Goal: Task Accomplishment & Management: Manage account settings

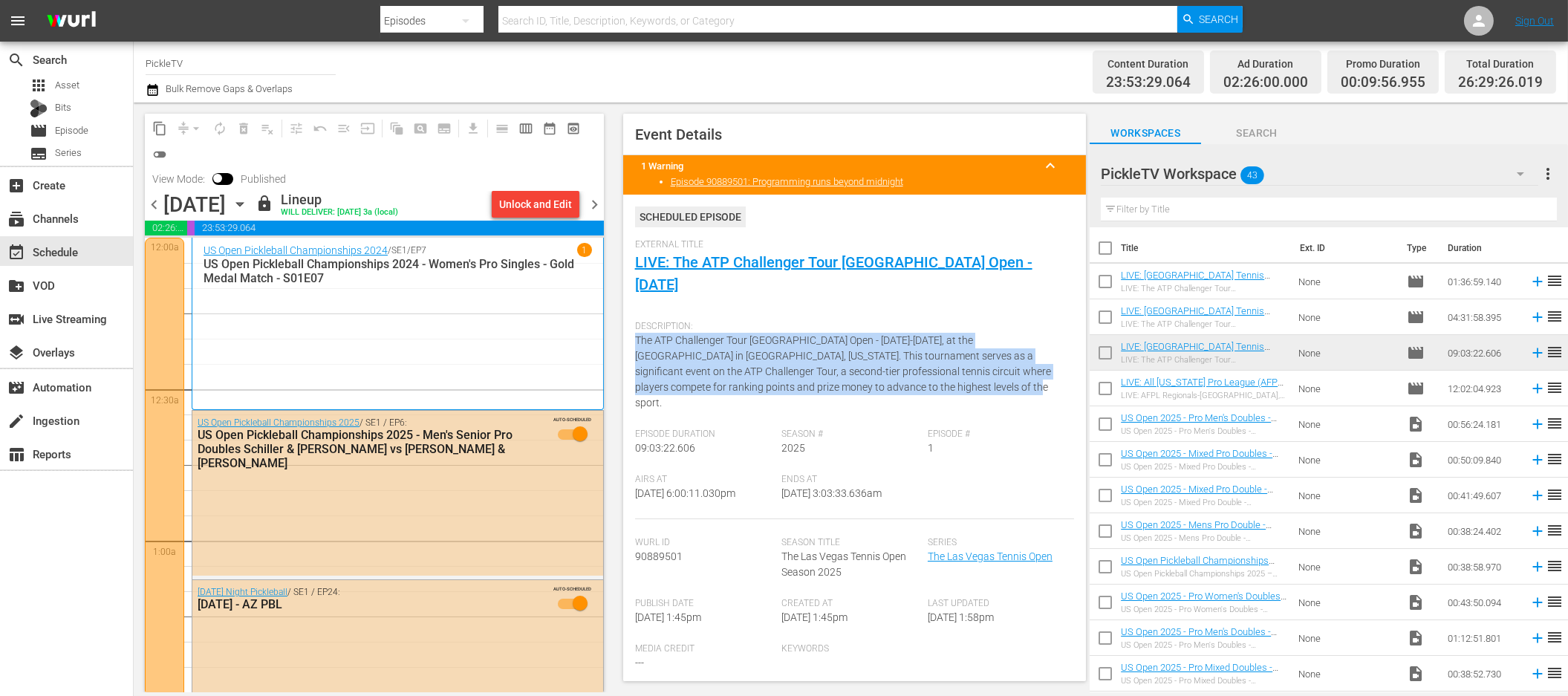
scroll to position [1, 0]
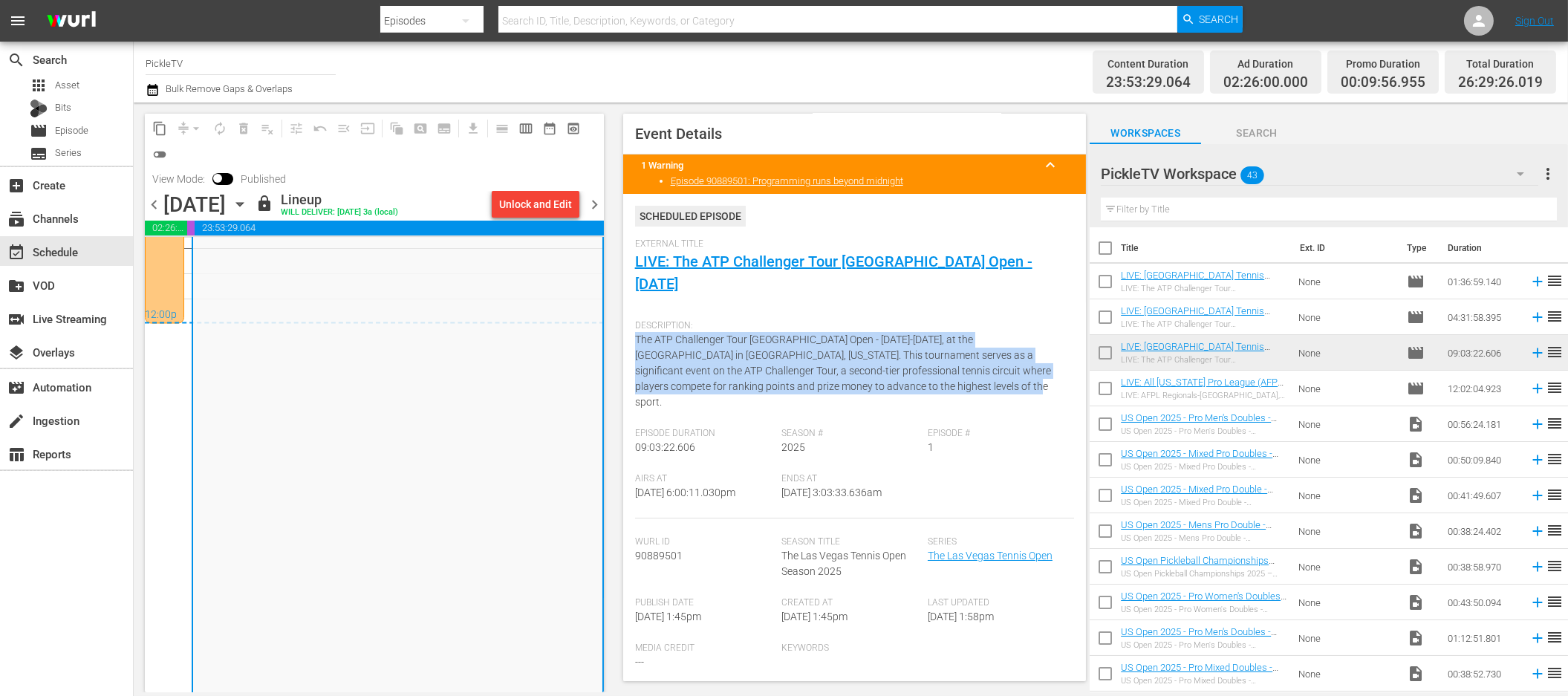
click at [1546, 173] on span "more_vert" at bounding box center [1548, 174] width 18 height 18
click at [1456, 176] on div "Add New Workspace" at bounding box center [1451, 176] width 174 height 27
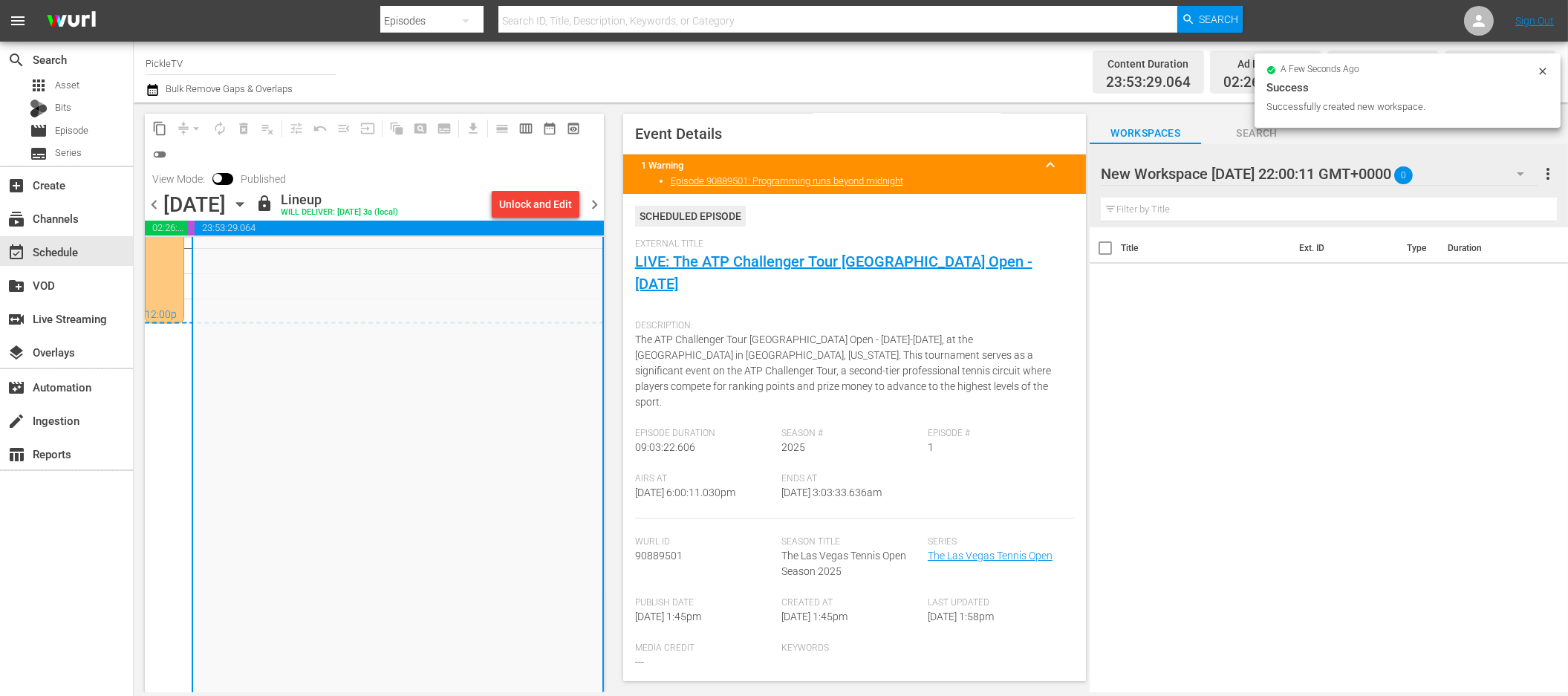
click at [1263, 180] on div at bounding box center [1227, 174] width 253 height 37
click at [1263, 180] on input "New Workspace Mon Sep 22 2025 22:00:11 GMT+0000" at bounding box center [1322, 174] width 442 height 36
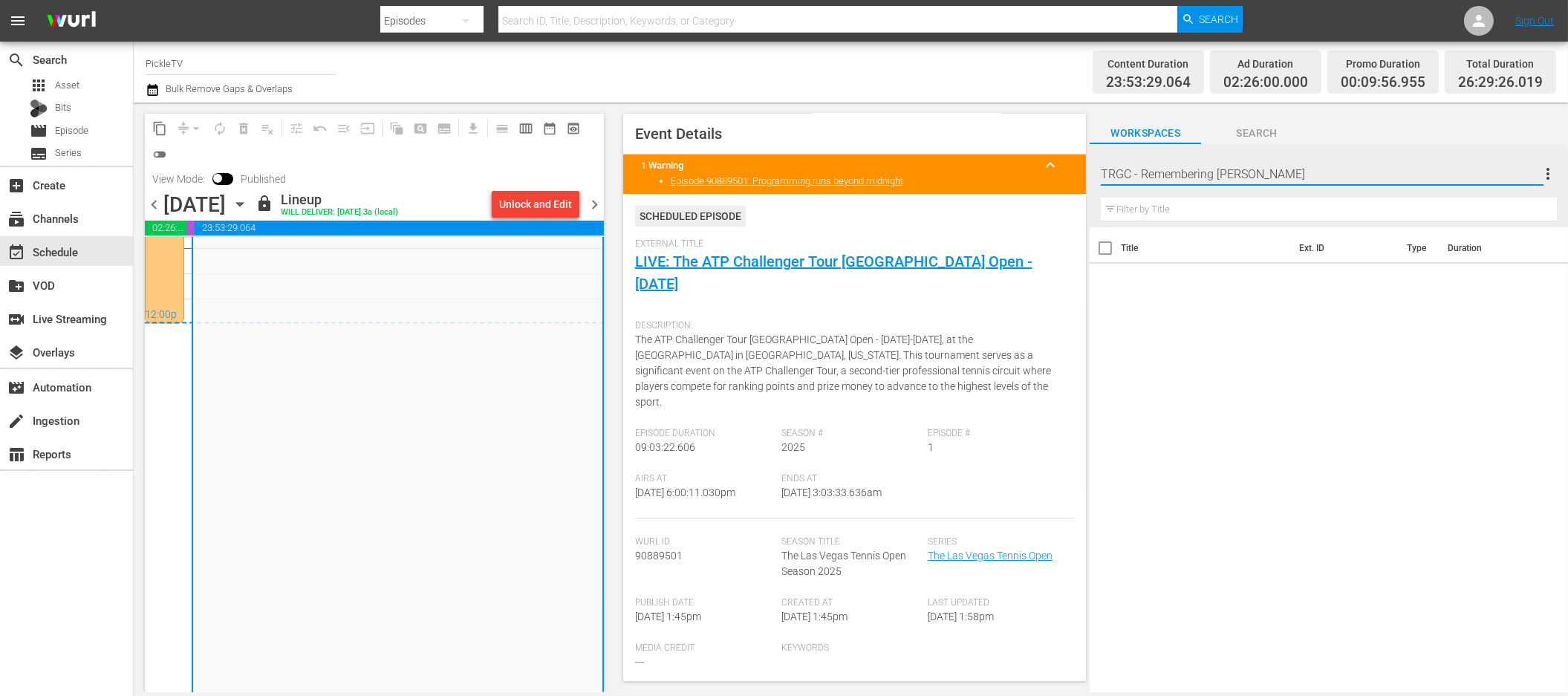
type input "TRGC - Remembering [PERSON_NAME]"
click at [1405, 319] on div "Title Ext. ID Type Duration" at bounding box center [1329, 460] width 478 height 467
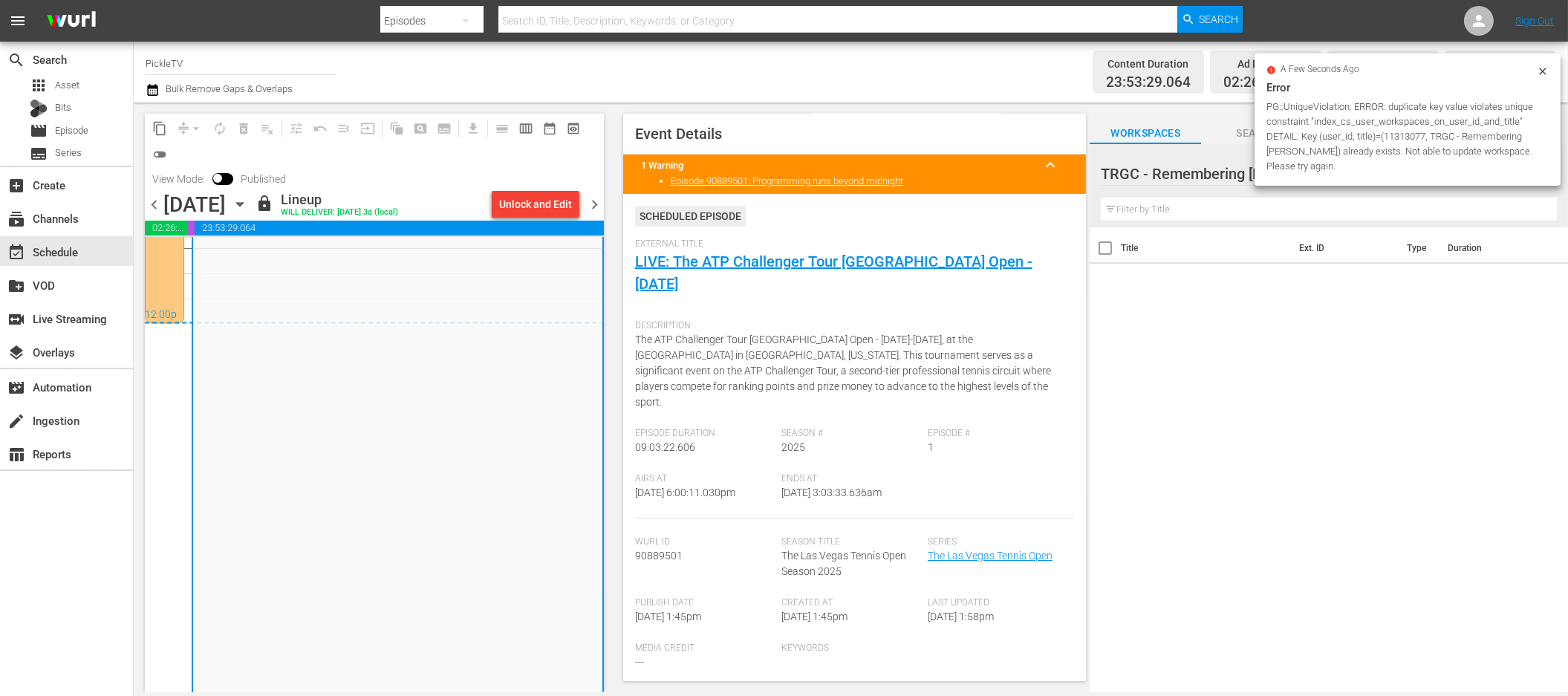
click at [1439, 210] on input "text" at bounding box center [1329, 209] width 456 height 24
click at [51, 222] on div "subscriptions Channels" at bounding box center [41, 215] width 83 height 13
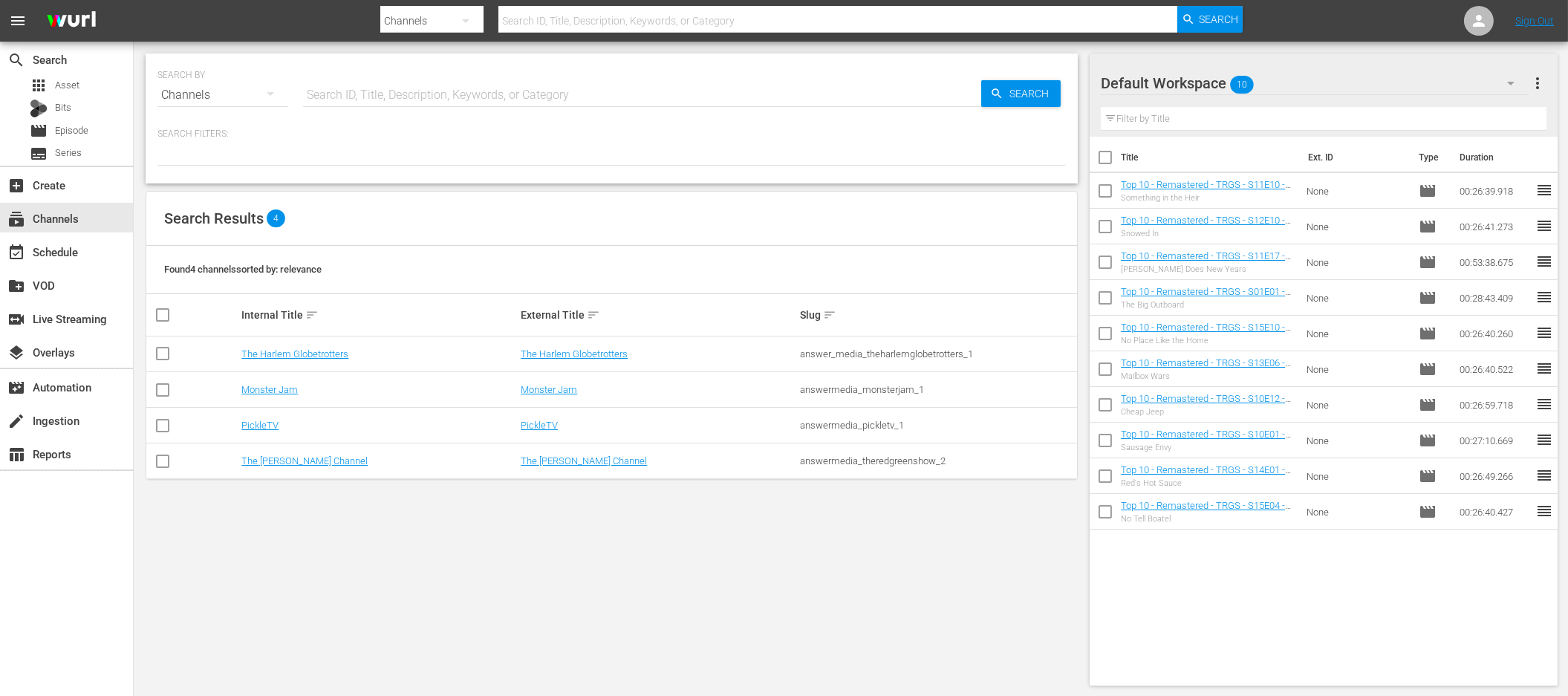
click at [1263, 78] on div "Default Workspace 10" at bounding box center [1315, 84] width 428 height 42
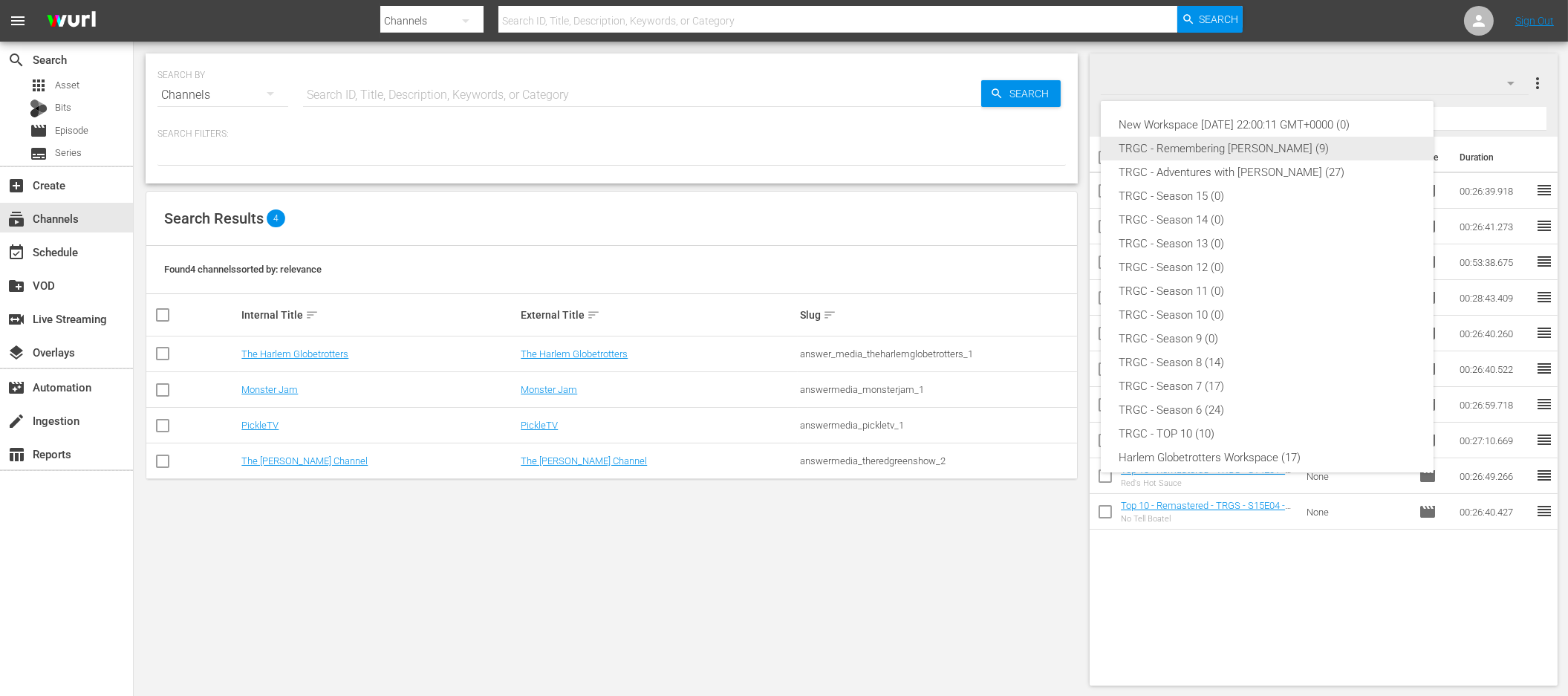
click at [1288, 152] on div "TRGC - Remembering Graham Greene (9)" at bounding box center [1267, 148] width 297 height 24
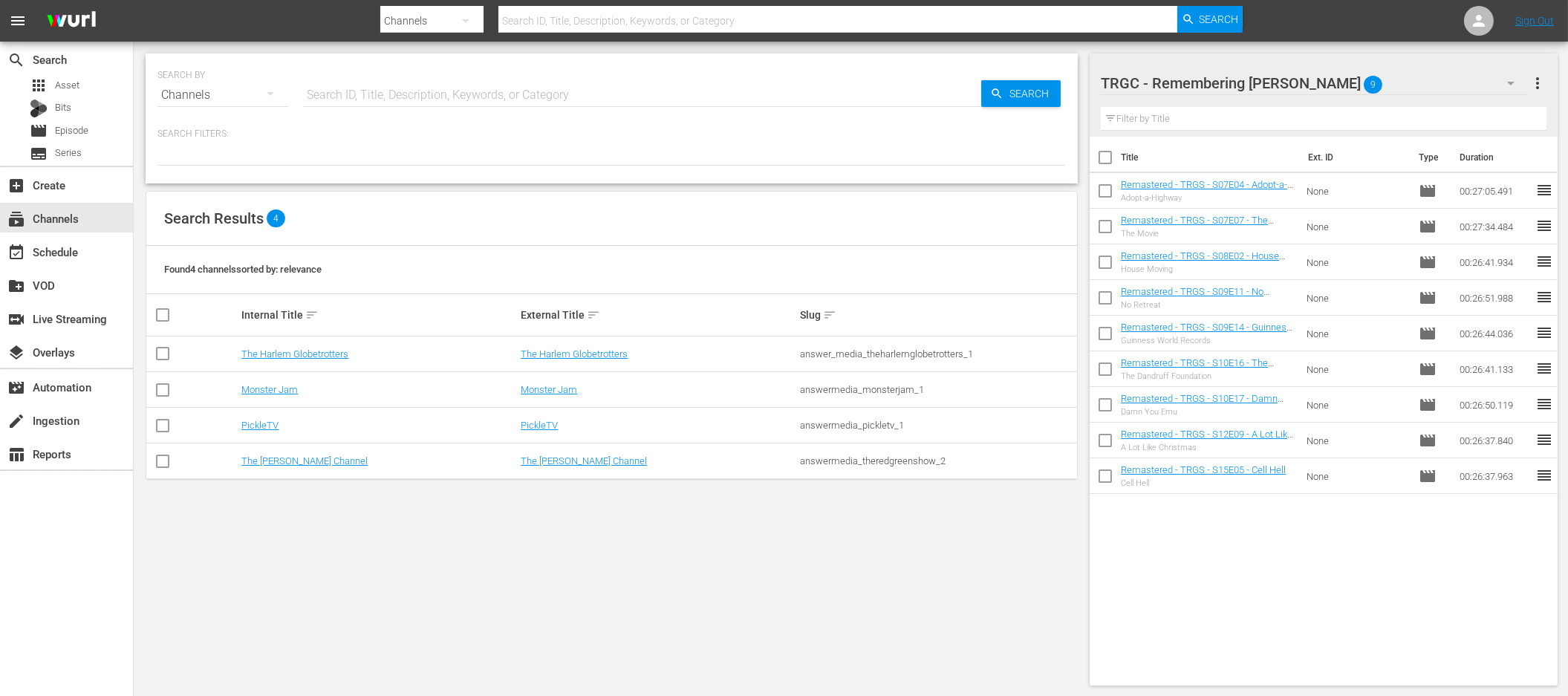
click at [1539, 84] on span "more_vert" at bounding box center [1537, 83] width 18 height 18
click at [1174, 59] on div "TRGC - Remembering Graham Greene 9 TRGC - Remembering Graham Greene more_vert" at bounding box center [1323, 77] width 445 height 47
click at [125, 130] on div "movie Episode" at bounding box center [67, 130] width 133 height 21
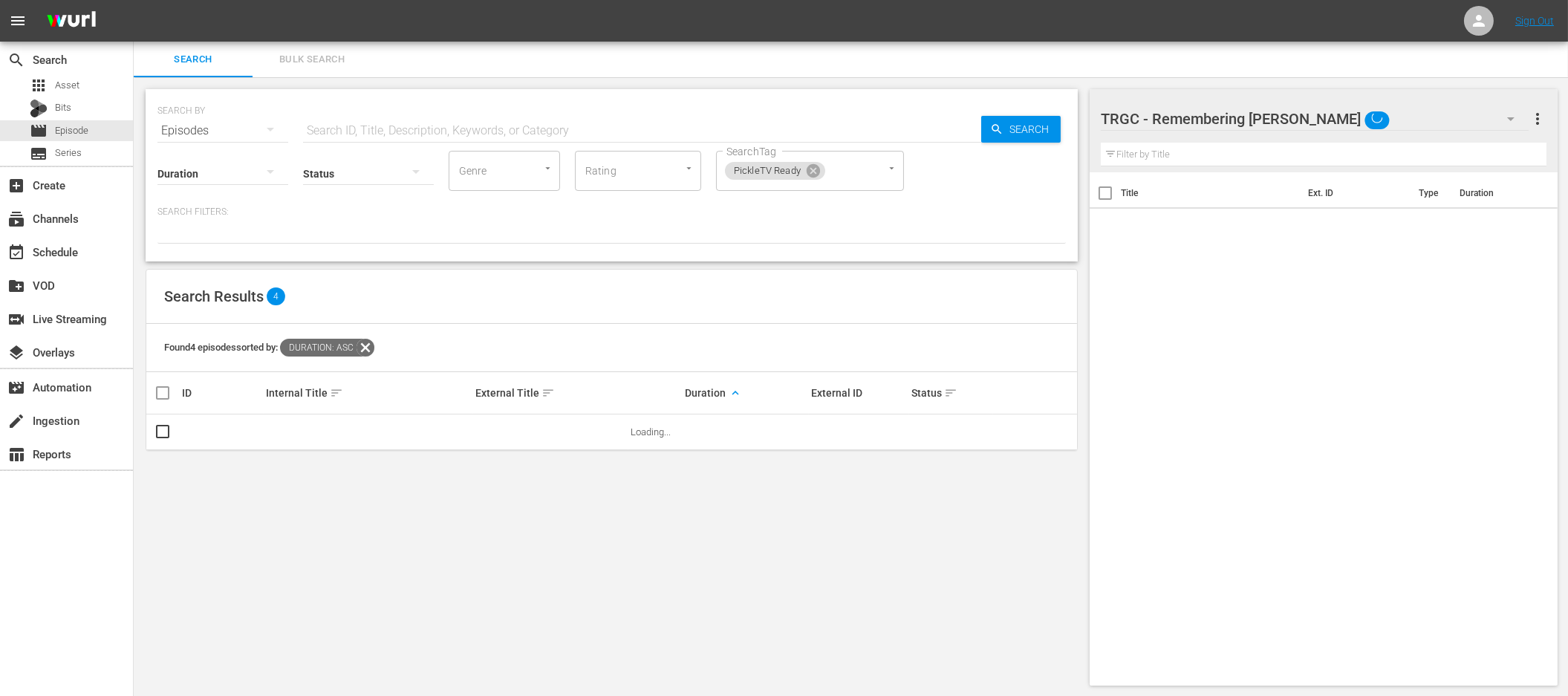
click at [392, 130] on input "text" at bounding box center [641, 131] width 678 height 36
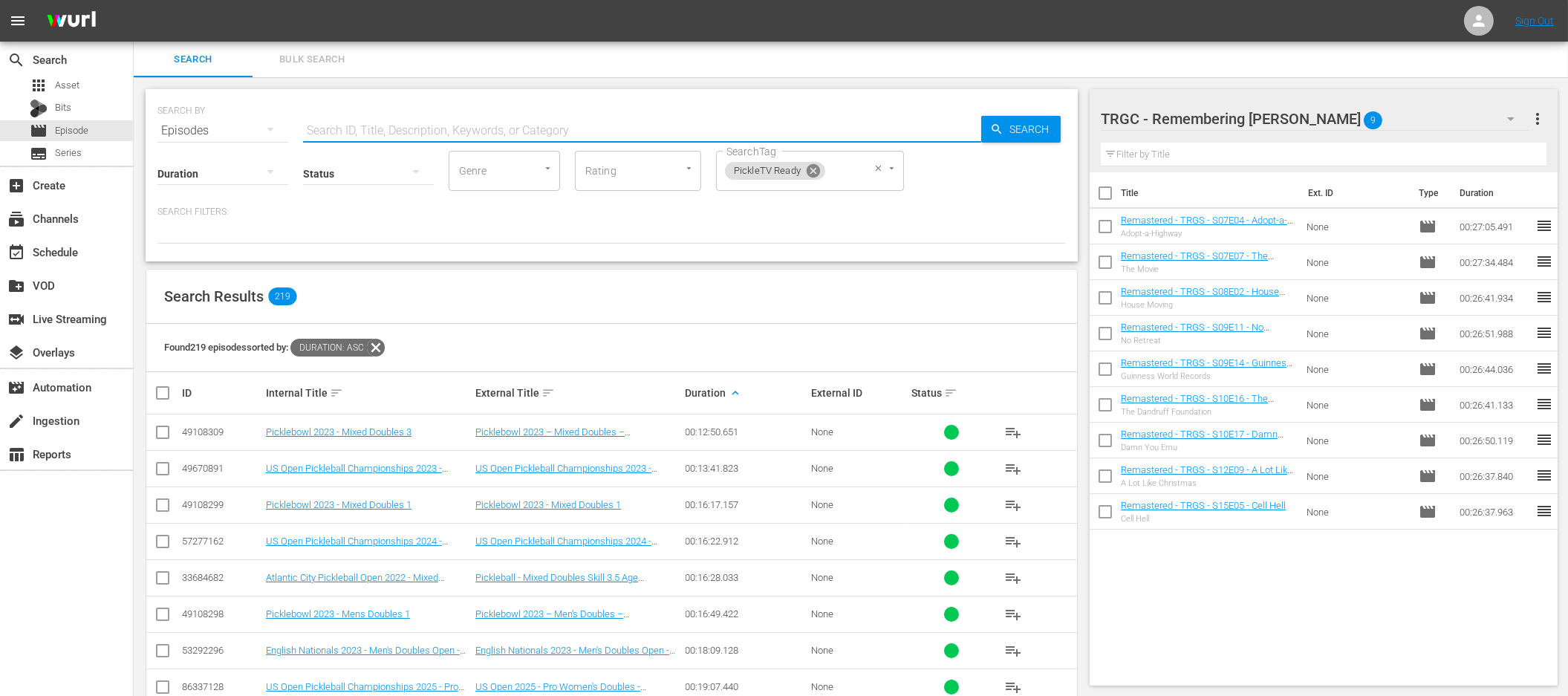
click at [813, 173] on icon at bounding box center [813, 171] width 13 height 13
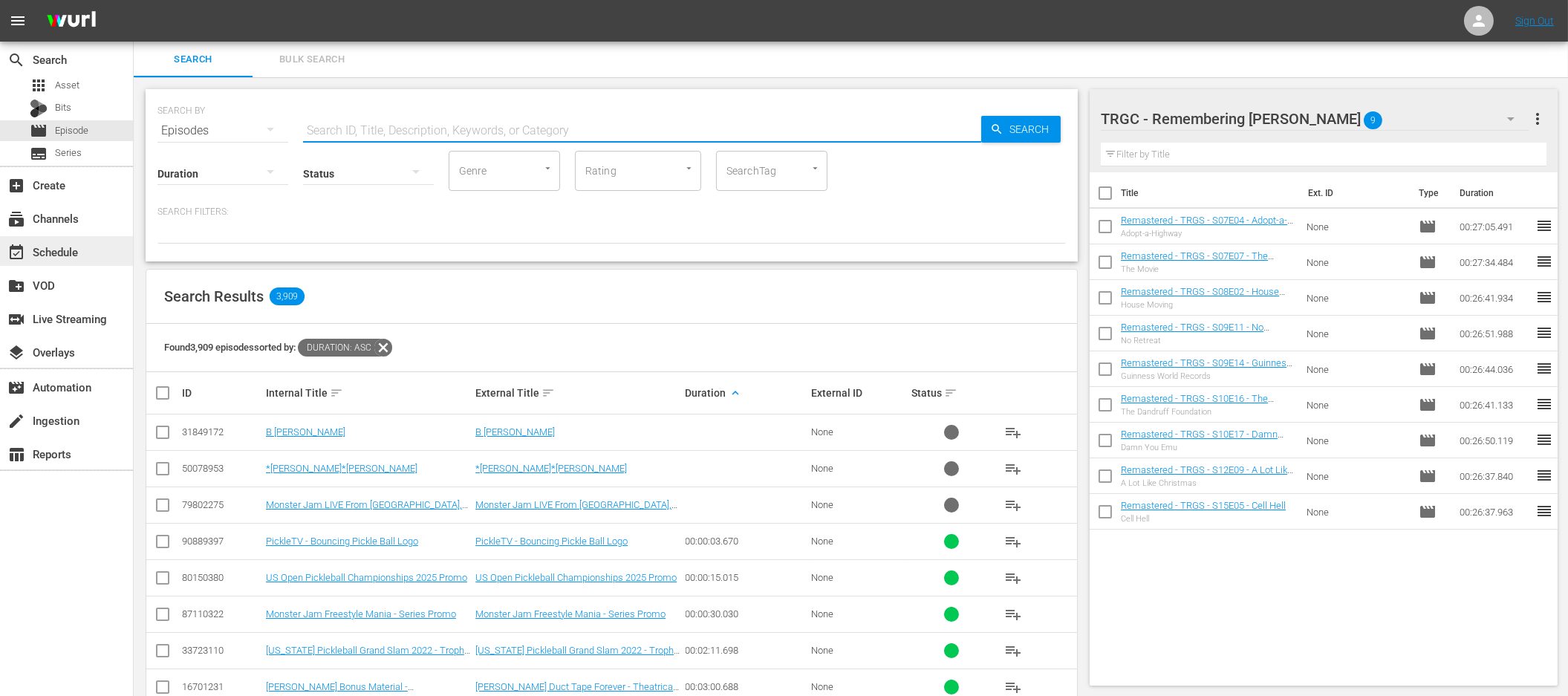
click at [93, 253] on div "event_available Schedule" at bounding box center [67, 251] width 133 height 29
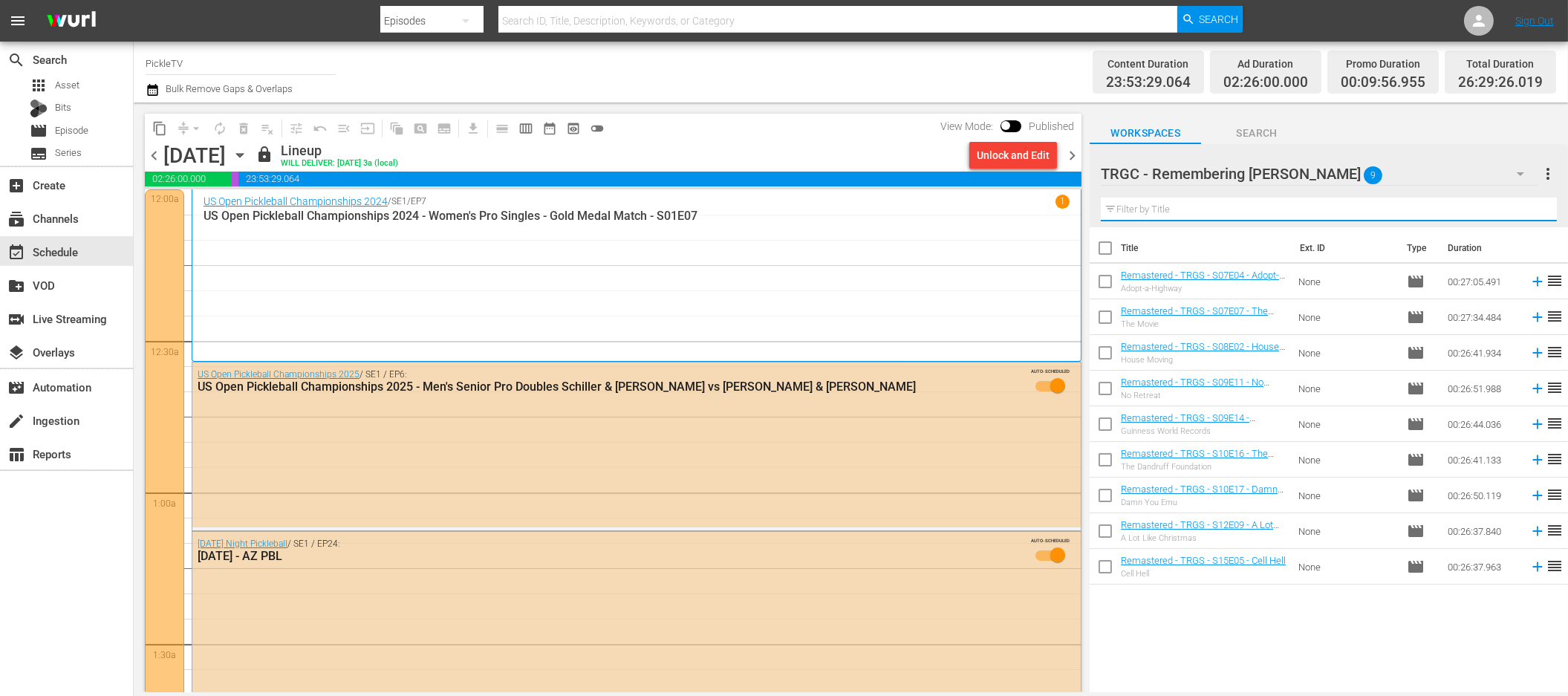
click at [1260, 207] on input "text" at bounding box center [1329, 209] width 456 height 24
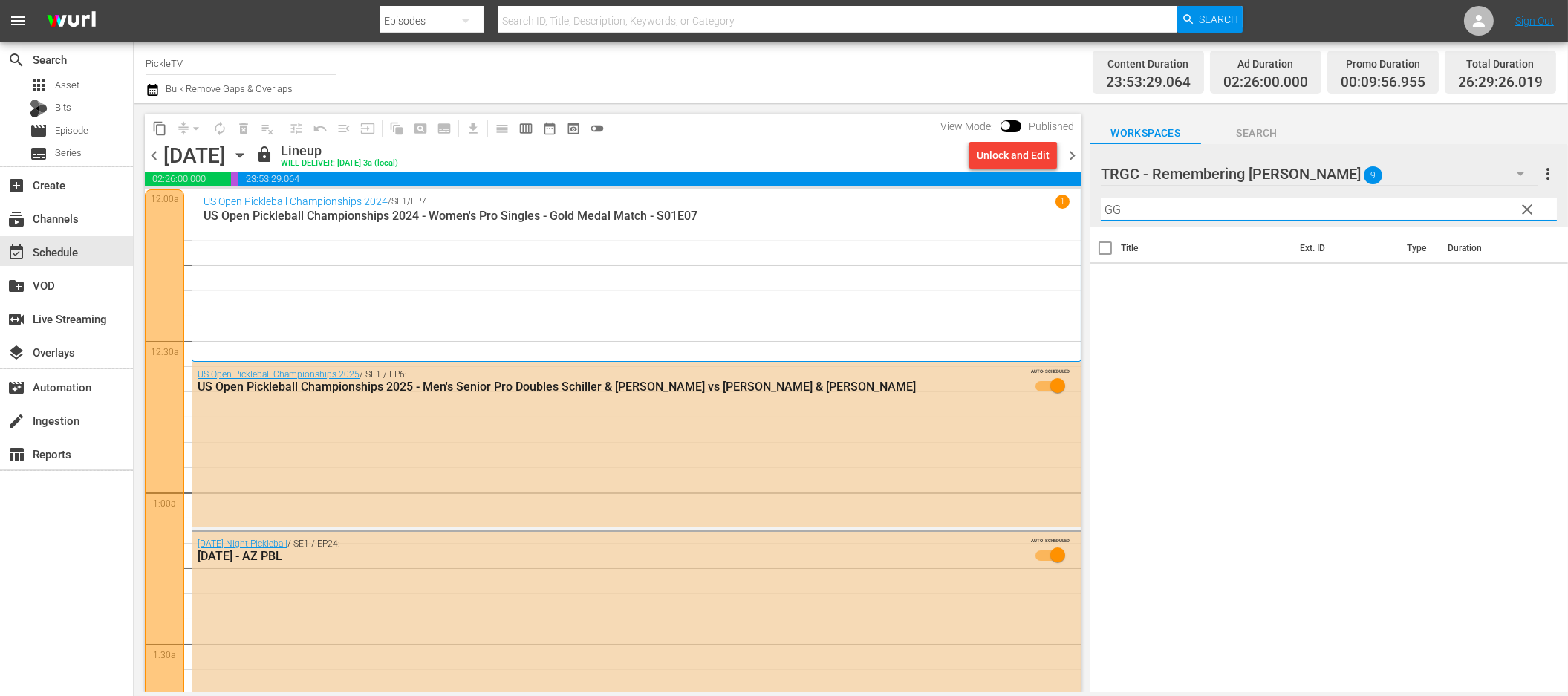
type input "G"
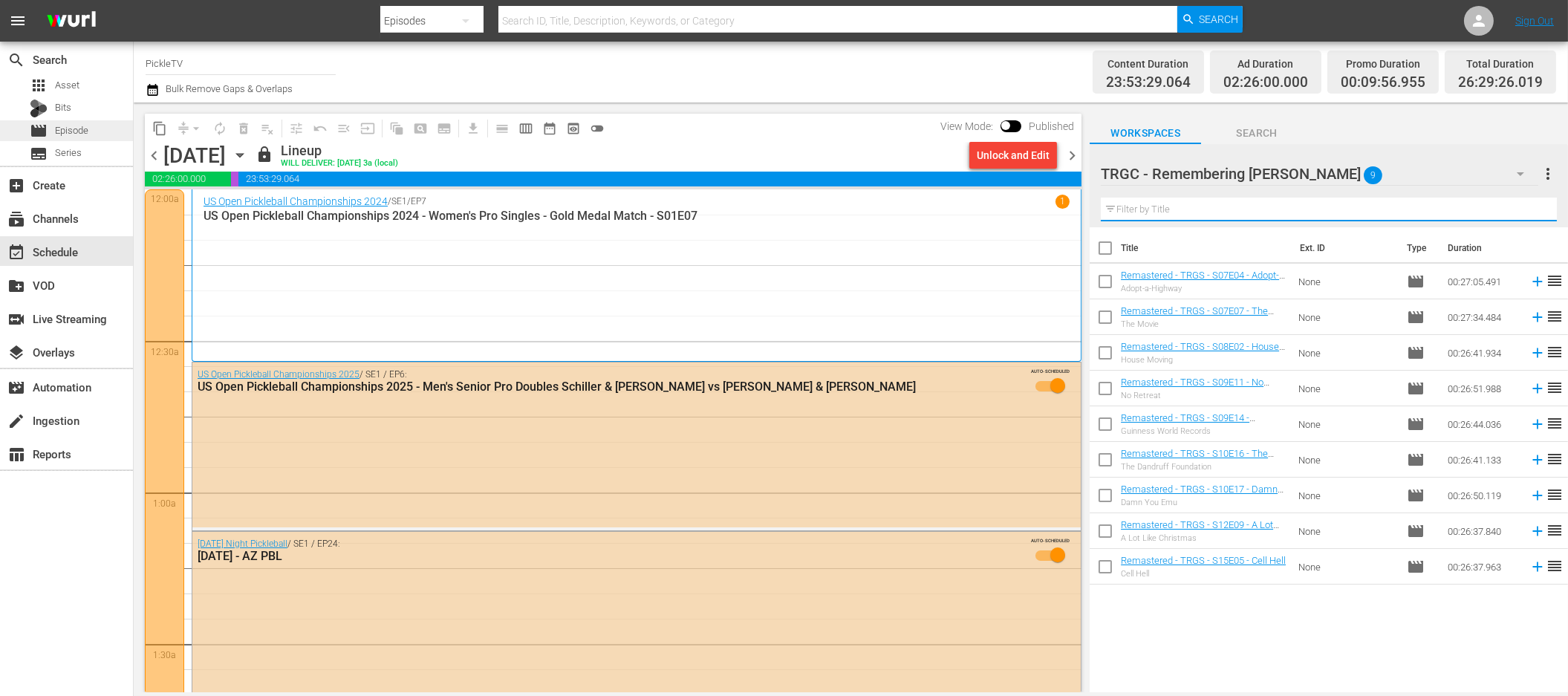
click at [81, 127] on span "Episode" at bounding box center [71, 130] width 33 height 15
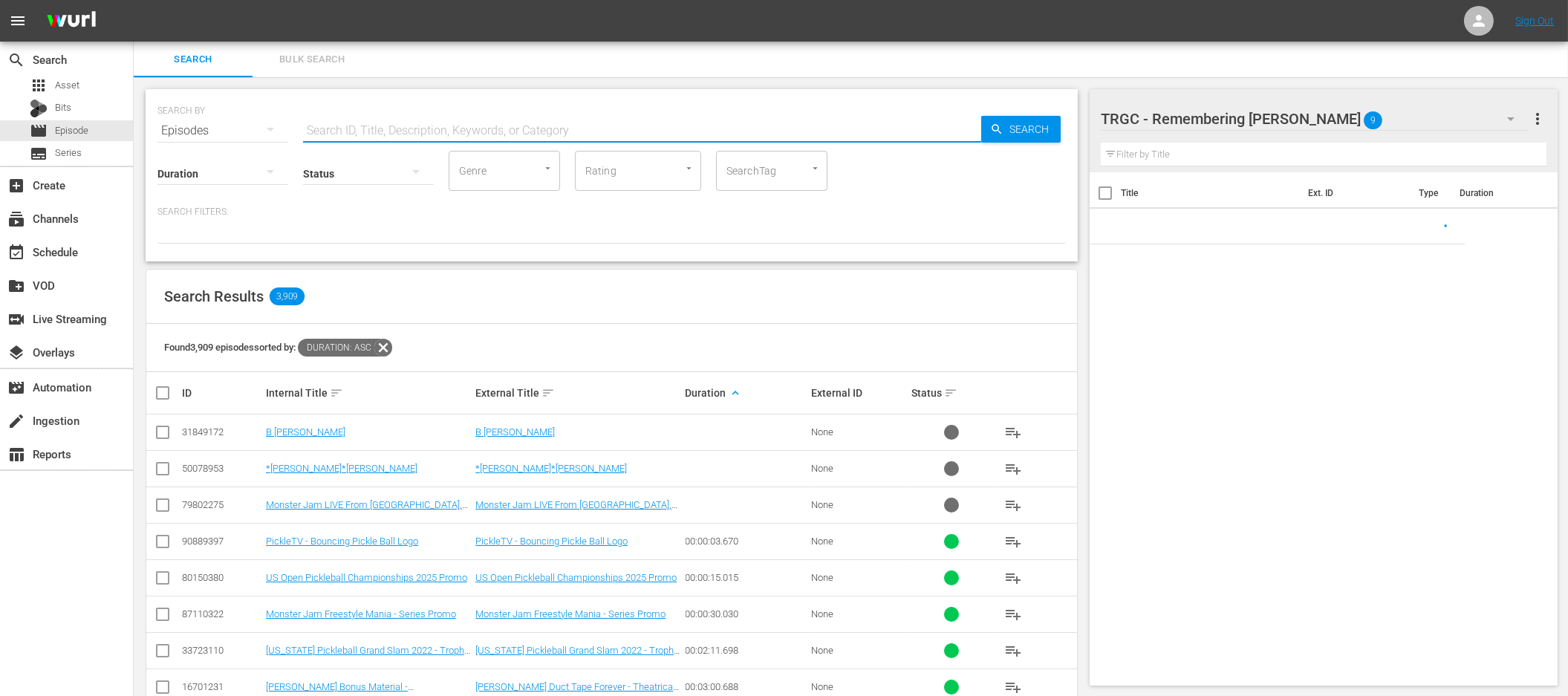
click at [531, 128] on input "text" at bounding box center [641, 131] width 678 height 36
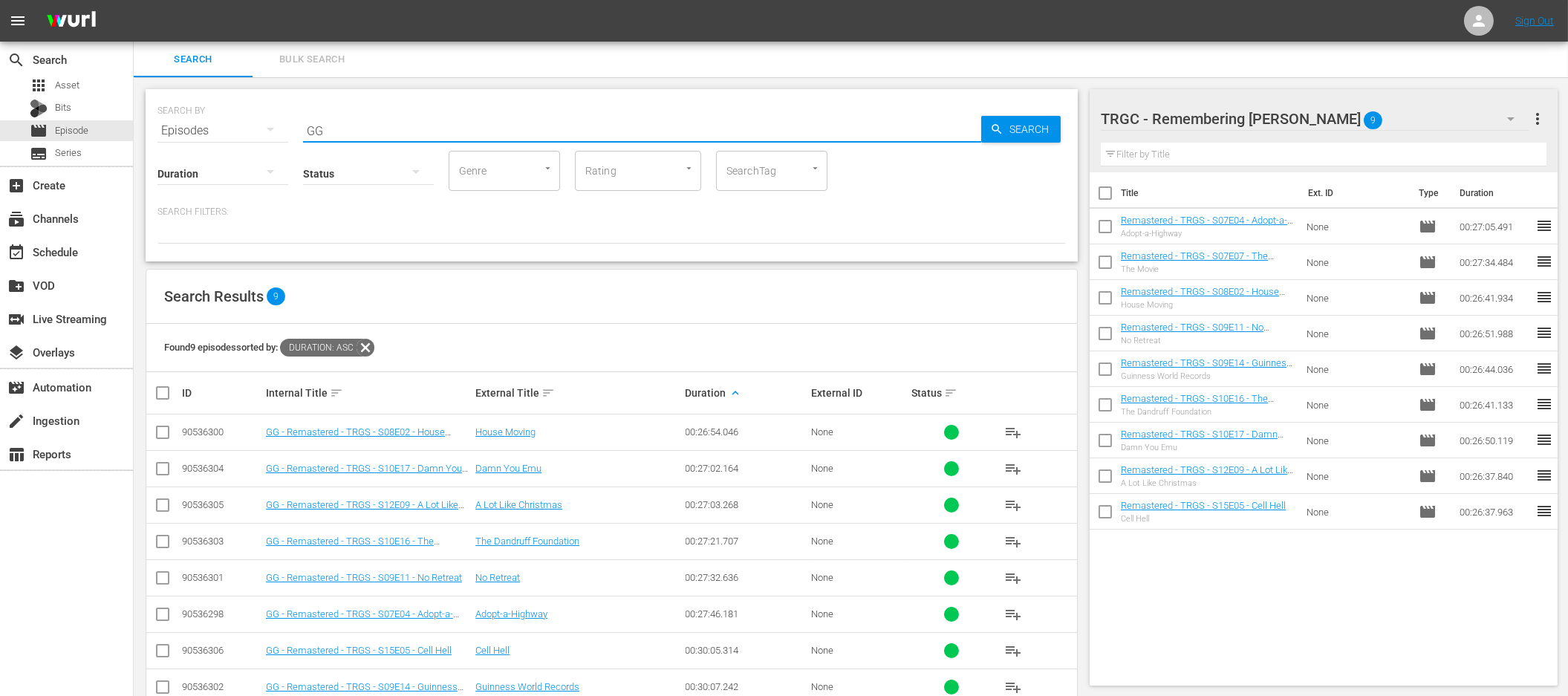
scroll to position [73, 0]
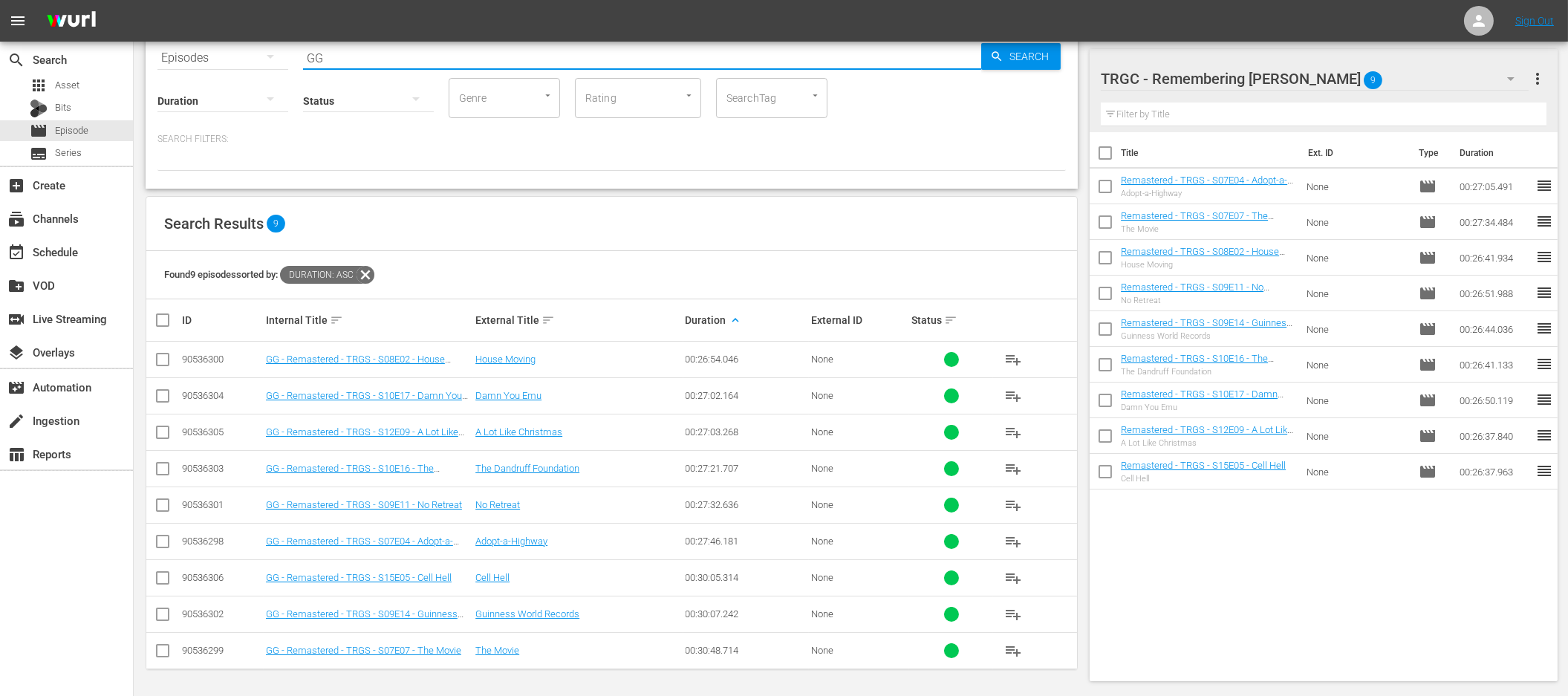
type input "GG"
click at [1105, 153] on input "checkbox" at bounding box center [1106, 156] width 31 height 31
checkbox input "true"
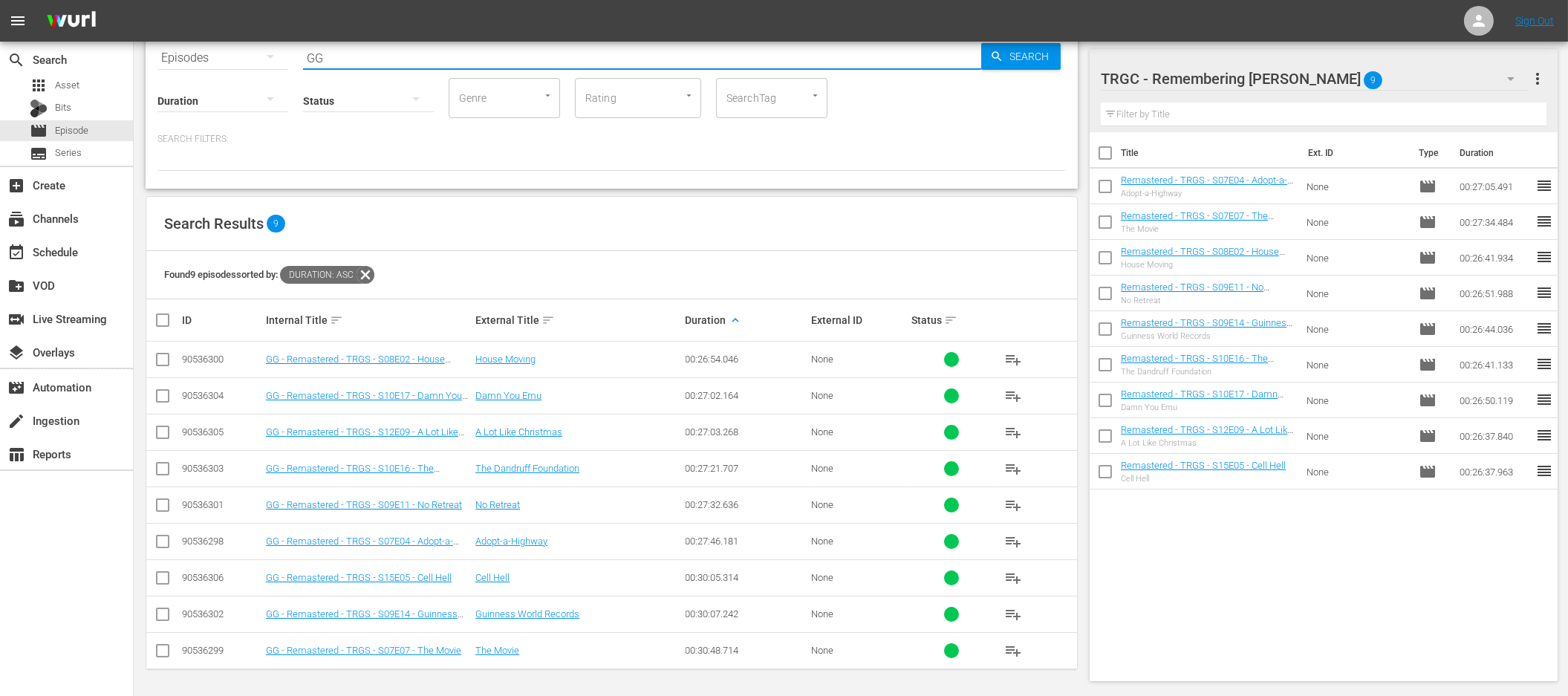
checkbox input "true"
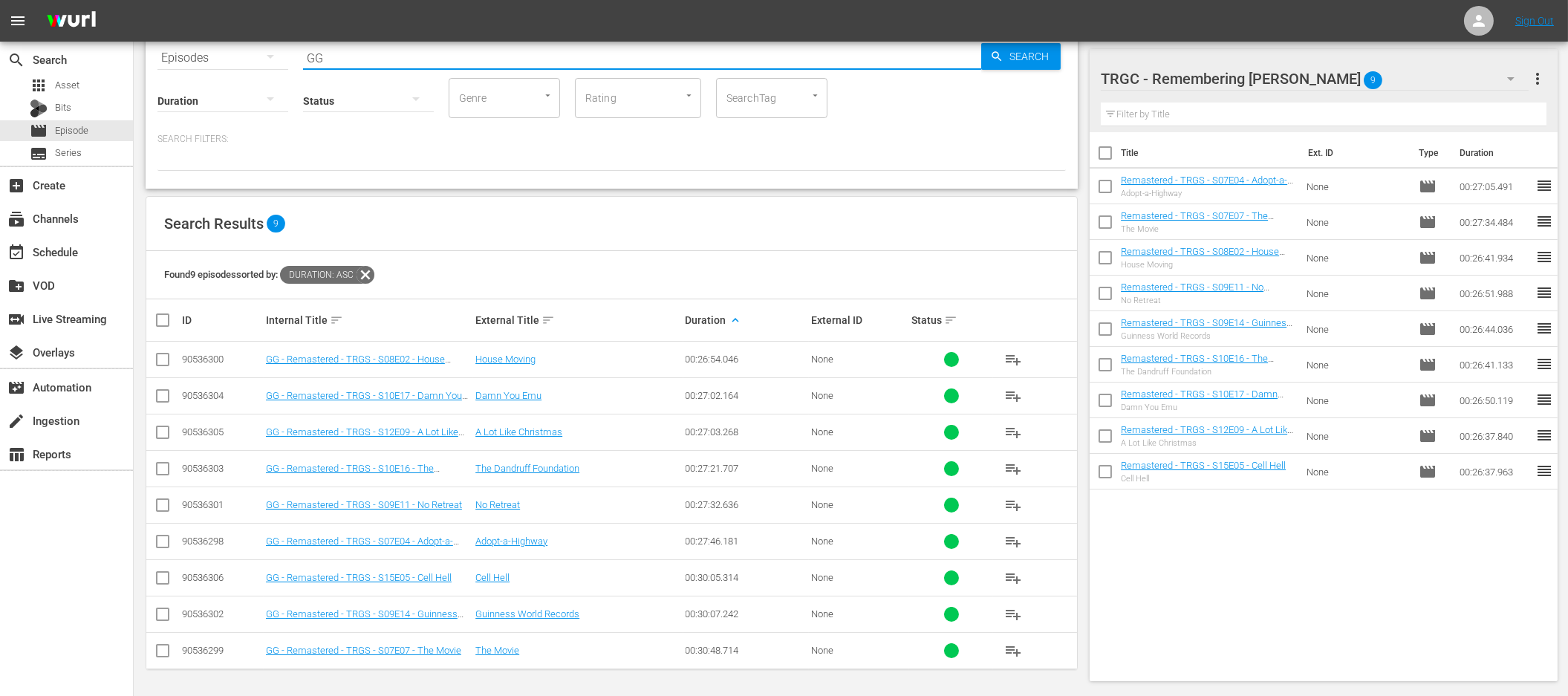
checkbox input "true"
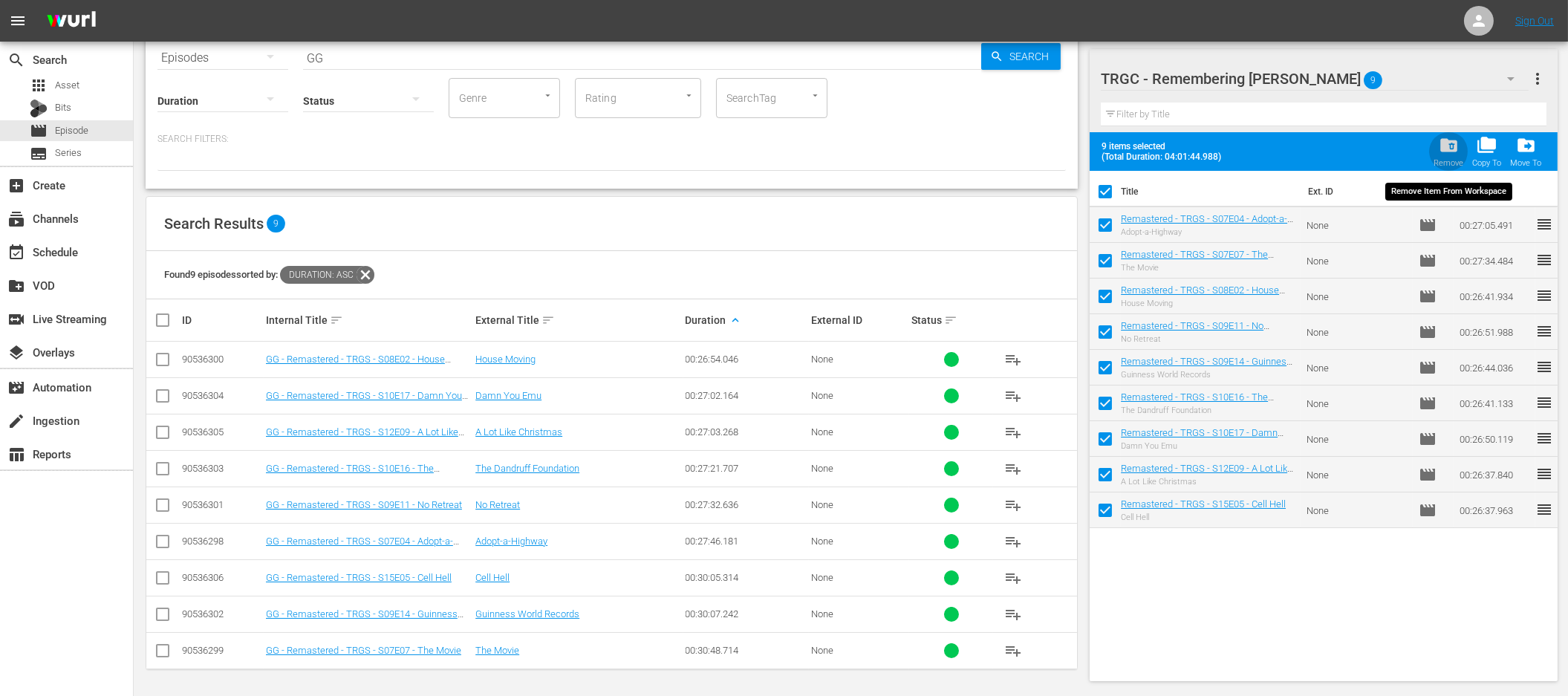
click at [1449, 148] on span "folder_delete" at bounding box center [1449, 145] width 20 height 20
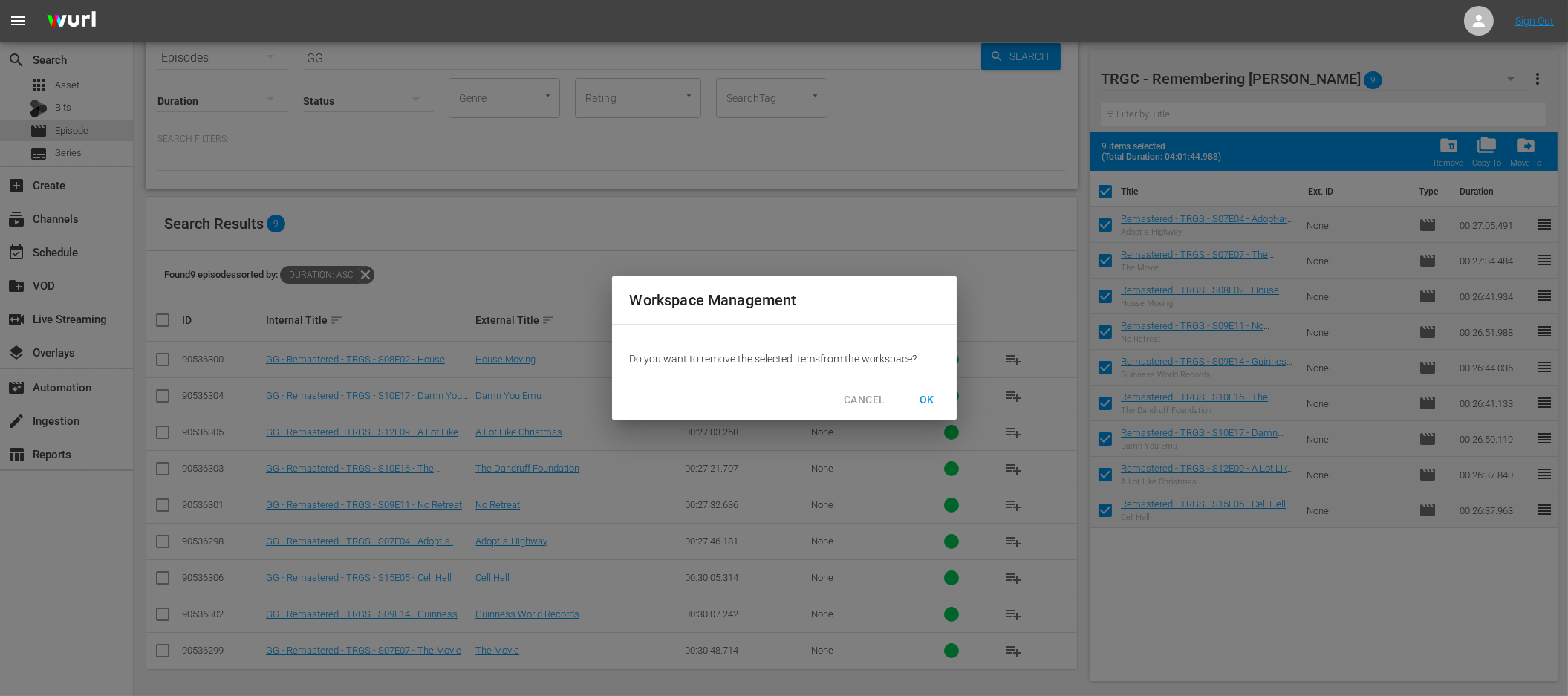
click at [924, 396] on span "OK" at bounding box center [927, 400] width 24 height 19
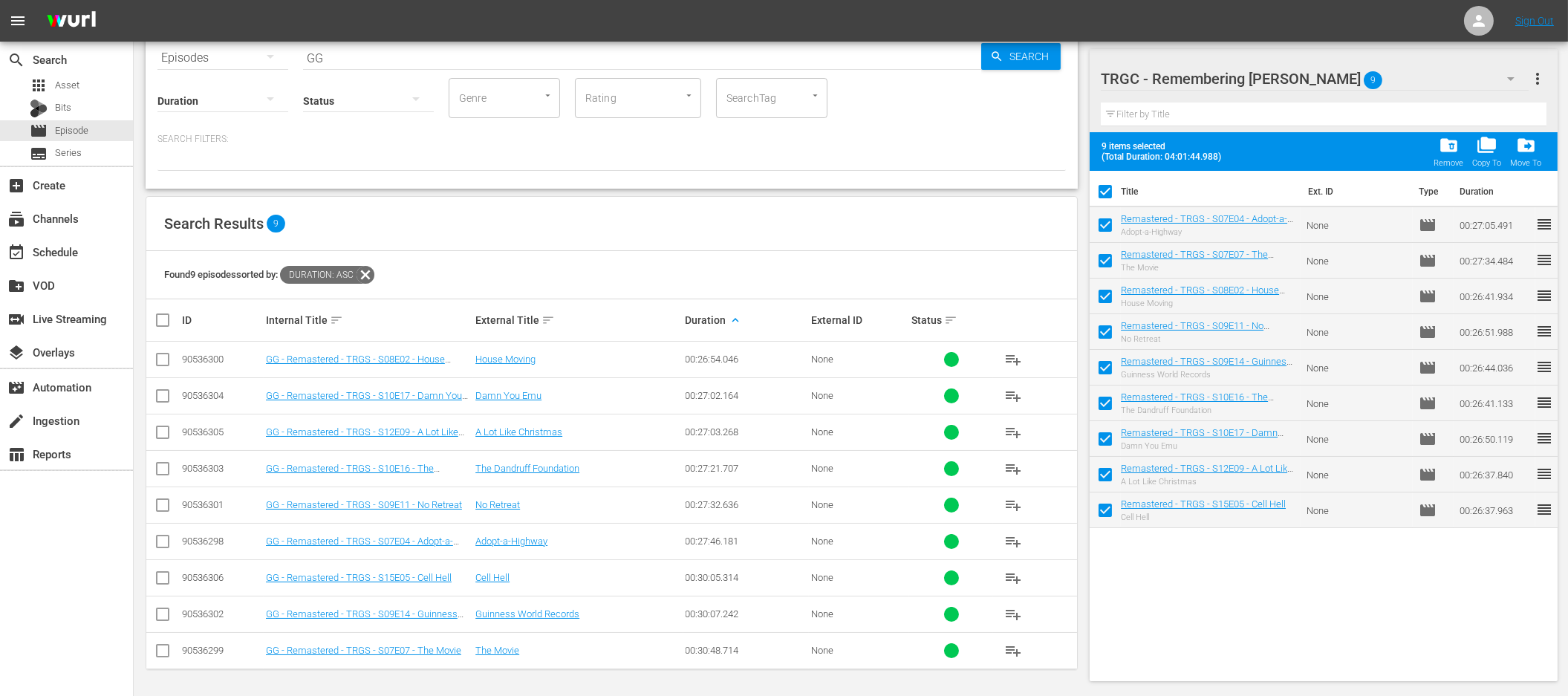
checkbox input "false"
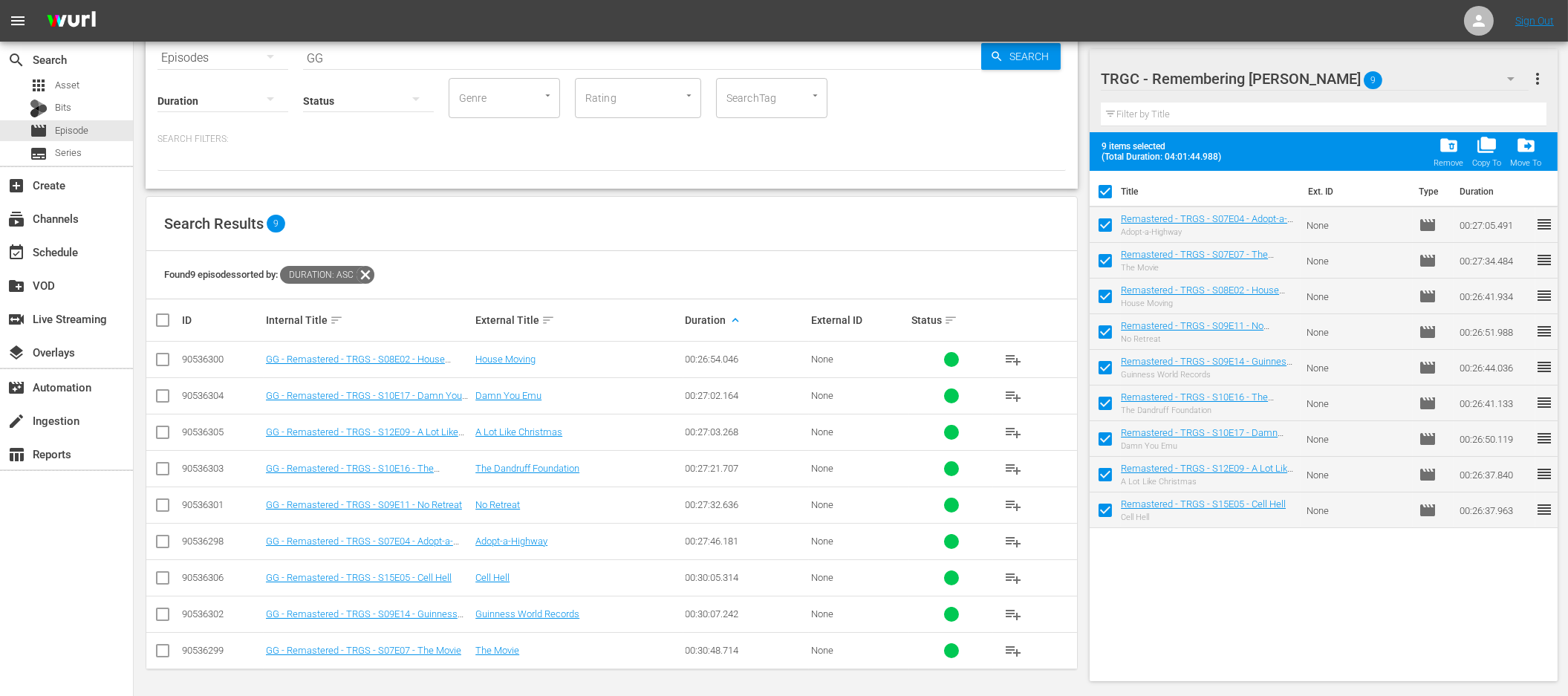
checkbox input "false"
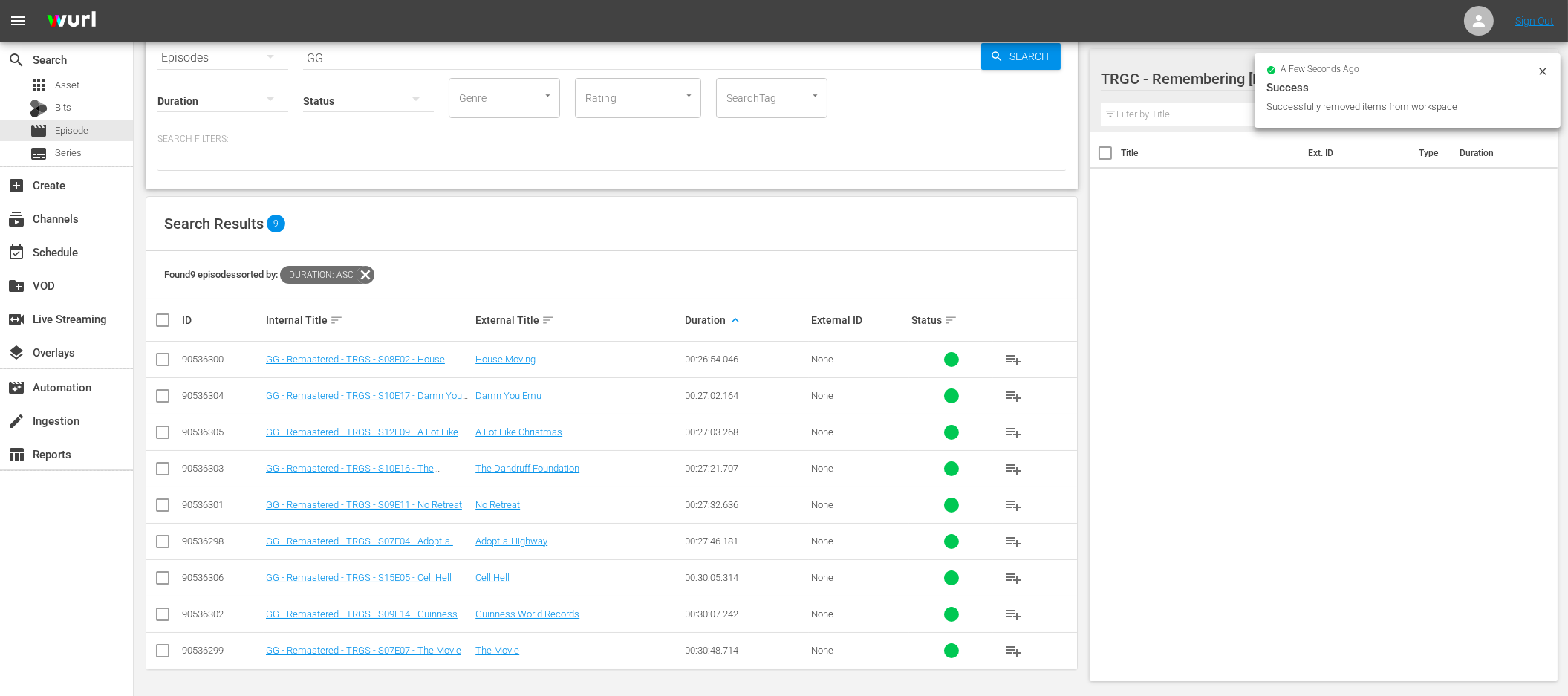
click at [1230, 291] on div "Title Ext. ID Type Duration" at bounding box center [1324, 404] width 468 height 543
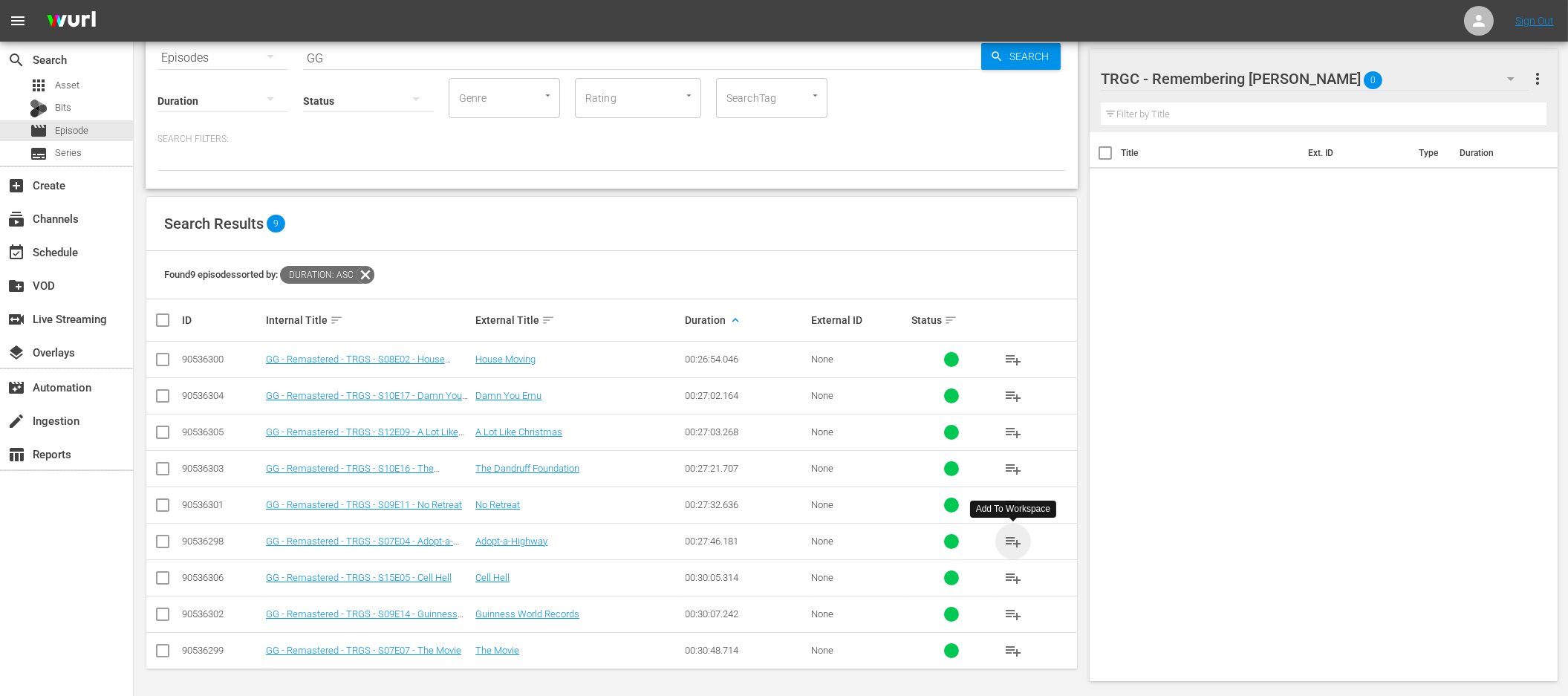
click at [1013, 539] on span "playlist_add" at bounding box center [1013, 541] width 18 height 18
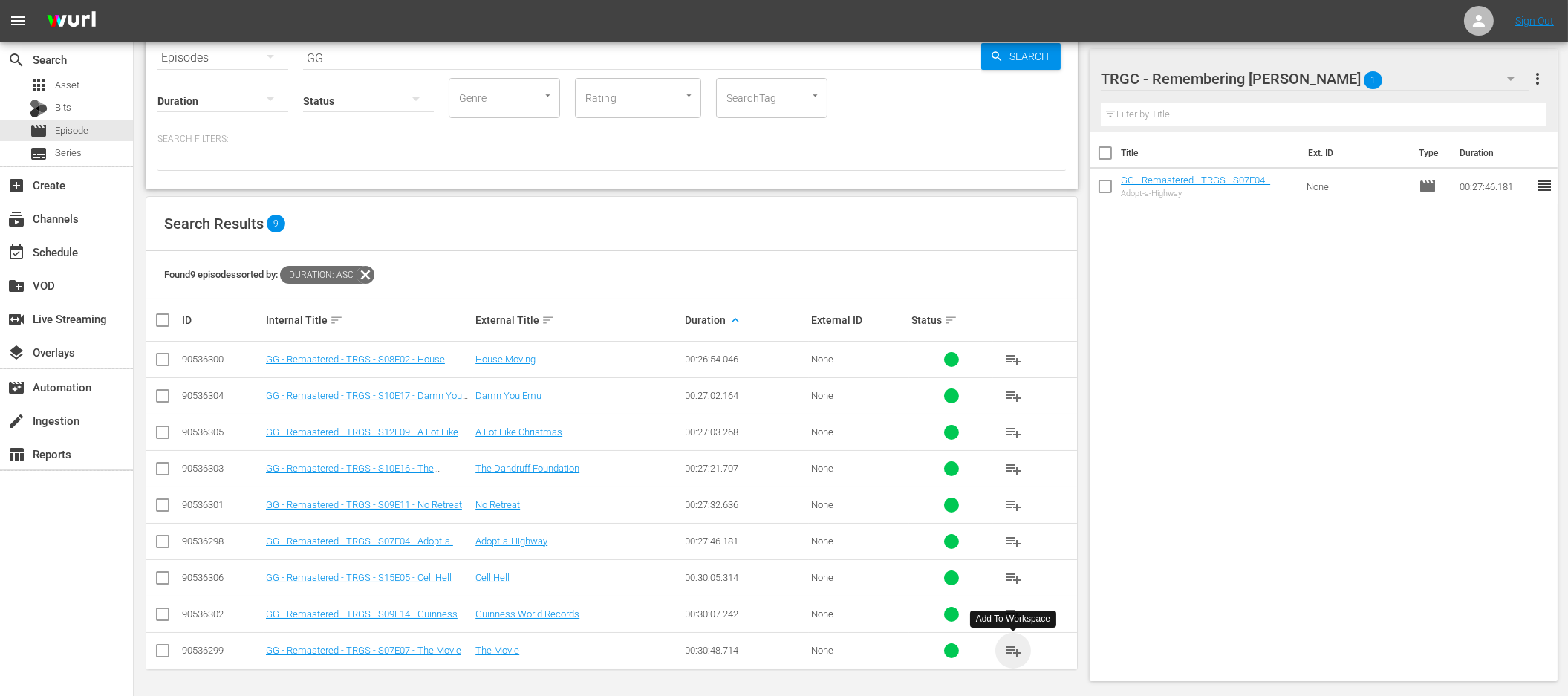
click at [1012, 650] on span "playlist_add" at bounding box center [1013, 650] width 18 height 18
click at [1010, 360] on span "playlist_add" at bounding box center [1013, 360] width 18 height 18
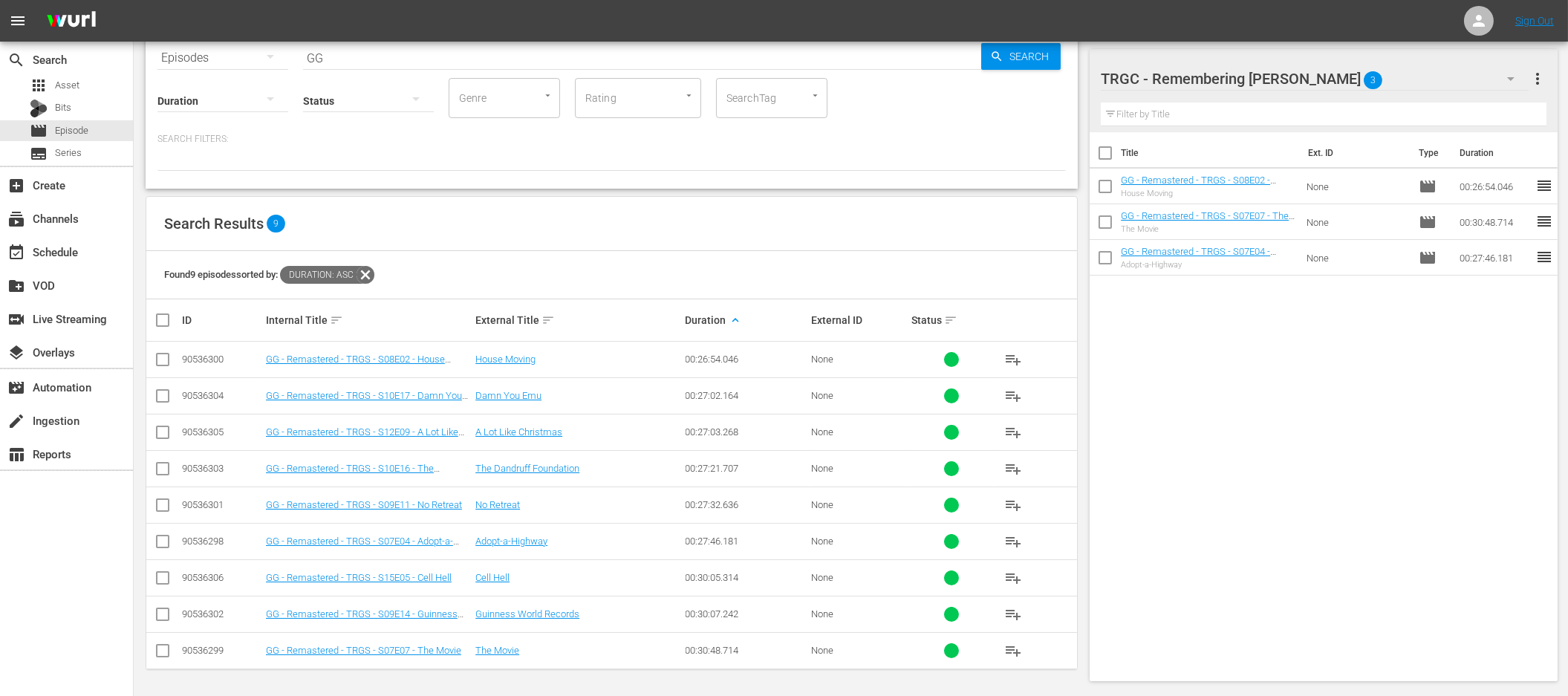
click at [165, 322] on input "checkbox" at bounding box center [168, 320] width 29 height 18
checkbox input "true"
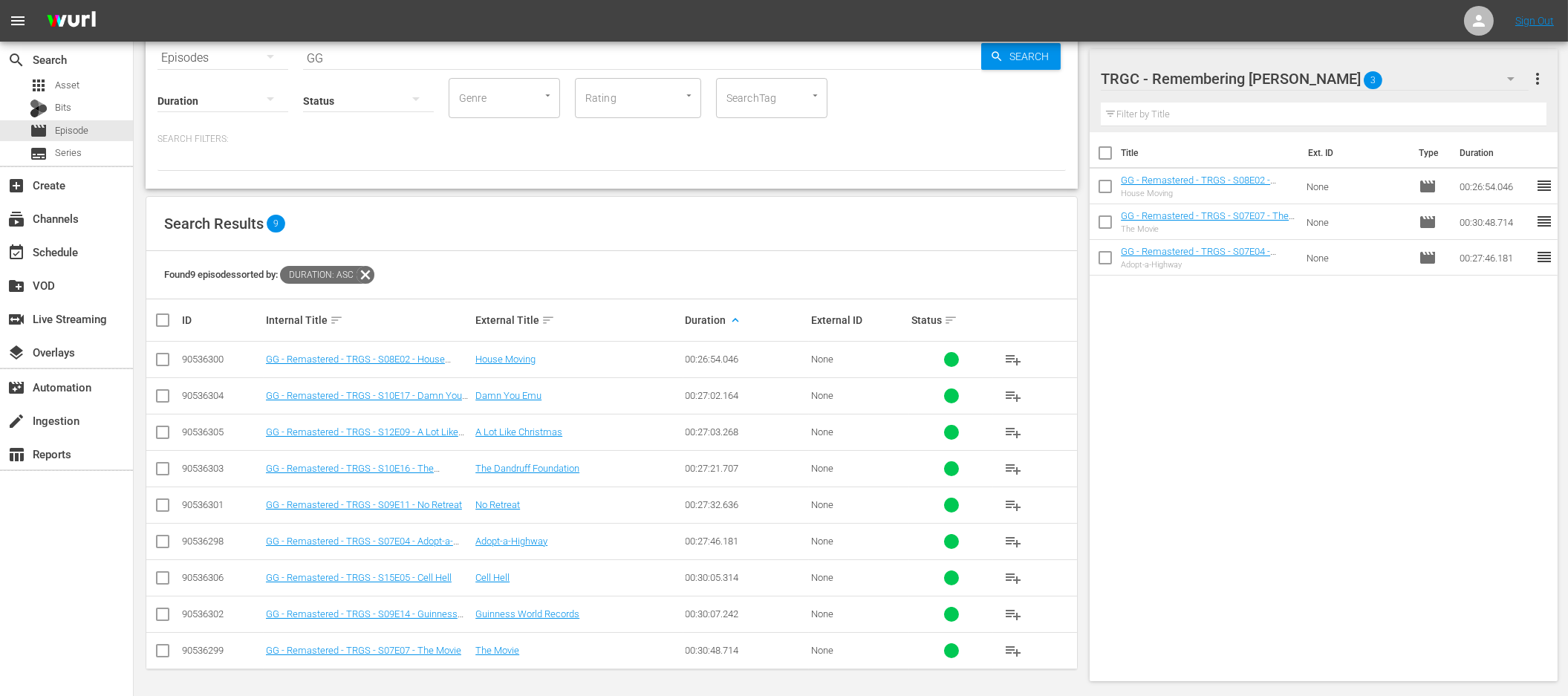
checkbox input "true"
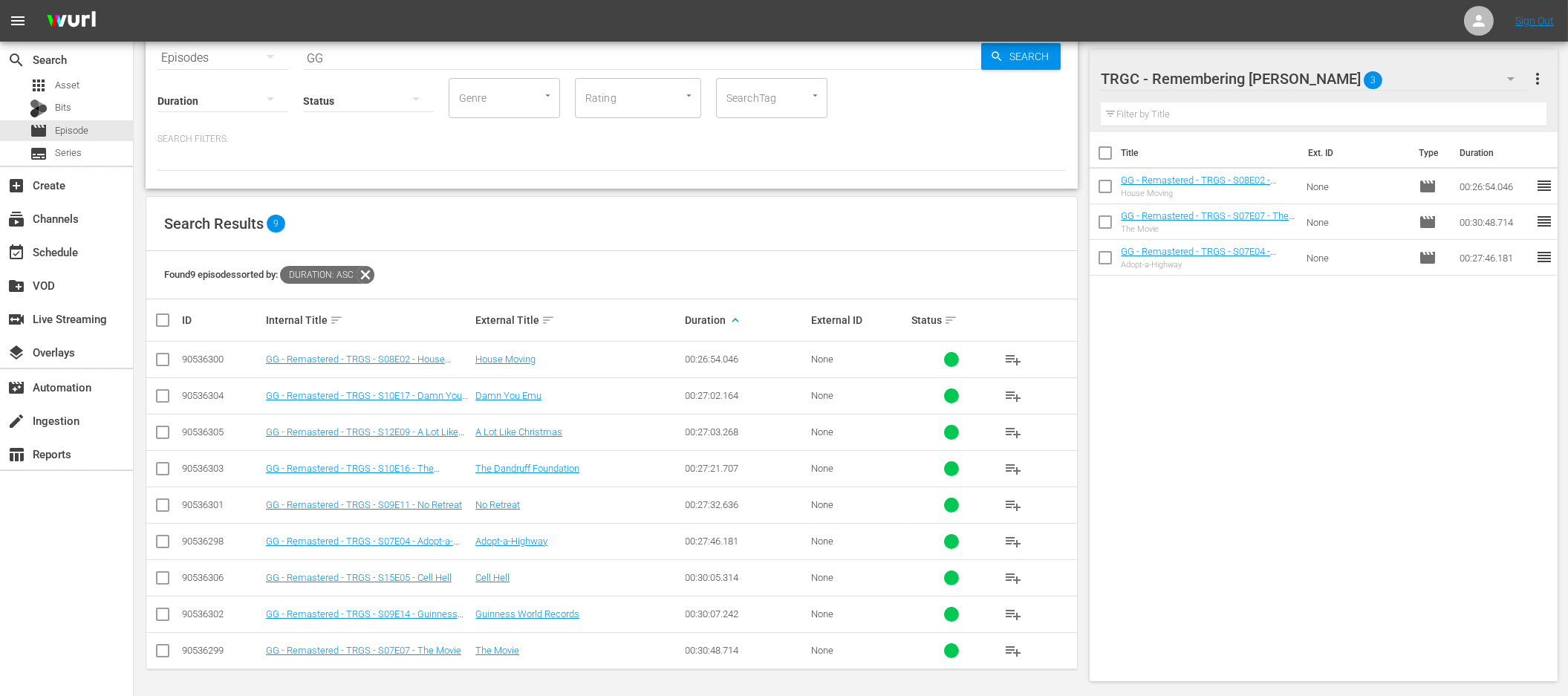
checkbox input "true"
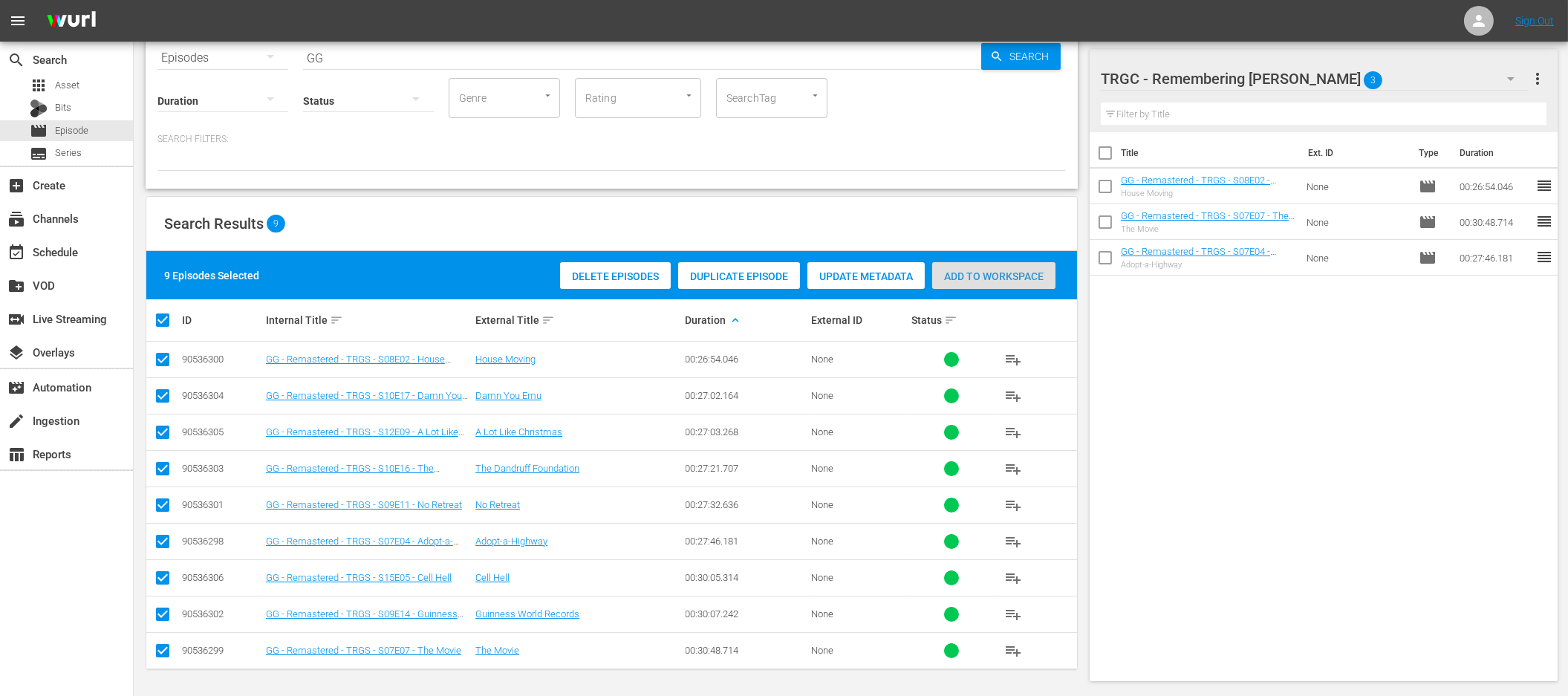
click at [977, 274] on span "Add to Workspace" at bounding box center [993, 276] width 123 height 12
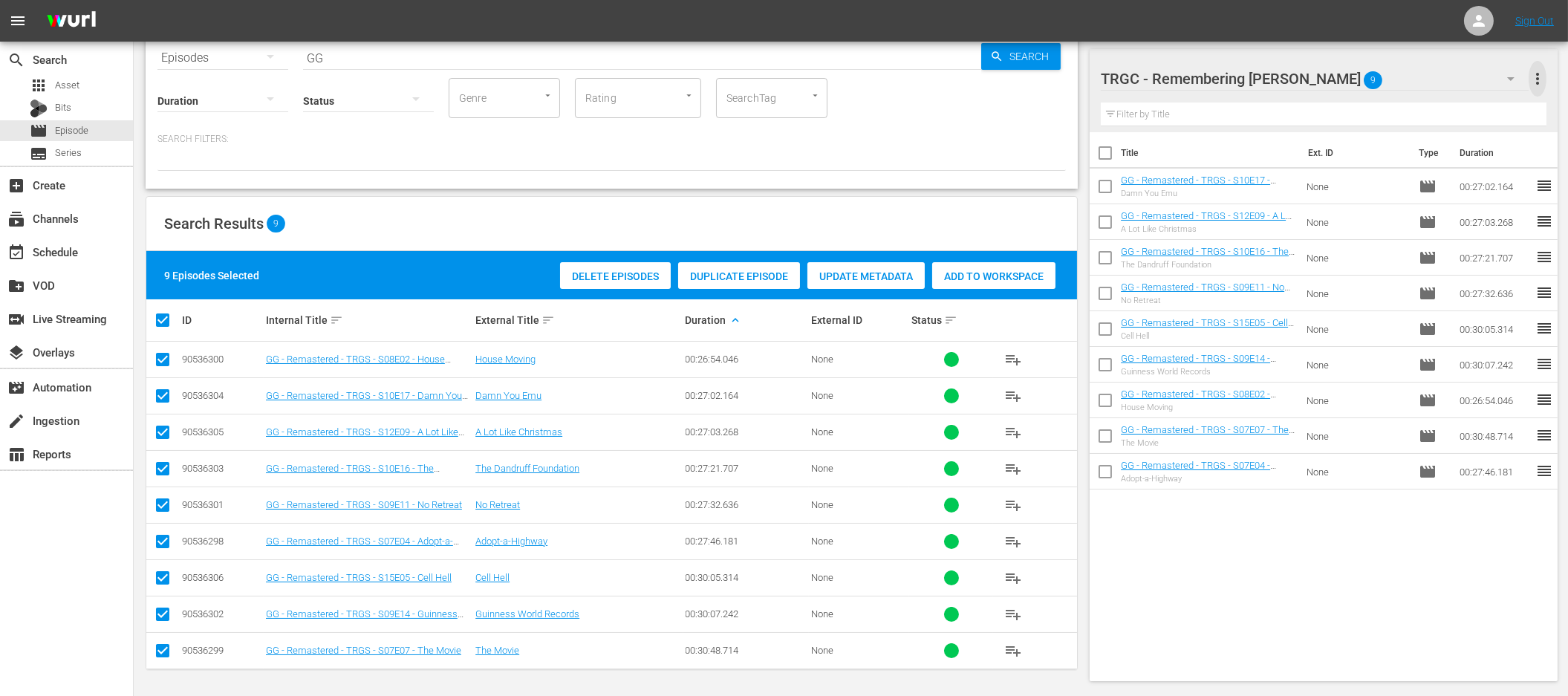
click at [1537, 78] on span "more_vert" at bounding box center [1537, 78] width 18 height 18
drag, startPoint x: 1507, startPoint y: 570, endPoint x: 1515, endPoint y: 552, distance: 19.7
click at [1507, 570] on div "Title Ext. ID Type Duration GG - Remastered - TRGS - S10E17 - Damn You Emu Damn…" at bounding box center [1324, 404] width 468 height 543
click at [70, 257] on div "event_available Schedule" at bounding box center [41, 250] width 83 height 13
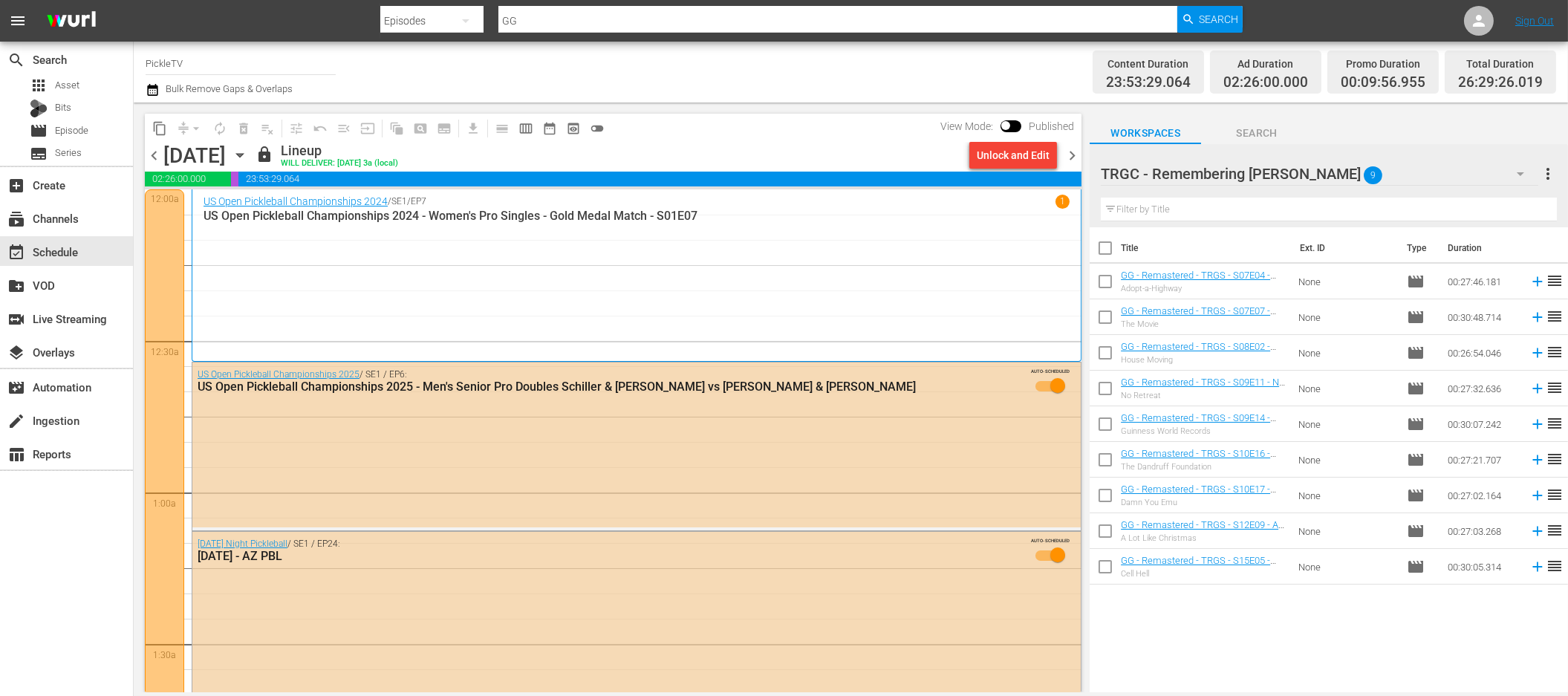
click at [248, 158] on icon "button" at bounding box center [239, 155] width 16 height 16
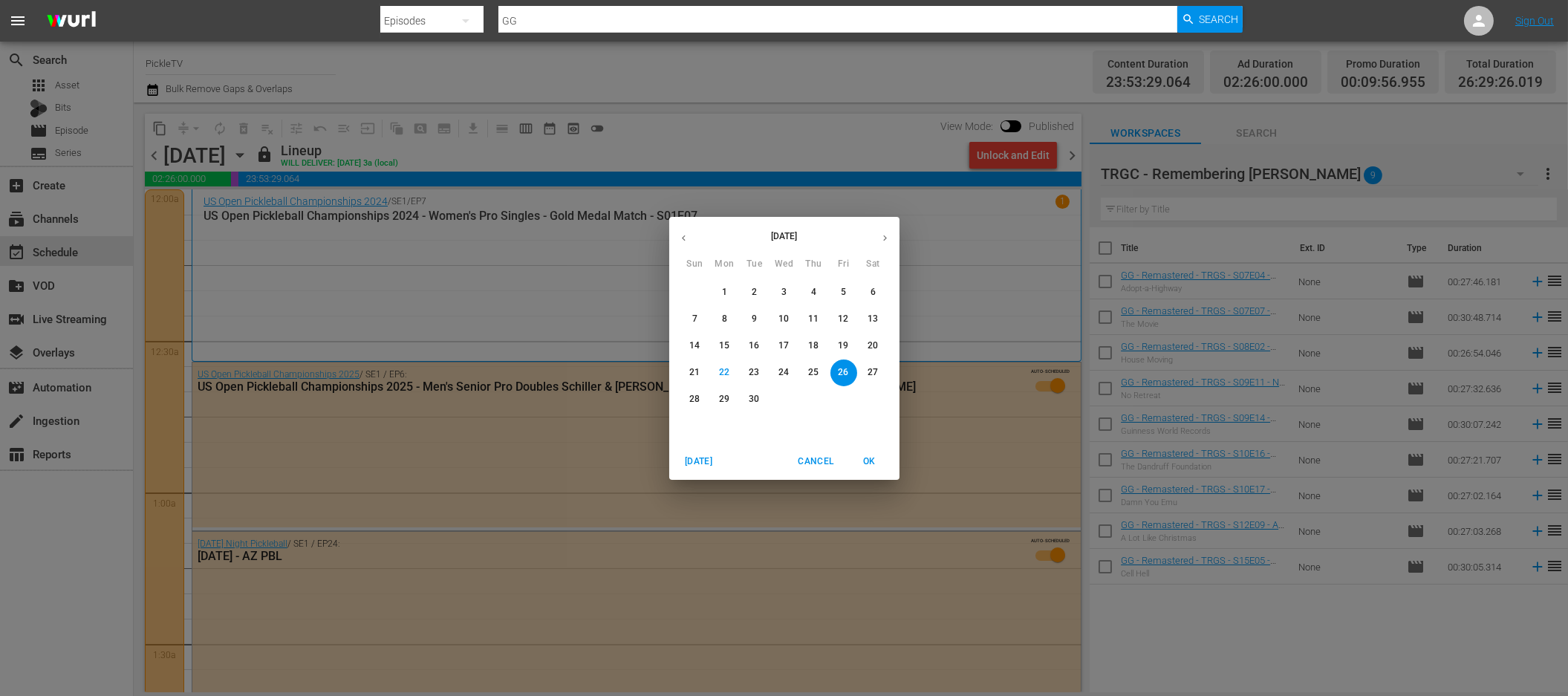
click at [699, 395] on p "28" at bounding box center [694, 399] width 10 height 12
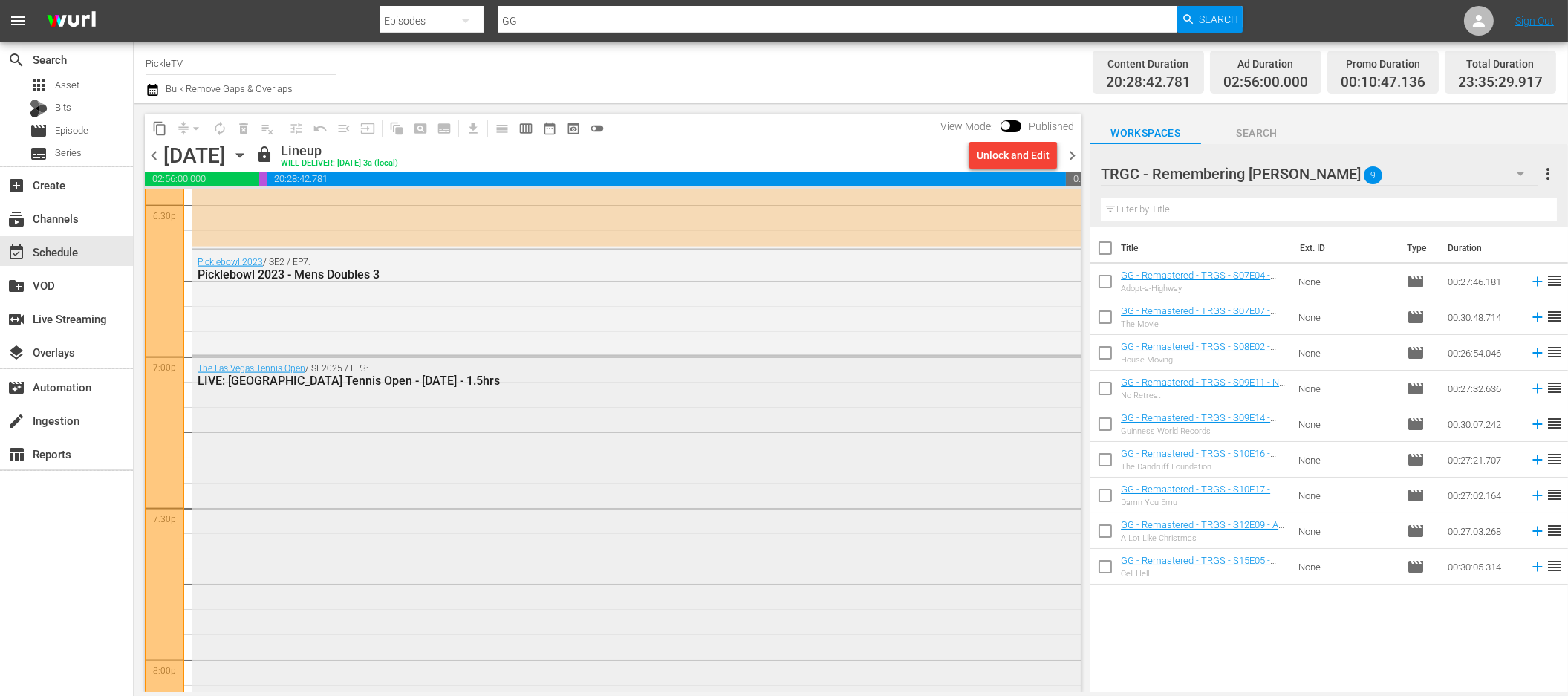
scroll to position [5557, 0]
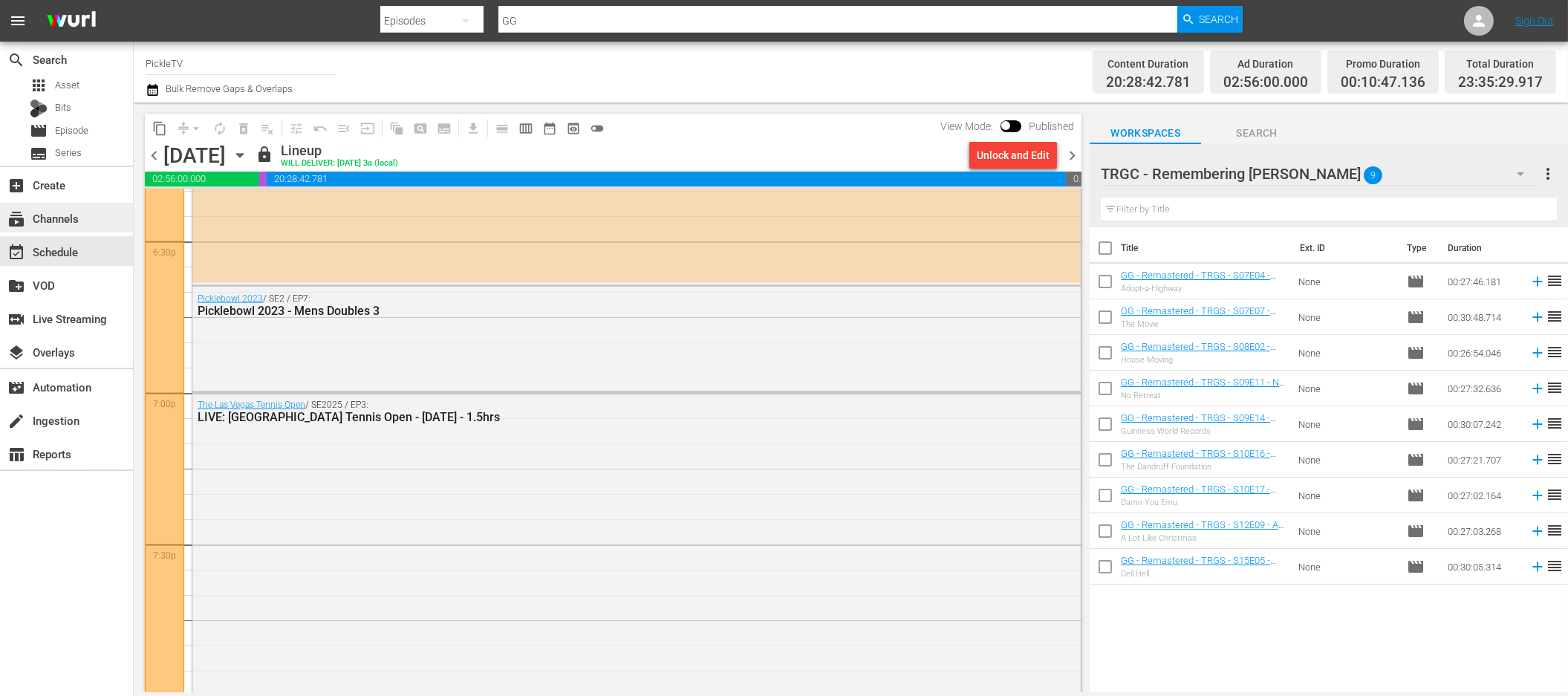
click at [75, 217] on div "subscriptions Channels" at bounding box center [41, 215] width 83 height 13
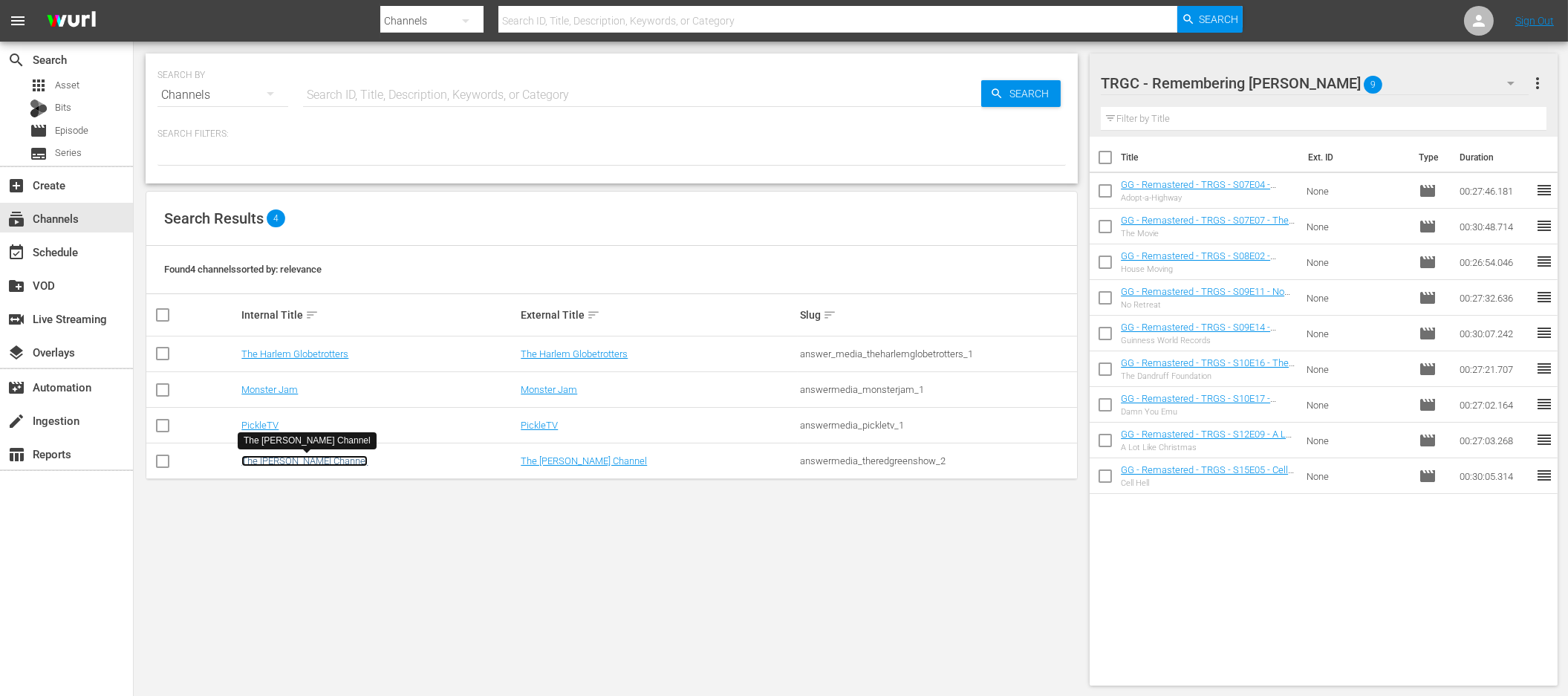
click at [273, 459] on link "The [PERSON_NAME] Channel" at bounding box center [304, 461] width 126 height 11
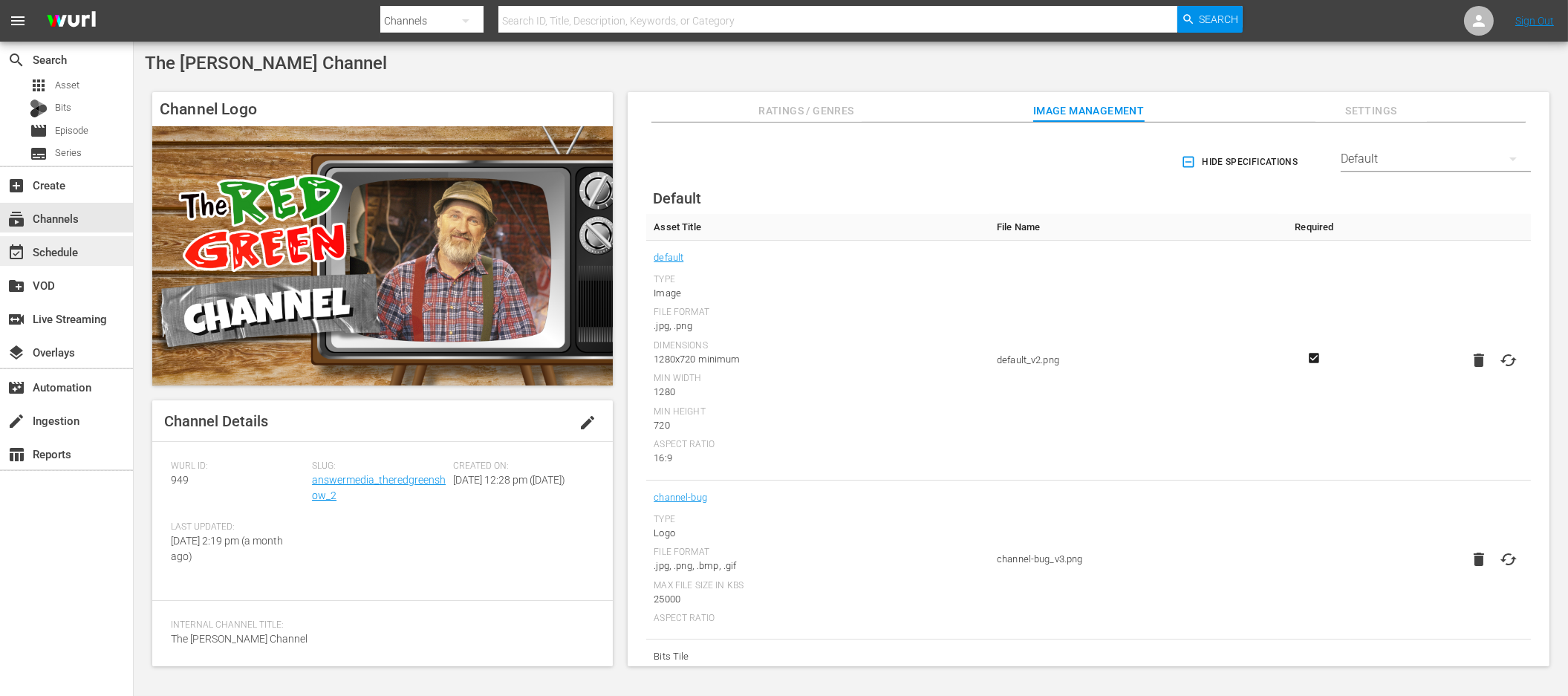
click at [94, 257] on div "event_available Schedule" at bounding box center [67, 251] width 133 height 29
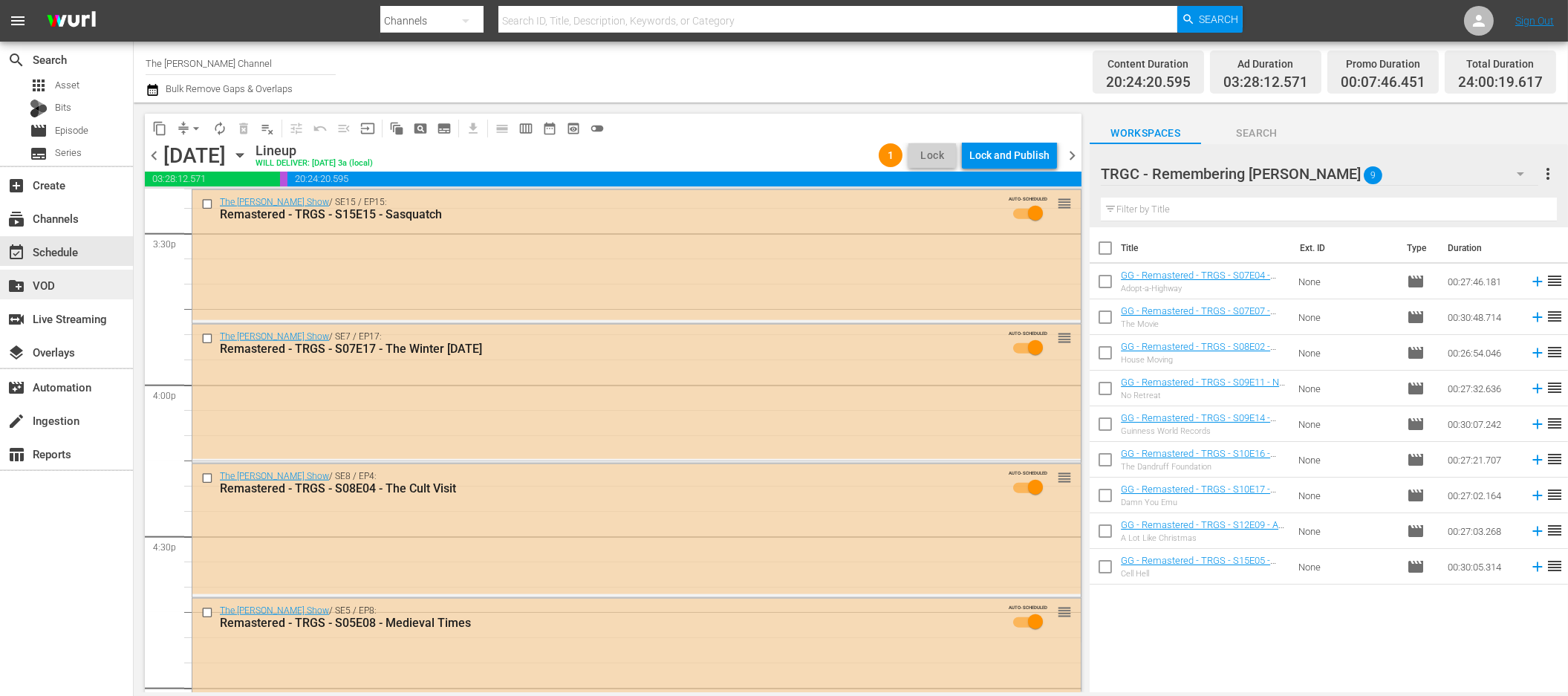
scroll to position [4642, 0]
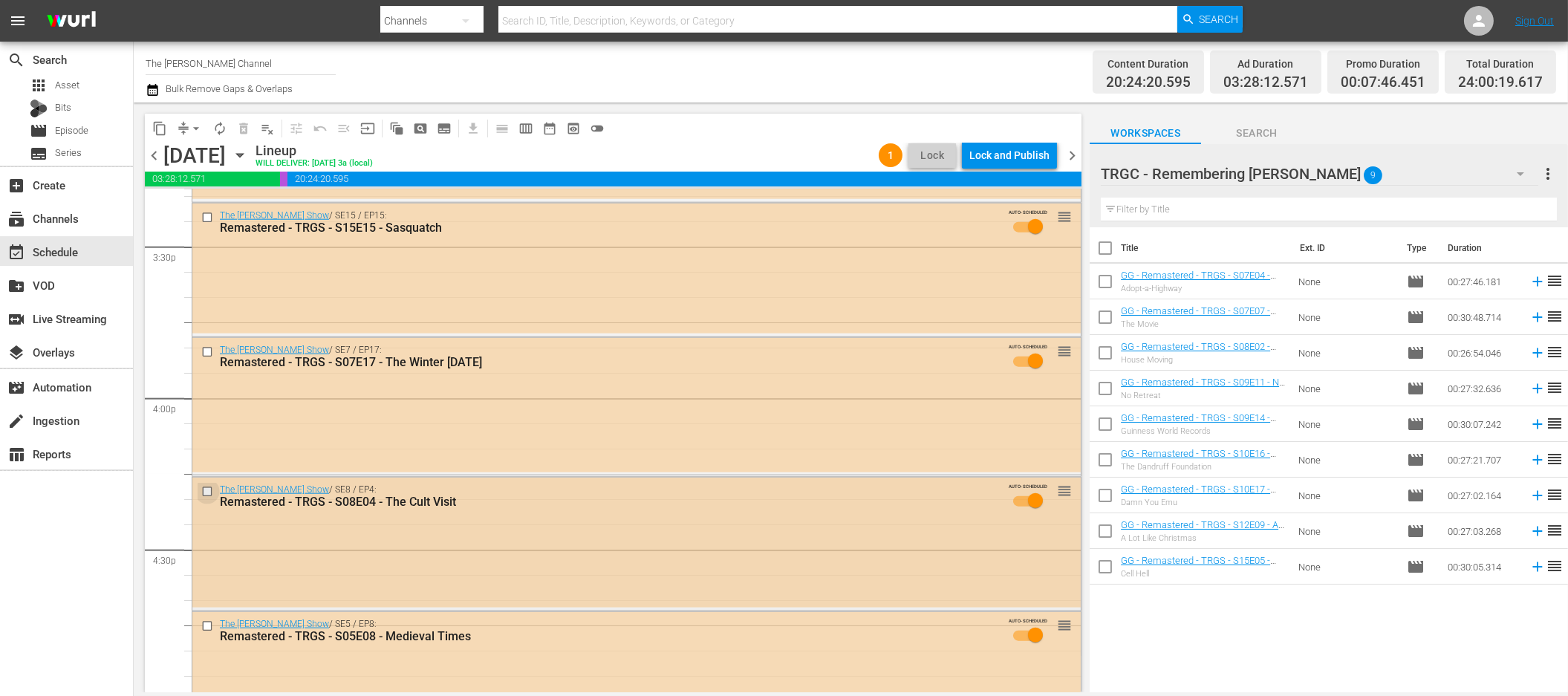
click at [207, 492] on input "checkbox" at bounding box center [209, 491] width 15 height 12
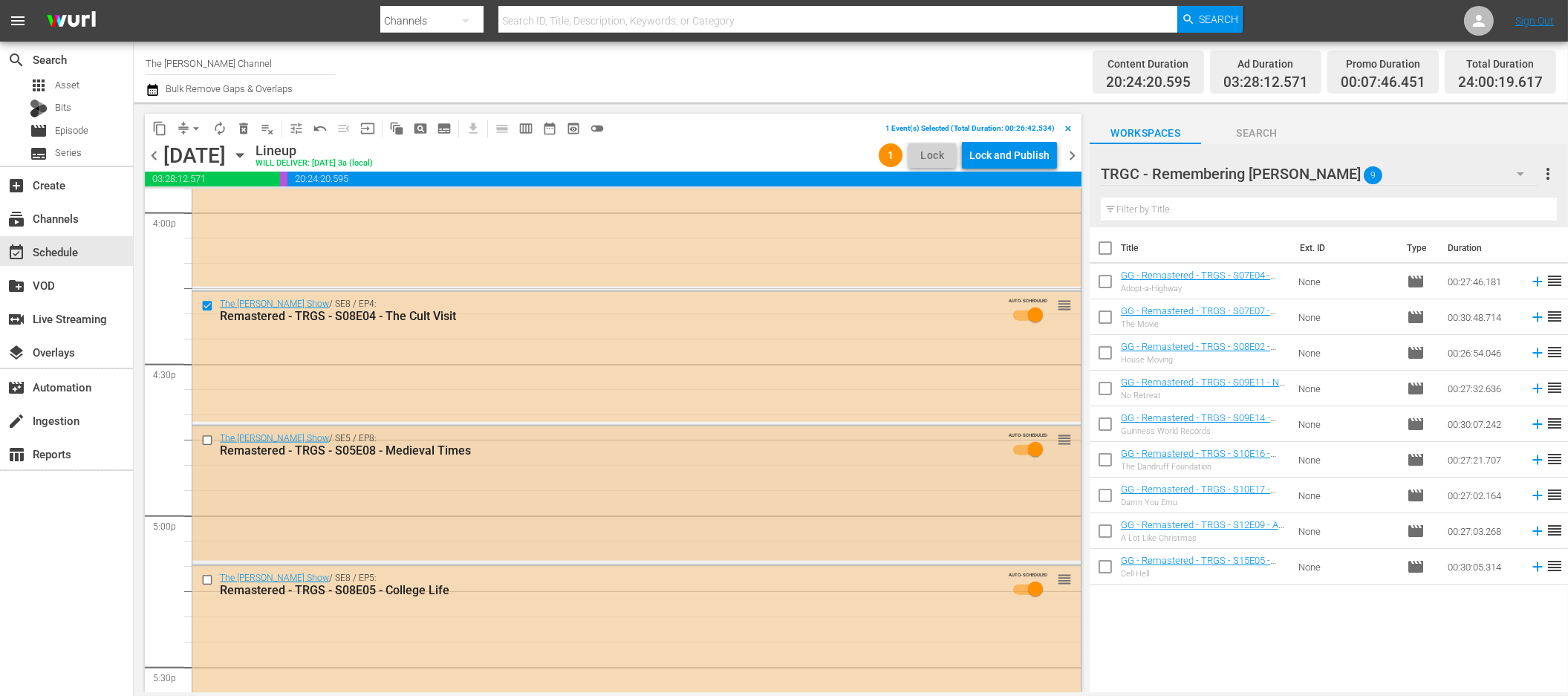
scroll to position [4831, 0]
click at [206, 437] on input "checkbox" at bounding box center [209, 437] width 15 height 12
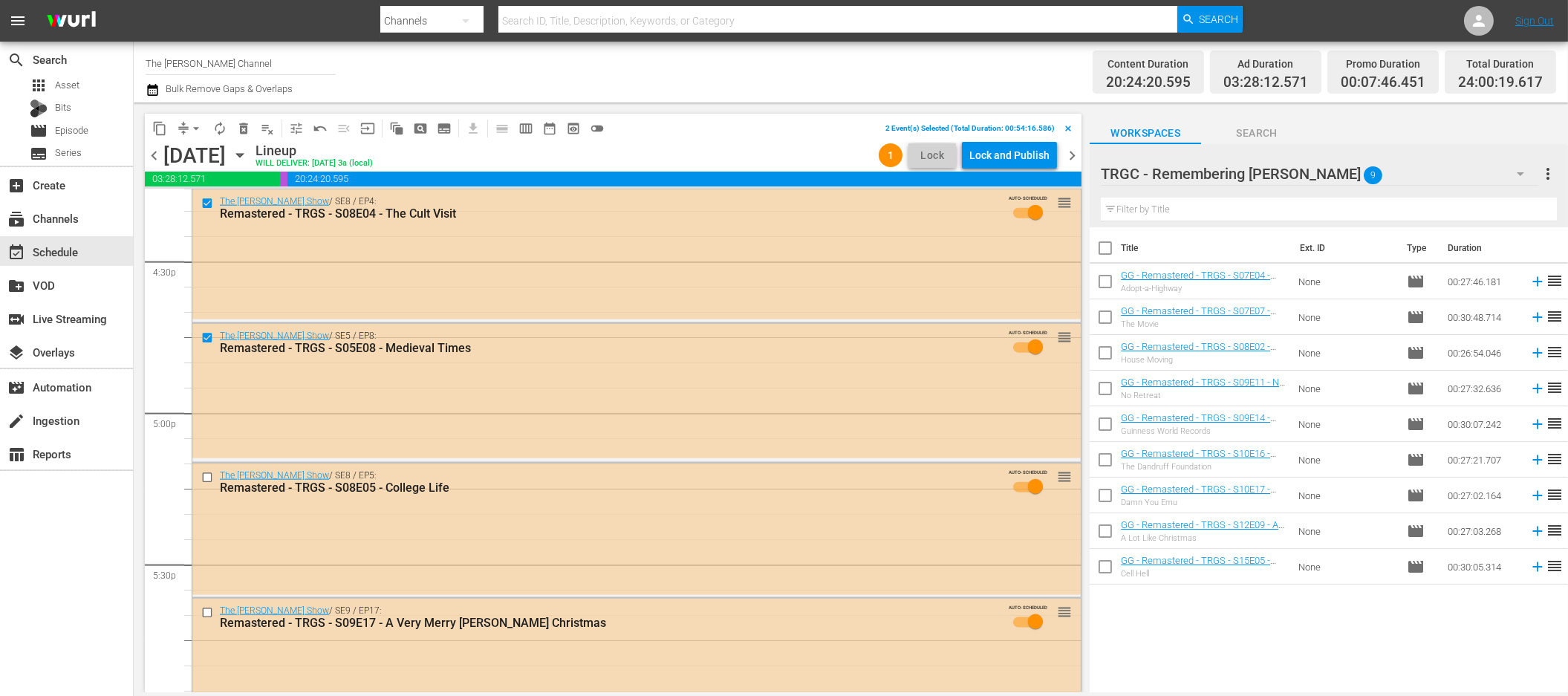
scroll to position [4931, 0]
click at [205, 470] on input "checkbox" at bounding box center [209, 477] width 15 height 12
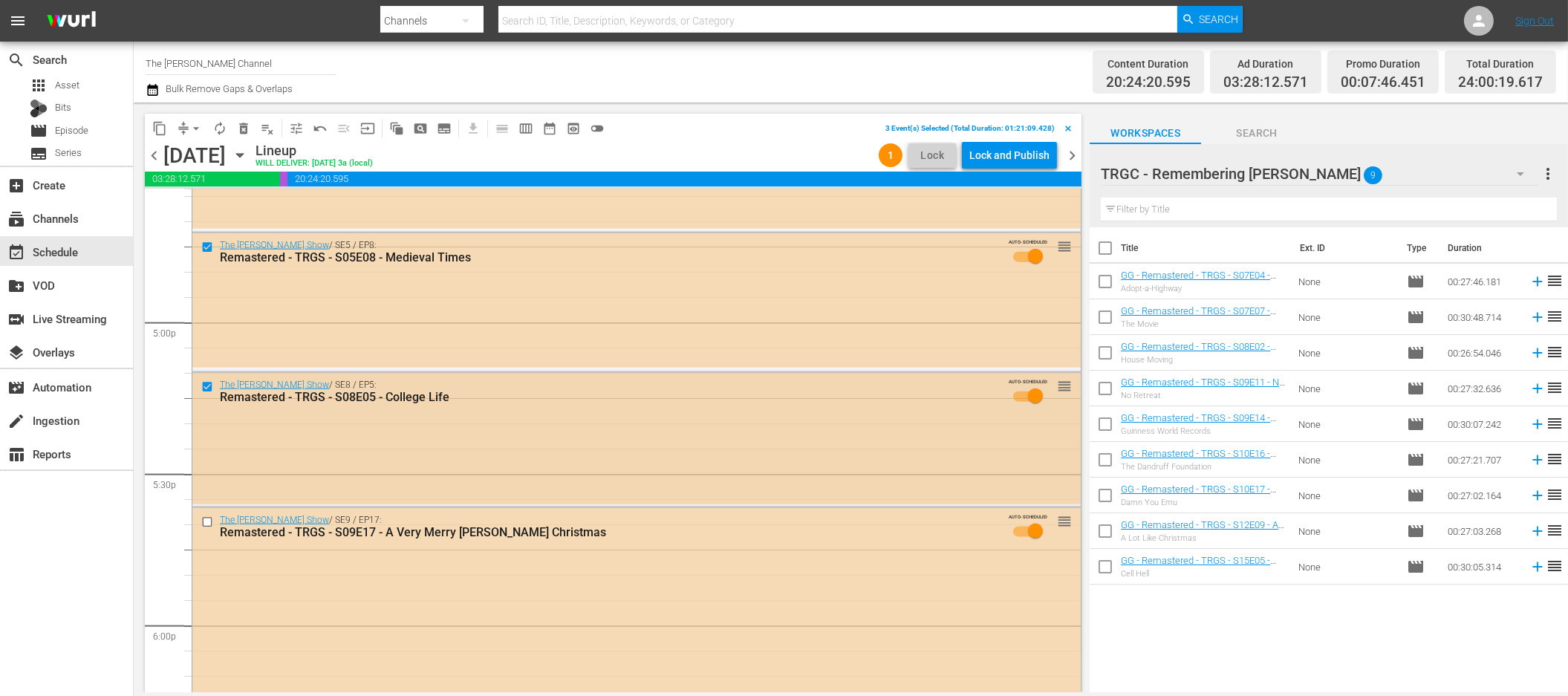
scroll to position [5055, 0]
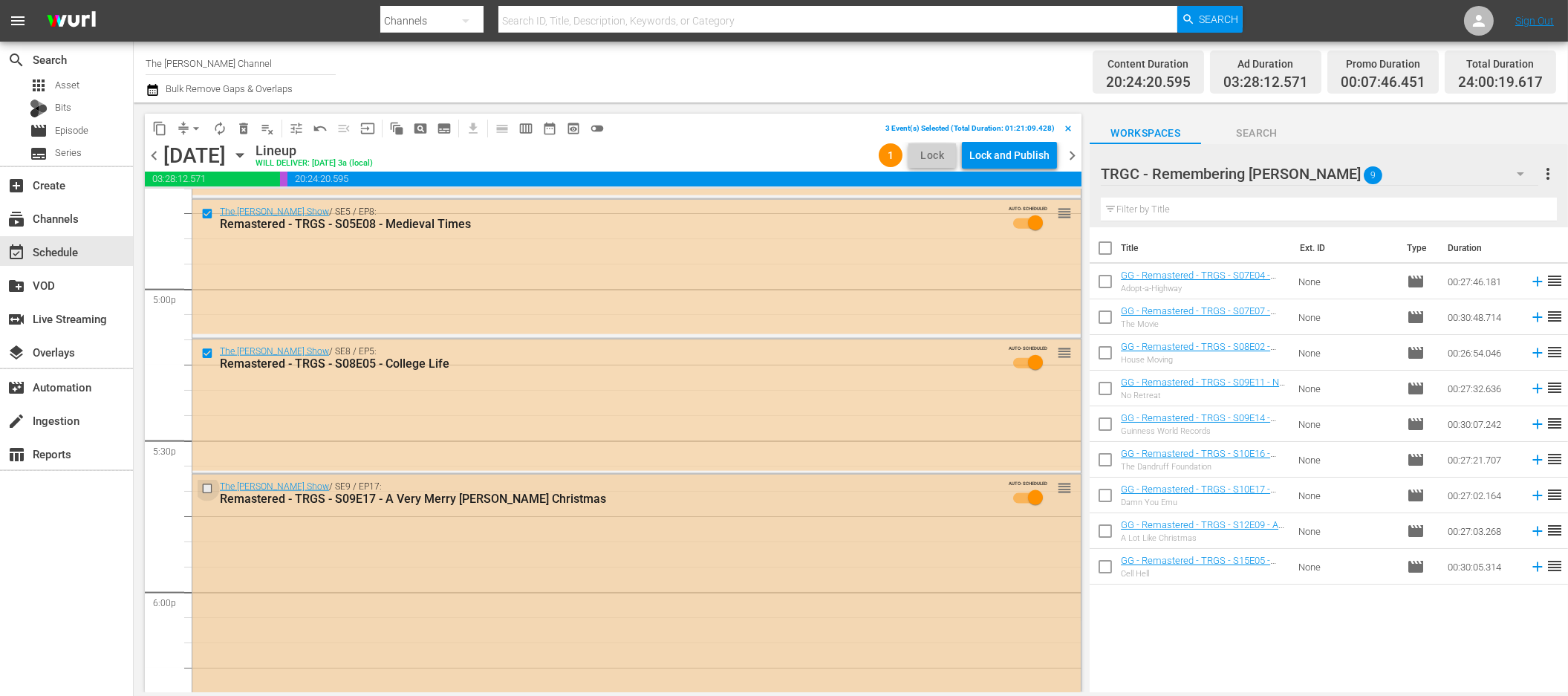
click at [206, 491] on input "checkbox" at bounding box center [209, 489] width 15 height 12
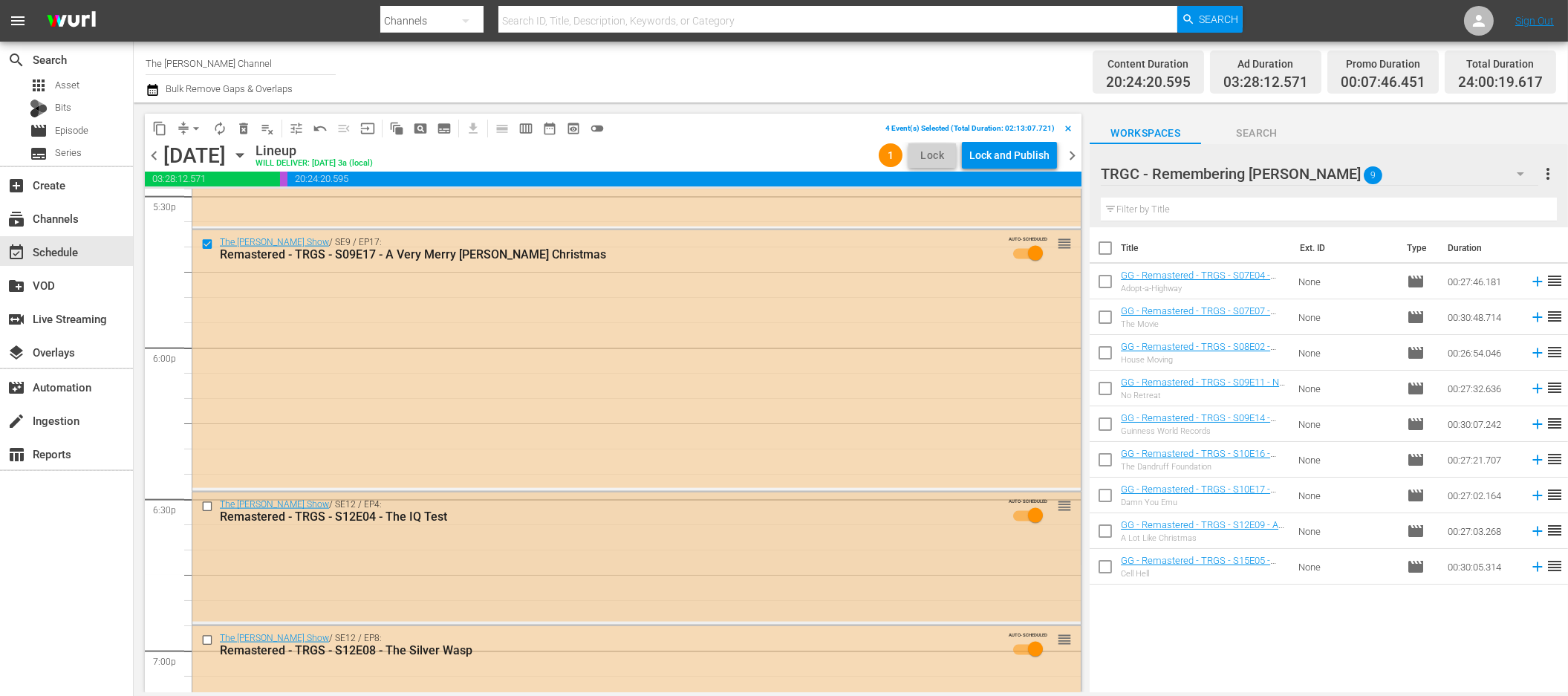
click at [206, 505] on input "checkbox" at bounding box center [209, 507] width 15 height 12
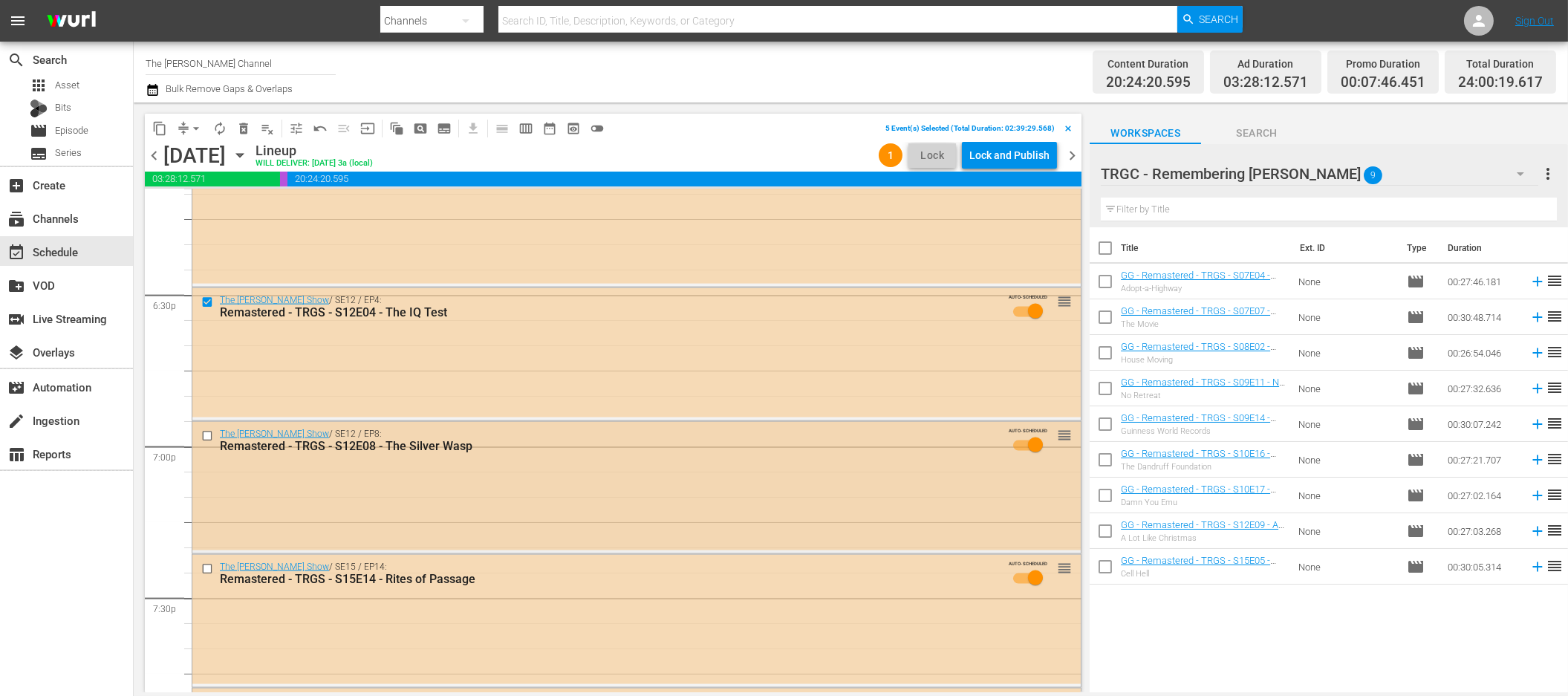
scroll to position [5515, 0]
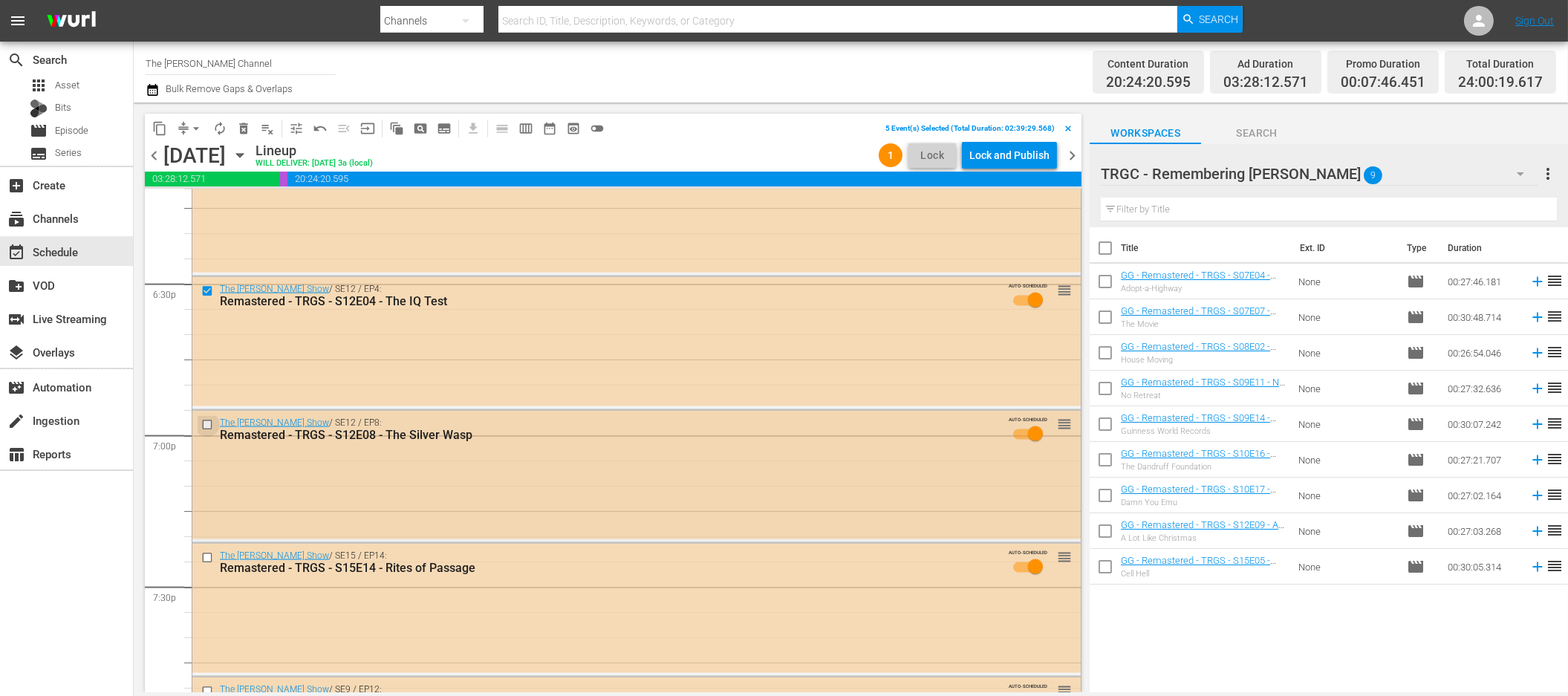
click at [207, 429] on input "checkbox" at bounding box center [209, 425] width 15 height 12
click at [204, 560] on input "checkbox" at bounding box center [209, 557] width 15 height 12
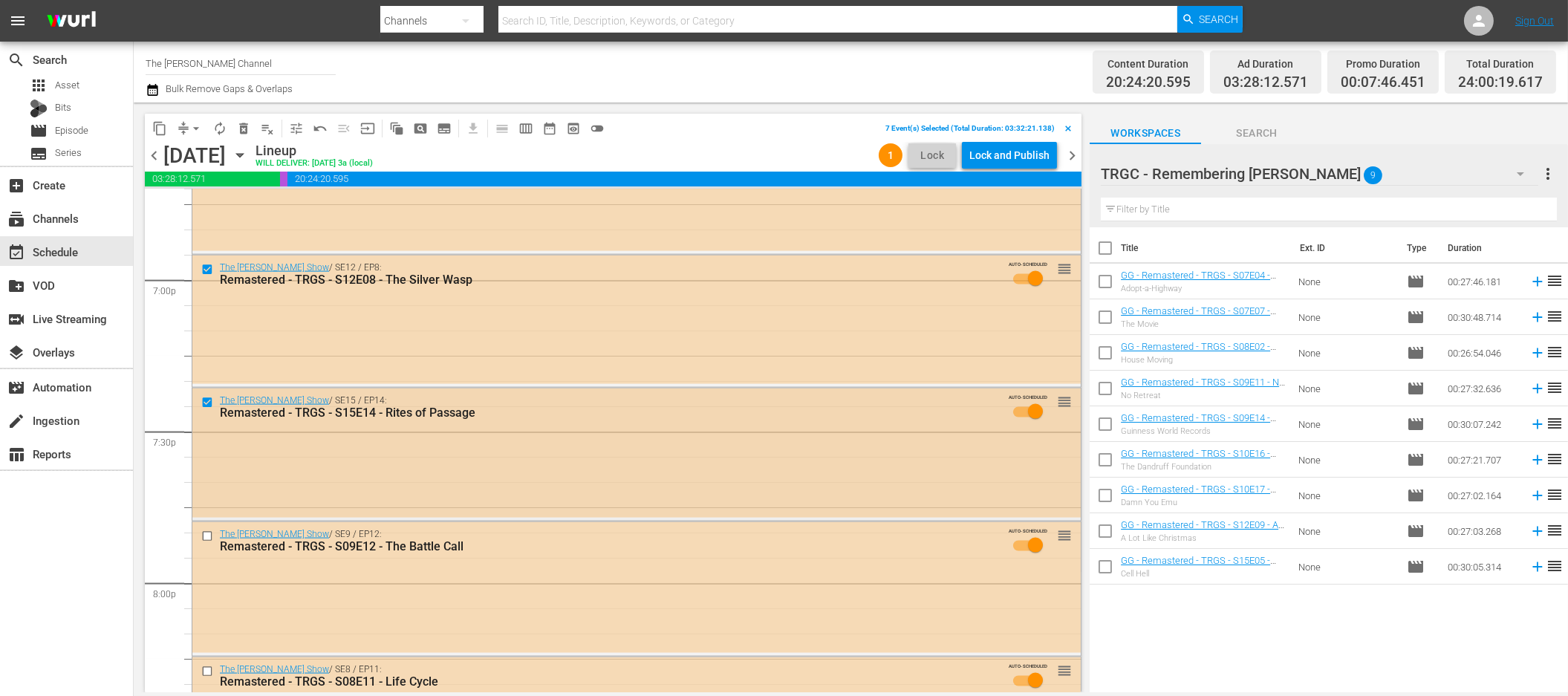
scroll to position [5710, 0]
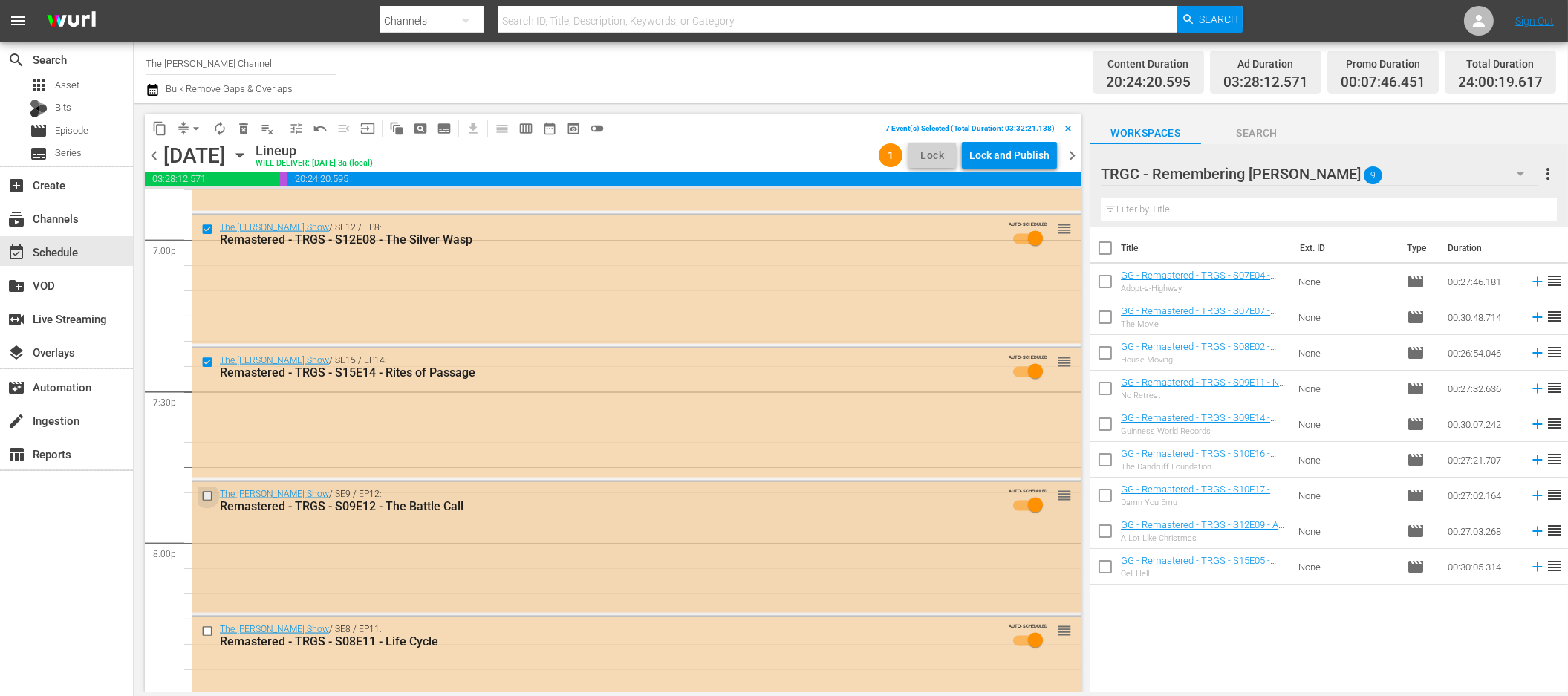
click at [208, 498] on input "checkbox" at bounding box center [209, 497] width 15 height 12
click at [209, 632] on input "checkbox" at bounding box center [209, 632] width 15 height 12
click at [247, 133] on span "delete_forever_outlined" at bounding box center [243, 128] width 15 height 15
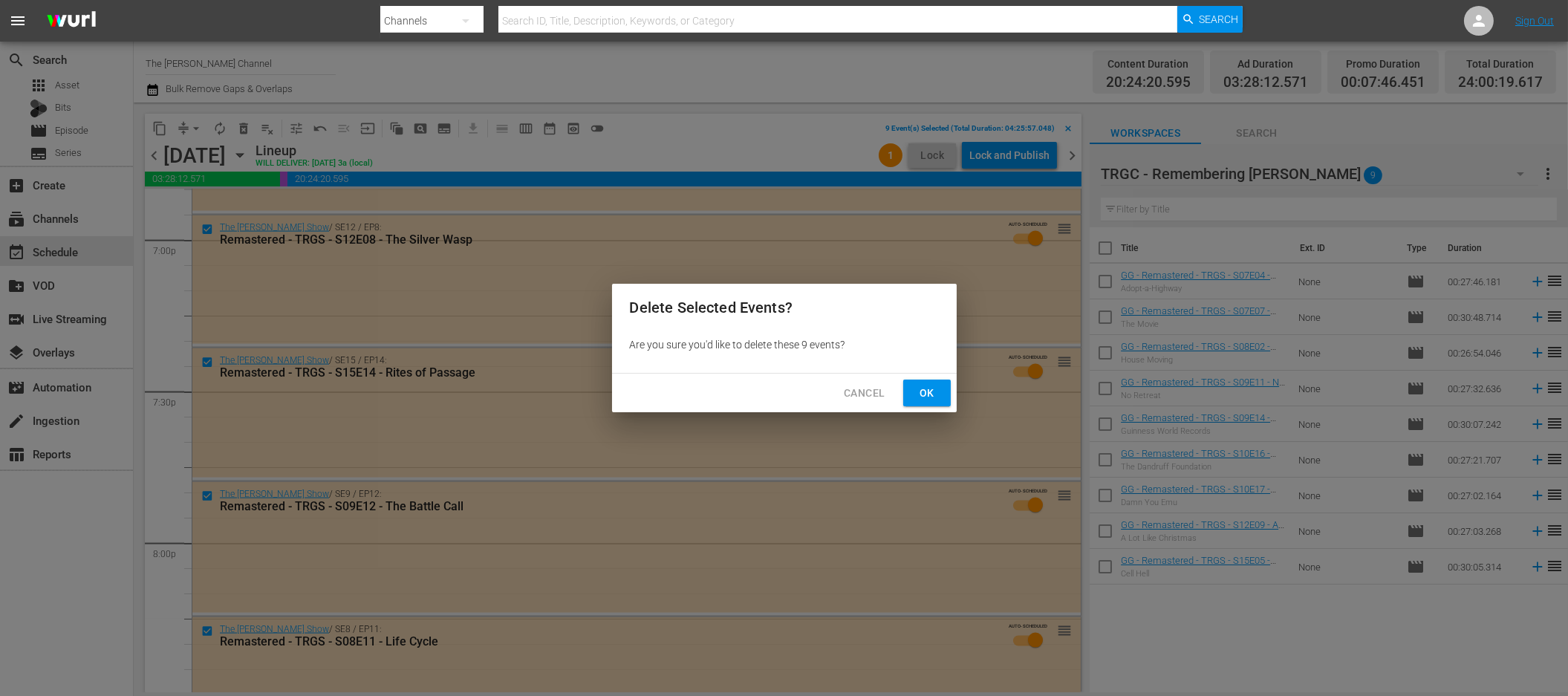
click at [934, 392] on span "Ok" at bounding box center [927, 394] width 24 height 19
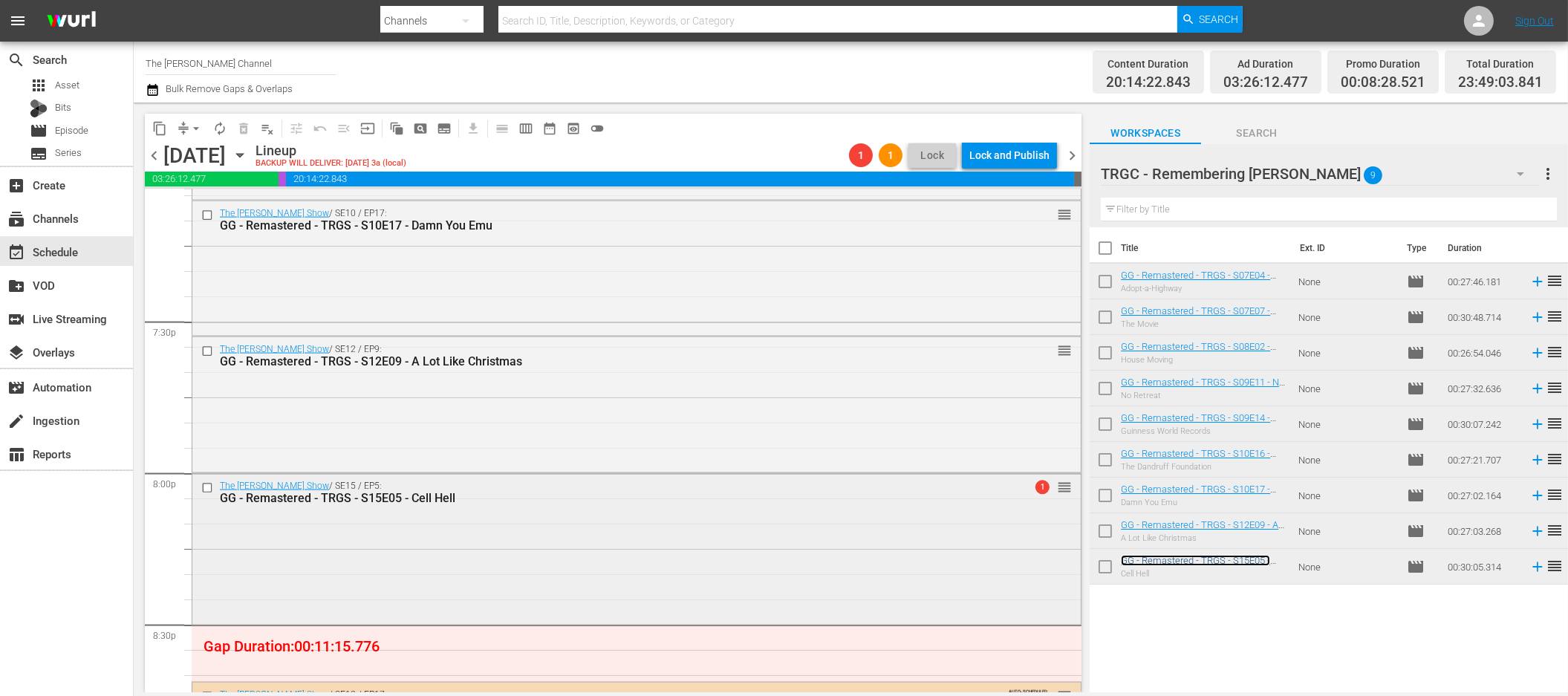
scroll to position [5768, 0]
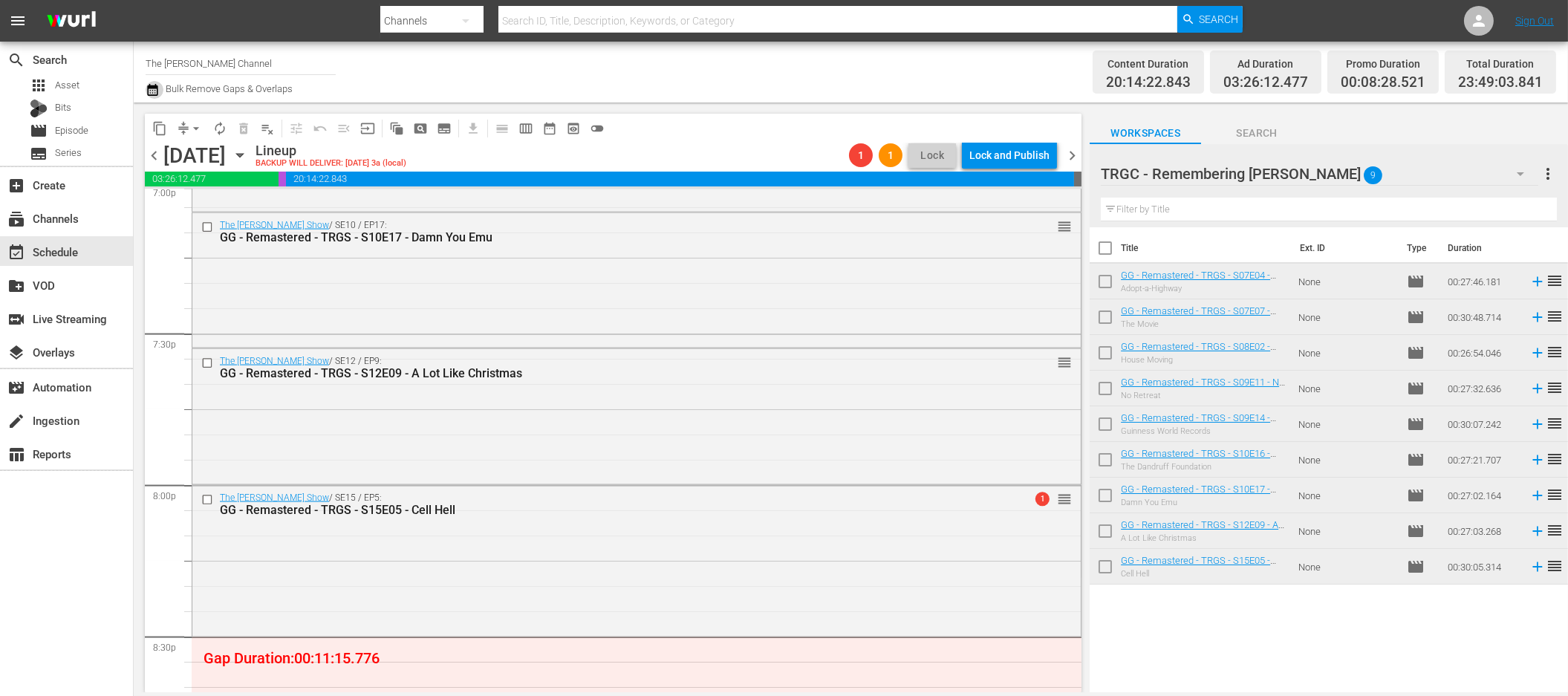
click at [146, 89] on icon "button" at bounding box center [153, 90] width 14 height 18
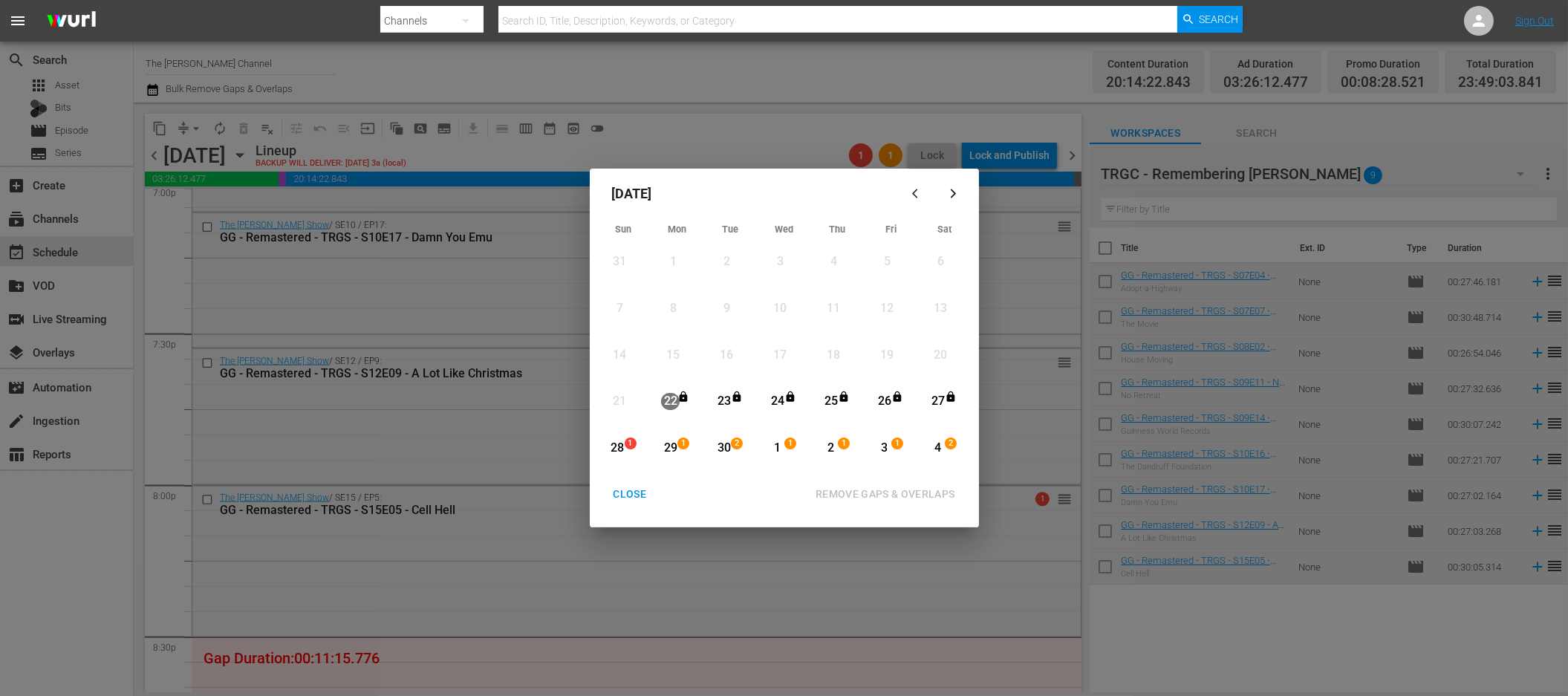
click at [617, 444] on div "28" at bounding box center [617, 449] width 19 height 17
click at [937, 441] on div "4" at bounding box center [937, 449] width 19 height 17
click at [926, 495] on div "REMOVE GAPS & OVERLAPS" at bounding box center [885, 494] width 163 height 19
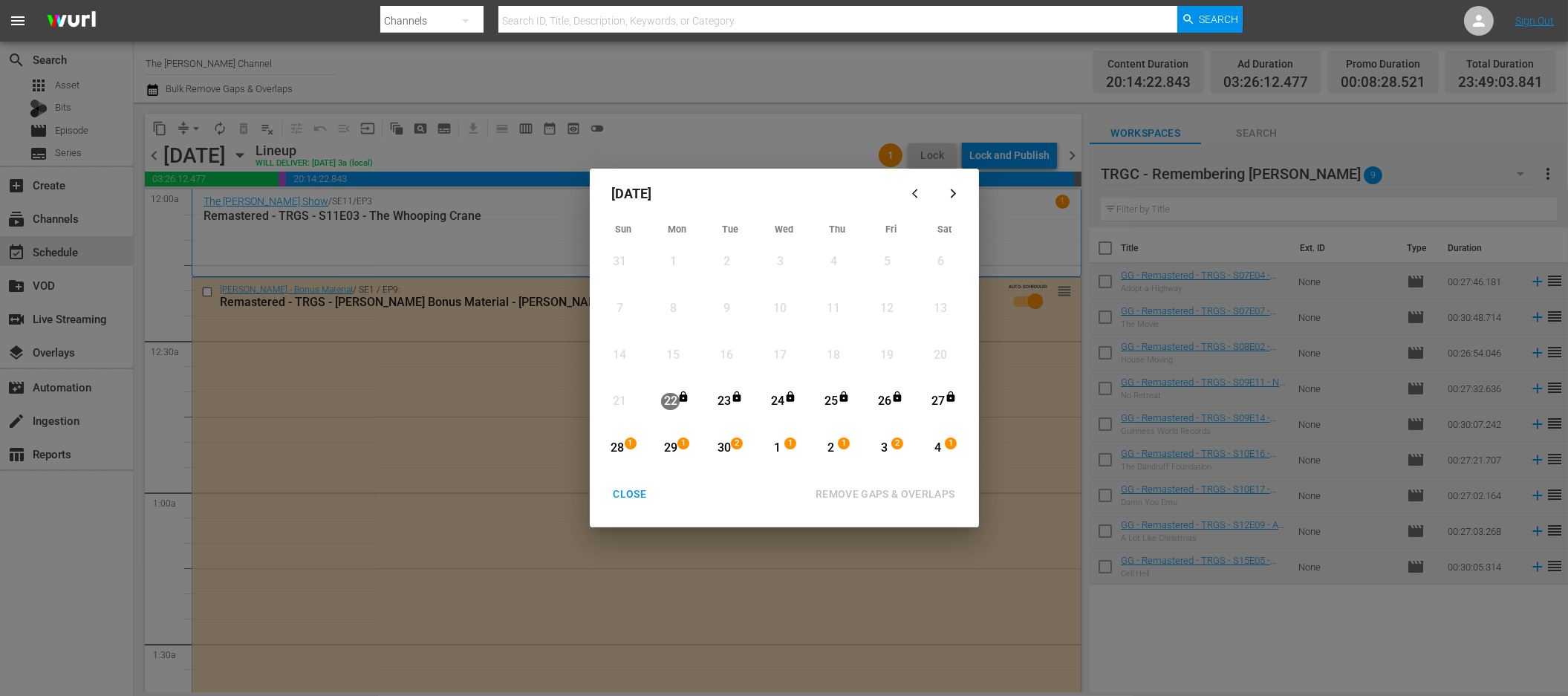
scroll to position [5768, 0]
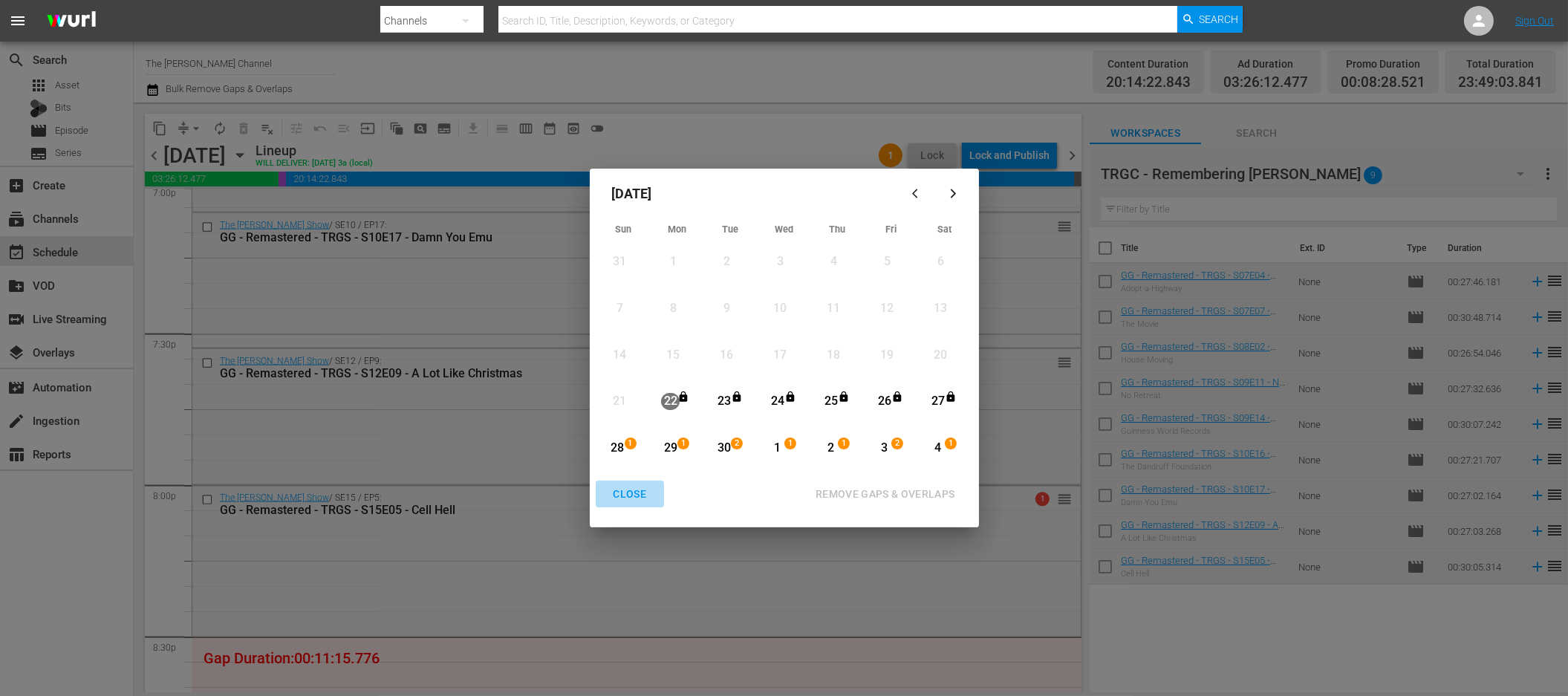
click at [641, 497] on div "CLOSE" at bounding box center [631, 494] width 57 height 19
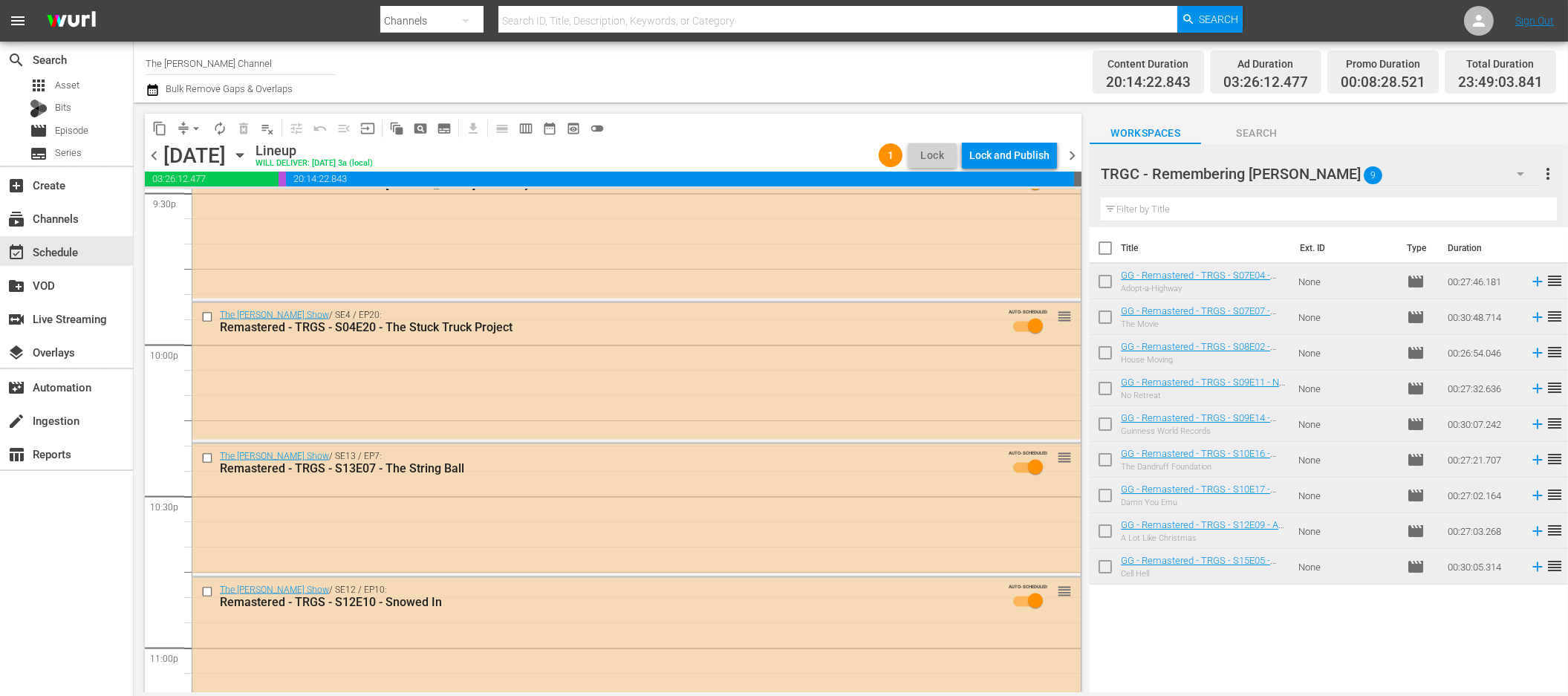
scroll to position [6804, 0]
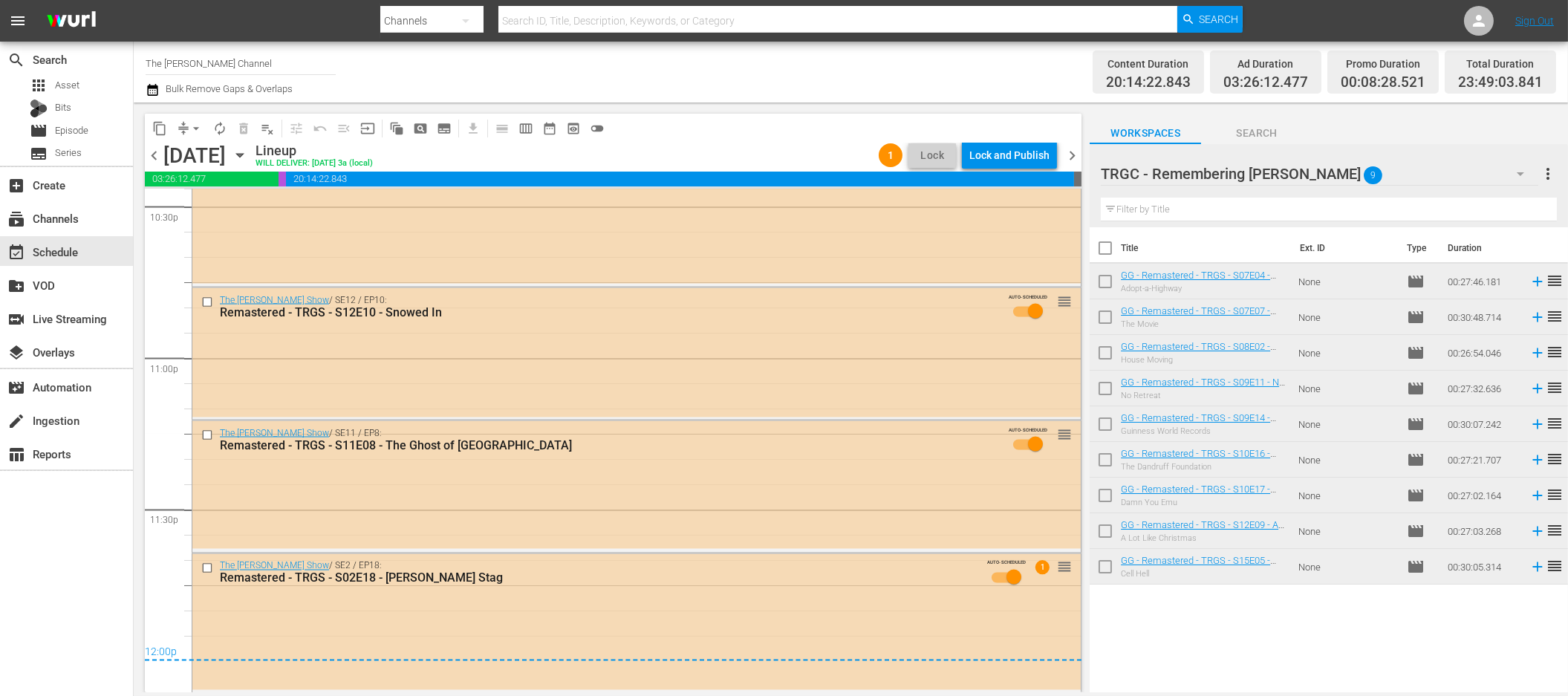
click at [1071, 155] on span "chevron_right" at bounding box center [1072, 156] width 19 height 19
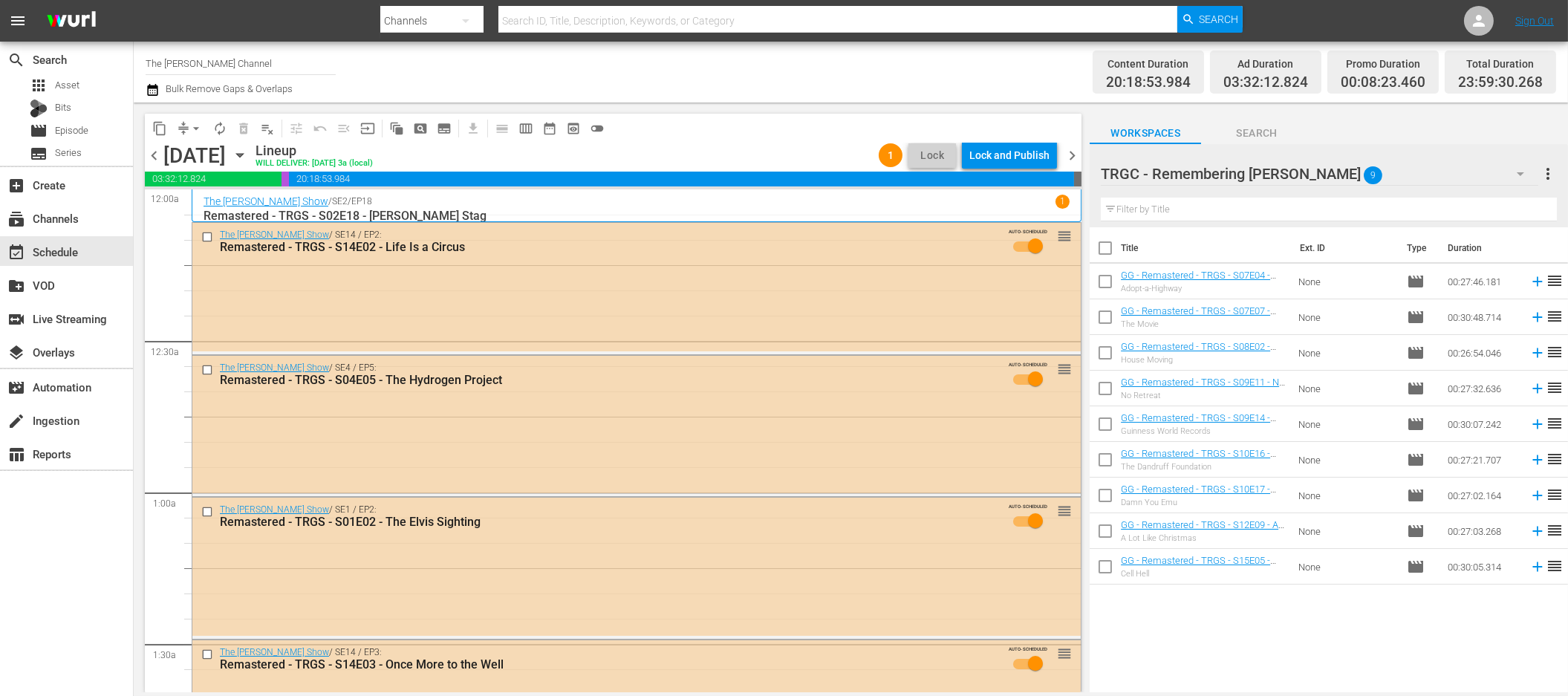
click at [153, 149] on span "chevron_left" at bounding box center [154, 156] width 19 height 19
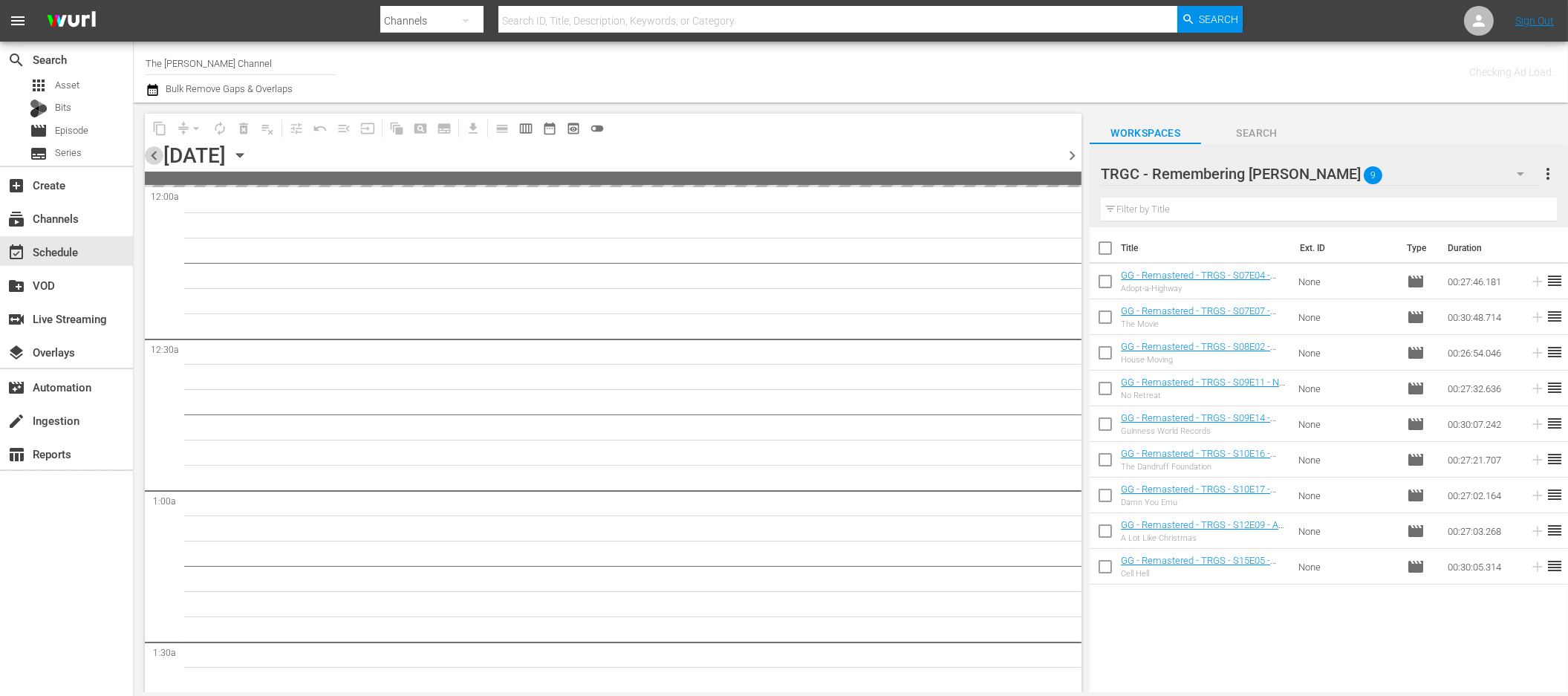
click at [153, 149] on span "chevron_left" at bounding box center [154, 156] width 19 height 19
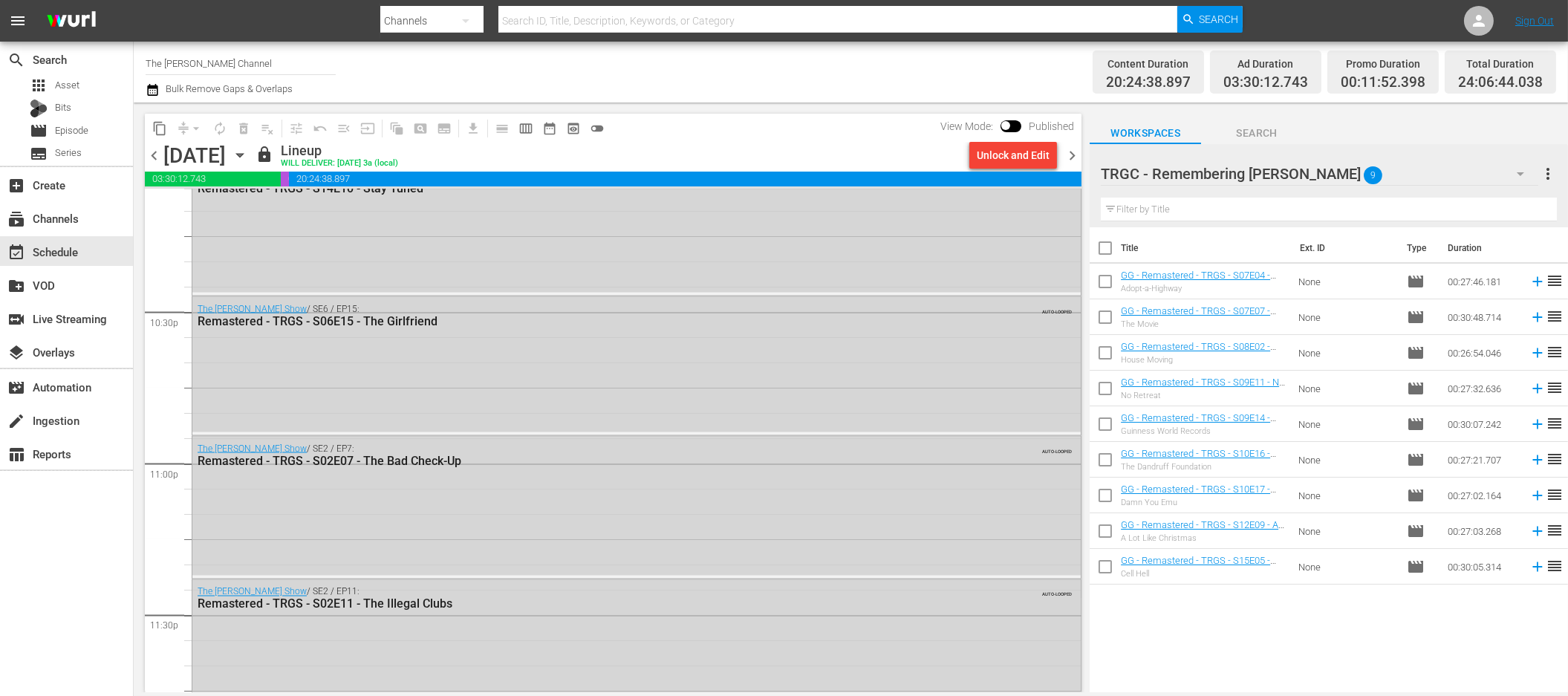
scroll to position [6860, 0]
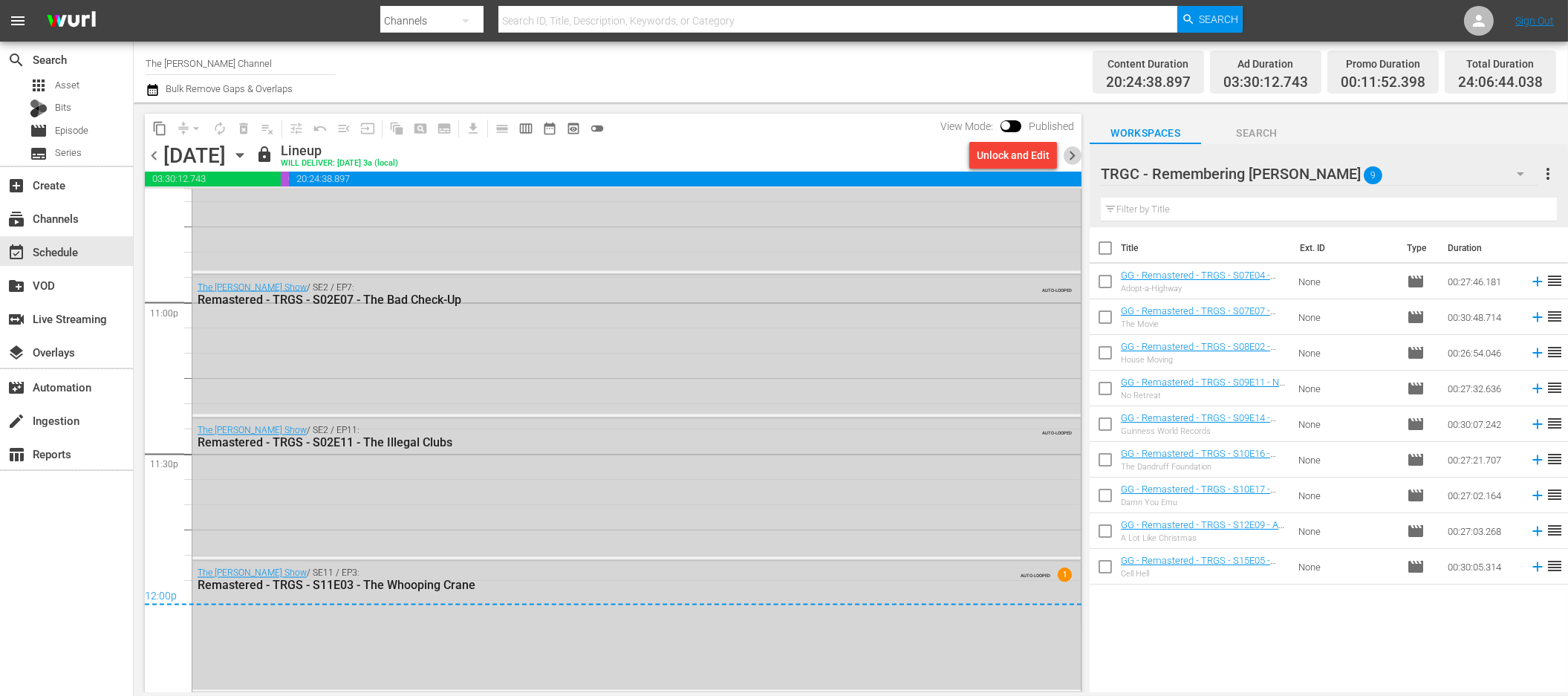
click at [1075, 154] on span "chevron_right" at bounding box center [1072, 156] width 19 height 19
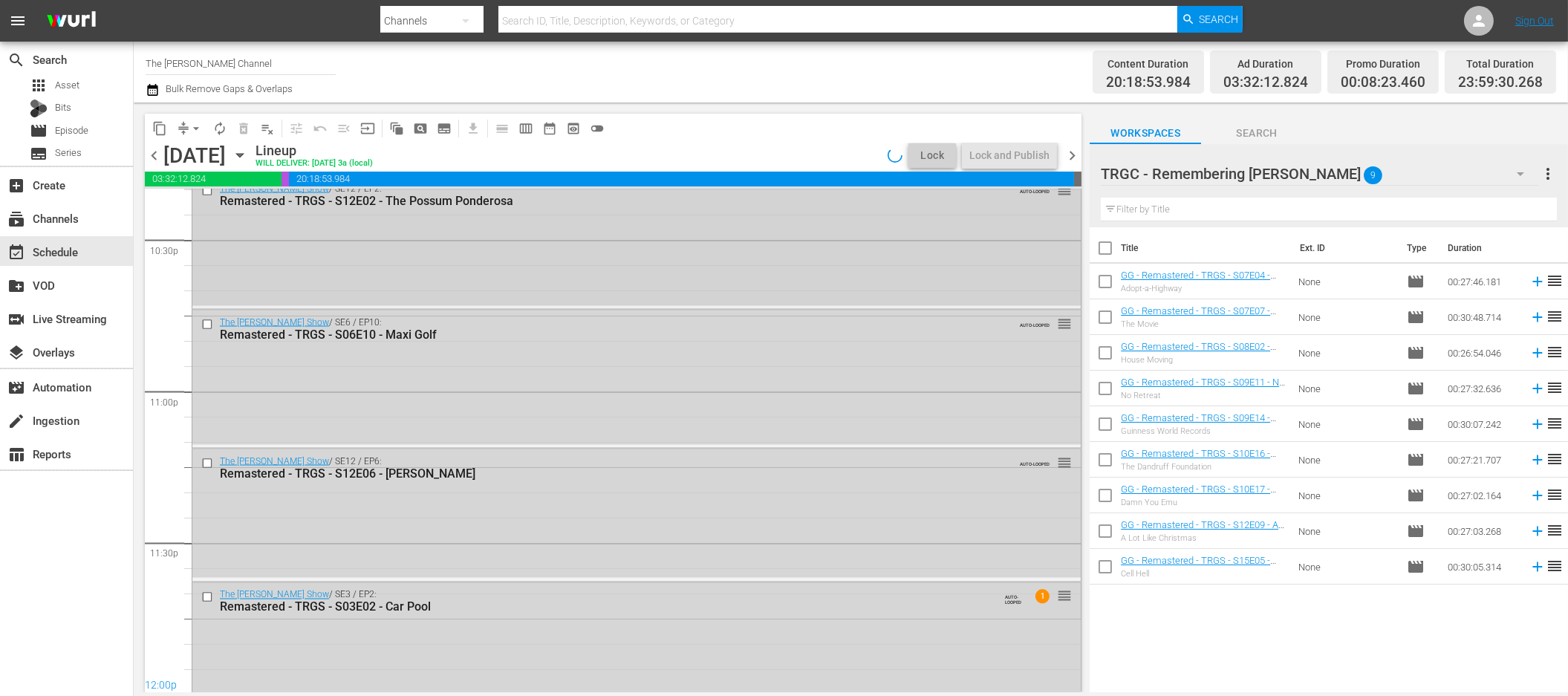
scroll to position [6803, 0]
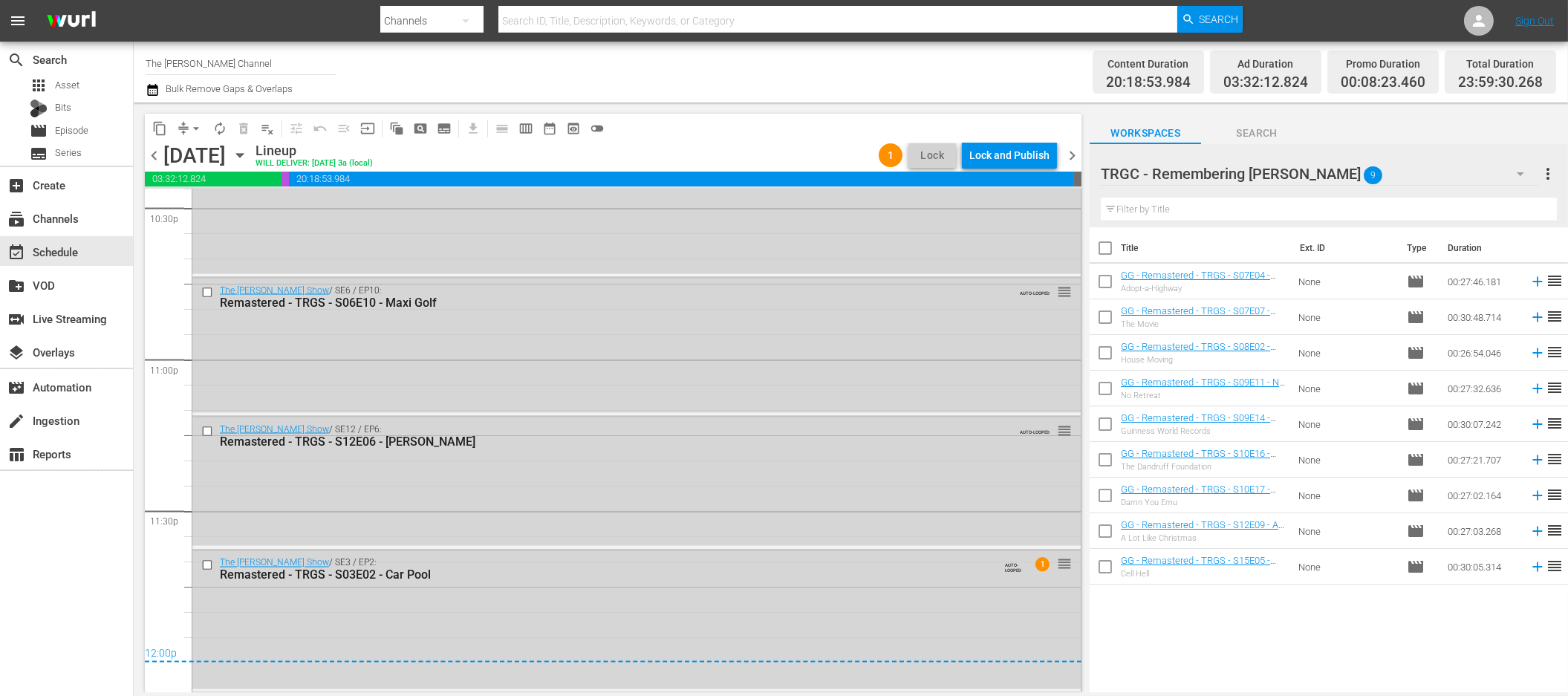
click at [248, 150] on icon "button" at bounding box center [239, 155] width 16 height 16
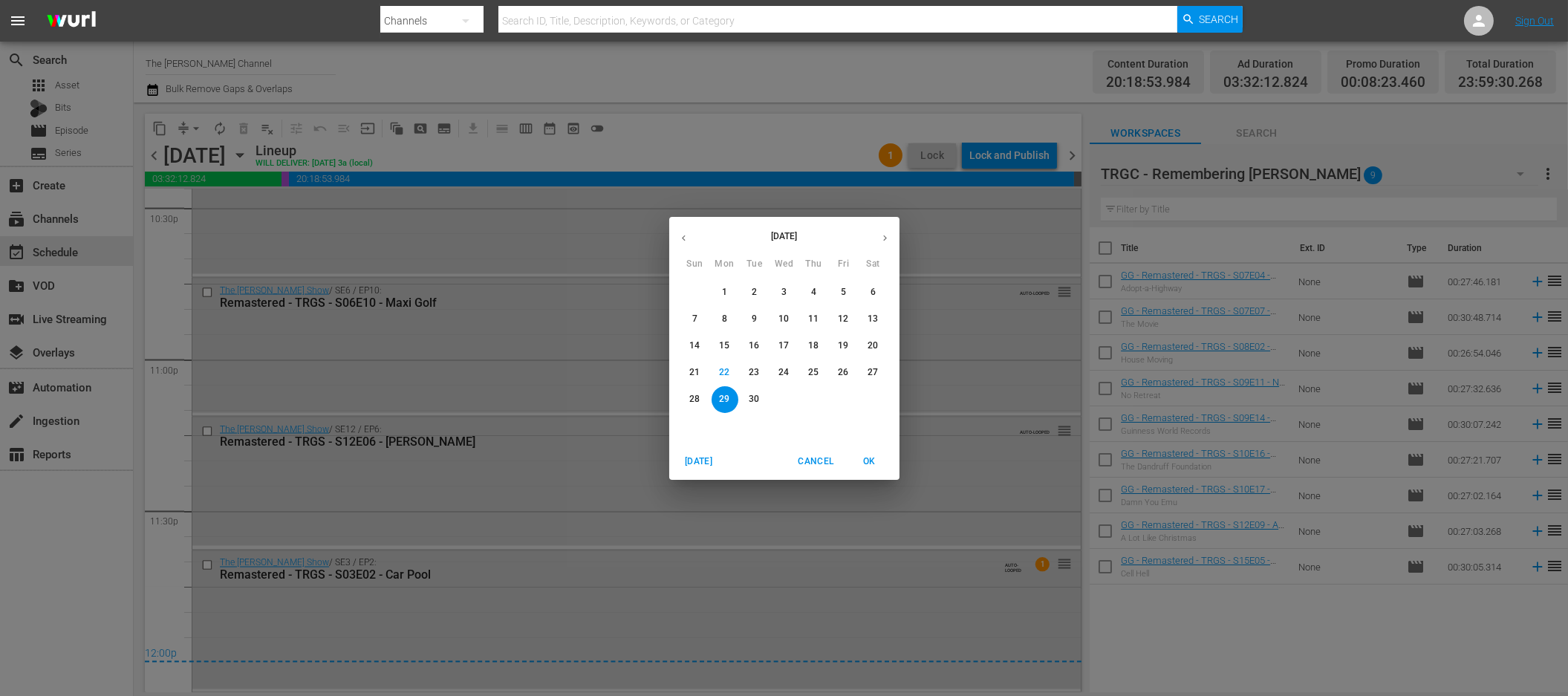
click at [888, 243] on icon "button" at bounding box center [885, 238] width 11 height 11
click at [867, 288] on span "4" at bounding box center [873, 292] width 27 height 12
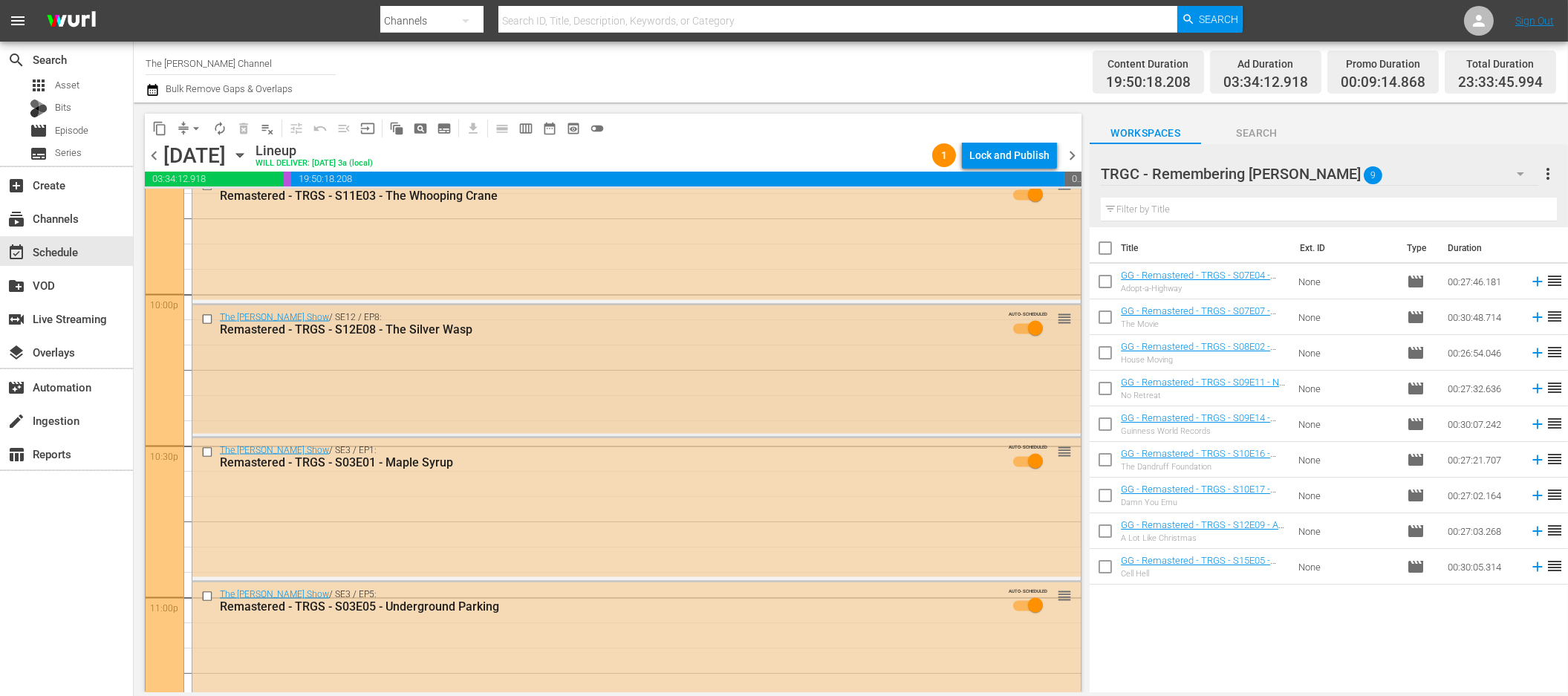
scroll to position [6772, 0]
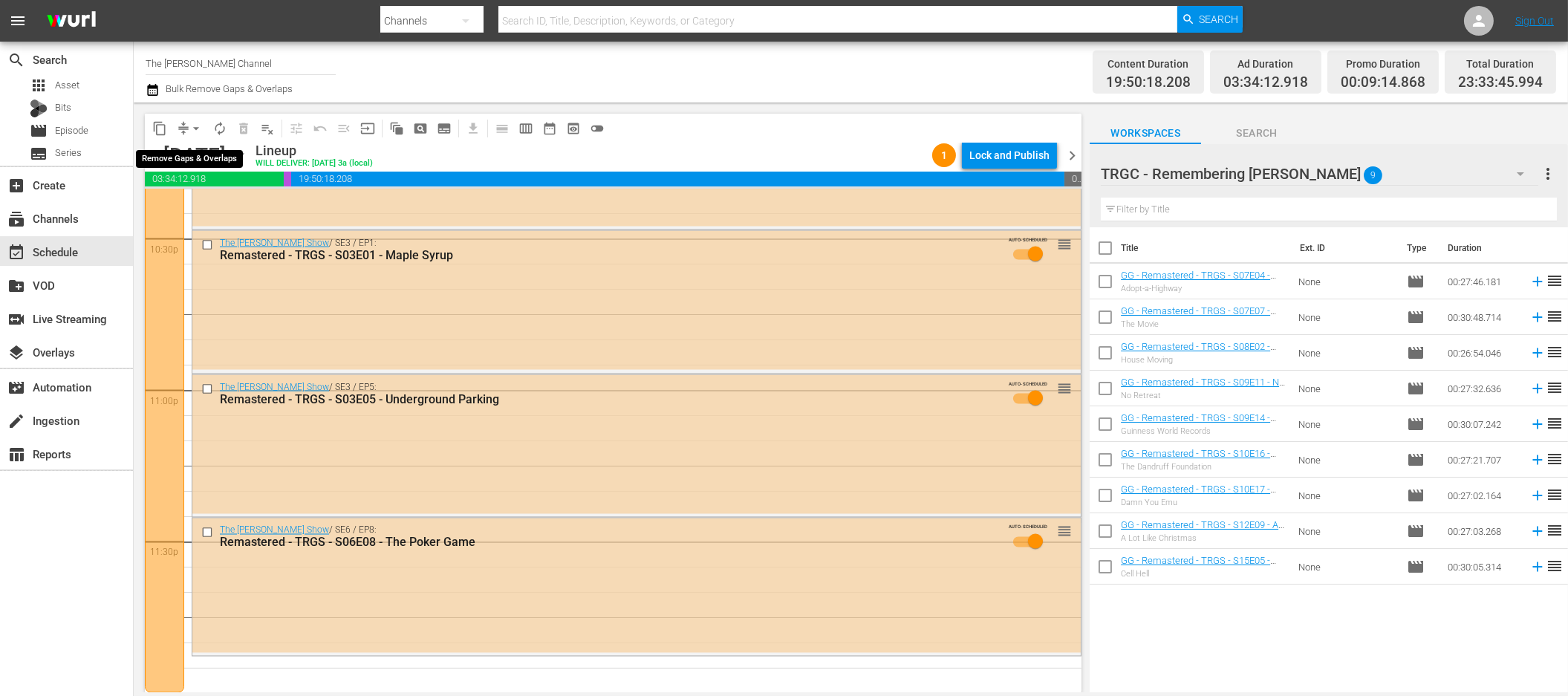
click at [192, 133] on span "arrow_drop_down" at bounding box center [196, 128] width 15 height 15
click at [239, 106] on div "content_copy compress arrow_drop_down autorenew_outlined delete_forever_outline…" at bounding box center [610, 397] width 951 height 590
click at [215, 126] on span "autorenew_outlined" at bounding box center [219, 128] width 15 height 15
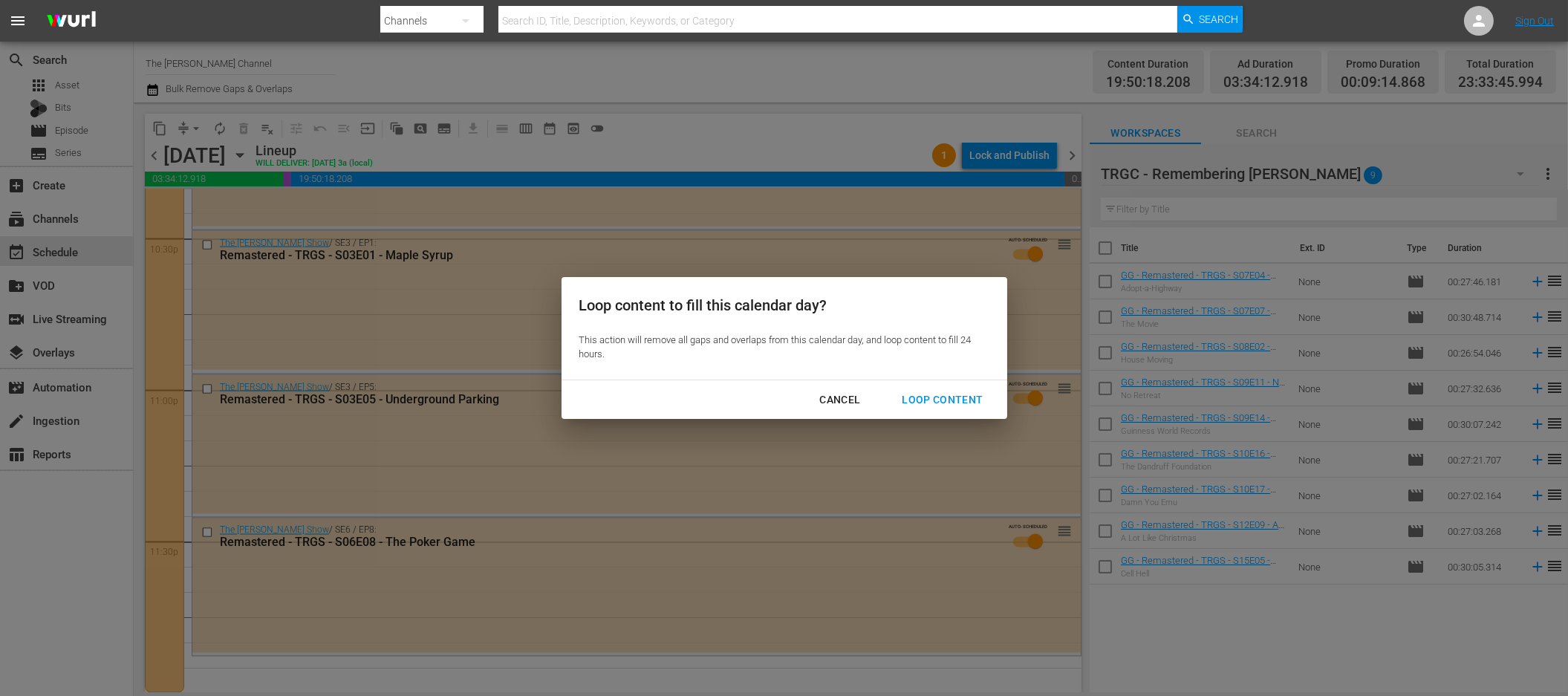
click at [934, 399] on div "Loop Content" at bounding box center [942, 400] width 105 height 19
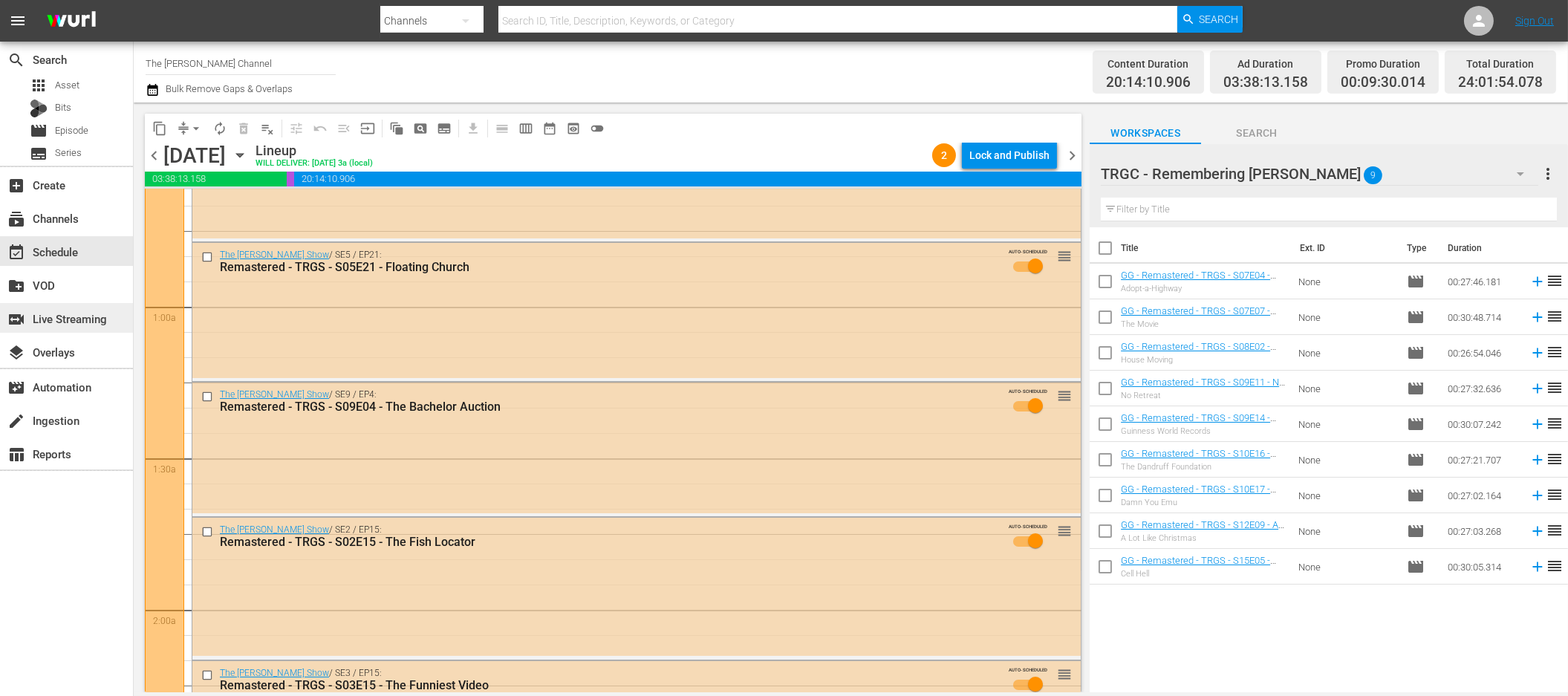
scroll to position [0, 0]
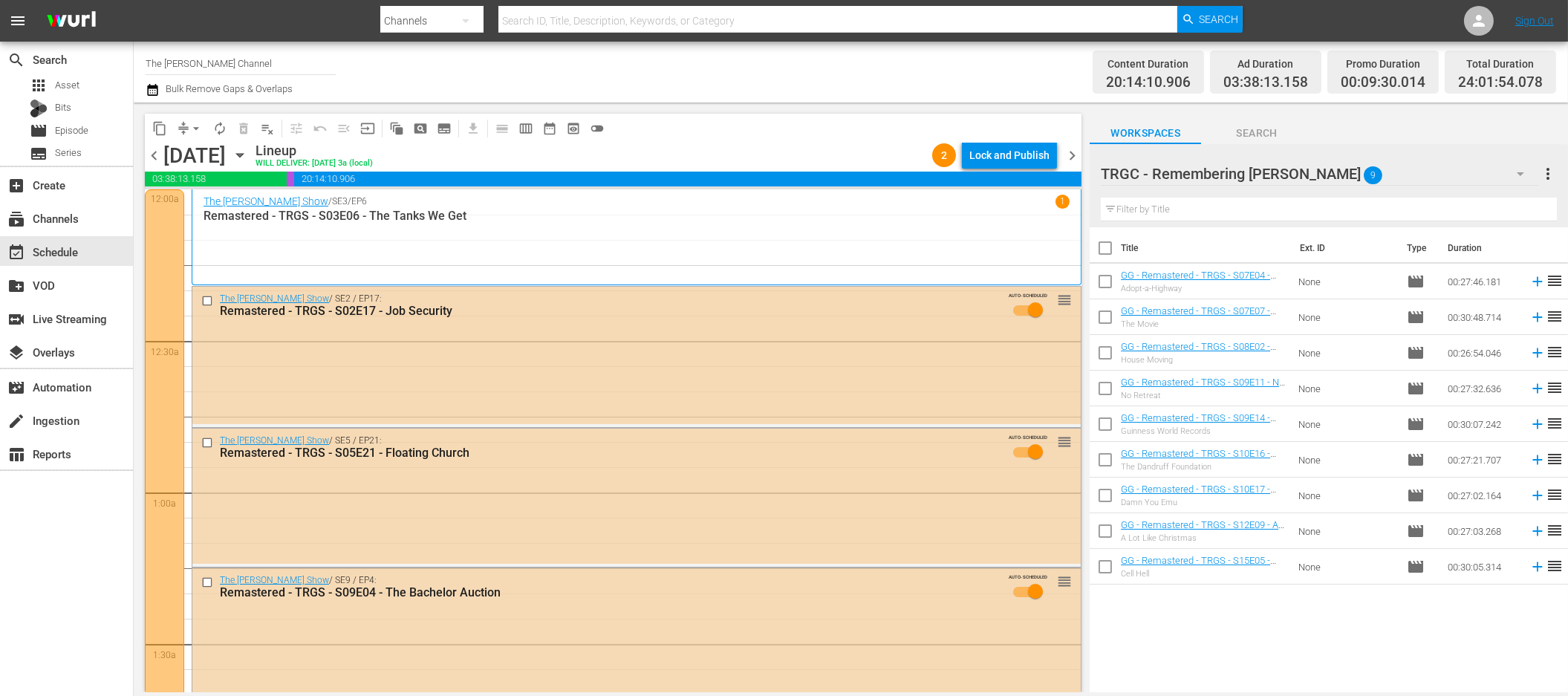
click at [149, 88] on icon "button" at bounding box center [152, 89] width 10 height 12
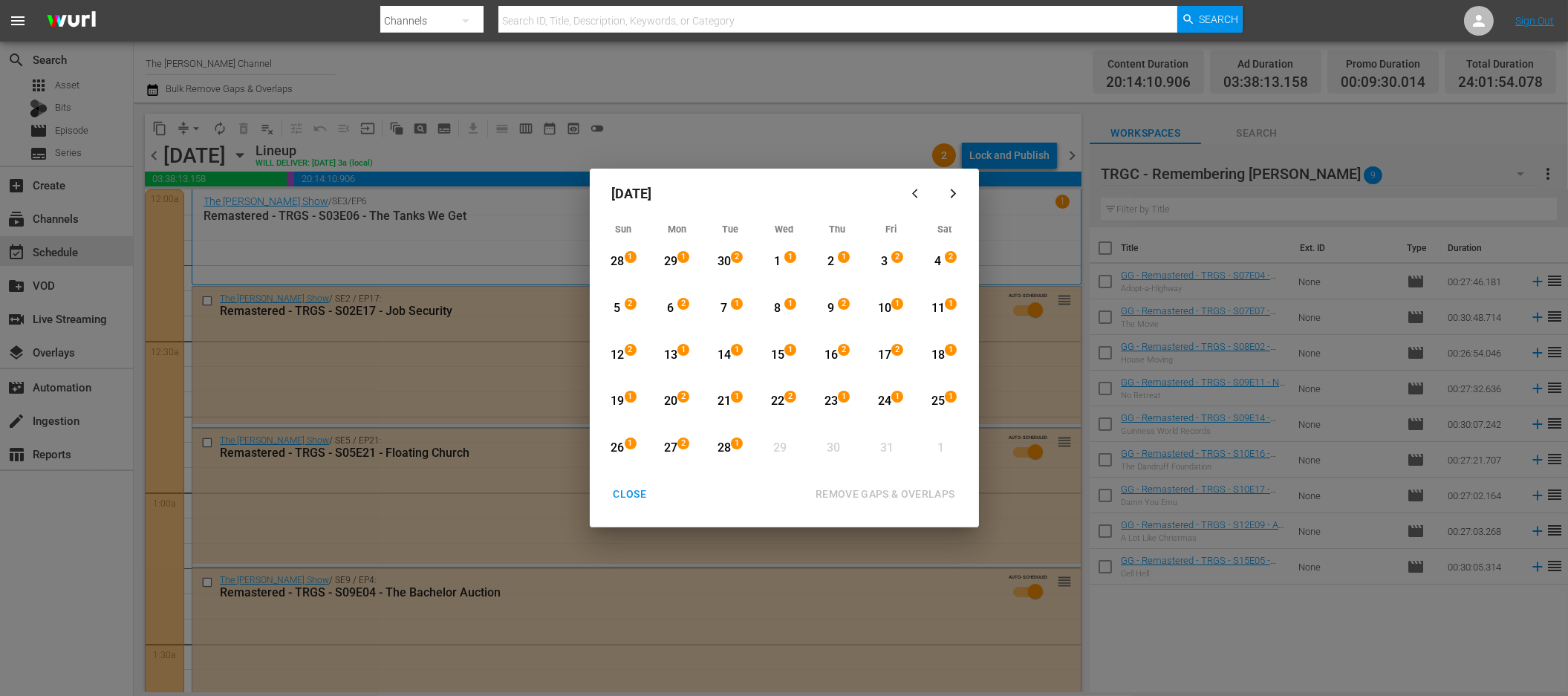
click at [937, 256] on div "4" at bounding box center [937, 262] width 19 height 17
click at [935, 399] on div "25" at bounding box center [937, 401] width 19 height 17
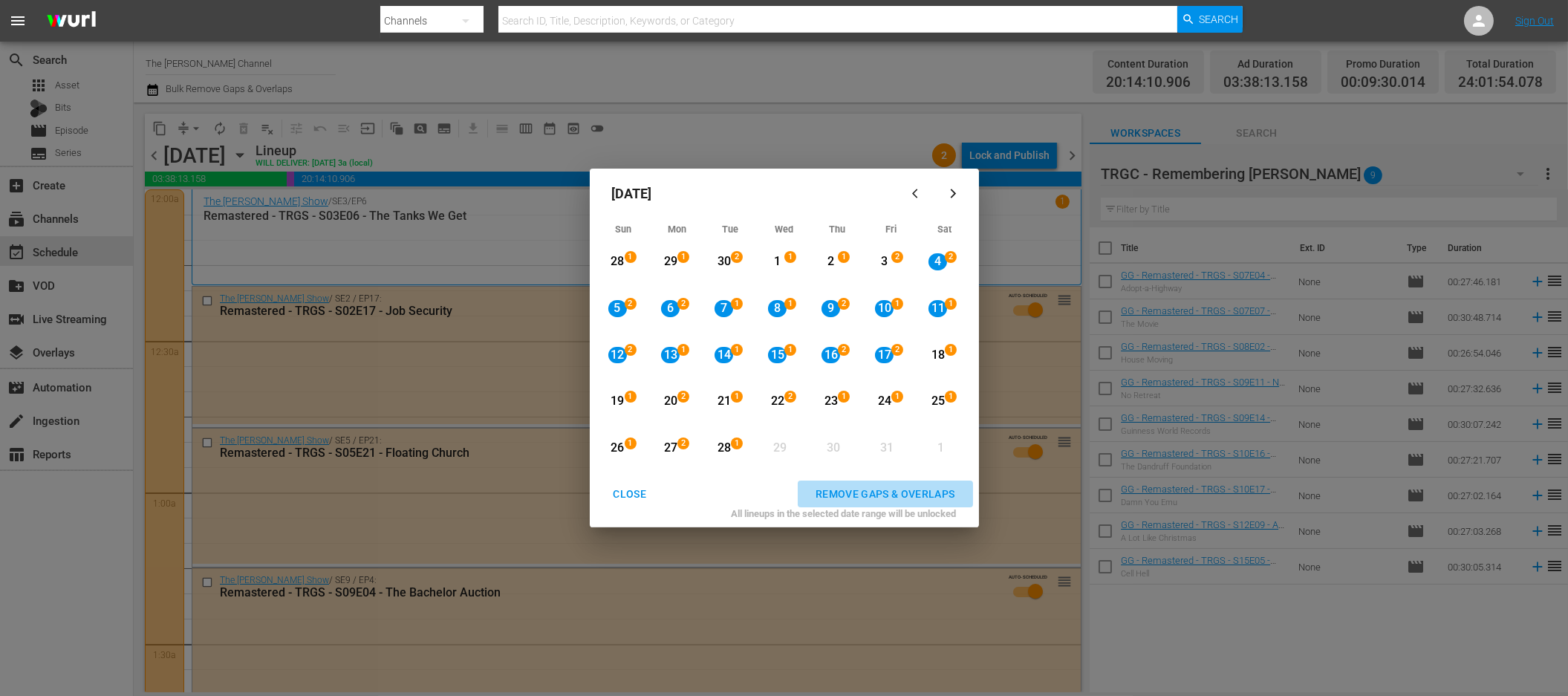
click at [923, 491] on div "REMOVE GAPS & OVERLAPS" at bounding box center [885, 494] width 163 height 19
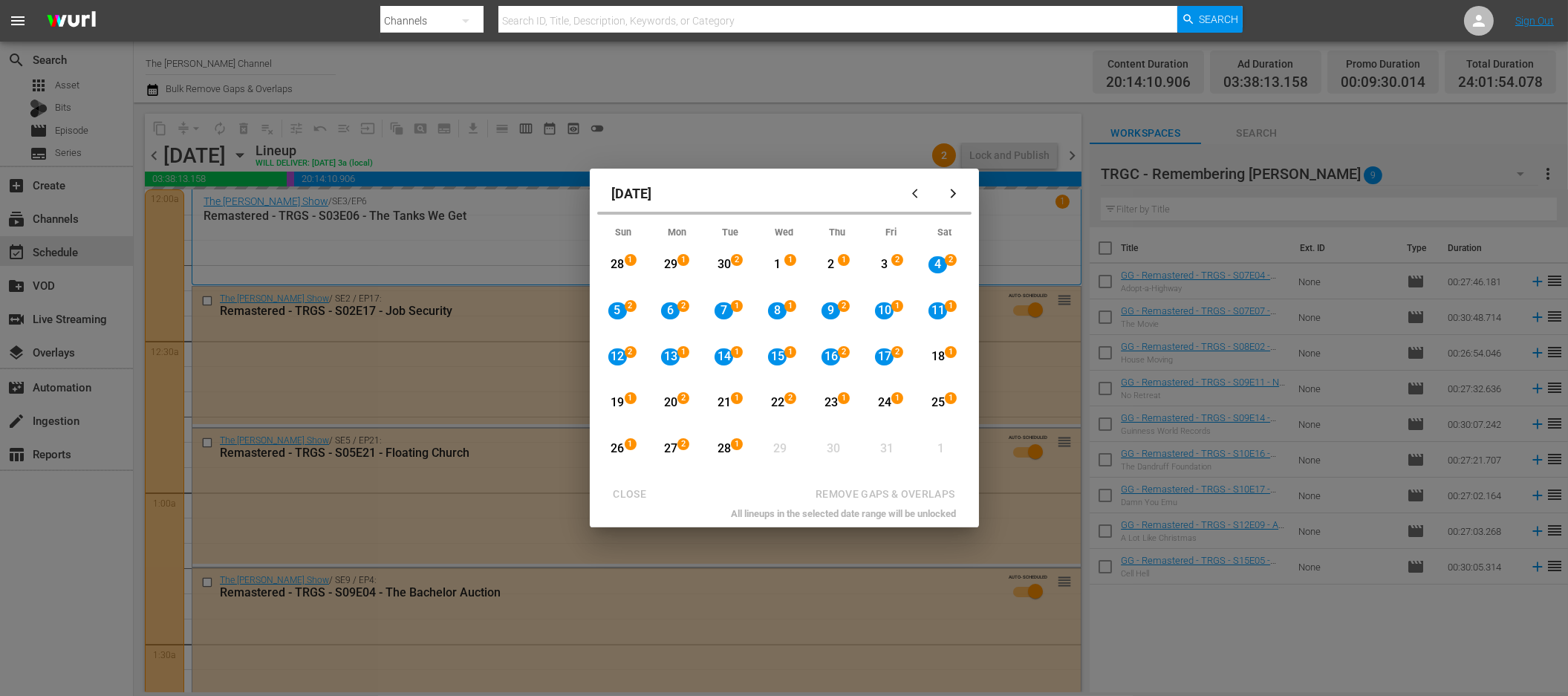
click at [1441, 203] on div "[DATE] Sun Mon Tue Wed Thu Fri Sat 28 1 View Lineup 29 1 View Lineup 30 2 View …" at bounding box center [784, 348] width 1568 height 696
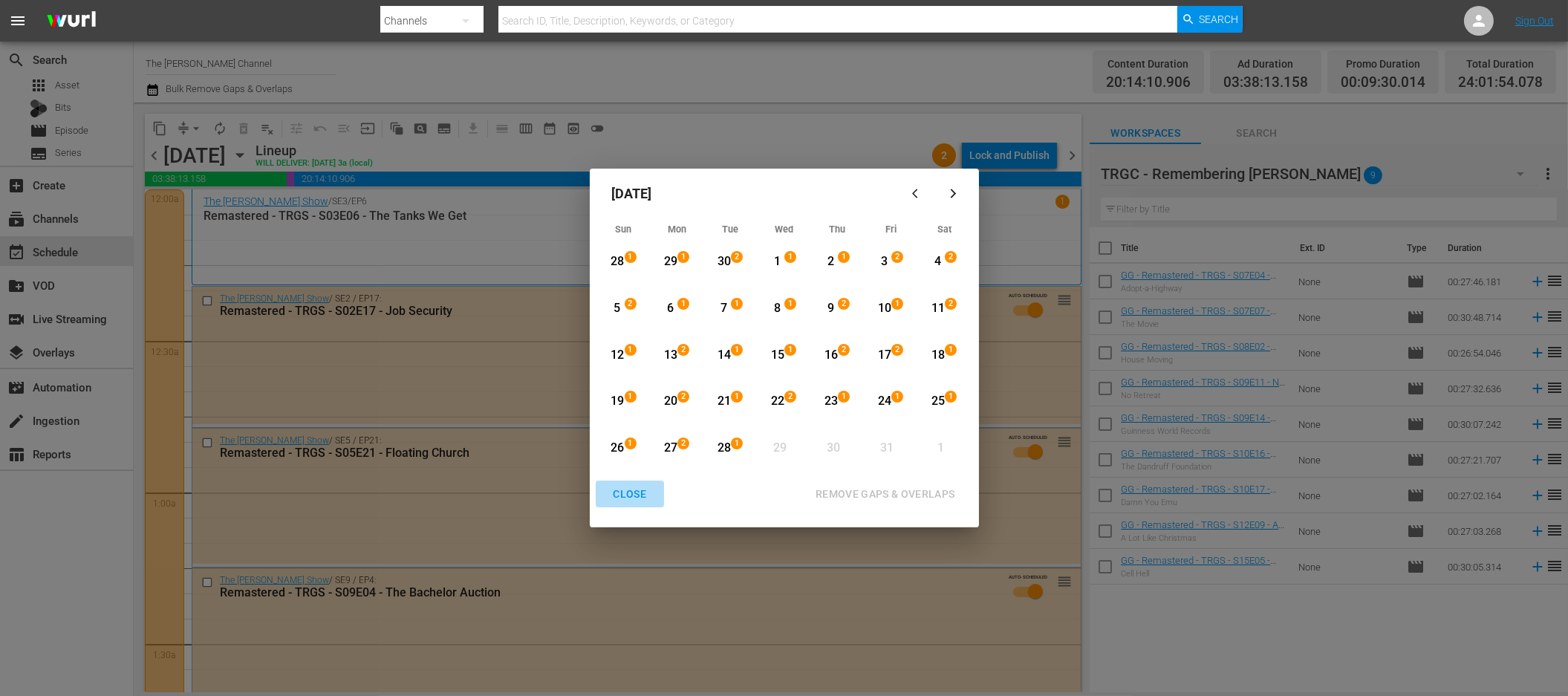
click at [624, 491] on div "CLOSE" at bounding box center [631, 494] width 57 height 19
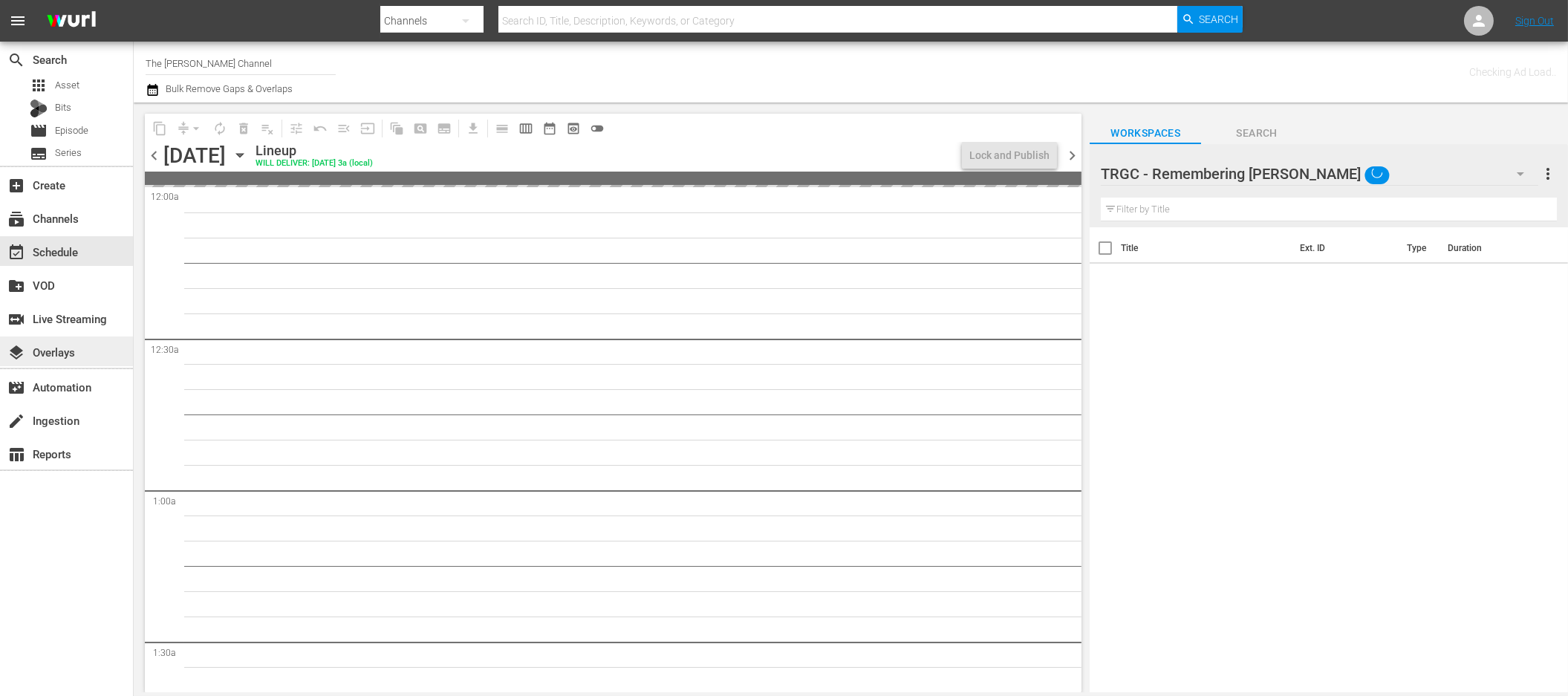
click at [50, 345] on div "layers Overlays" at bounding box center [41, 350] width 83 height 13
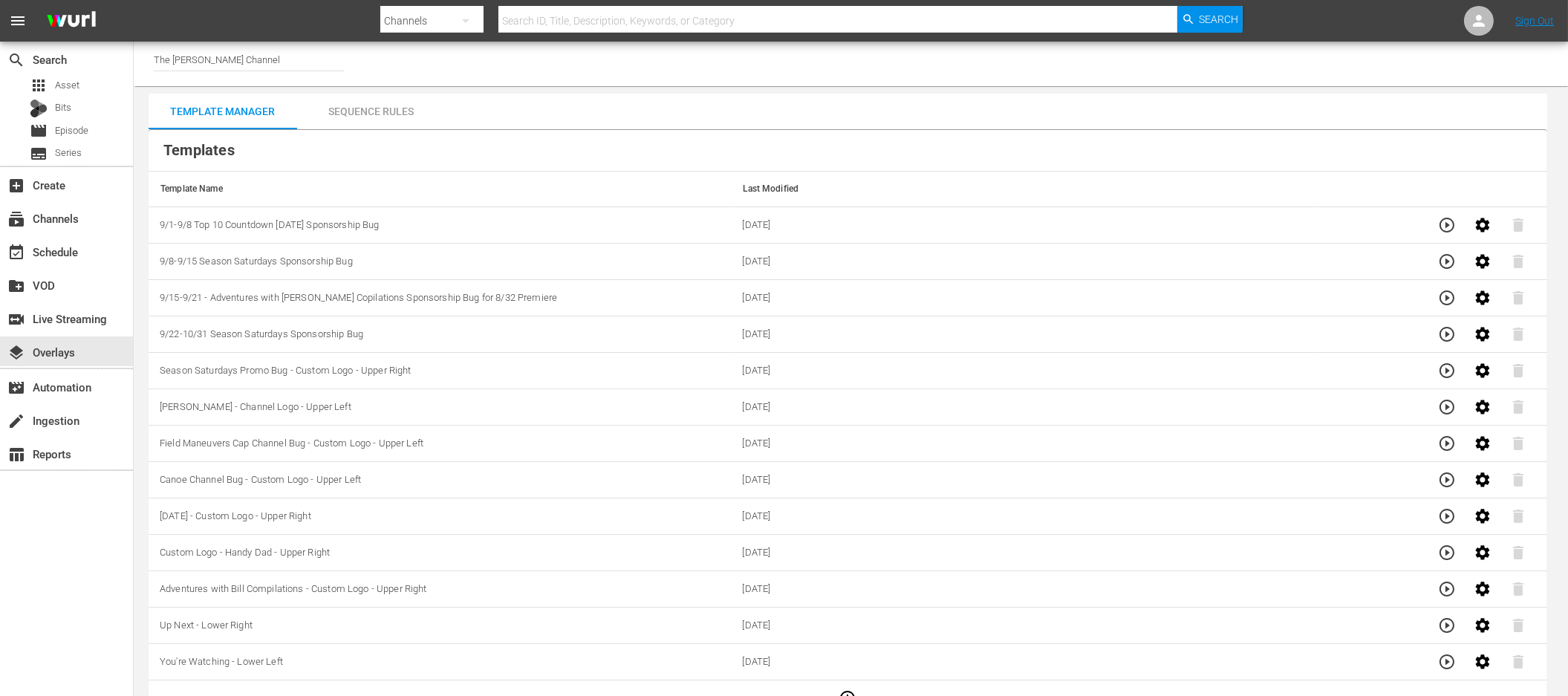
click at [413, 119] on div "Sequence Rules" at bounding box center [372, 112] width 149 height 36
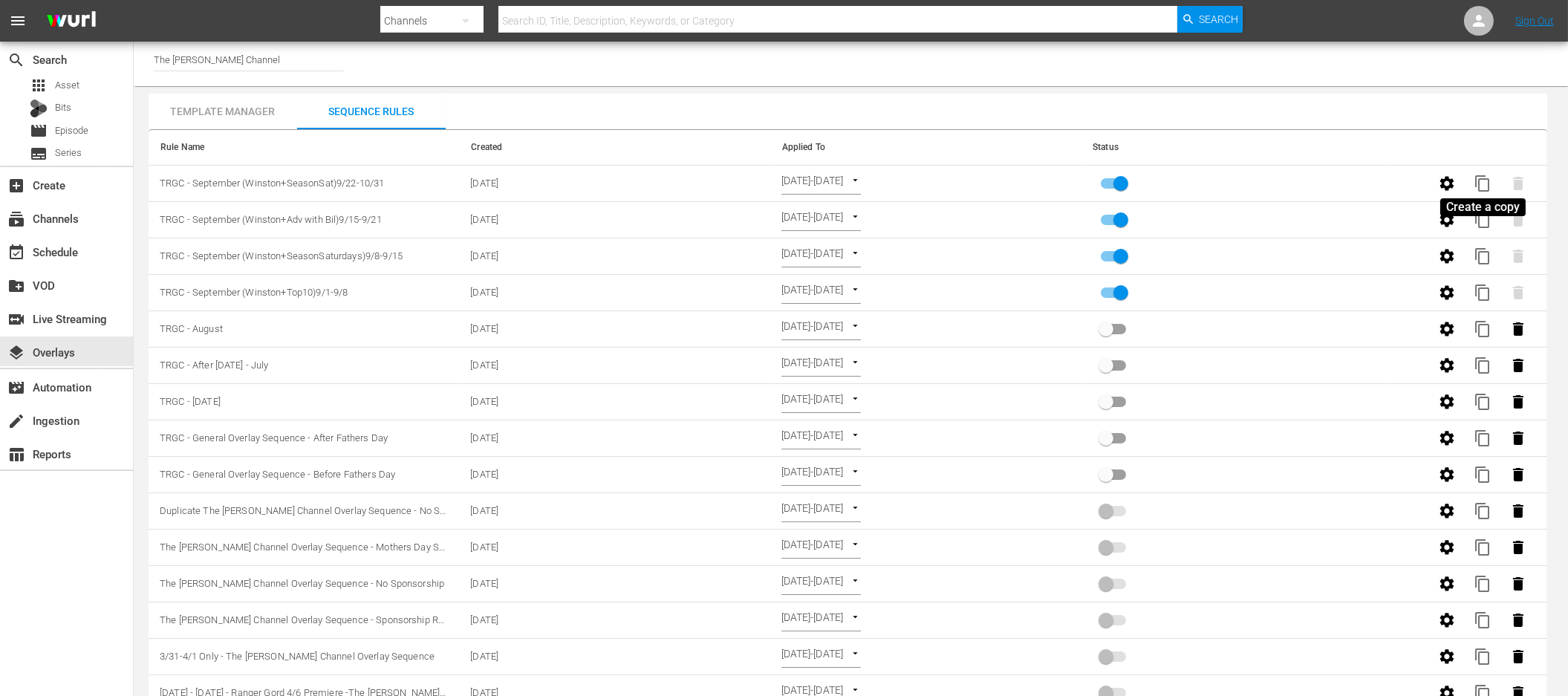
click at [1484, 177] on span "content_copy" at bounding box center [1482, 183] width 18 height 18
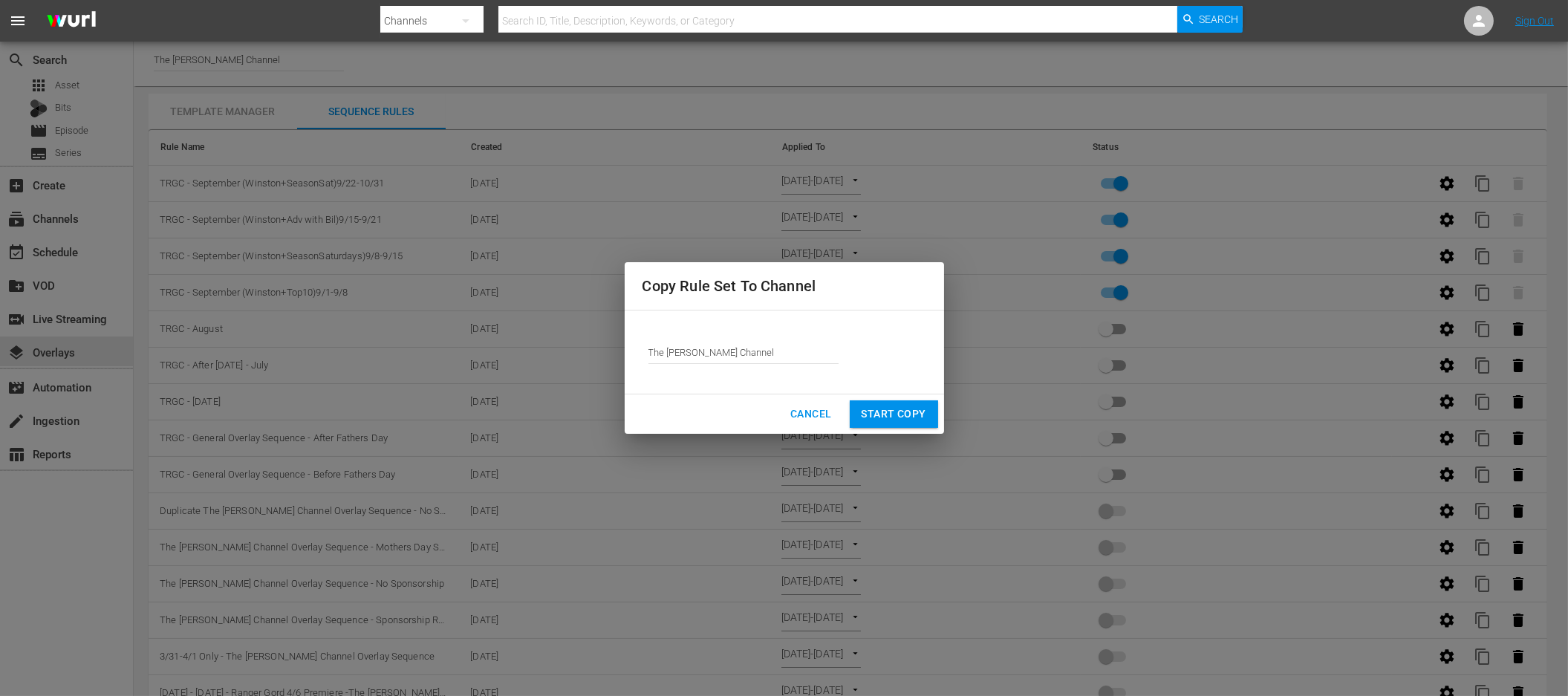
click at [769, 353] on input "The [PERSON_NAME] Channel" at bounding box center [743, 352] width 190 height 36
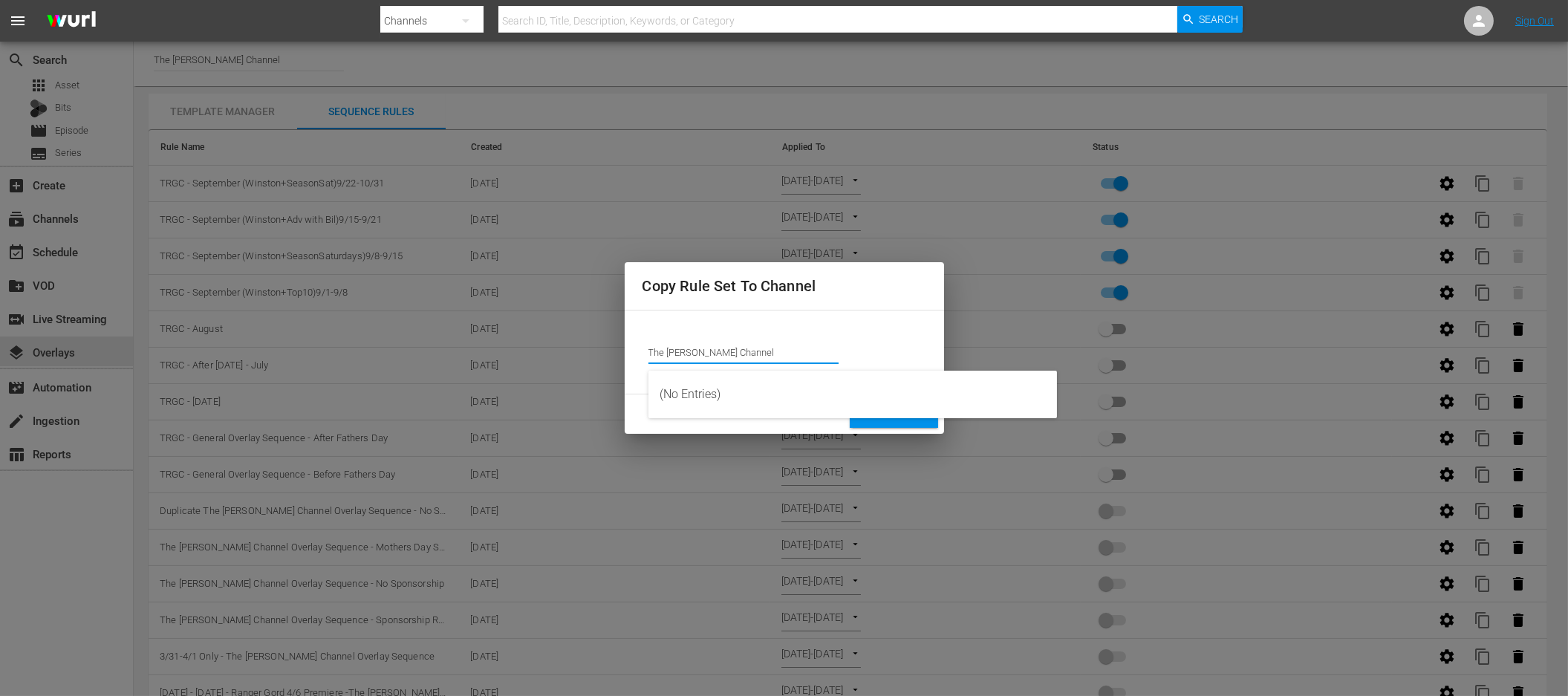
drag, startPoint x: 741, startPoint y: 351, endPoint x: 600, endPoint y: 336, distance: 141.8
click at [600, 336] on div "Copy Rule Set To Channel Channel Title The [PERSON_NAME] Channel Cancel Start C…" at bounding box center [784, 348] width 1568 height 696
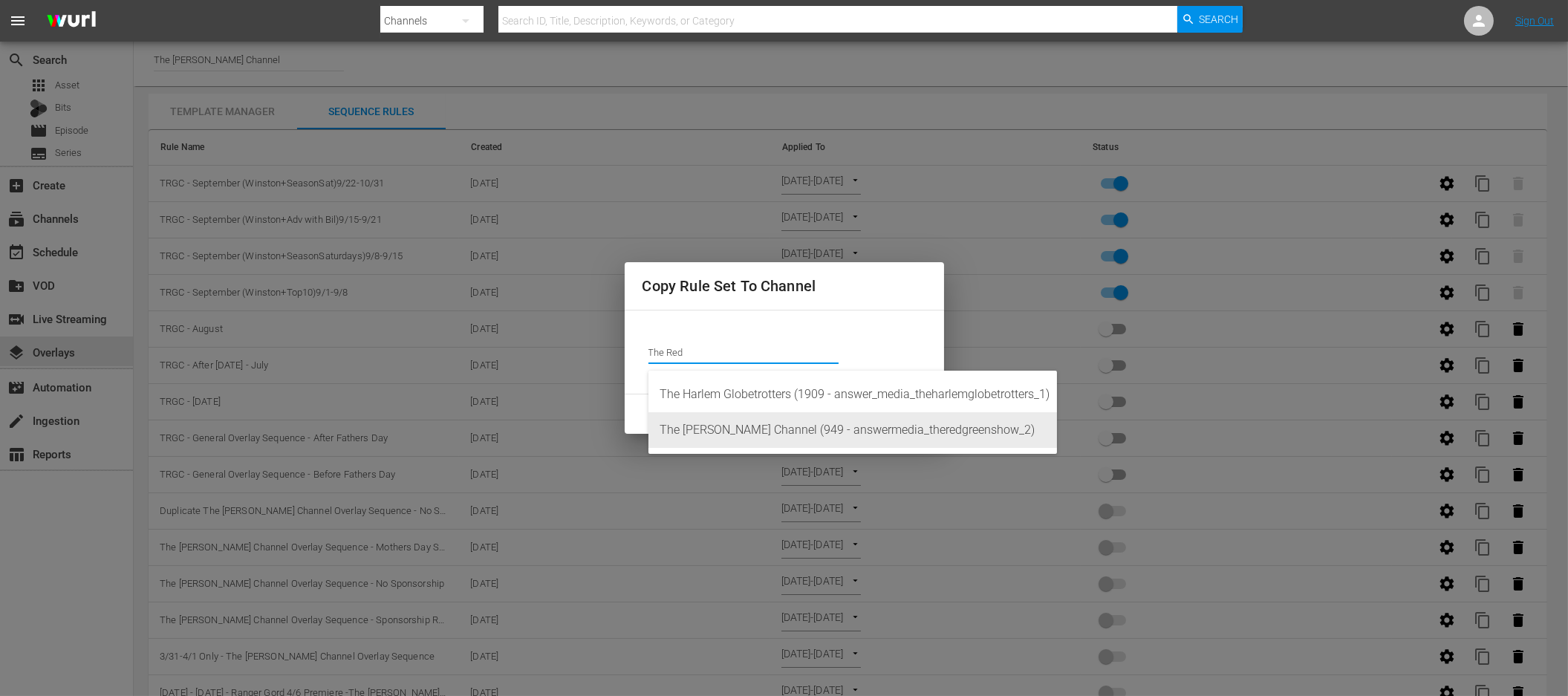
click at [726, 427] on div "The [PERSON_NAME] Channel (949 - answermedia_theredgreenshow_2)" at bounding box center [852, 430] width 385 height 36
type input "The [PERSON_NAME] Channel (949 - answermedia_theredgreenshow_2)"
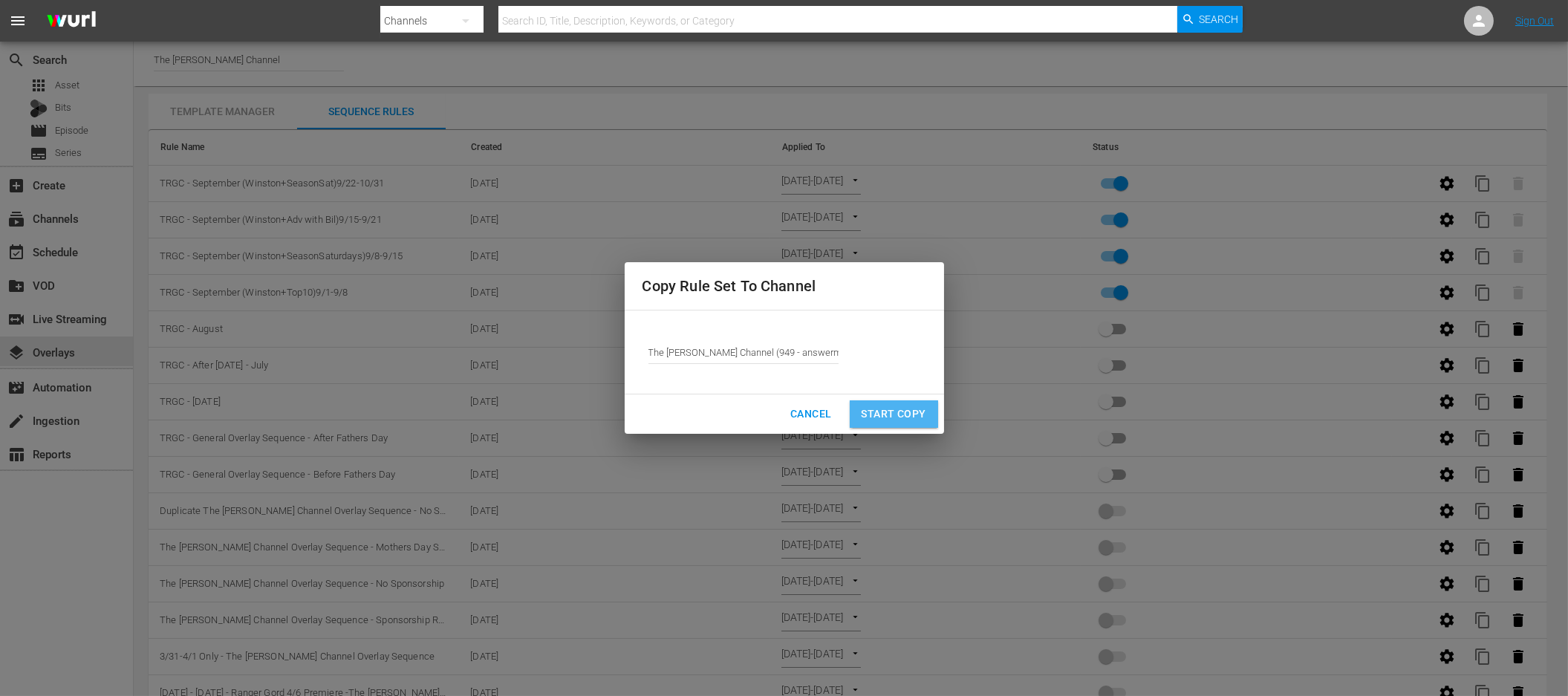
click at [901, 415] on span "Start Copy" at bounding box center [893, 415] width 64 height 19
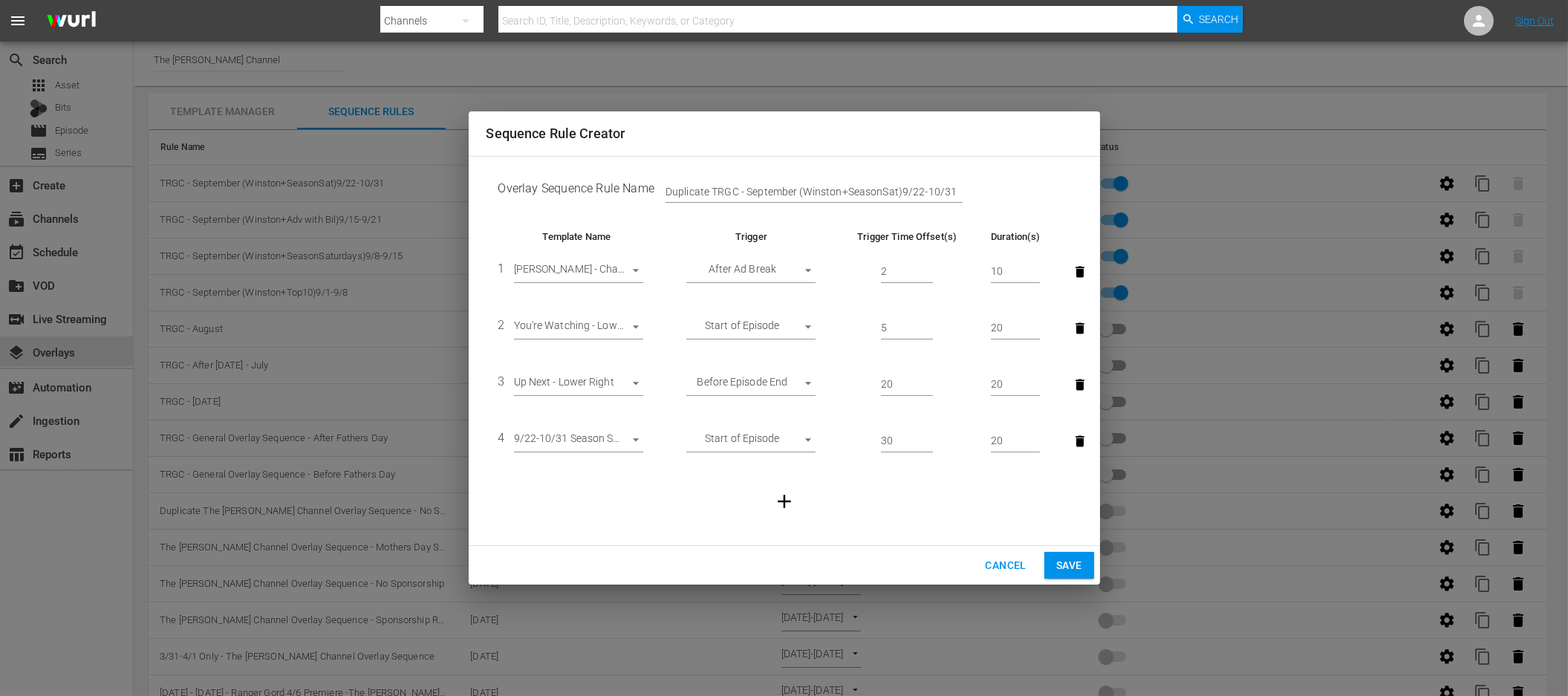
click at [646, 473] on td at bounding box center [784, 501] width 596 height 64
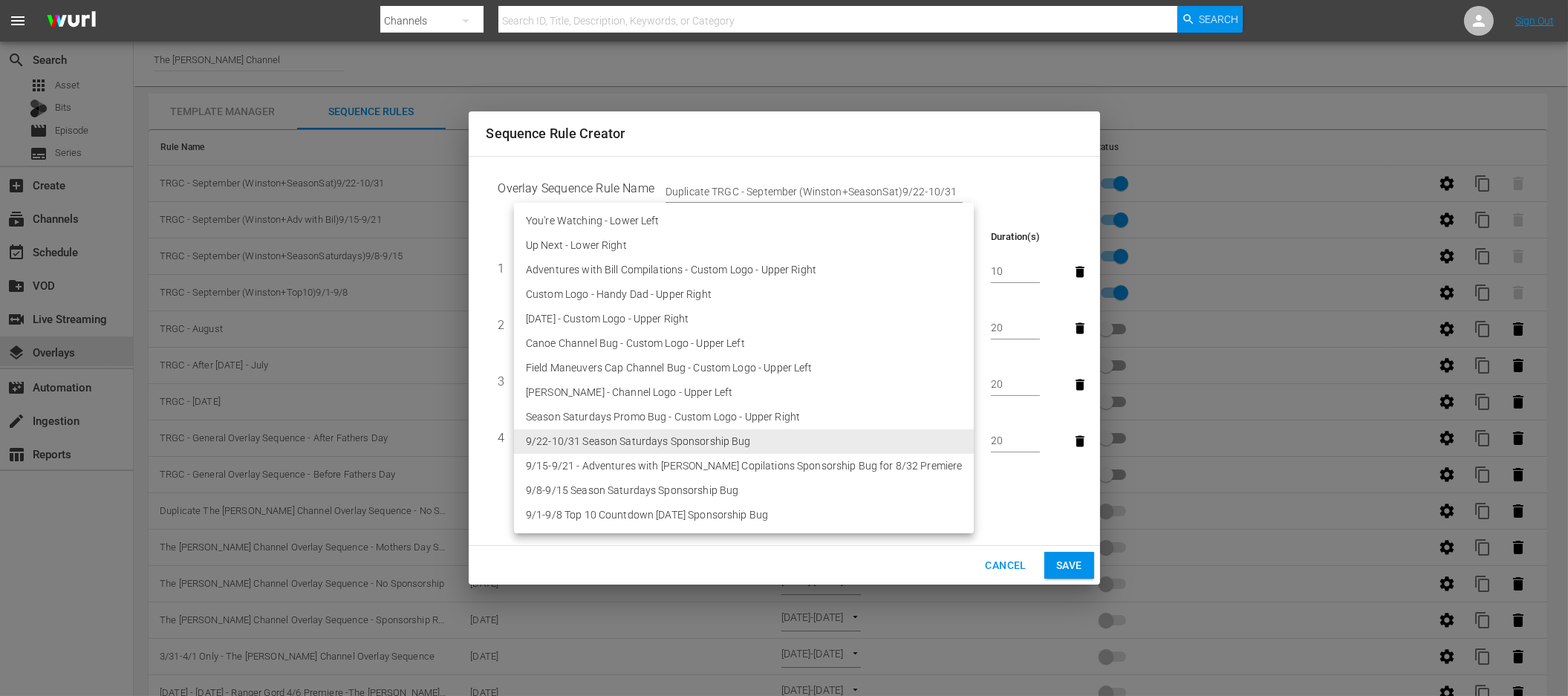
click at [631, 443] on body "menu Search By Channels Search ID, Title, Description, Keywords, or Category Se…" at bounding box center [784, 348] width 1568 height 696
click at [925, 519] on div at bounding box center [784, 348] width 1568 height 696
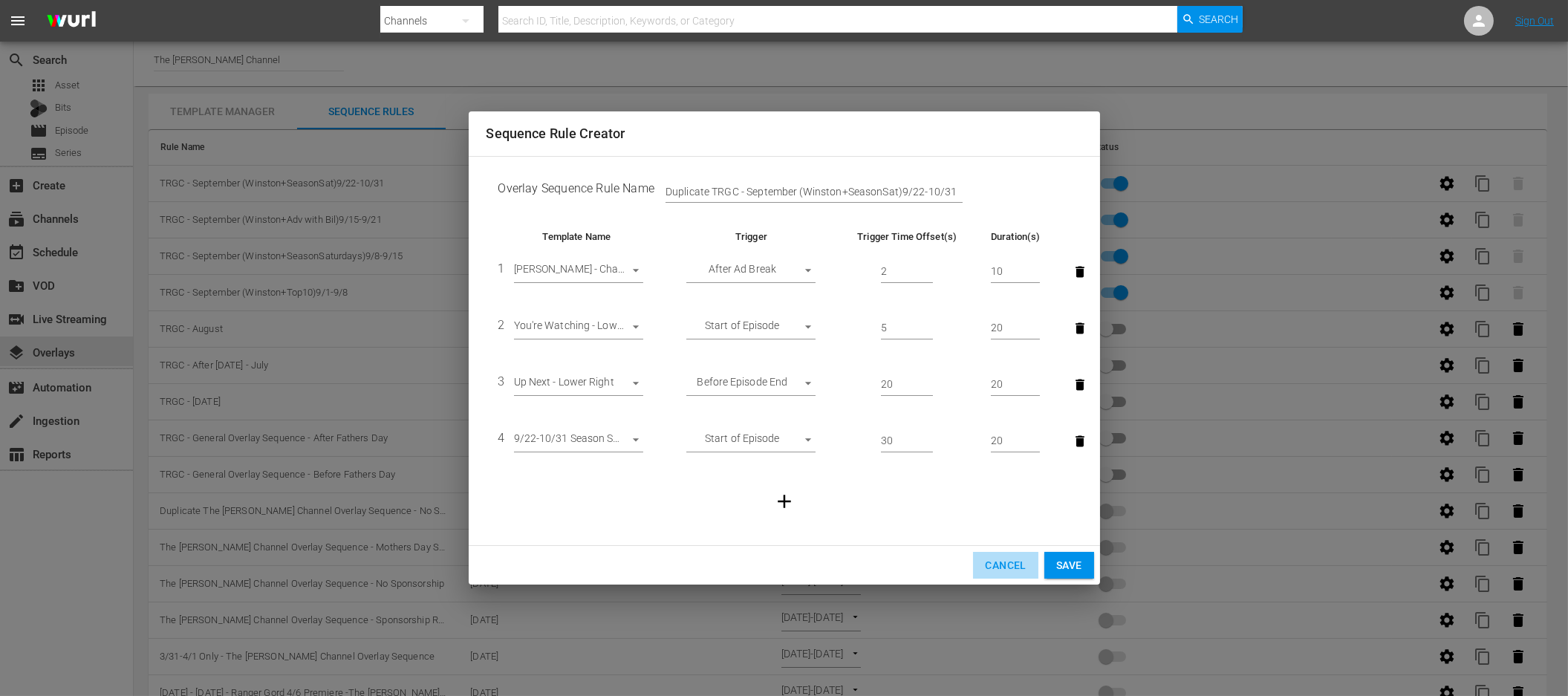
click at [985, 561] on span "Cancel" at bounding box center [1005, 566] width 41 height 19
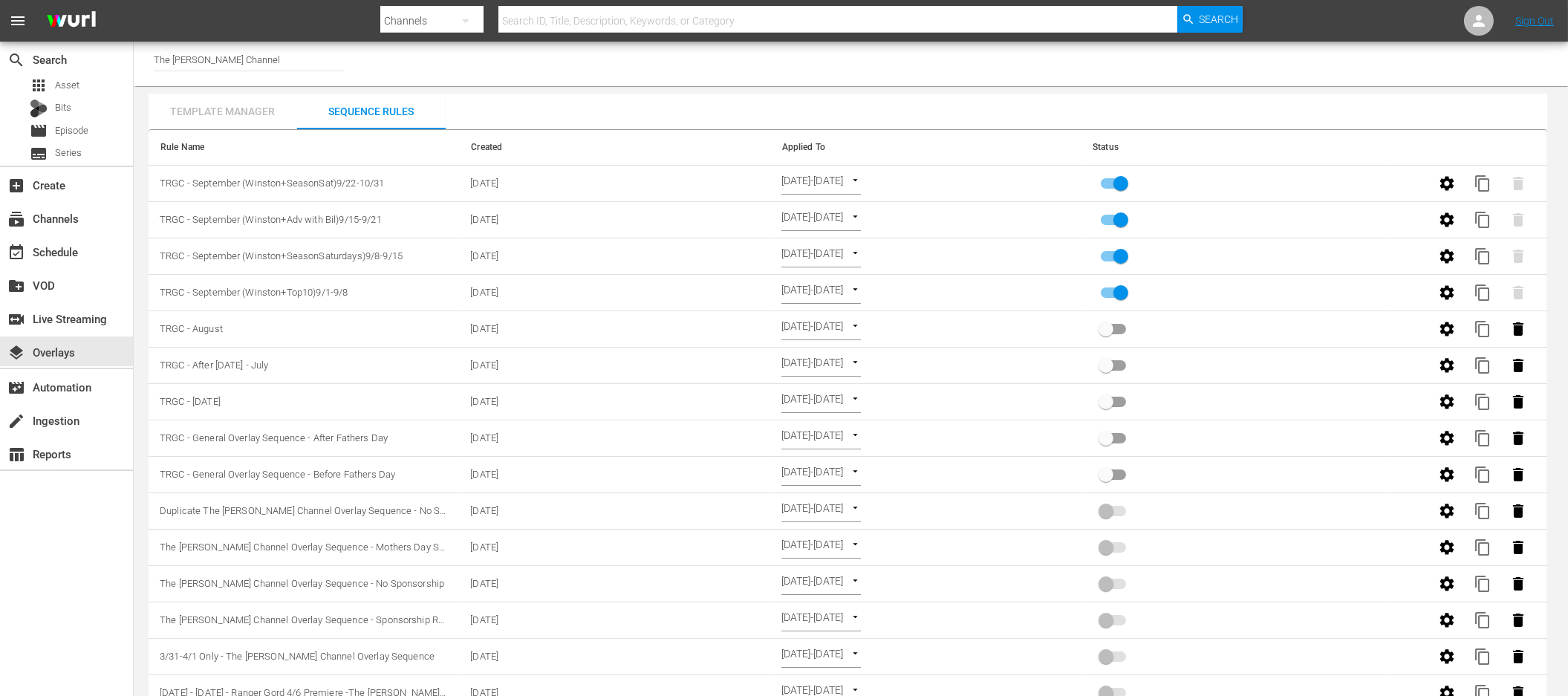
click at [221, 109] on div "Template Manager" at bounding box center [223, 112] width 149 height 36
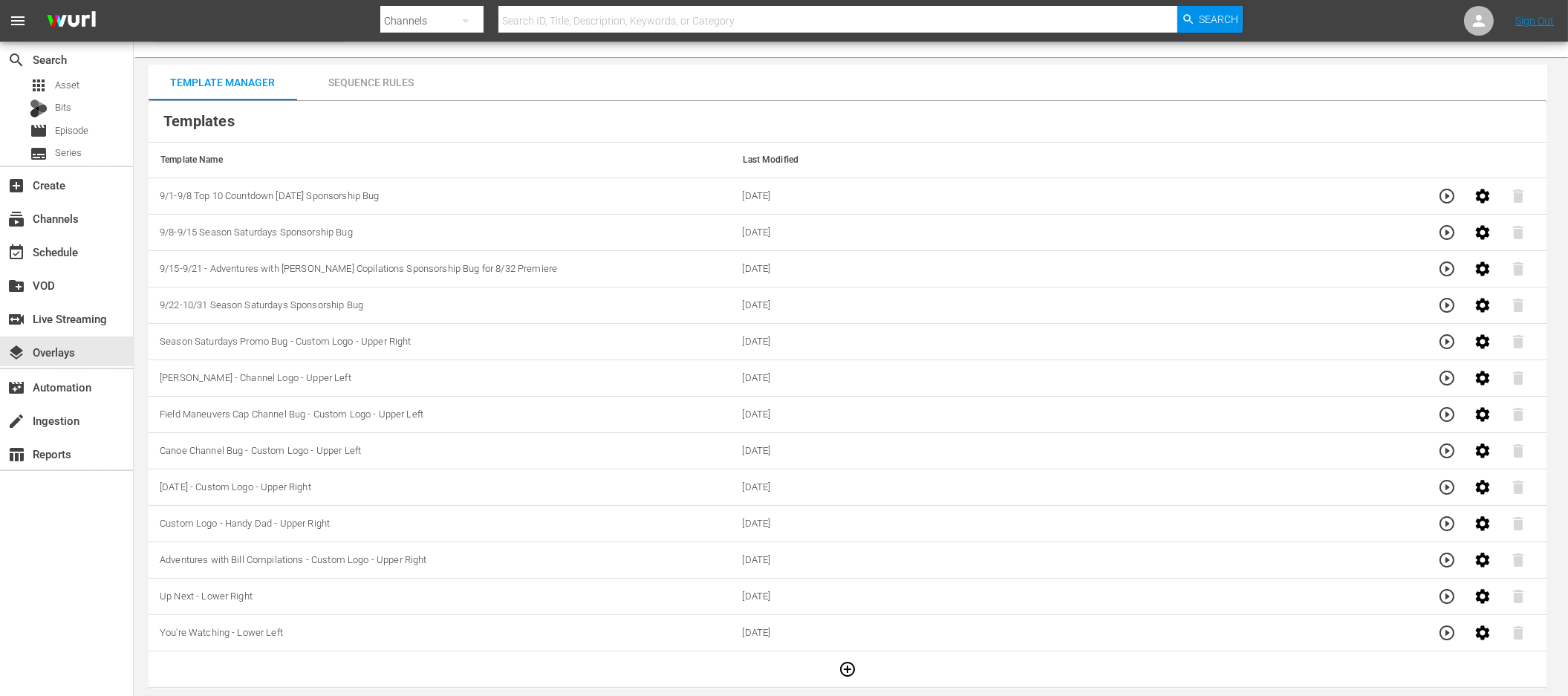
scroll to position [2, 0]
click at [846, 658] on icon "button" at bounding box center [847, 667] width 18 height 18
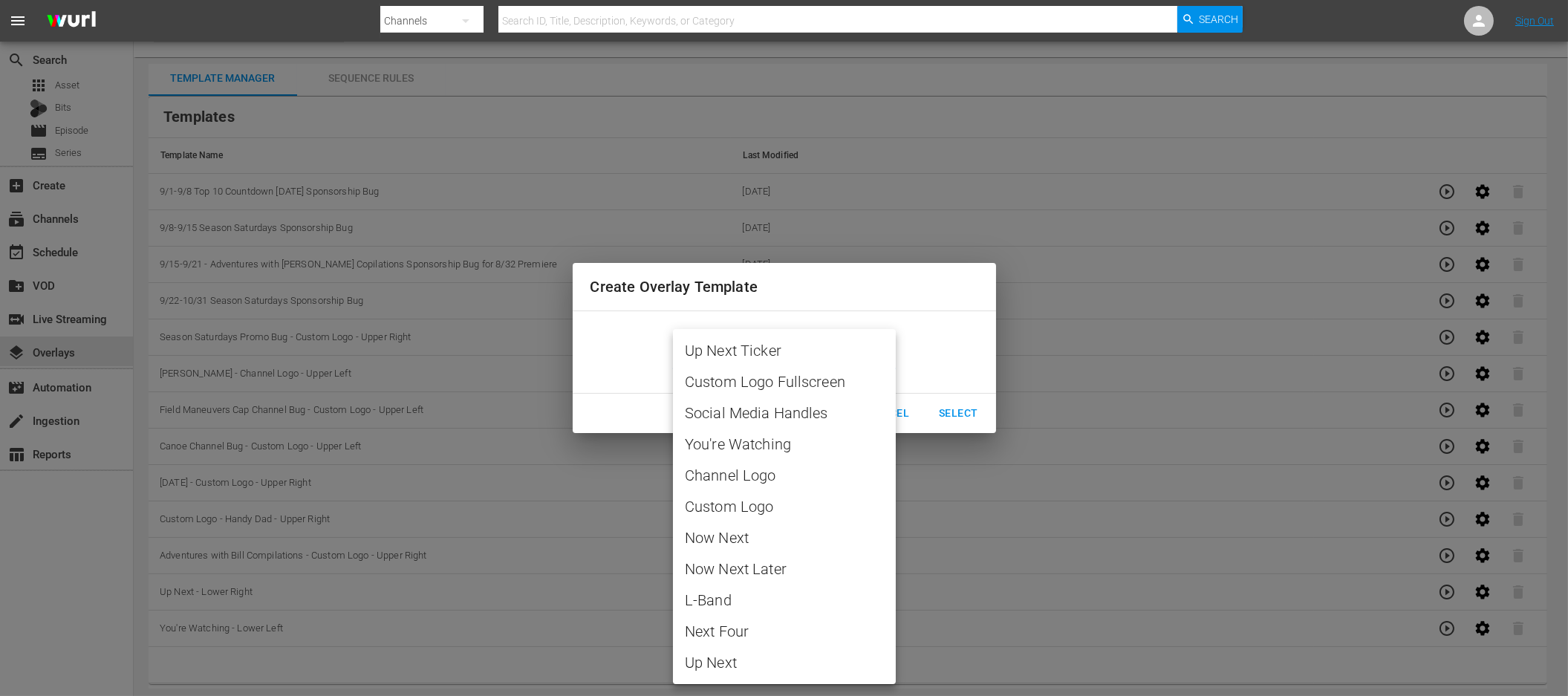
click at [781, 357] on body "menu Search By Channels Search ID, Title, Description, Keywords, or Category Se…" at bounding box center [784, 319] width 1568 height 696
click at [741, 508] on span "Custom Logo" at bounding box center [784, 506] width 199 height 22
type input "Custom Logo"
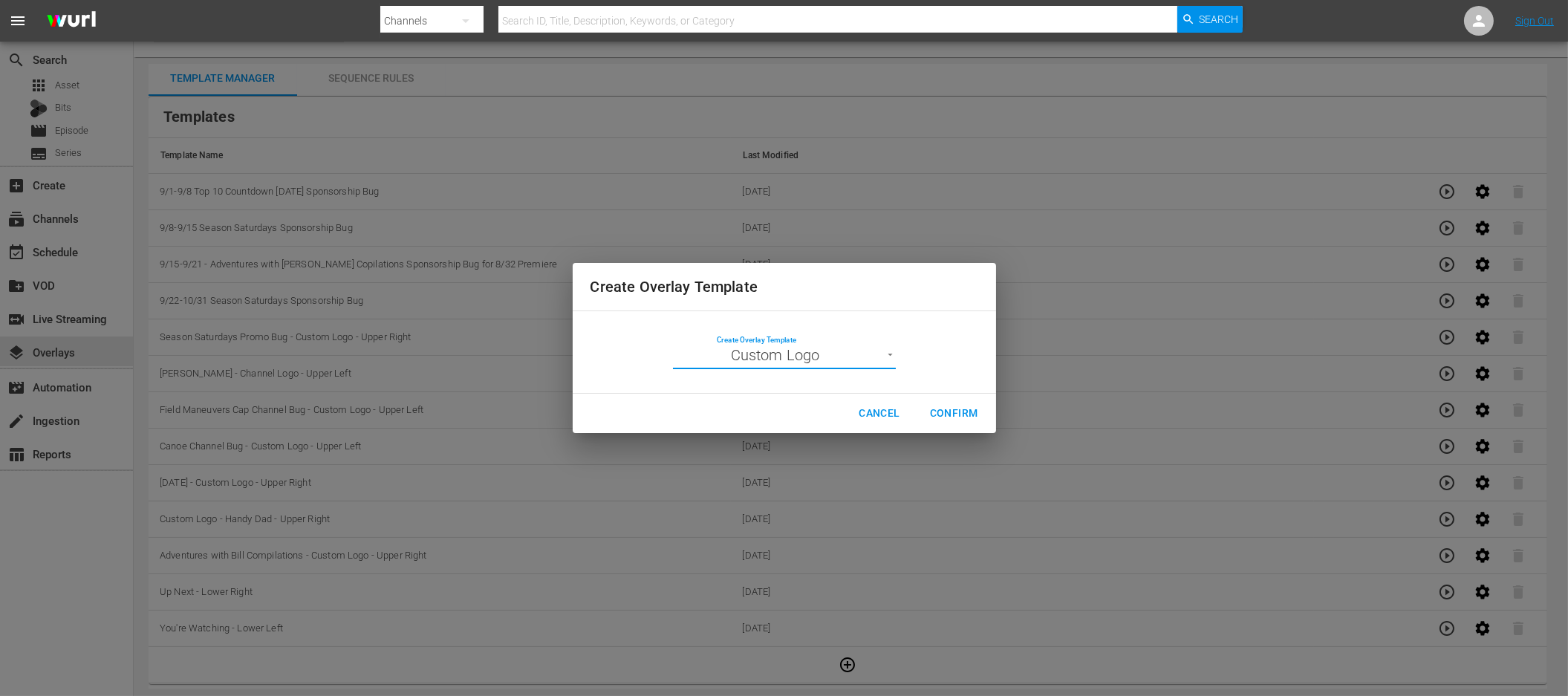
click at [974, 409] on span "Confirm" at bounding box center [954, 414] width 48 height 19
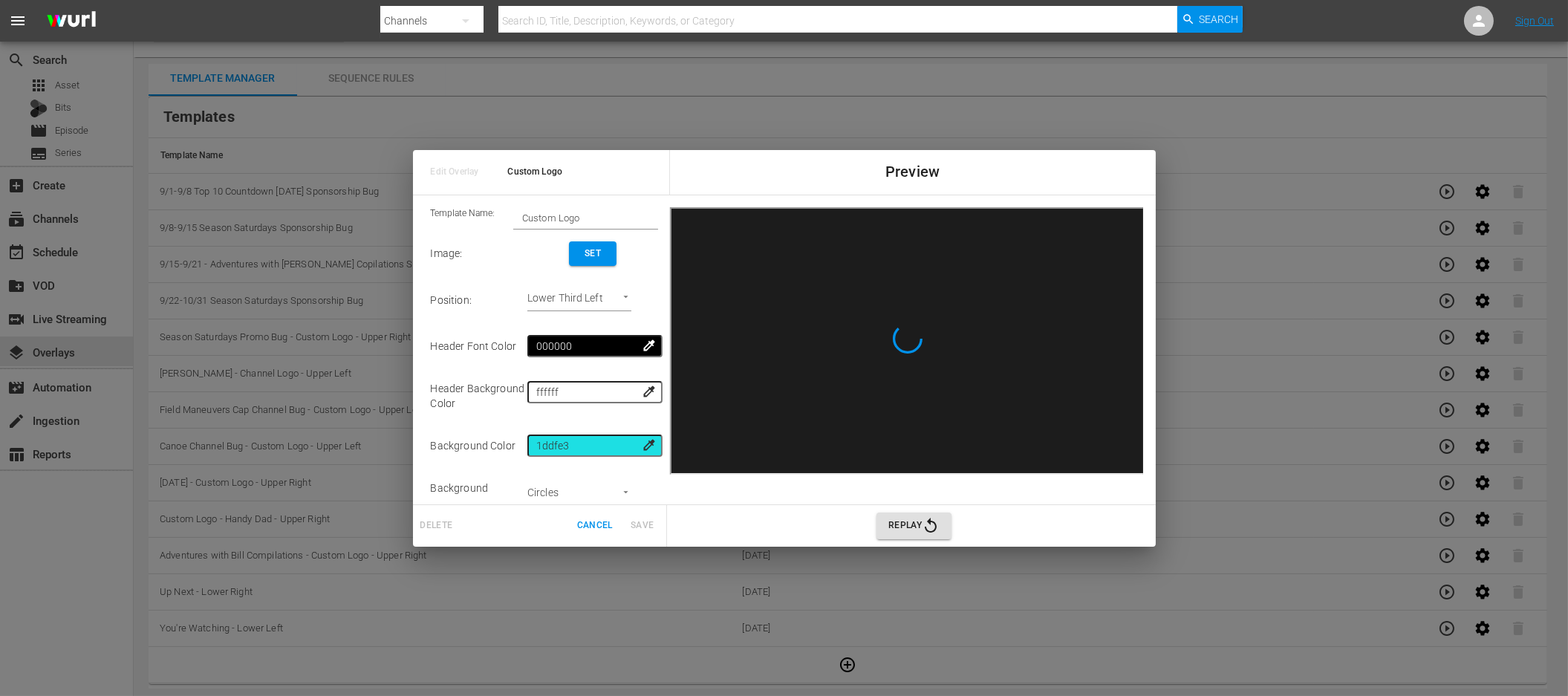
click at [567, 219] on input "Custom Logo" at bounding box center [586, 217] width 145 height 21
type input "[PERSON_NAME]"
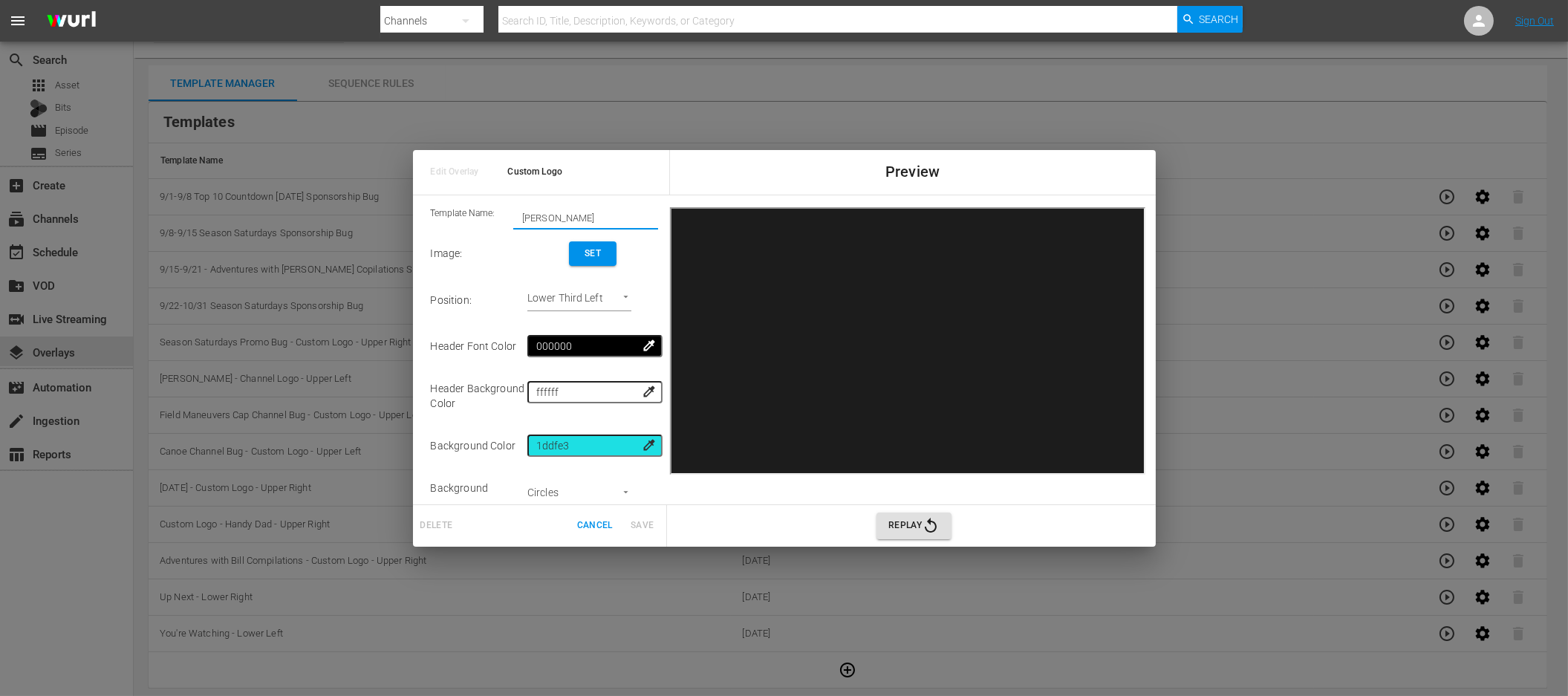
click at [590, 528] on span "Cancel" at bounding box center [595, 525] width 36 height 16
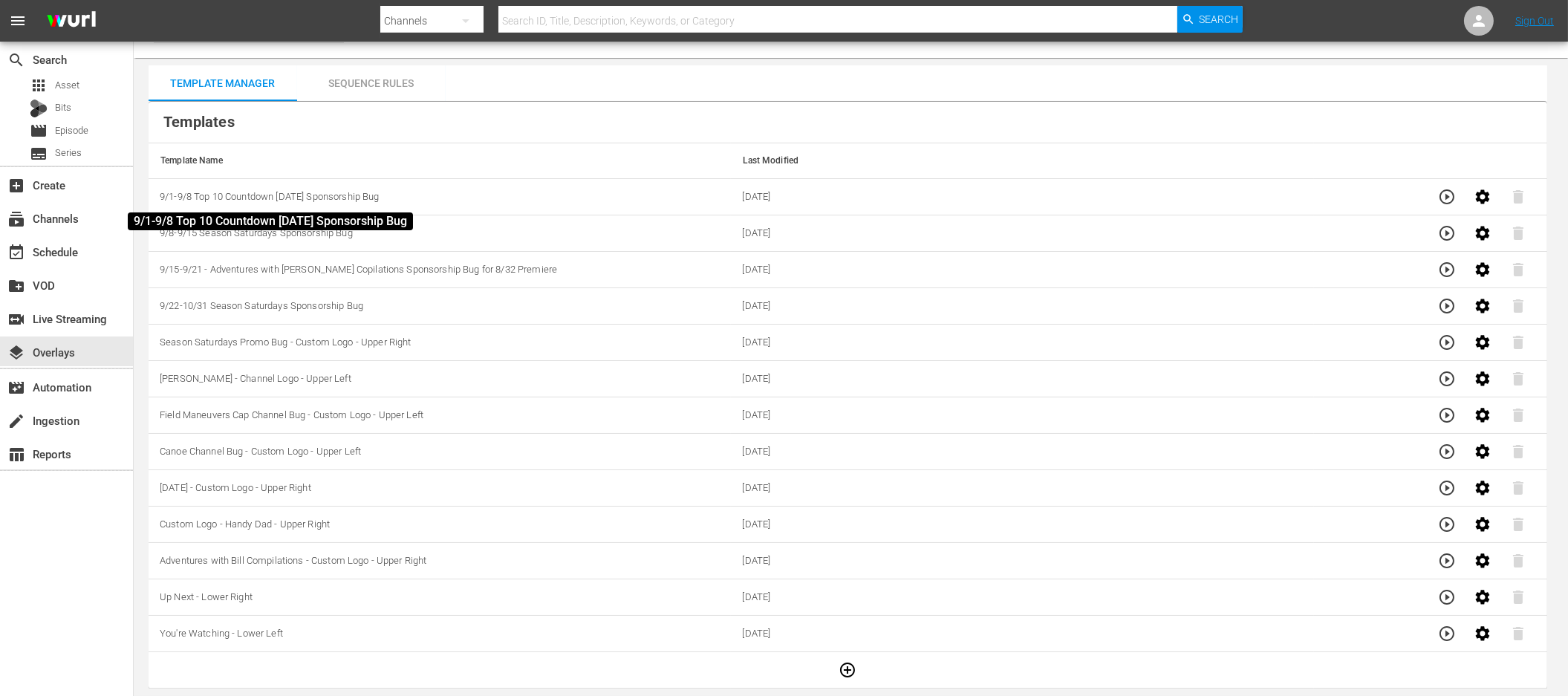
click at [303, 198] on span "9/1-9/8 Top 10 Countdown [DATE] Sponsorship Bug" at bounding box center [270, 196] width 220 height 11
click at [329, 197] on span "9/1-9/8 Top 10 Countdown [DATE] Sponsorship Bug" at bounding box center [270, 196] width 220 height 11
click at [361, 88] on div "Sequence Rules" at bounding box center [372, 83] width 149 height 36
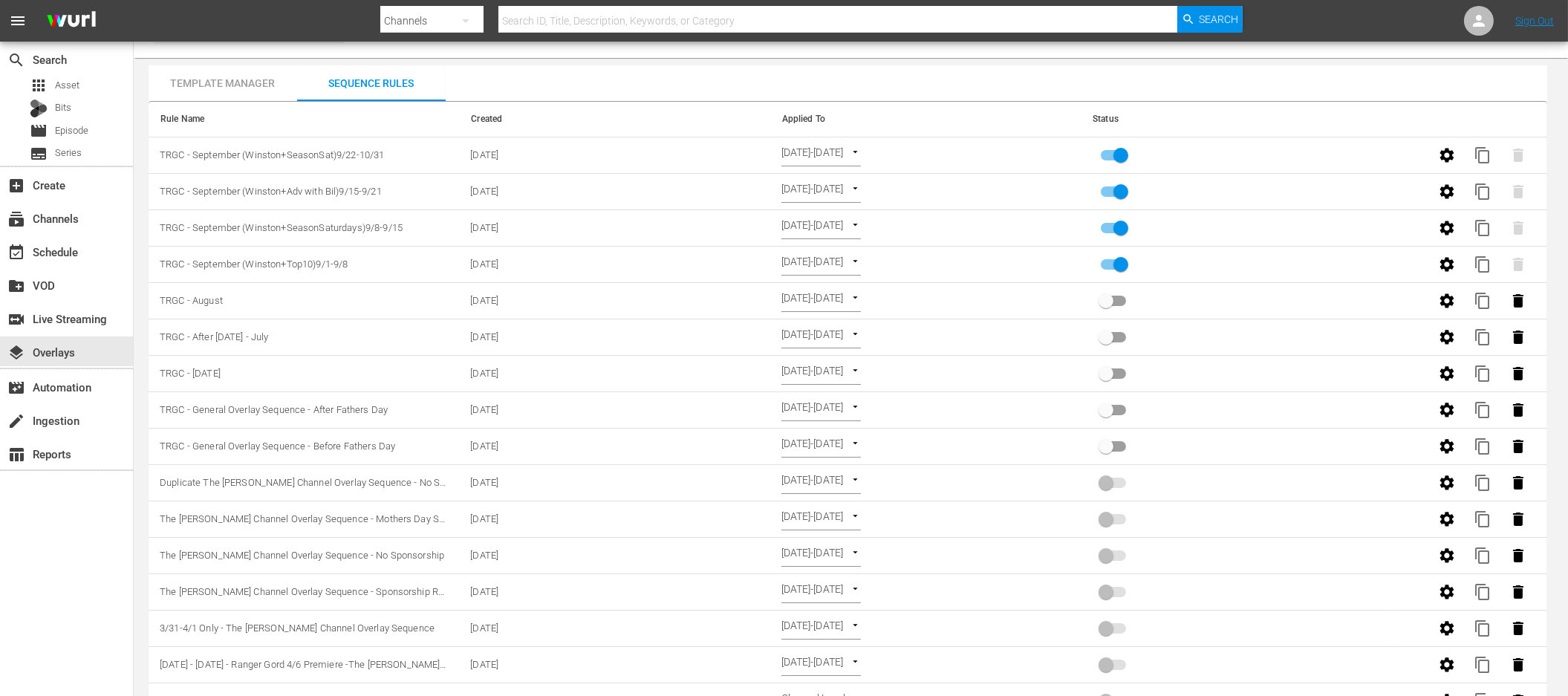
click at [233, 81] on div "Template Manager" at bounding box center [223, 83] width 149 height 36
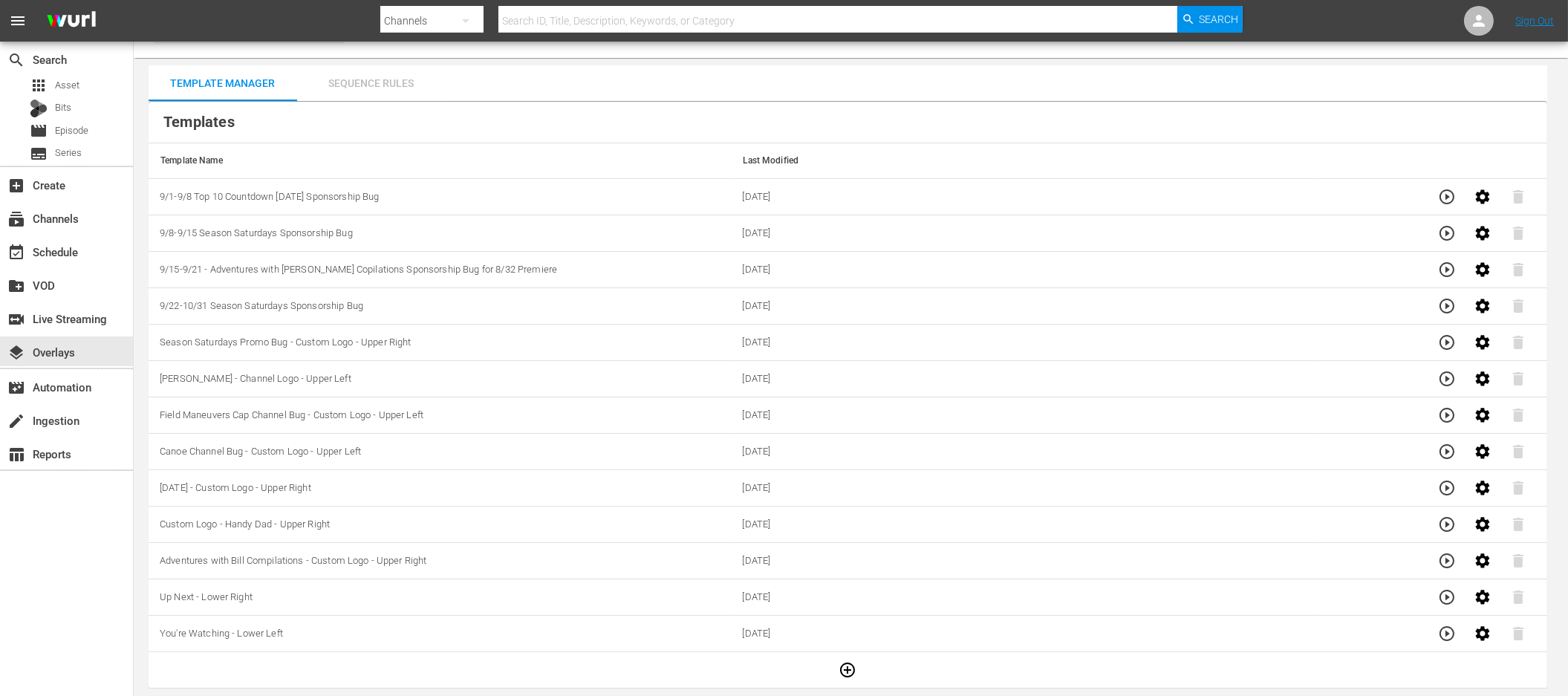
click at [362, 80] on div "Sequence Rules" at bounding box center [372, 83] width 149 height 36
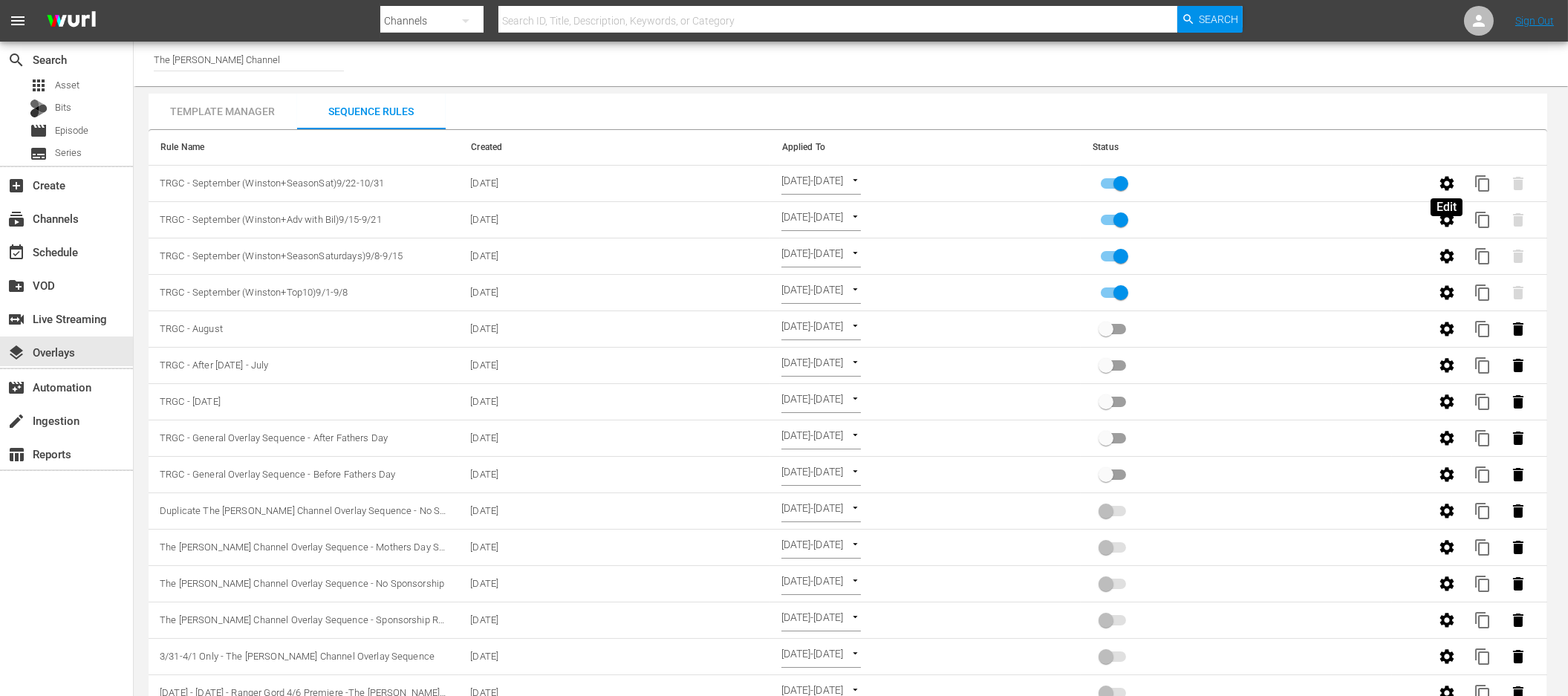
click at [1443, 179] on icon "button" at bounding box center [1446, 183] width 18 height 18
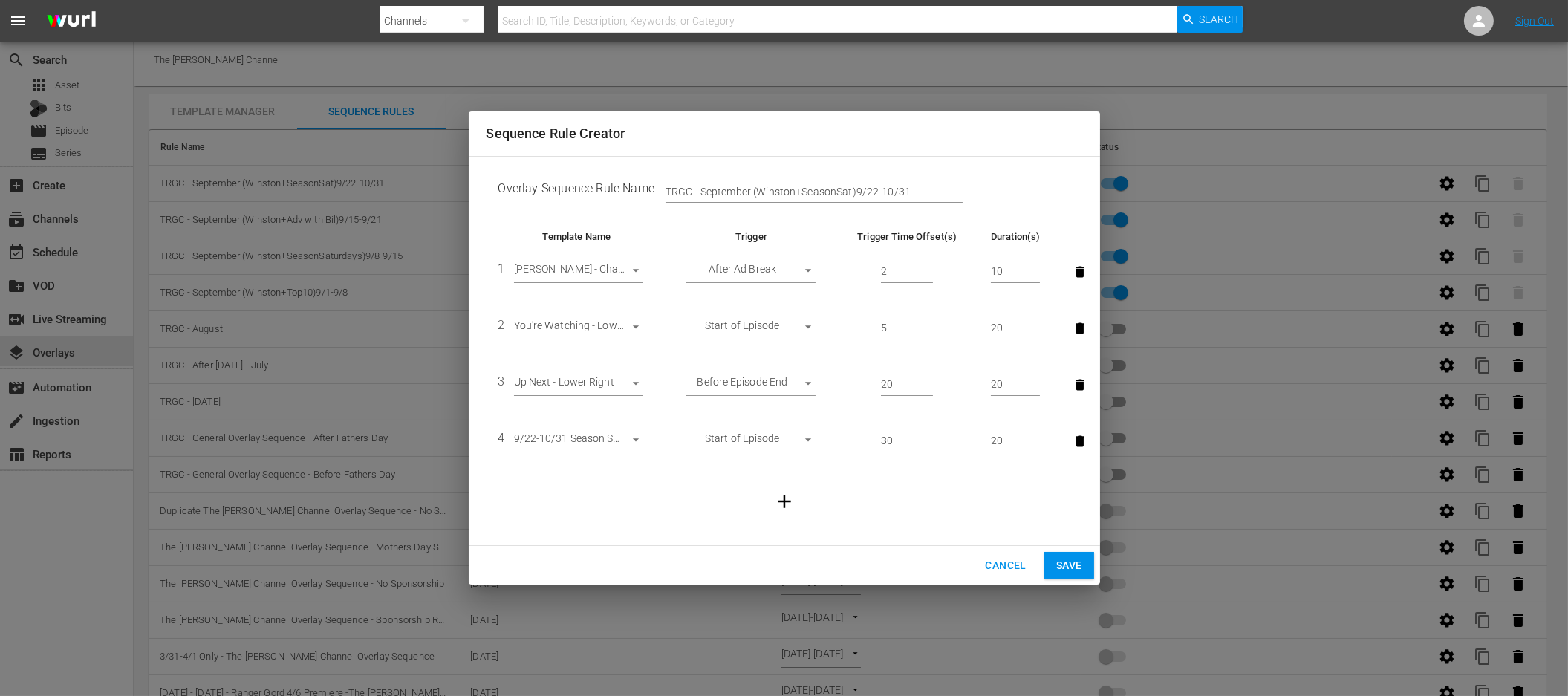
click at [608, 271] on body "menu Search By Channels Search ID, Title, Description, Keywords, or Category Se…" at bounding box center [784, 348] width 1568 height 696
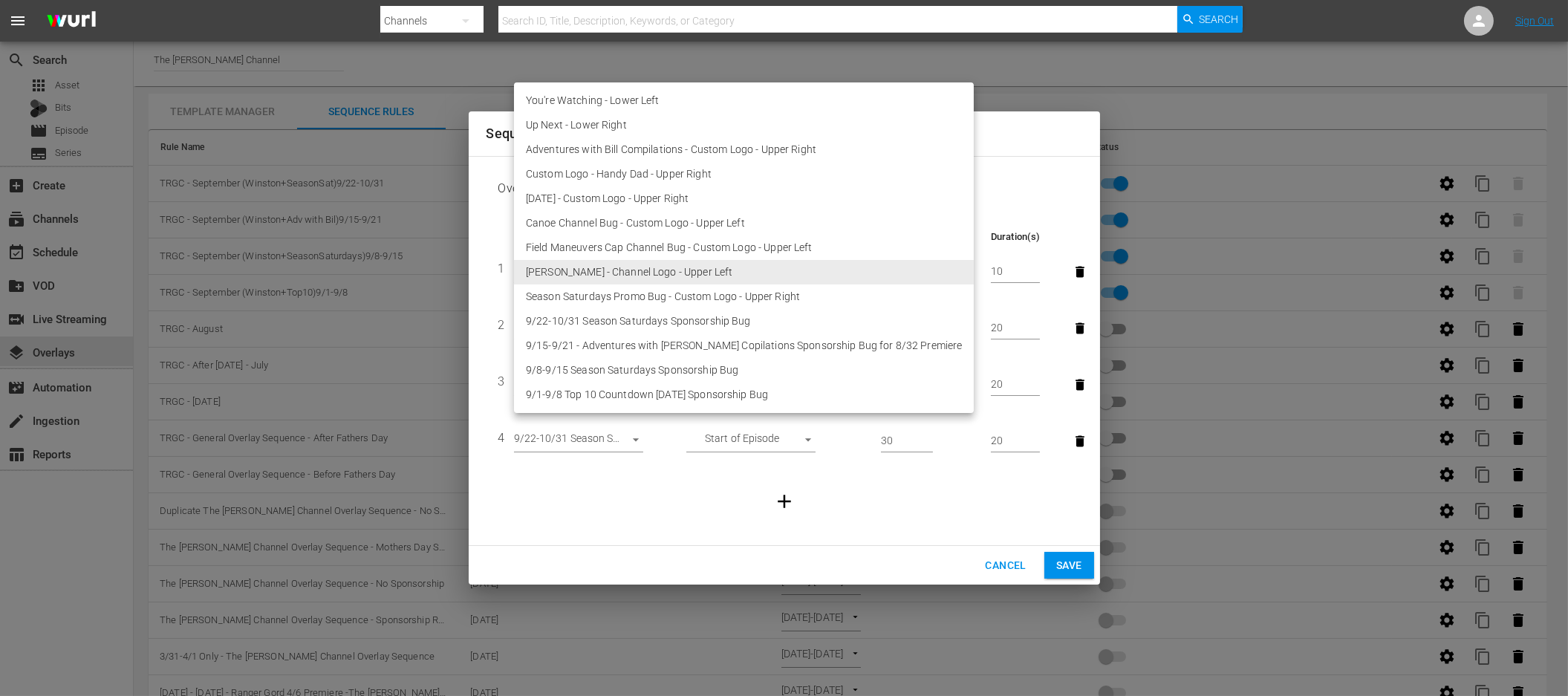
click at [1002, 122] on div at bounding box center [784, 348] width 1568 height 696
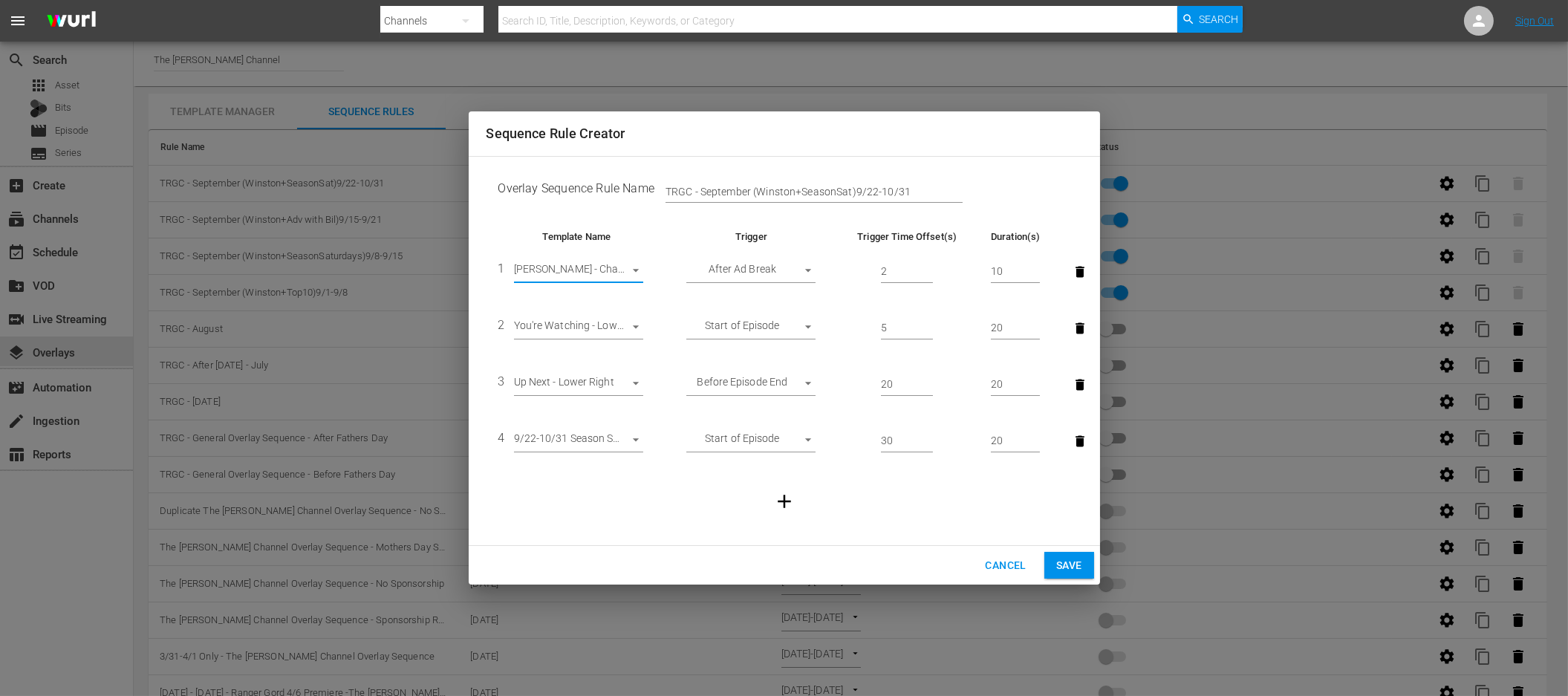
click at [567, 439] on body "menu Search By Channels Search ID, Title, Description, Keywords, or Category Se…" at bounding box center [784, 348] width 1568 height 696
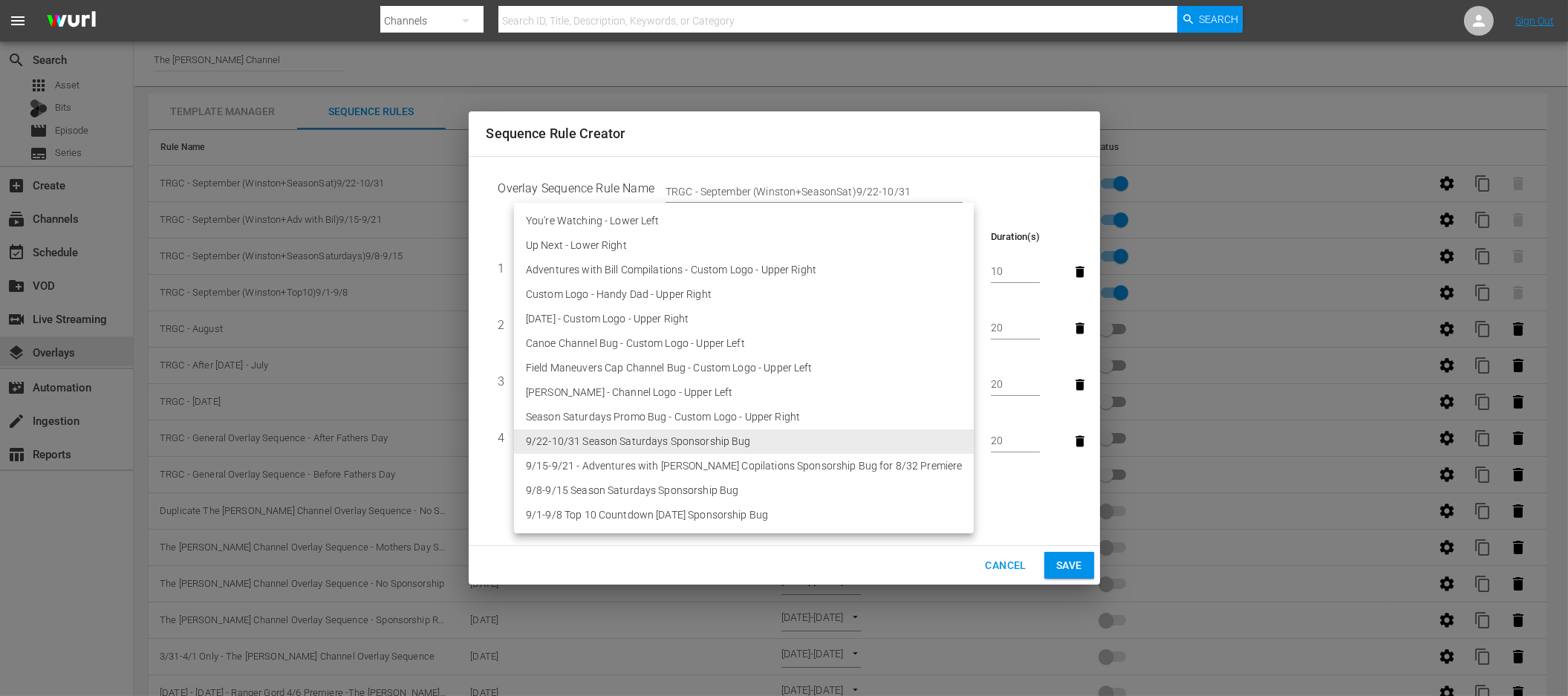
click at [1000, 560] on div at bounding box center [784, 348] width 1568 height 696
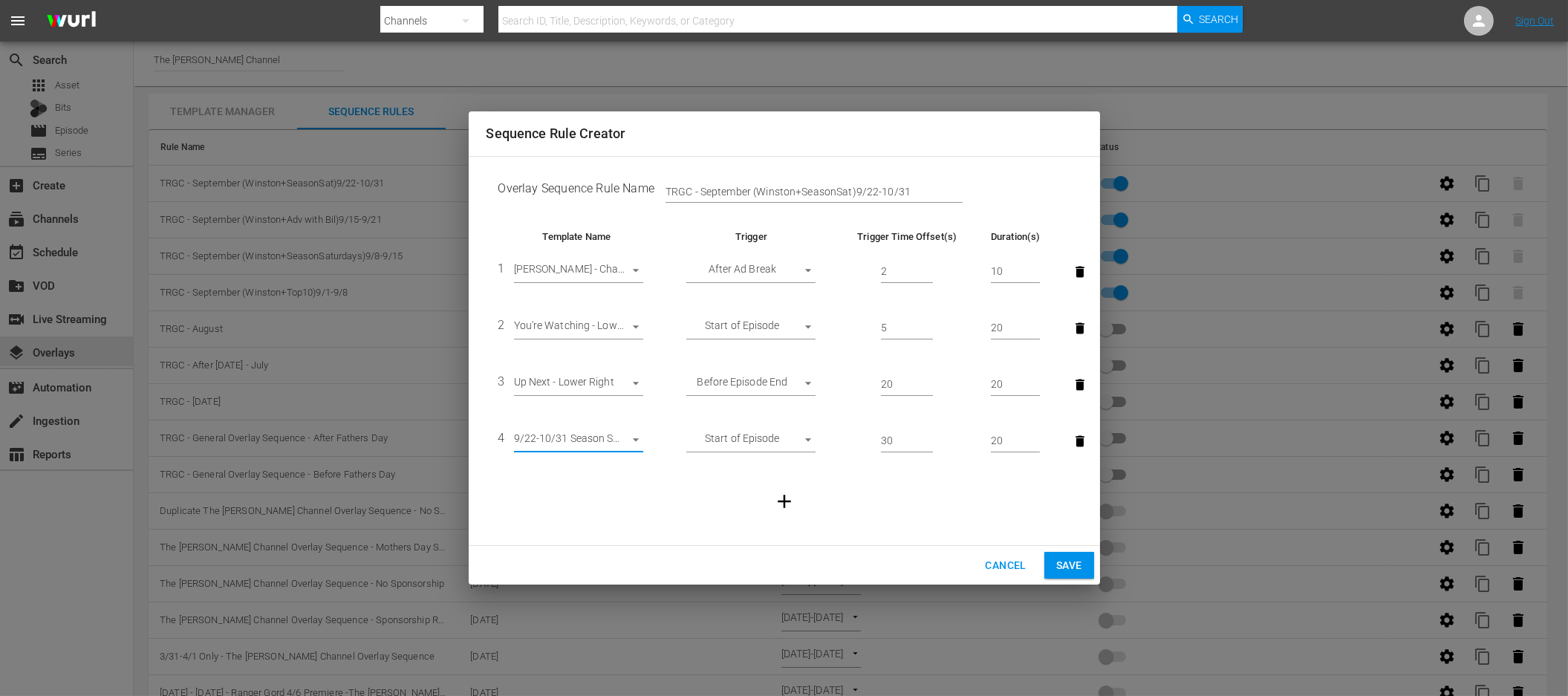
click at [999, 561] on span "Cancel" at bounding box center [1005, 566] width 41 height 19
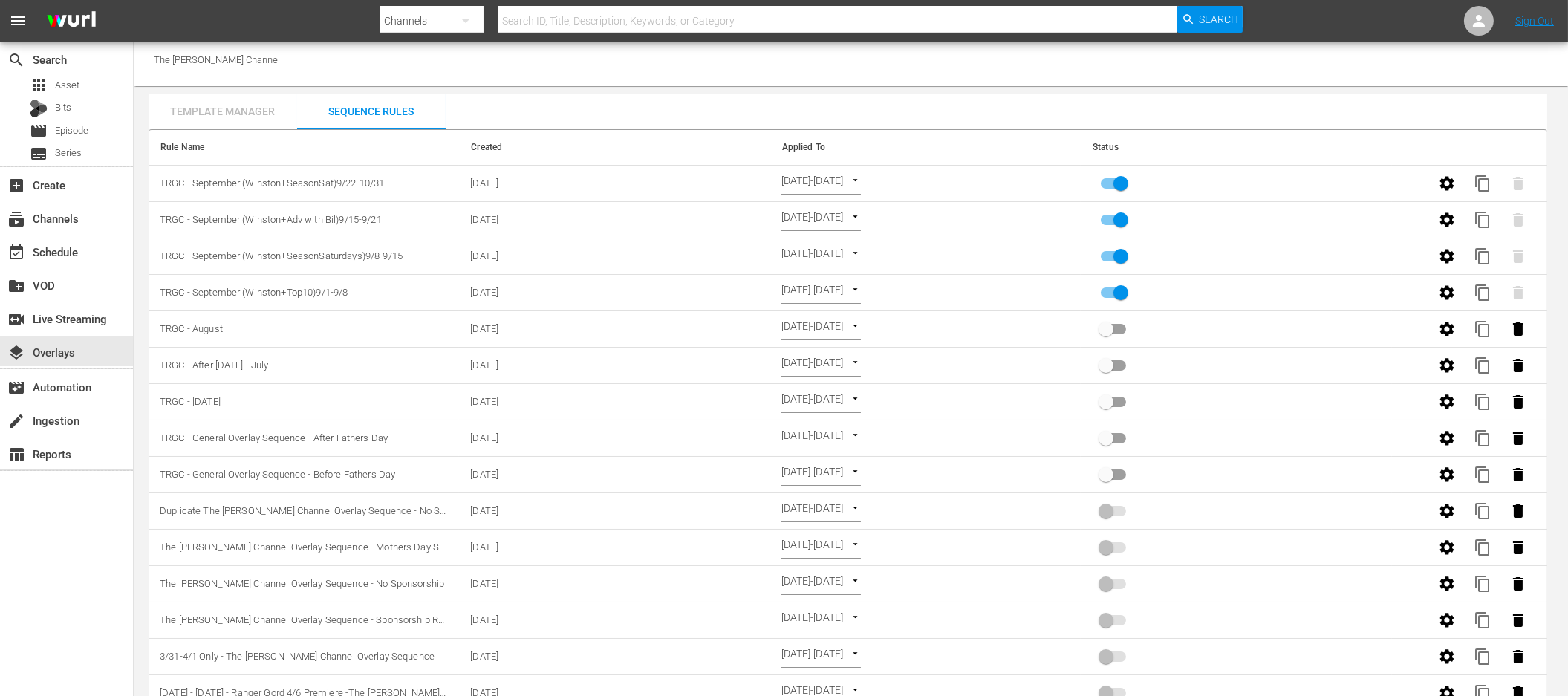
click at [261, 122] on div "Template Manager" at bounding box center [223, 112] width 149 height 36
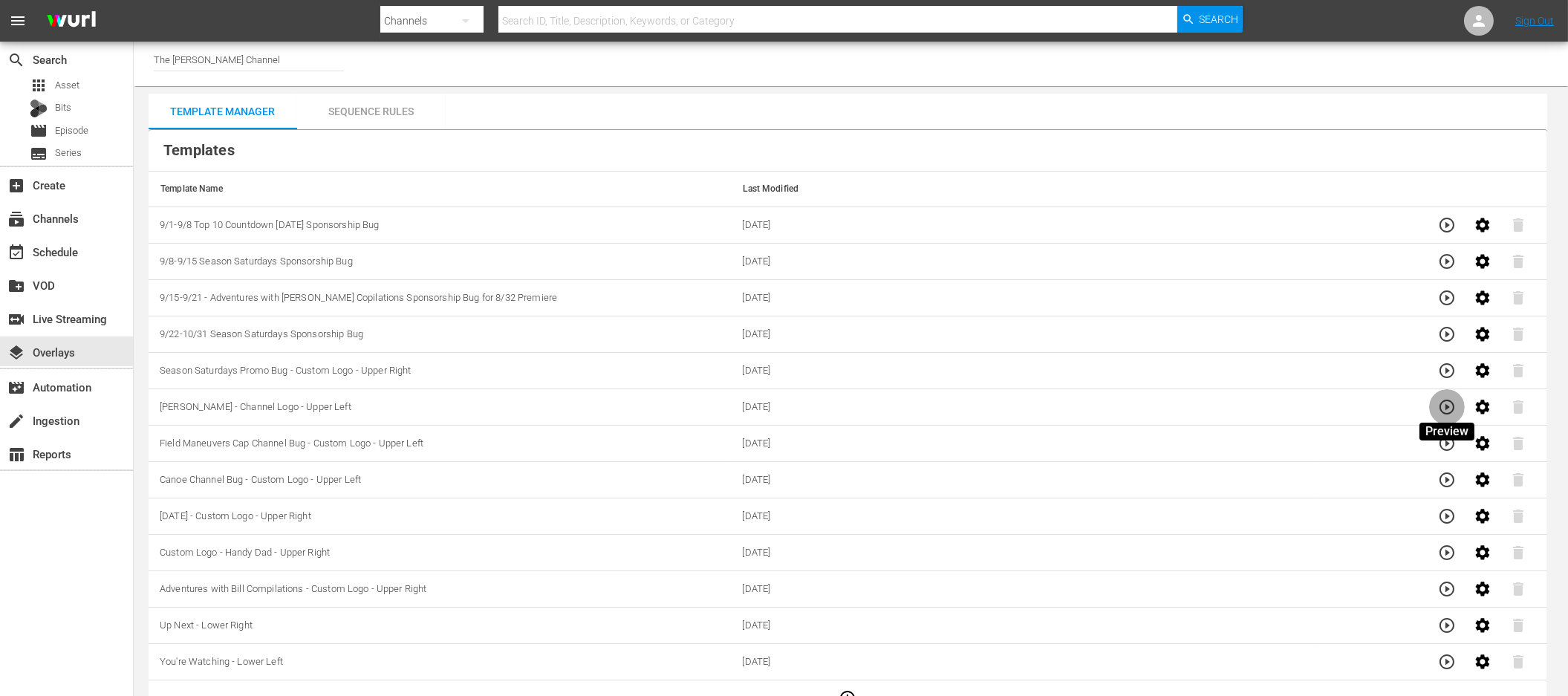
click at [1436, 412] on button "button" at bounding box center [1447, 407] width 36 height 36
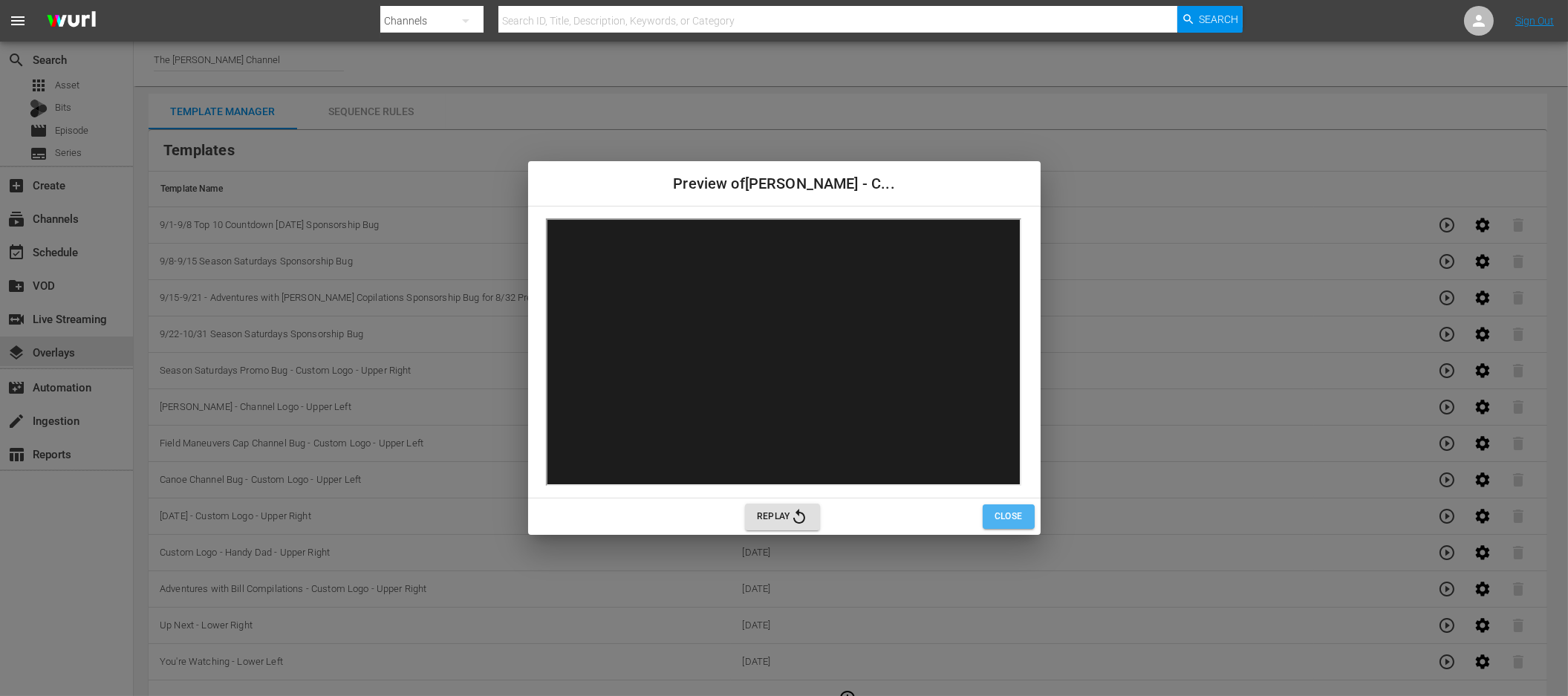
click at [1013, 508] on button "Close" at bounding box center [1008, 517] width 52 height 25
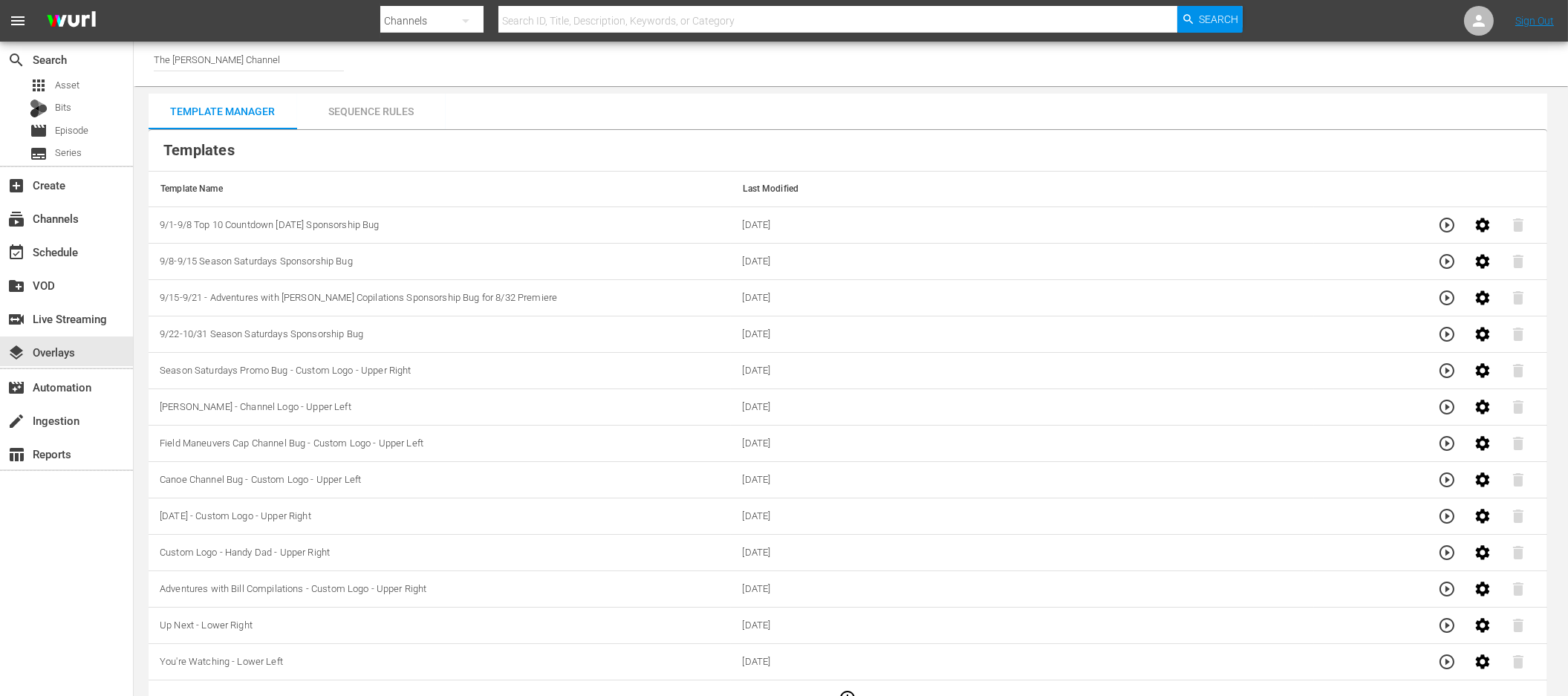
click at [396, 113] on div "Sequence Rules" at bounding box center [372, 112] width 149 height 36
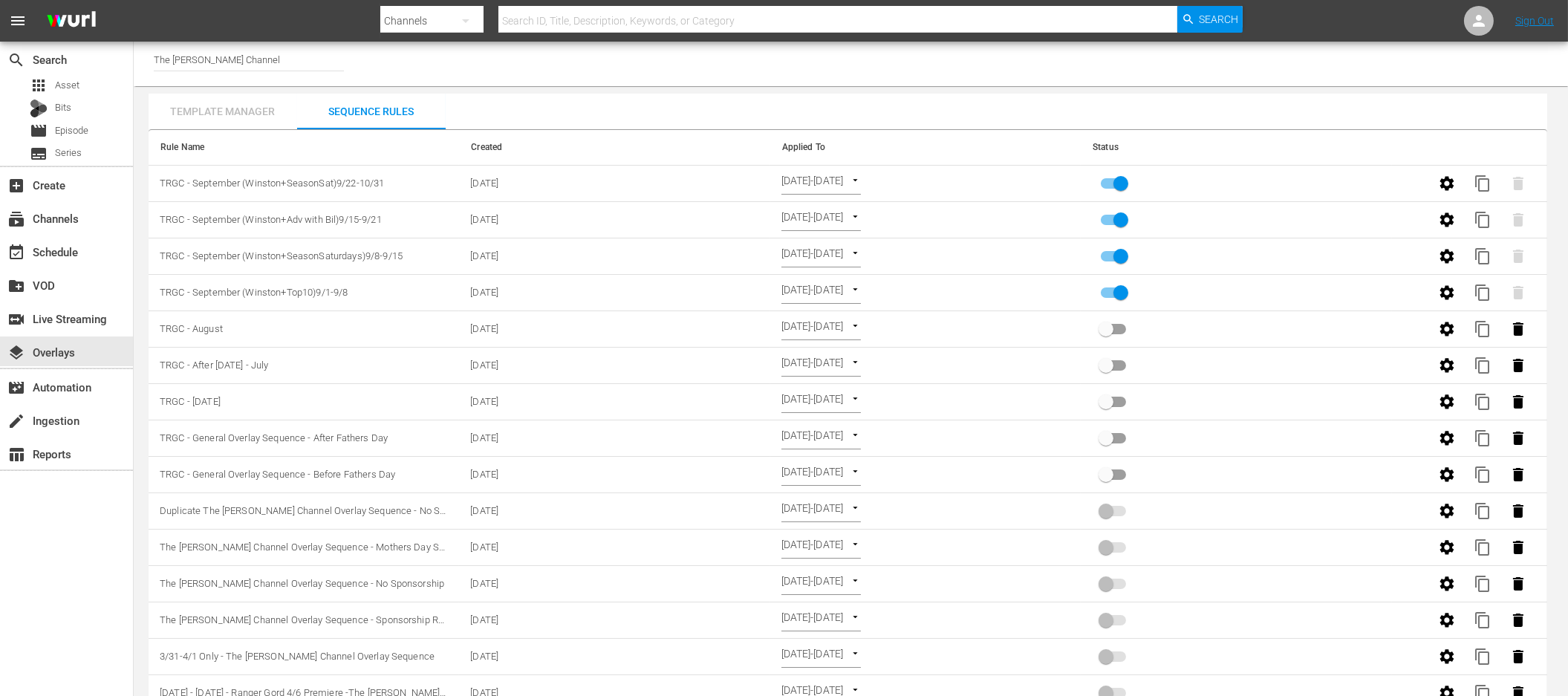
click at [202, 114] on div "Template Manager" at bounding box center [223, 112] width 149 height 36
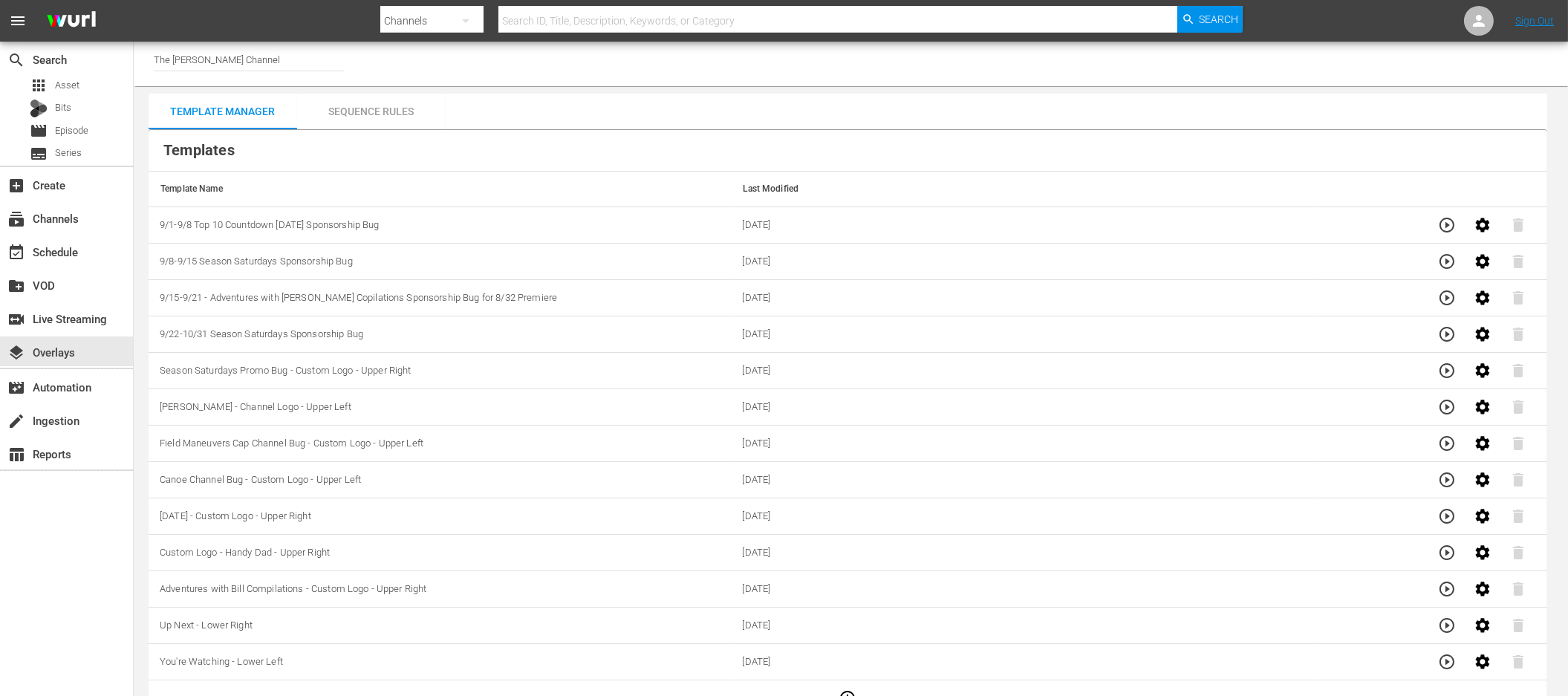
scroll to position [28, 0]
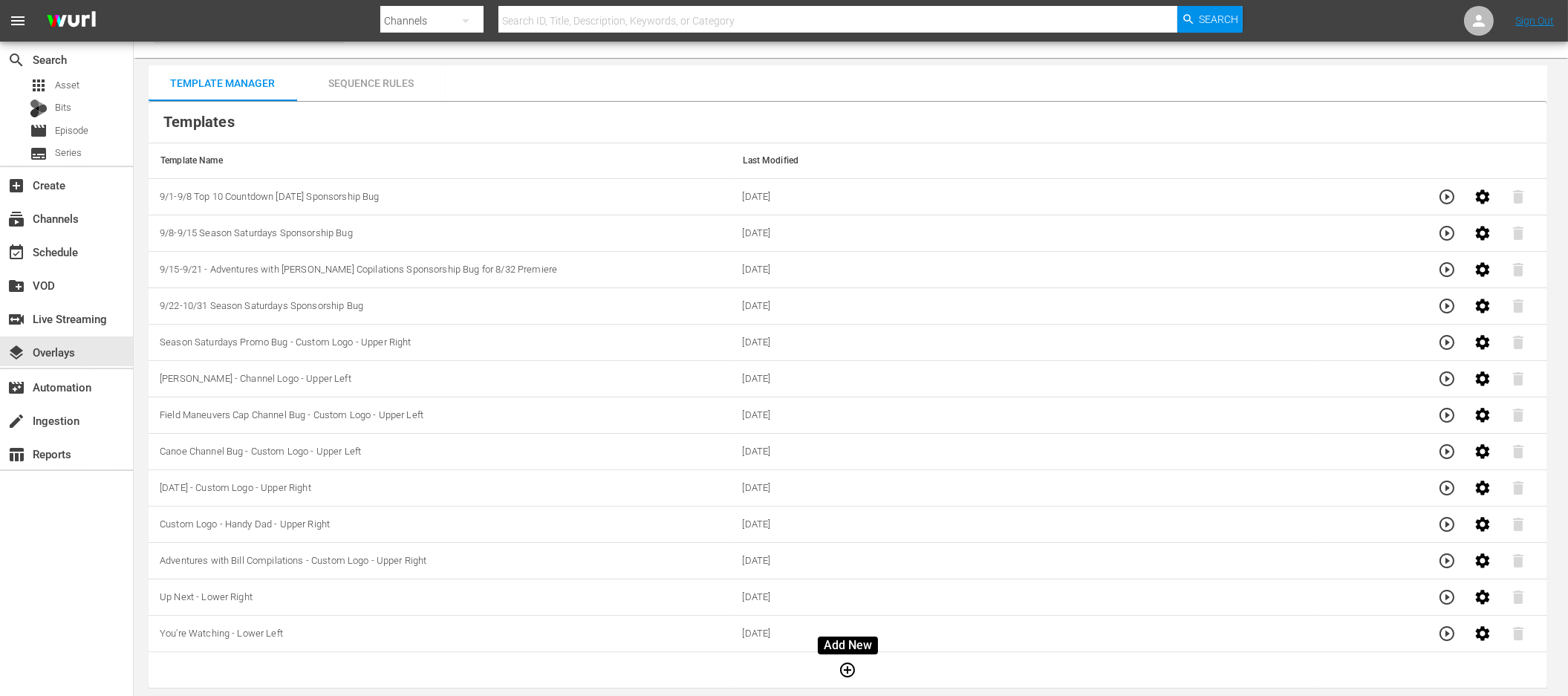
click at [848, 667] on icon "button" at bounding box center [847, 670] width 18 height 18
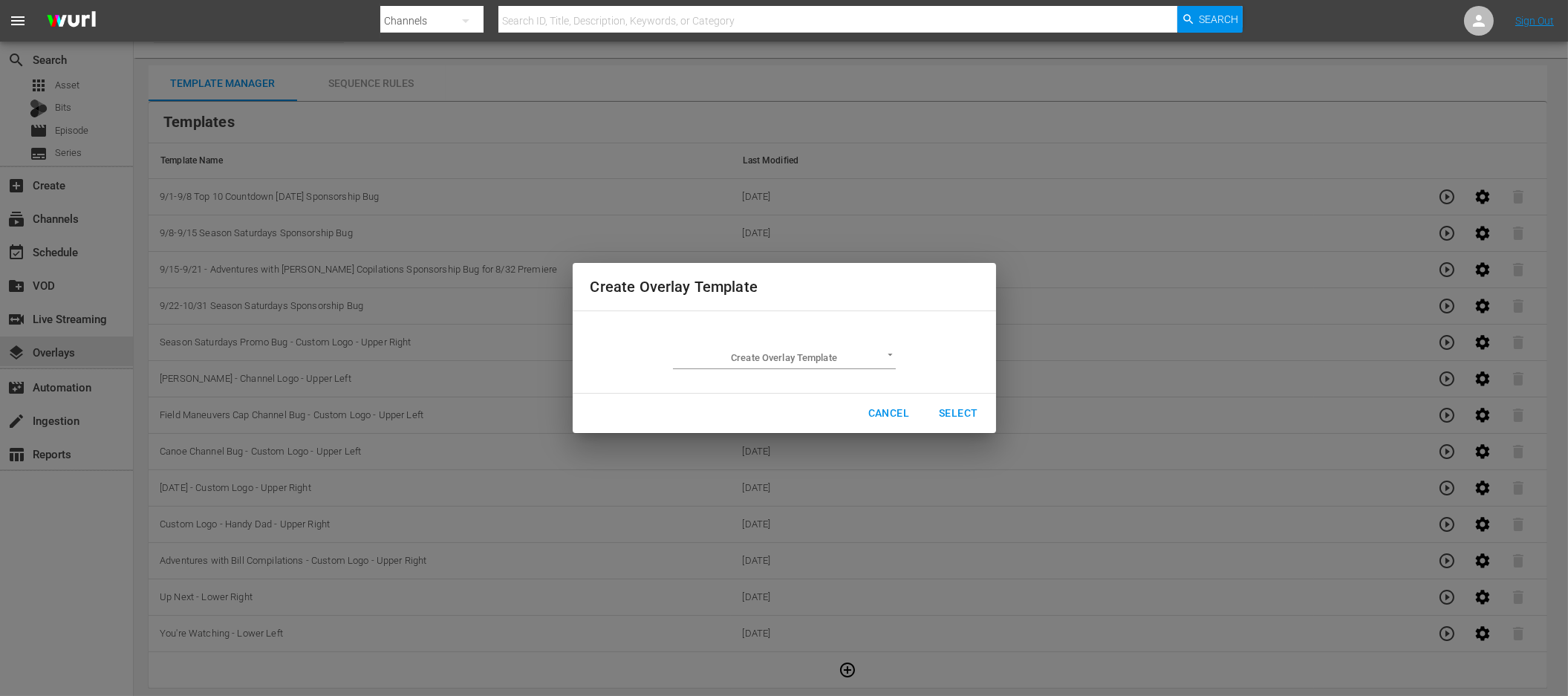
click at [774, 358] on body "menu Search By Channels Search ID, Title, Description, Keywords, or Category Se…" at bounding box center [784, 320] width 1568 height 696
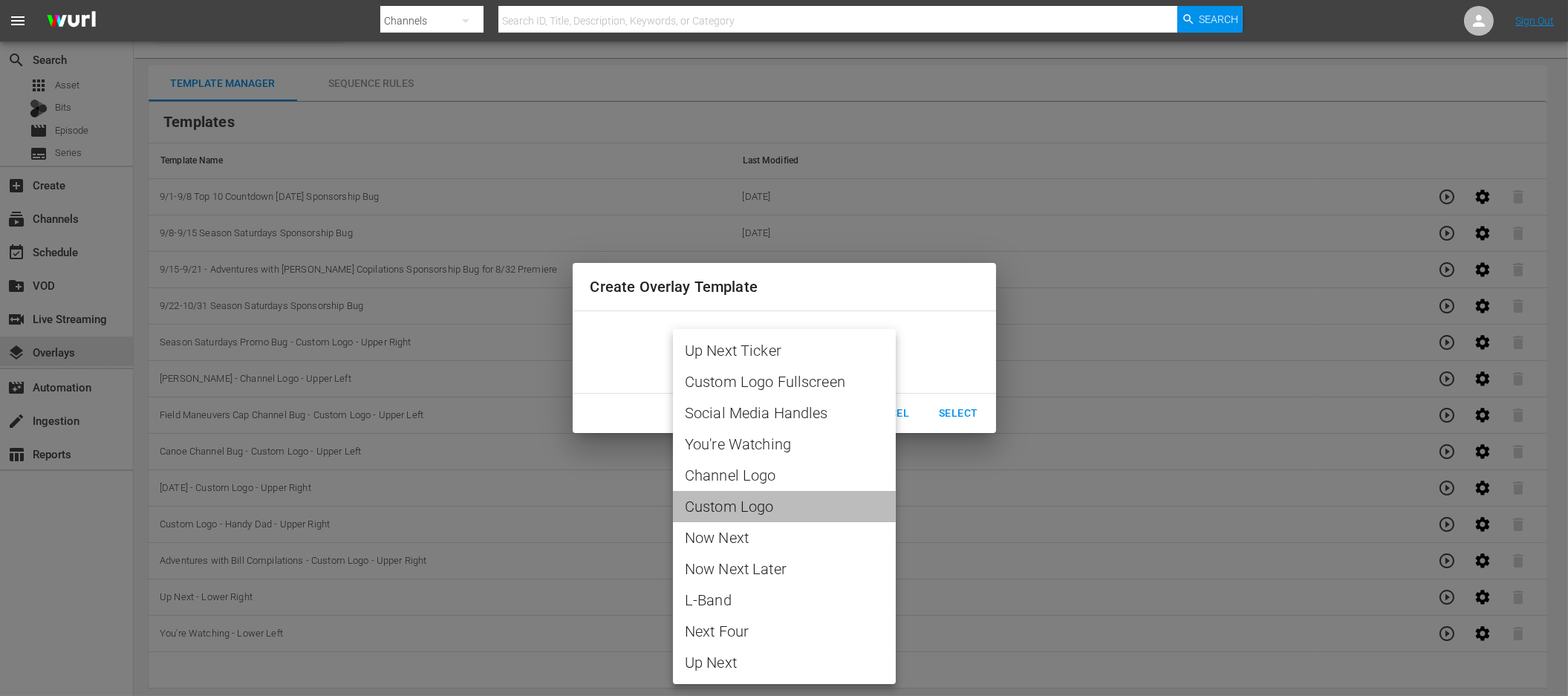
click at [777, 495] on span "Custom Logo" at bounding box center [784, 506] width 199 height 22
type input "Custom Logo"
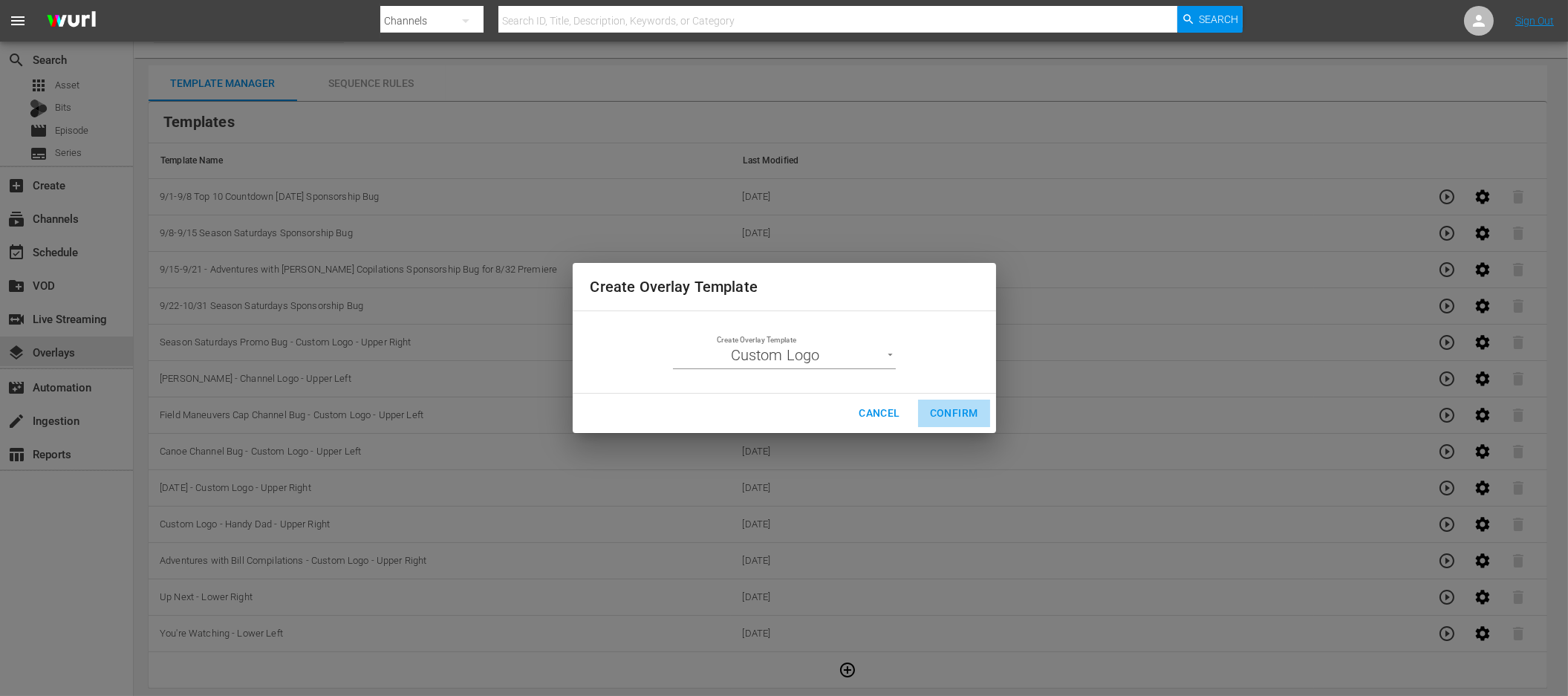
click at [946, 419] on span "Confirm" at bounding box center [954, 414] width 48 height 19
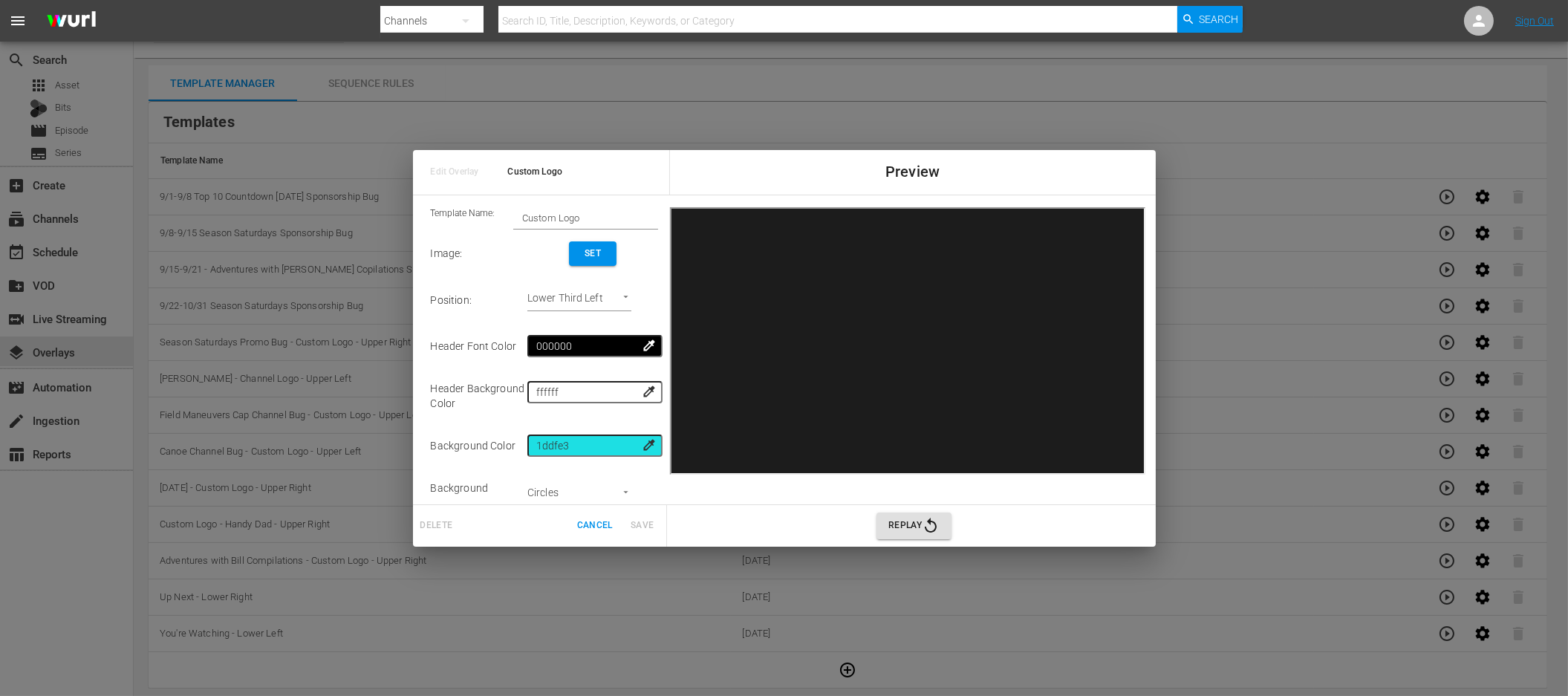
click at [564, 226] on input "Custom Logo" at bounding box center [586, 217] width 145 height 21
click at [563, 226] on input "Custom Logo" at bounding box center [586, 217] width 145 height 21
type input "In Loving Memory of GG - Bottom Right"
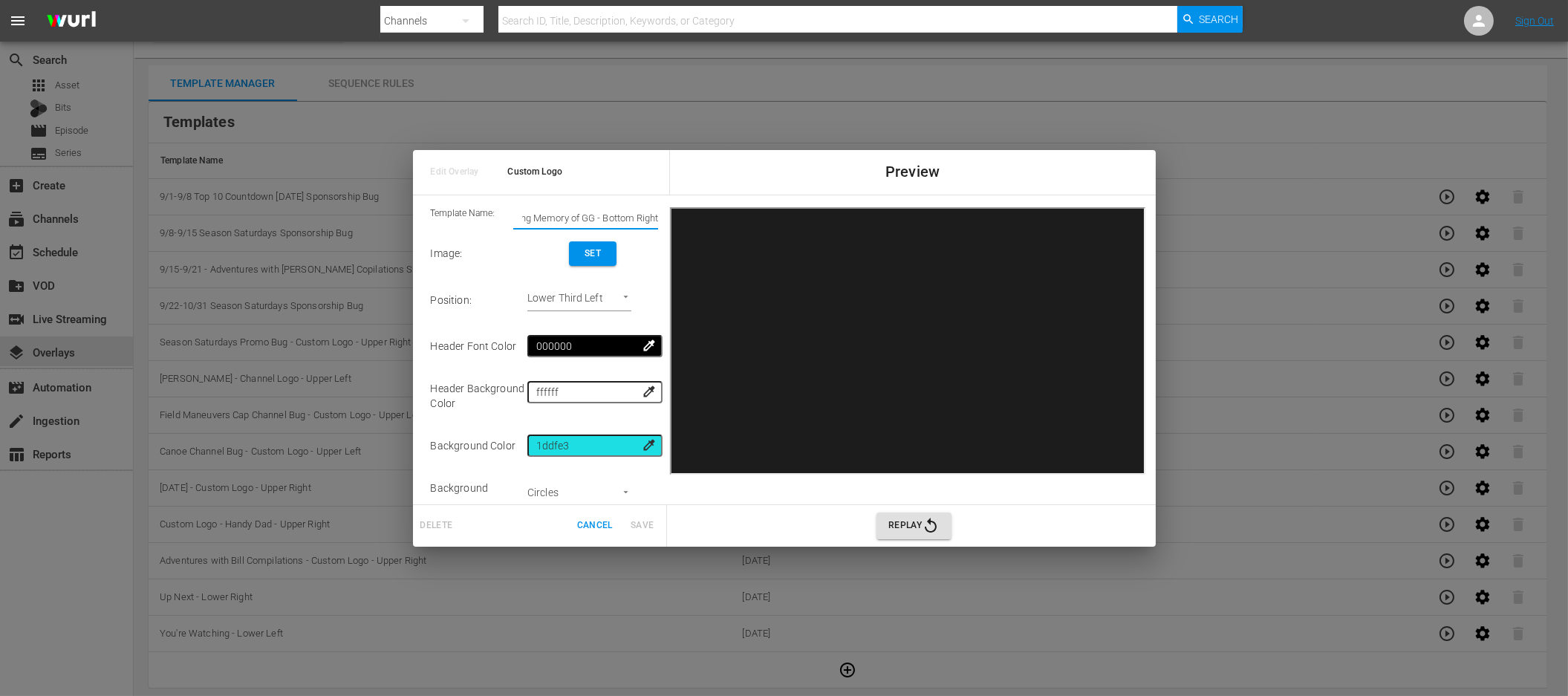
click at [586, 257] on span "Set" at bounding box center [593, 253] width 24 height 16
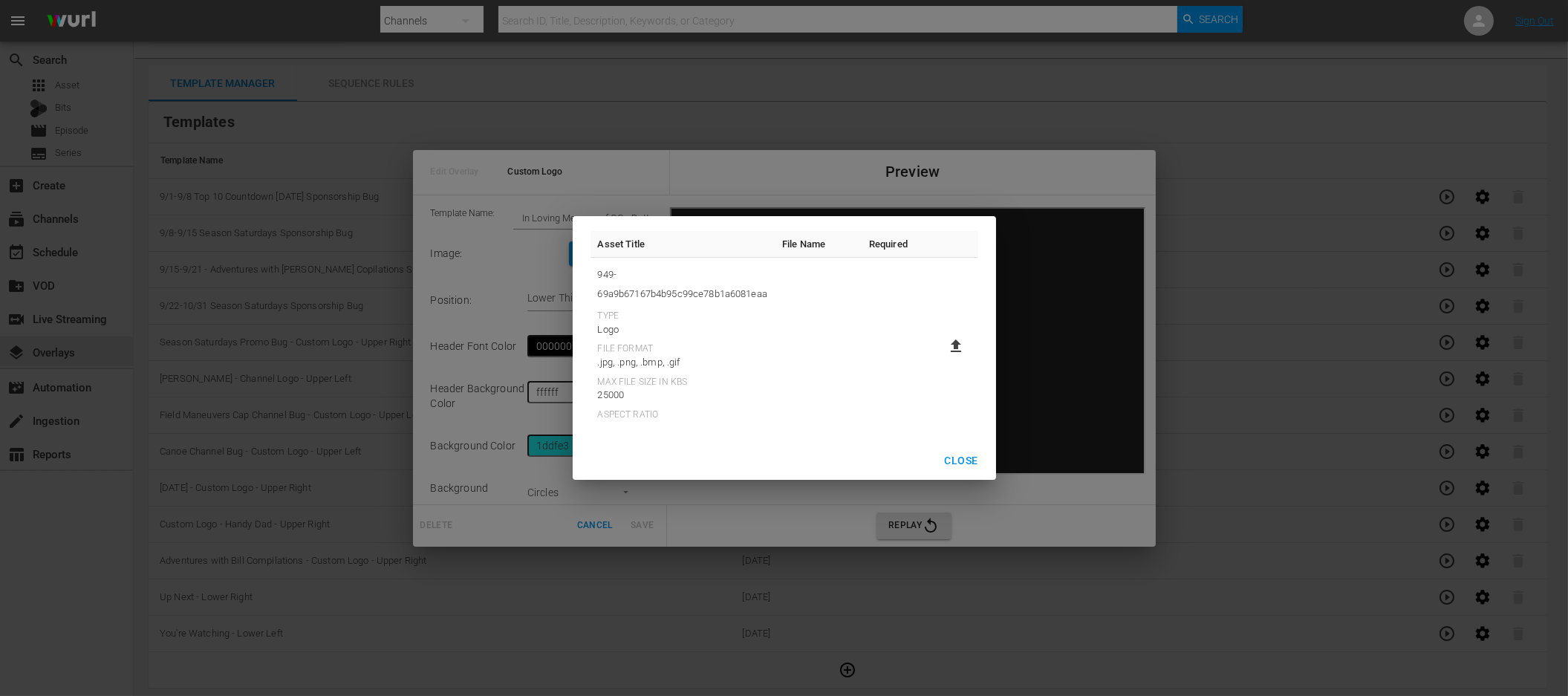
click at [953, 353] on icon at bounding box center [955, 346] width 18 height 18
click at [942, 359] on input "file" at bounding box center [941, 359] width 1 height 1
type input "C:\fakepath\RGS [PERSON_NAME] Channel Overlay [DATE].png"
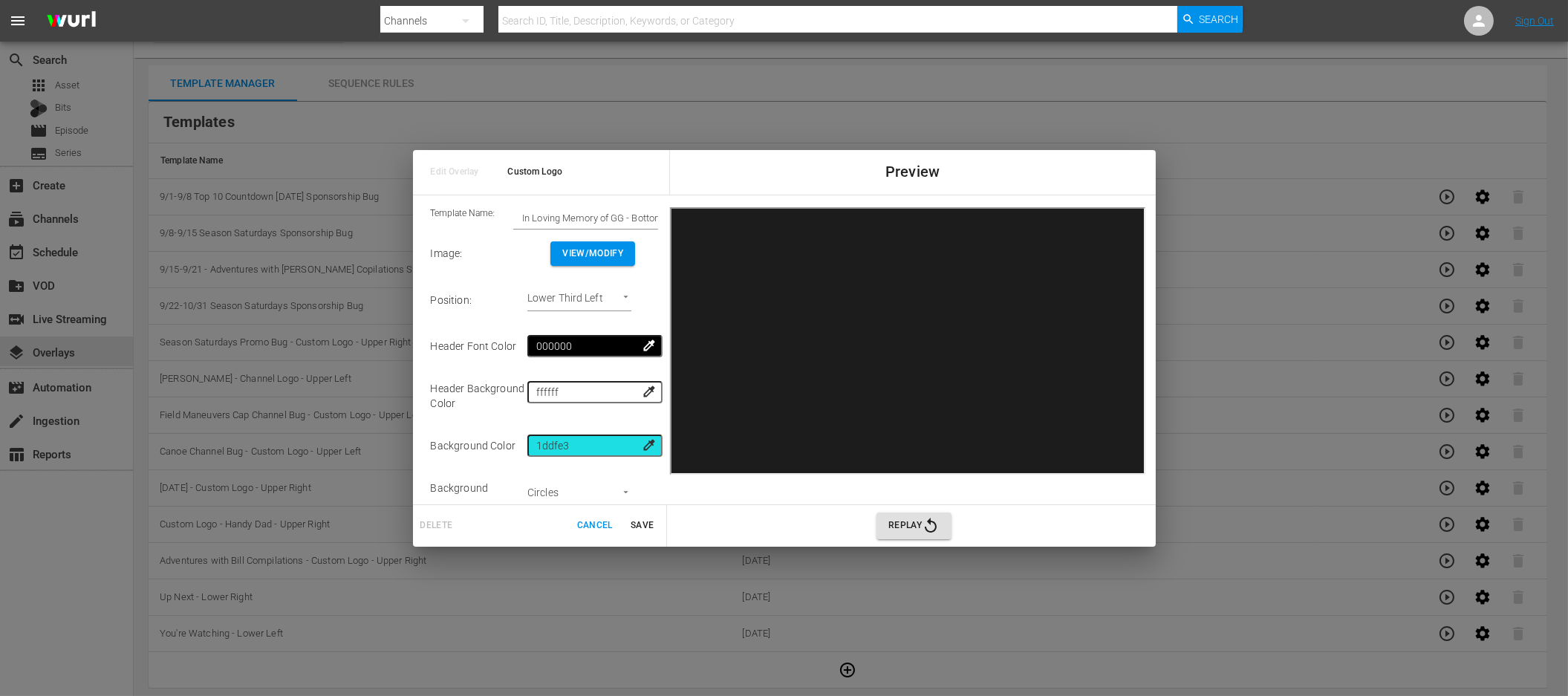
click at [630, 297] on body "menu Search By Channels Search ID, Title, Description, Keywords, or Category Se…" at bounding box center [784, 320] width 1568 height 696
click at [620, 347] on li "Lower Third Right" at bounding box center [596, 350] width 112 height 25
type input "Lower Third Right"
click at [645, 520] on span "Save" at bounding box center [642, 525] width 36 height 16
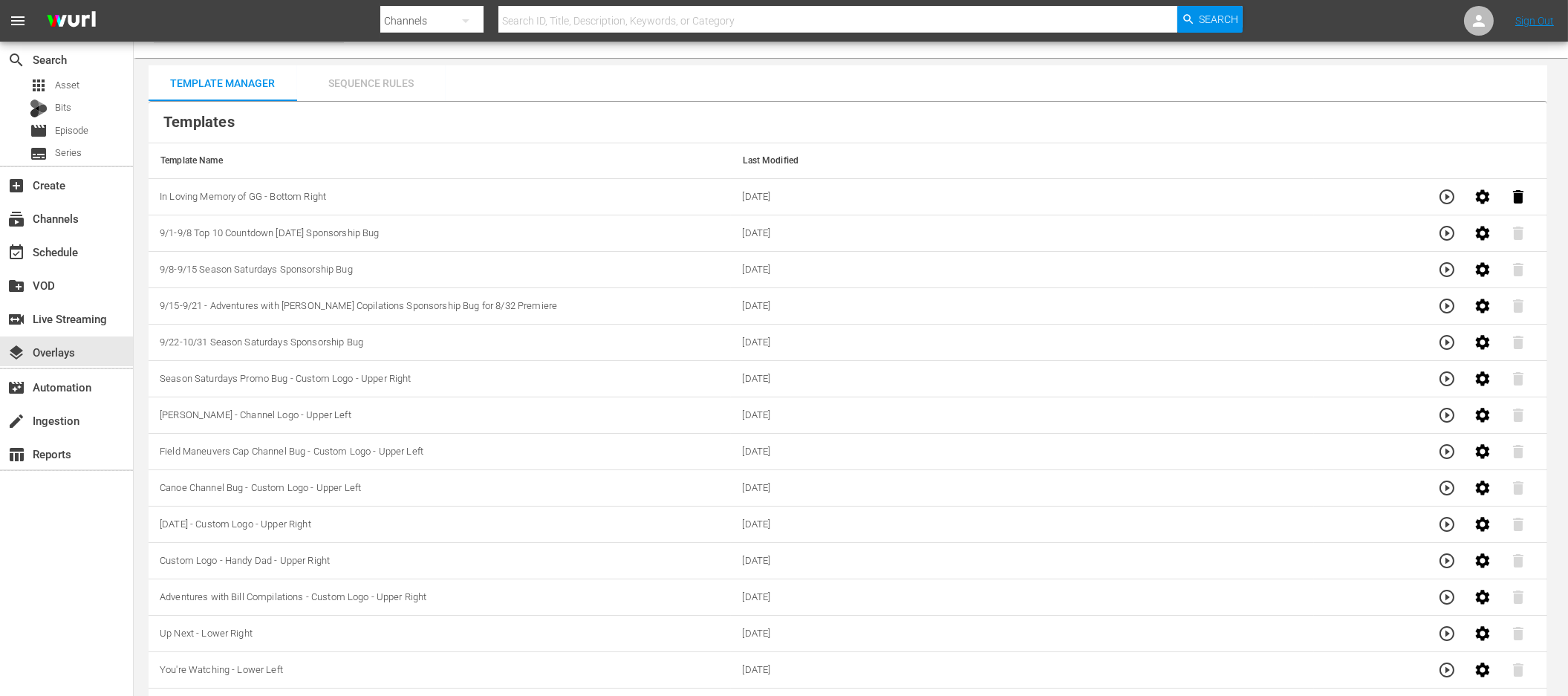
click at [382, 91] on div "Sequence Rules" at bounding box center [372, 83] width 149 height 36
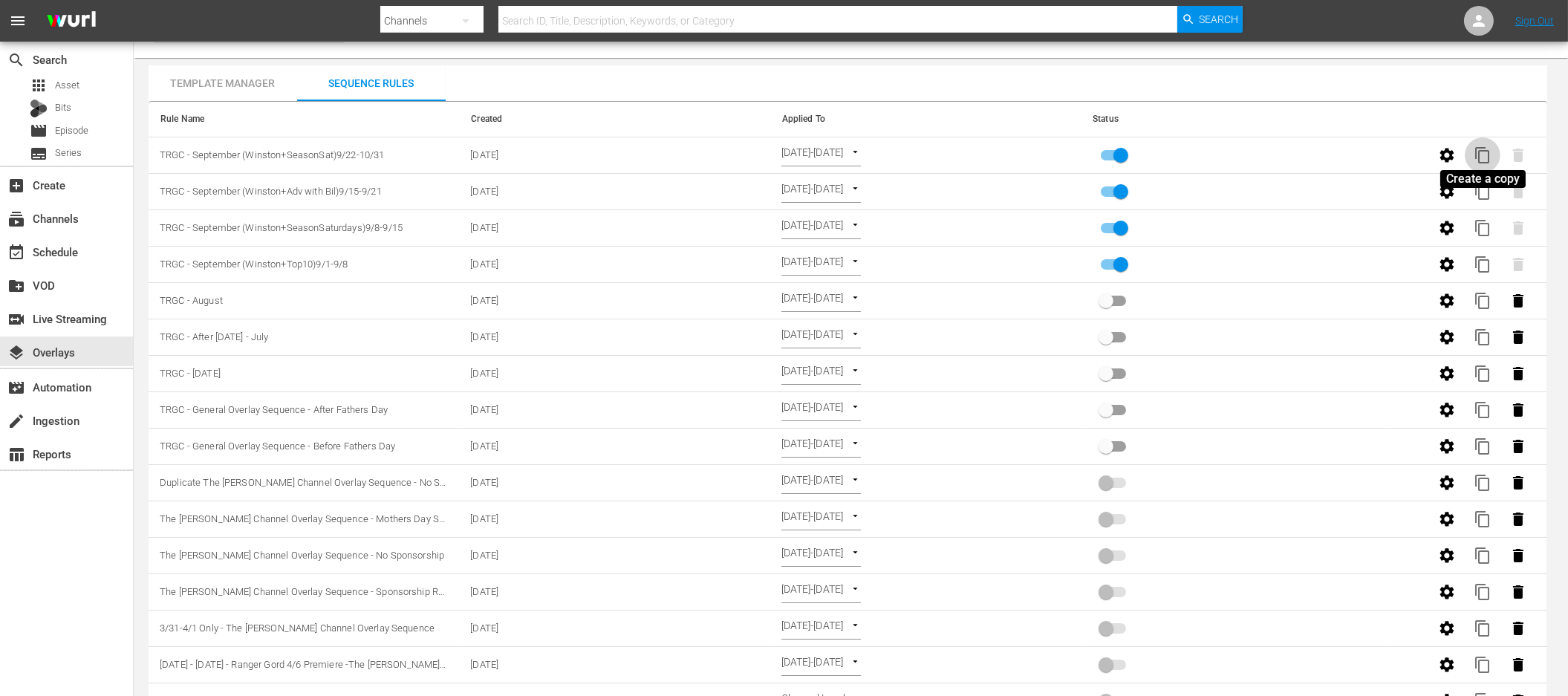
click at [1480, 156] on span "content_copy" at bounding box center [1482, 155] width 18 height 18
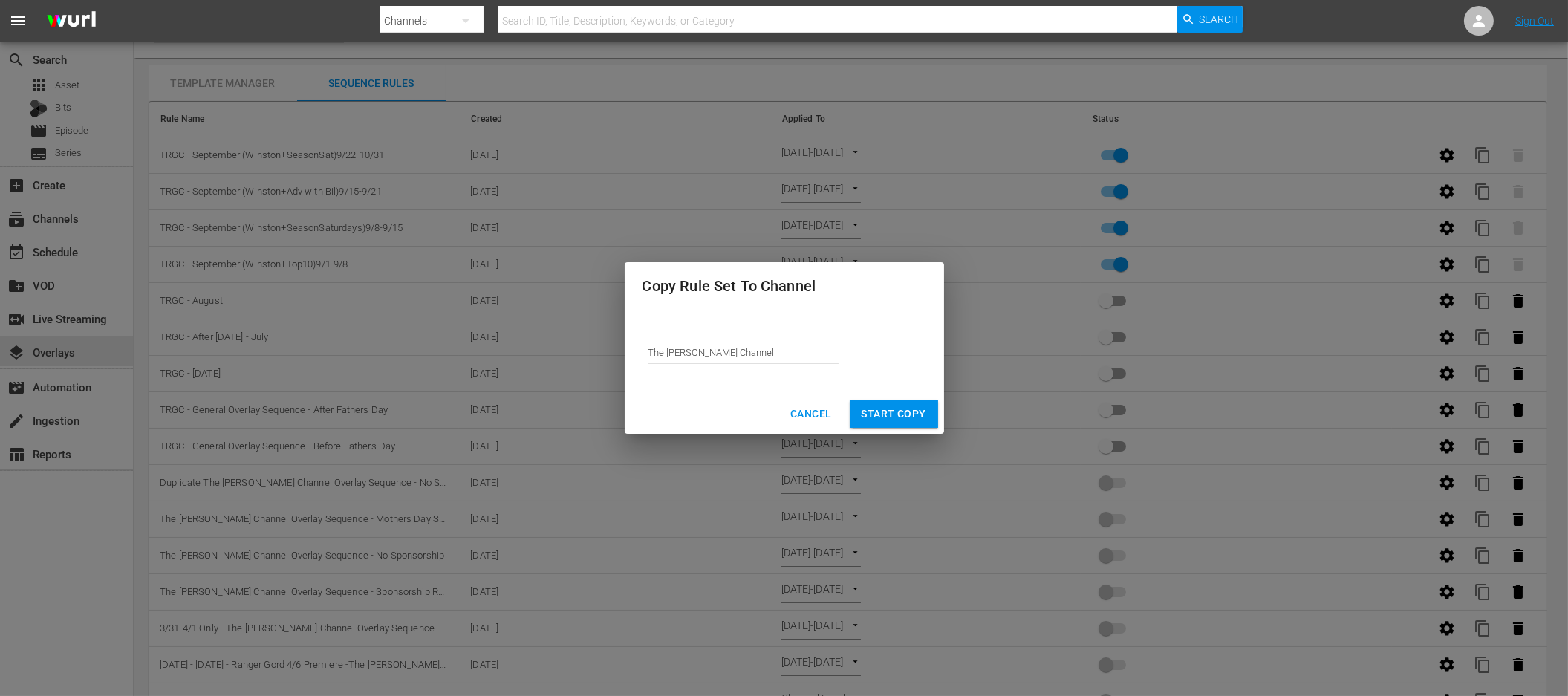
click at [800, 352] on input "The [PERSON_NAME] Channel" at bounding box center [743, 352] width 190 height 36
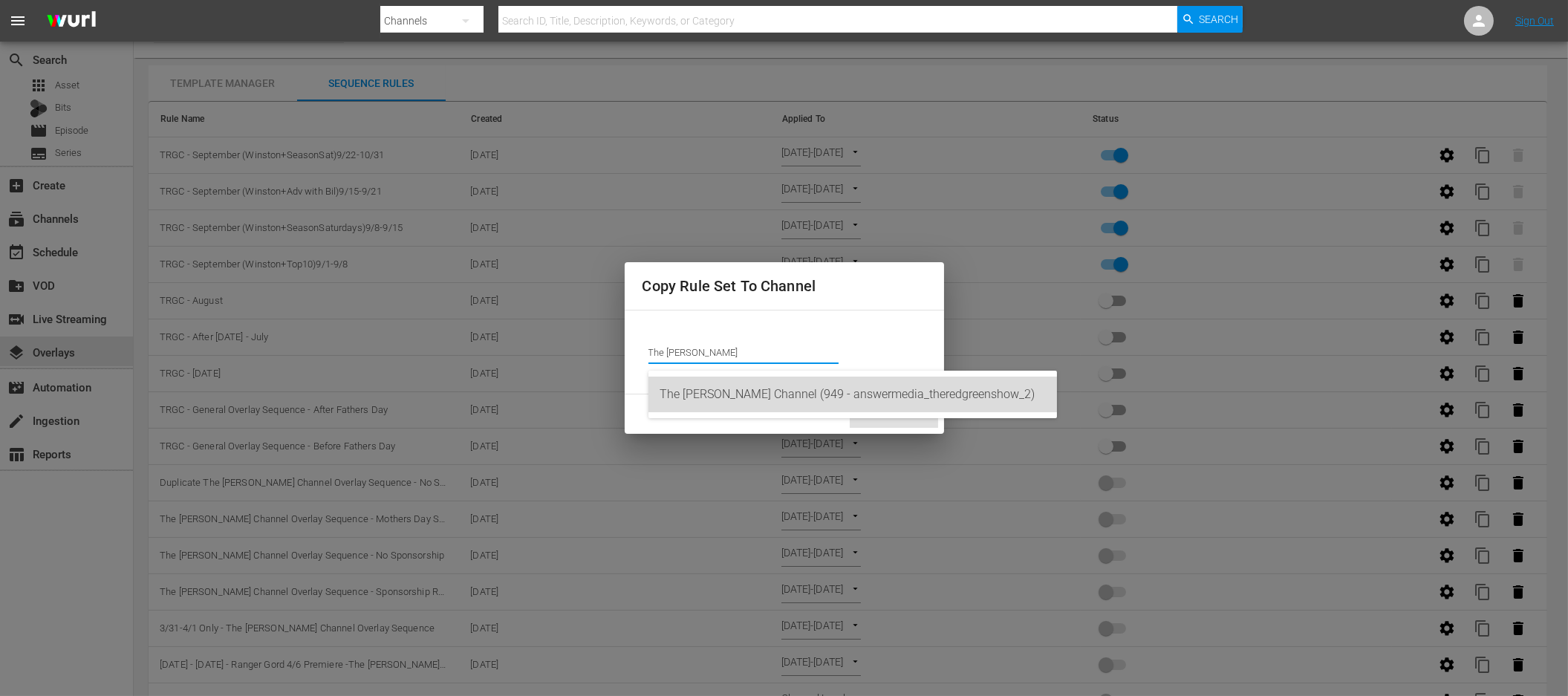
click at [846, 384] on div "The [PERSON_NAME] Channel (949 - answermedia_theredgreenshow_2)" at bounding box center [852, 395] width 385 height 36
type input "The [PERSON_NAME] Channel (949 - answermedia_theredgreenshow_2)"
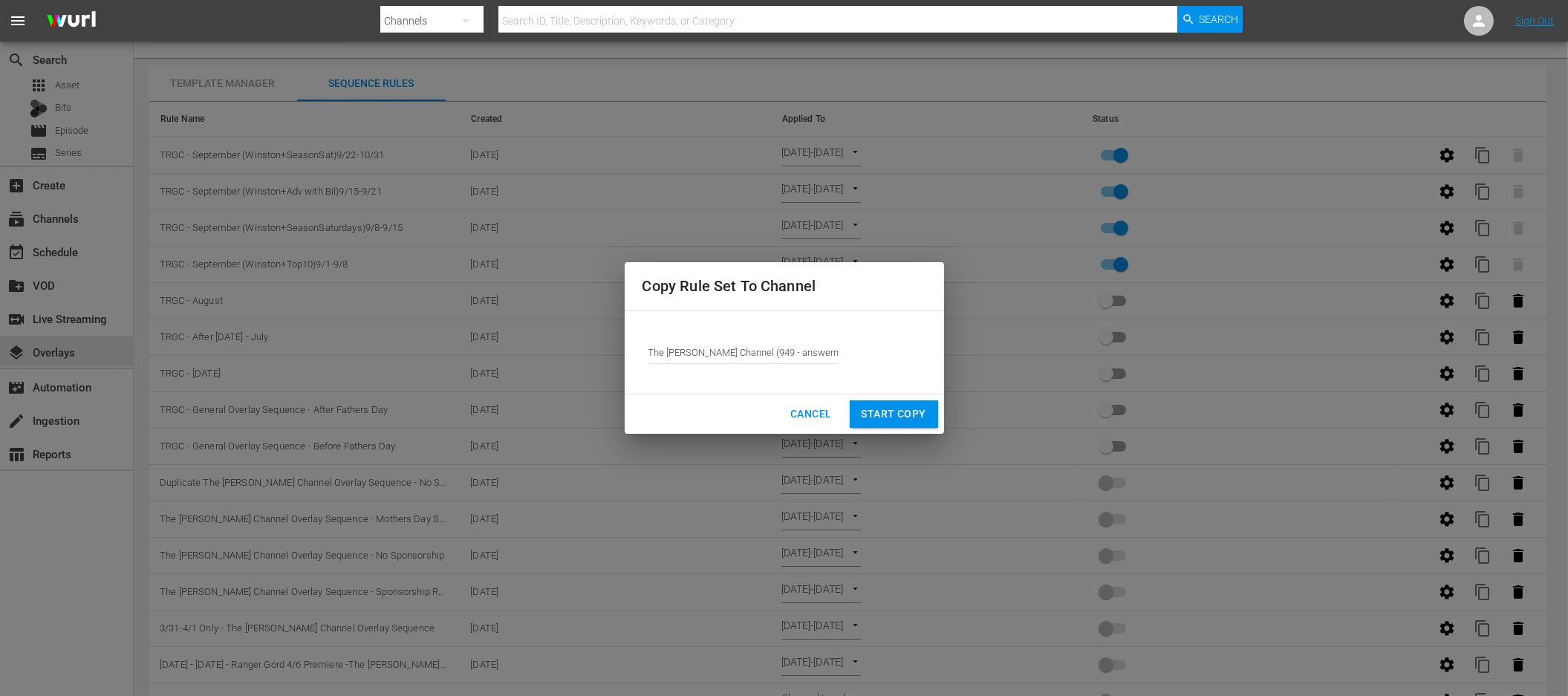
click at [885, 411] on span "Start Copy" at bounding box center [893, 415] width 64 height 19
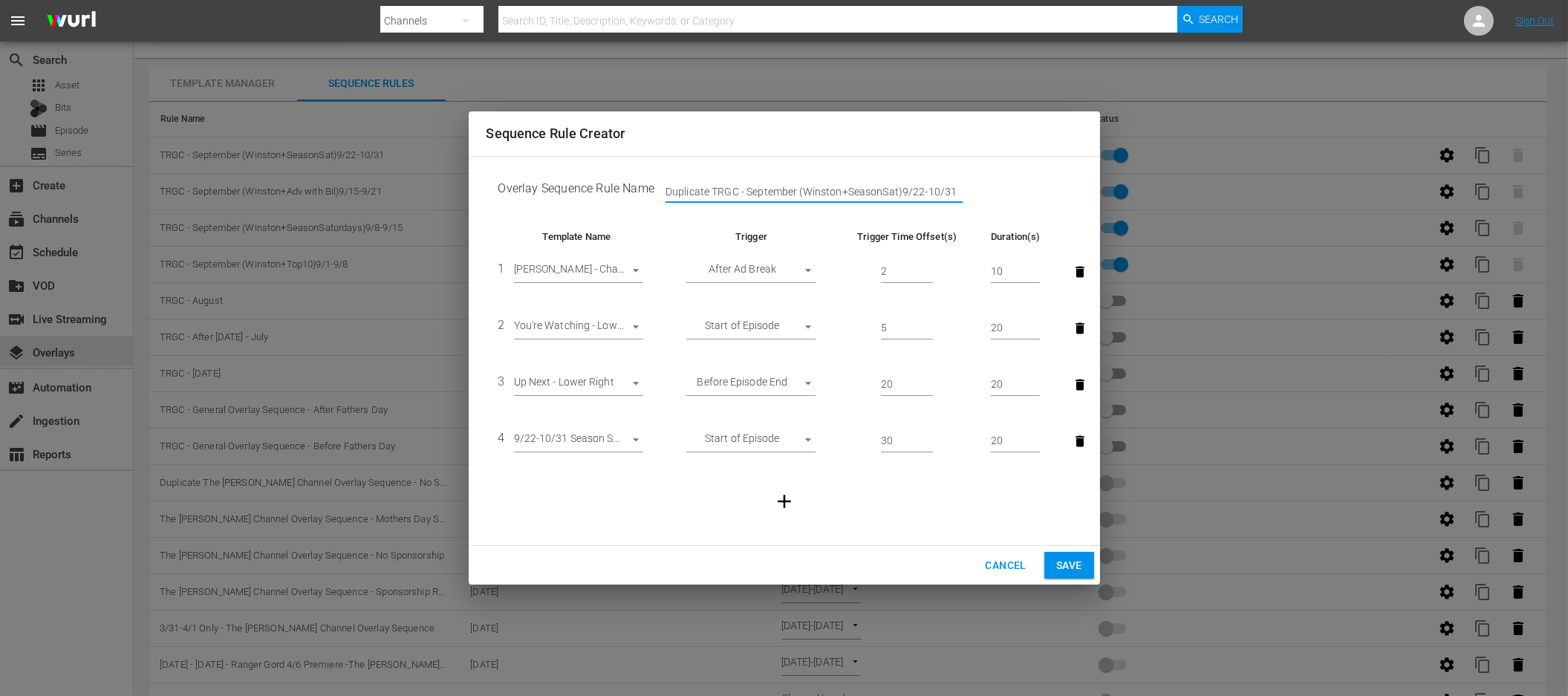
drag, startPoint x: 711, startPoint y: 192, endPoint x: 592, endPoint y: 188, distance: 119.1
click at [592, 188] on td "Overlay Sequence Rule Name Duplicate TRGC - September (Winston+SeasonSat)9/22-1…" at bounding box center [784, 191] width 596 height 46
click at [733, 191] on input "TRGC - September (Winston+SeasonSat)9/22-10/31" at bounding box center [814, 191] width 297 height 22
type input "TRGC - October (Winston+SeasonSat)9/22-10/31"
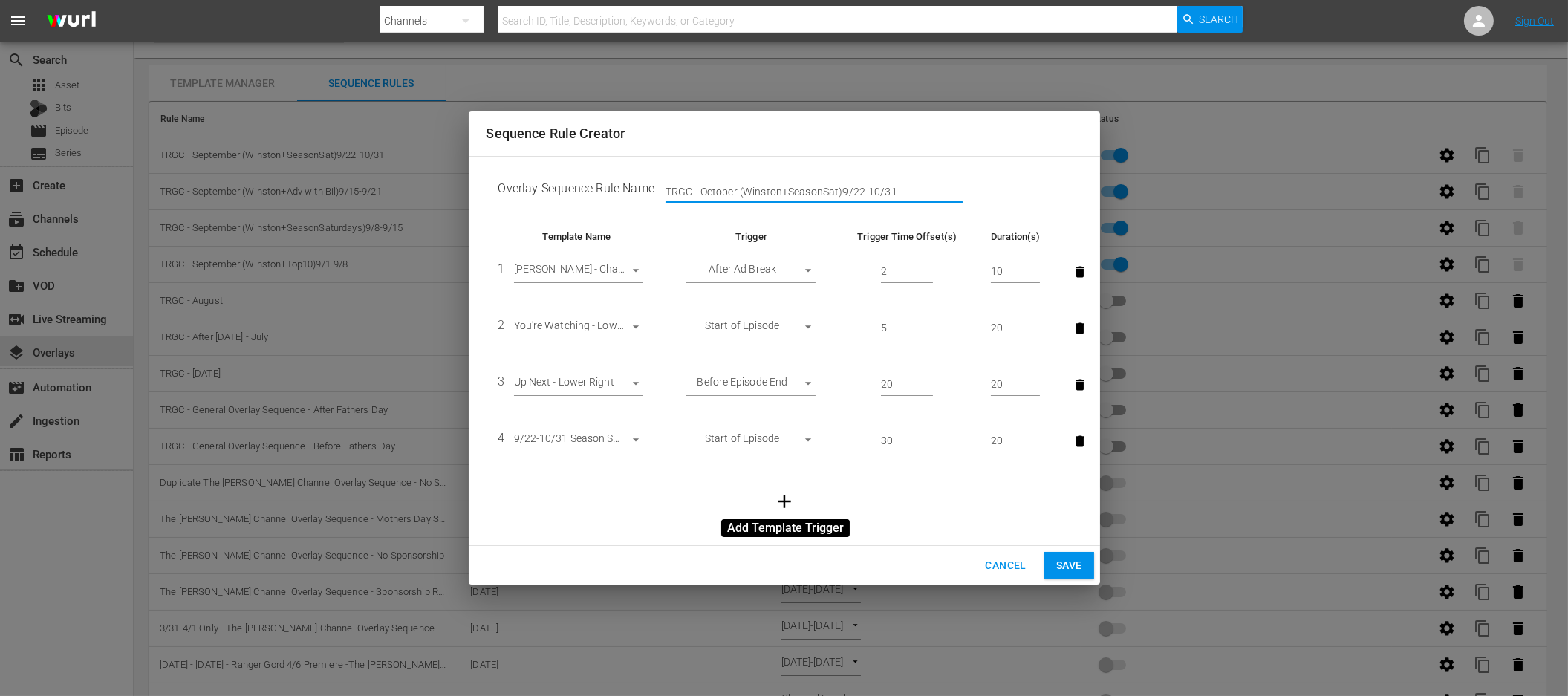
click at [783, 503] on icon "button" at bounding box center [784, 501] width 13 height 13
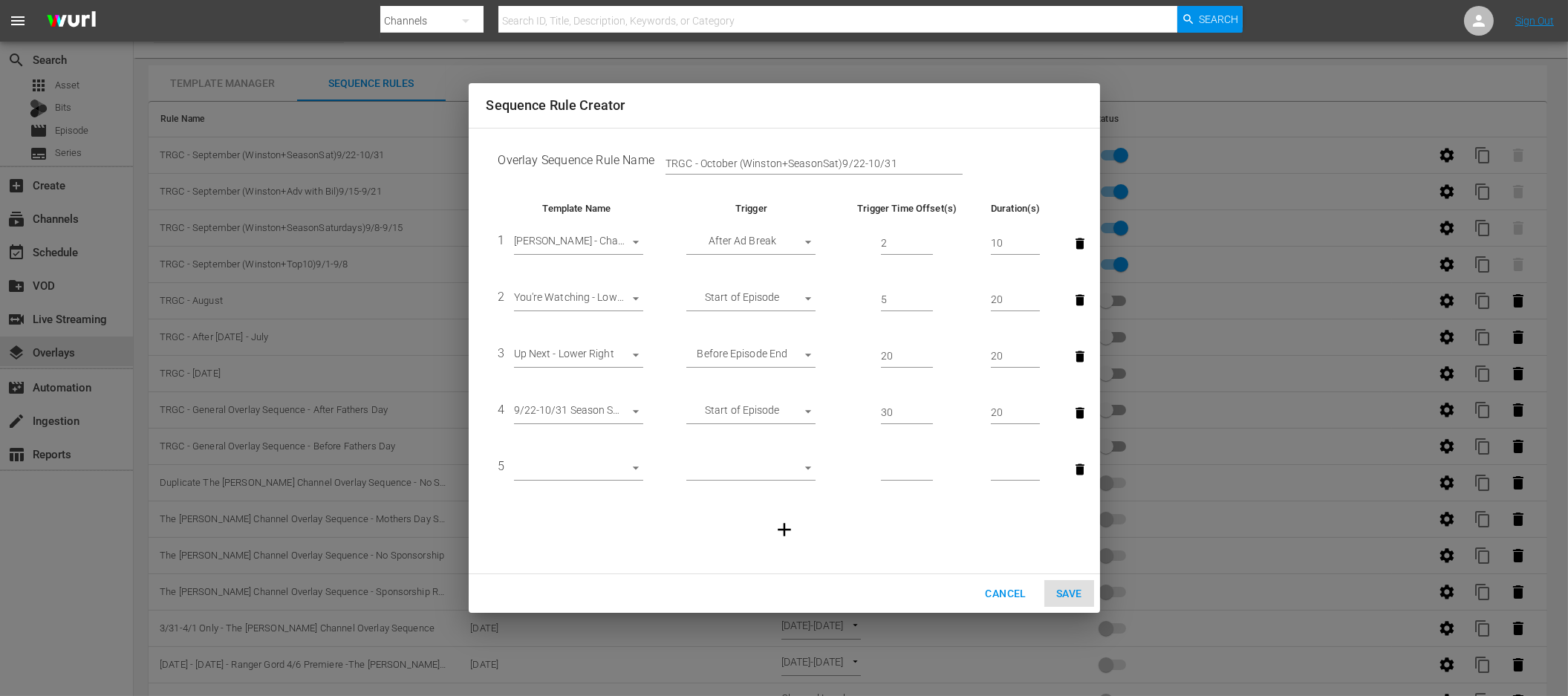
click at [586, 470] on body "menu Search By Channels Search ID, Title, Description, Keywords, or Category Se…" at bounding box center [784, 320] width 1568 height 696
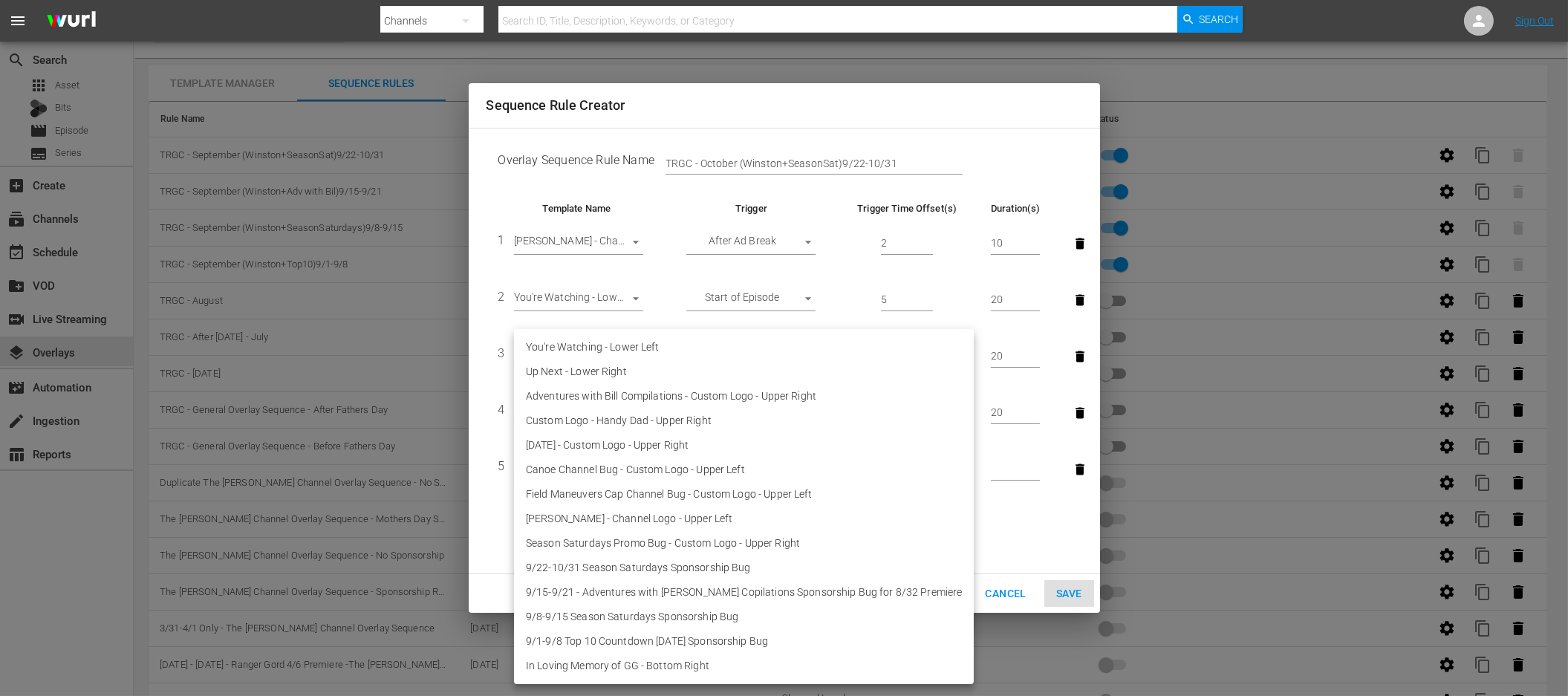
click at [638, 665] on li "In Loving Memory of GG - Bottom Right" at bounding box center [743, 667] width 459 height 25
type input "30613"
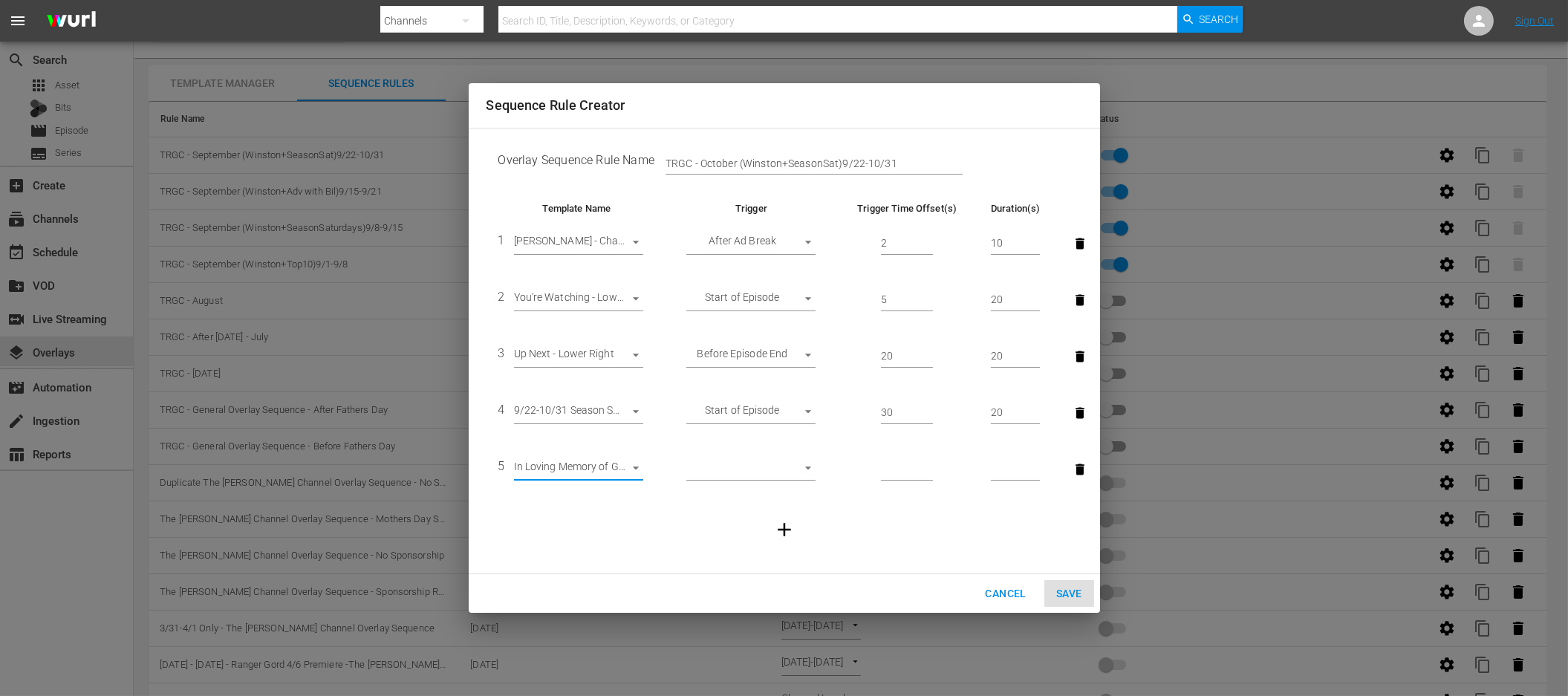
click at [772, 466] on body "menu Search By Channels Search ID, Title, Description, Keywords, or Category Se…" at bounding box center [784, 320] width 1568 height 696
click at [851, 506] on div at bounding box center [784, 348] width 1568 height 696
click at [793, 463] on body "menu Search By Channels Search ID, Title, Description, Keywords, or Category Se…" at bounding box center [784, 320] width 1568 height 696
click at [761, 477] on li "Start of Episode" at bounding box center [751, 470] width 129 height 25
type input "START_OF_EPISODE"
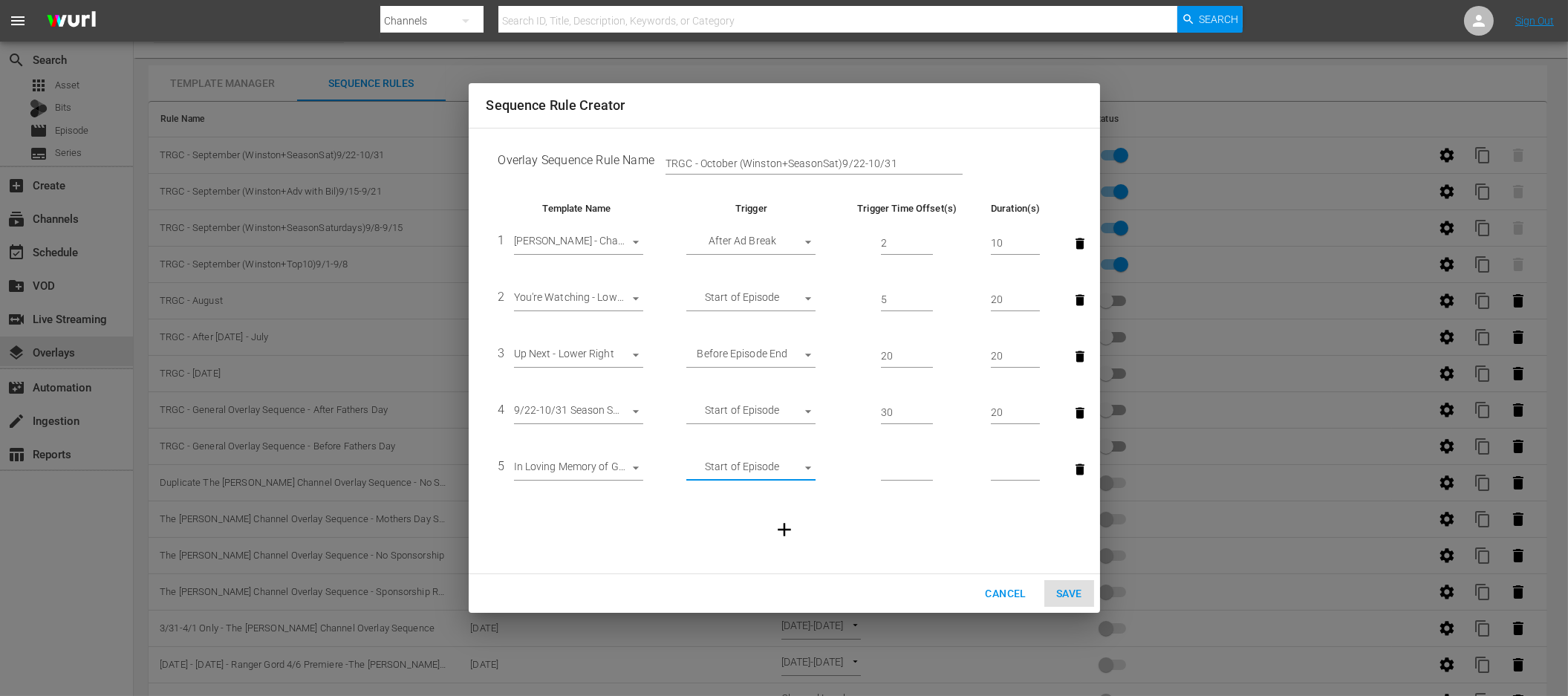
click at [875, 471] on td at bounding box center [907, 470] width 143 height 57
click at [892, 468] on input "number" at bounding box center [906, 470] width 52 height 22
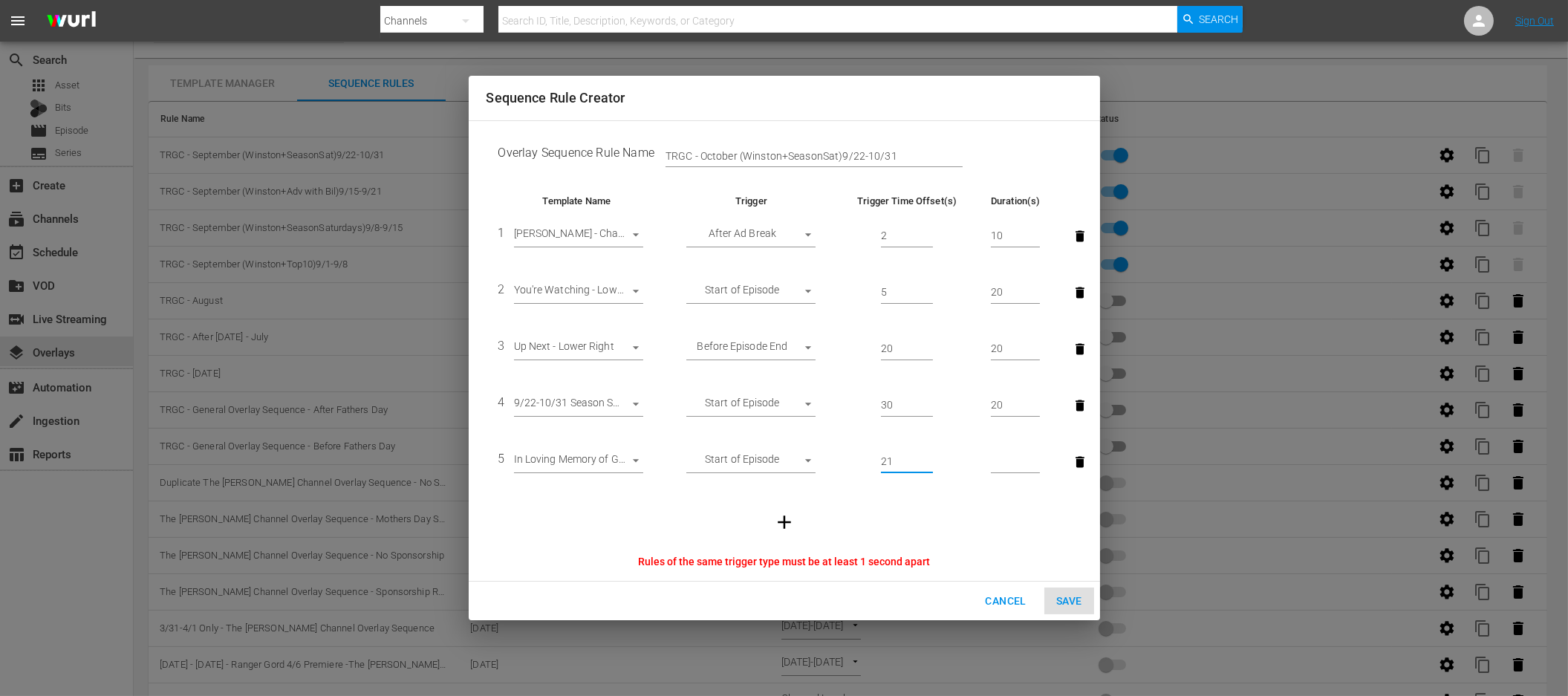
type input "21"
type input "20"
click at [891, 491] on td at bounding box center [784, 522] width 596 height 64
click at [891, 462] on input "21" at bounding box center [906, 462] width 52 height 22
click at [902, 489] on td "22" at bounding box center [907, 462] width 143 height 57
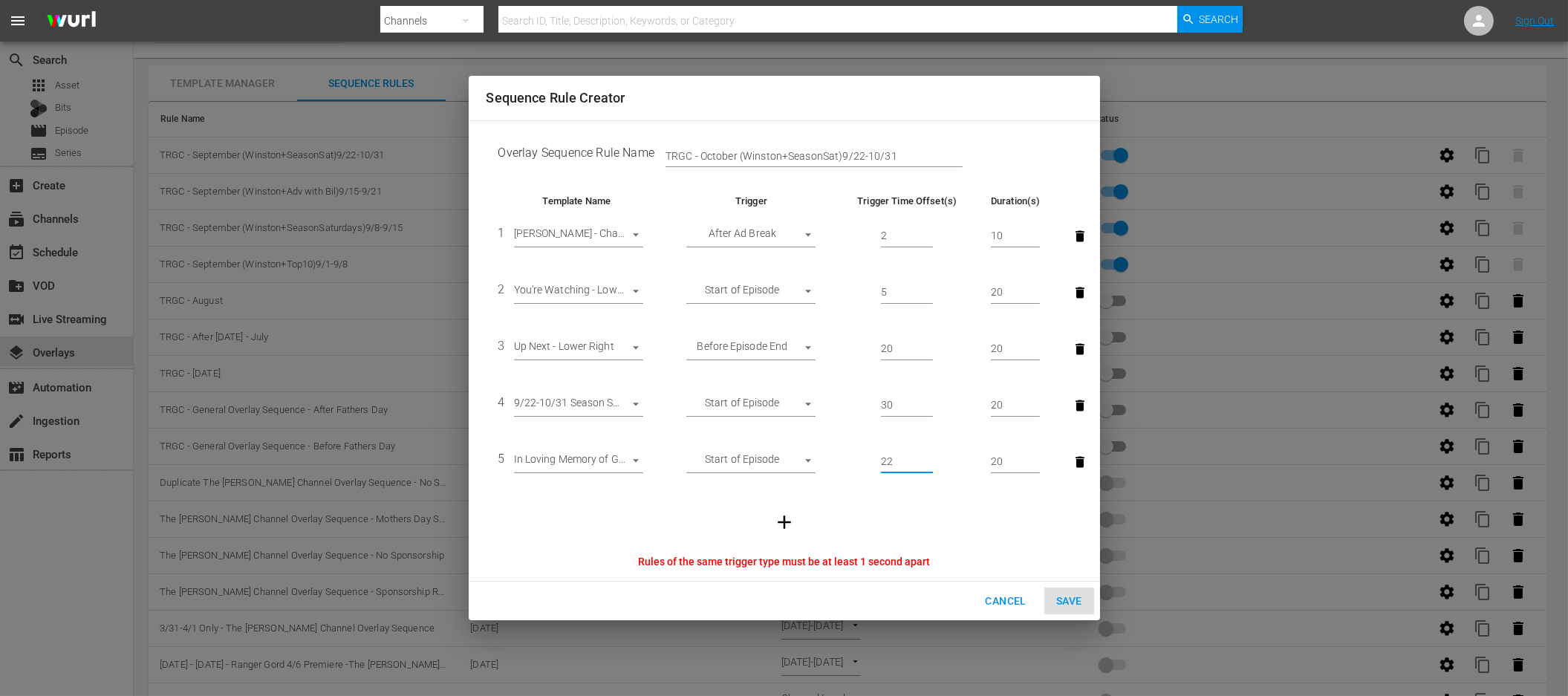
drag, startPoint x: 892, startPoint y: 460, endPoint x: 868, endPoint y: 460, distance: 24.0
click at [868, 460] on td "22" at bounding box center [907, 462] width 143 height 57
click at [897, 463] on input "30" at bounding box center [906, 462] width 52 height 22
drag, startPoint x: 899, startPoint y: 463, endPoint x: 848, endPoint y: 457, distance: 51.4
click at [848, 457] on td "30" at bounding box center [907, 462] width 143 height 57
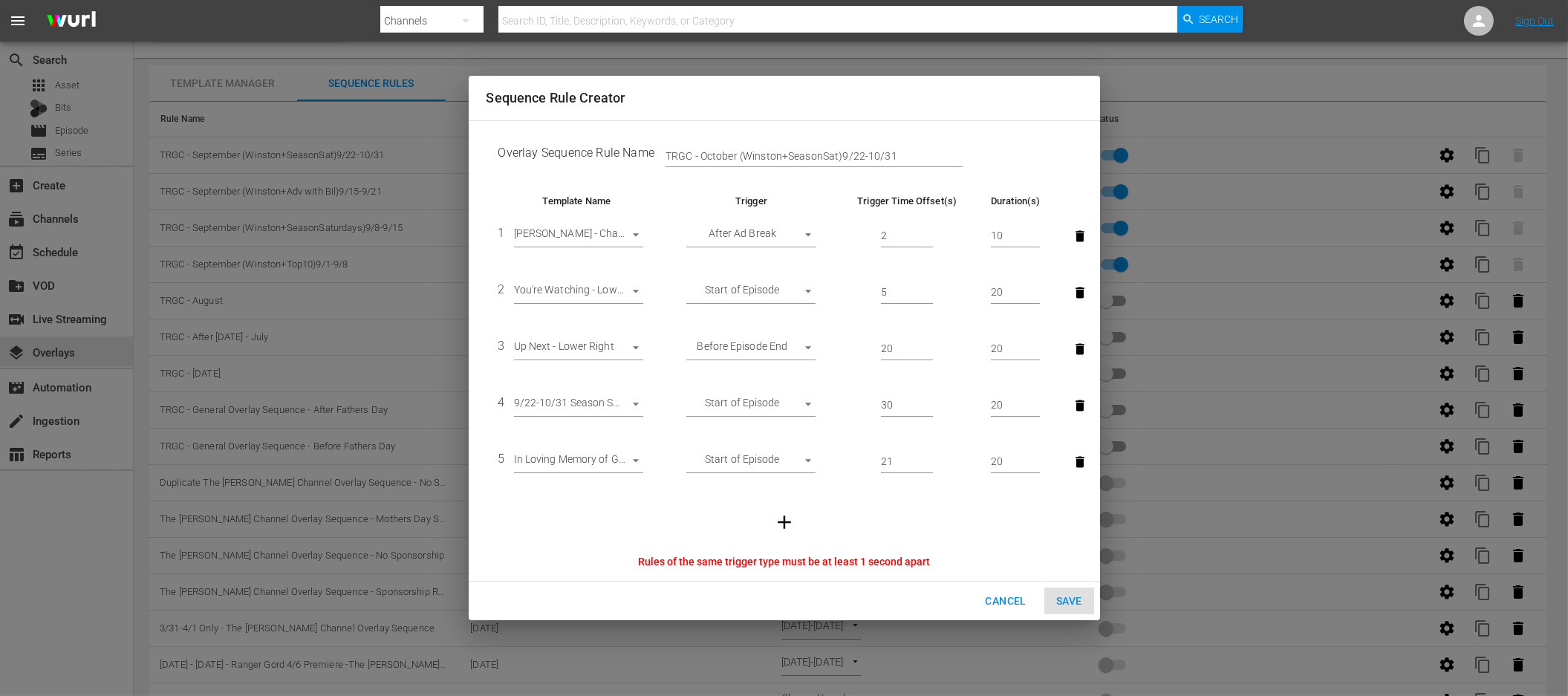
drag, startPoint x: 879, startPoint y: 491, endPoint x: 886, endPoint y: 484, distance: 9.9
click at [887, 484] on tbody "1 [PERSON_NAME] - Channel Logo - Upper Left 29938 After Ad Break AFTER_AD_BREAK…" at bounding box center [784, 381] width 596 height 346
click at [900, 506] on td at bounding box center [784, 522] width 596 height 64
drag, startPoint x: 899, startPoint y: 463, endPoint x: 872, endPoint y: 463, distance: 27.0
click at [872, 463] on td "21" at bounding box center [907, 462] width 143 height 57
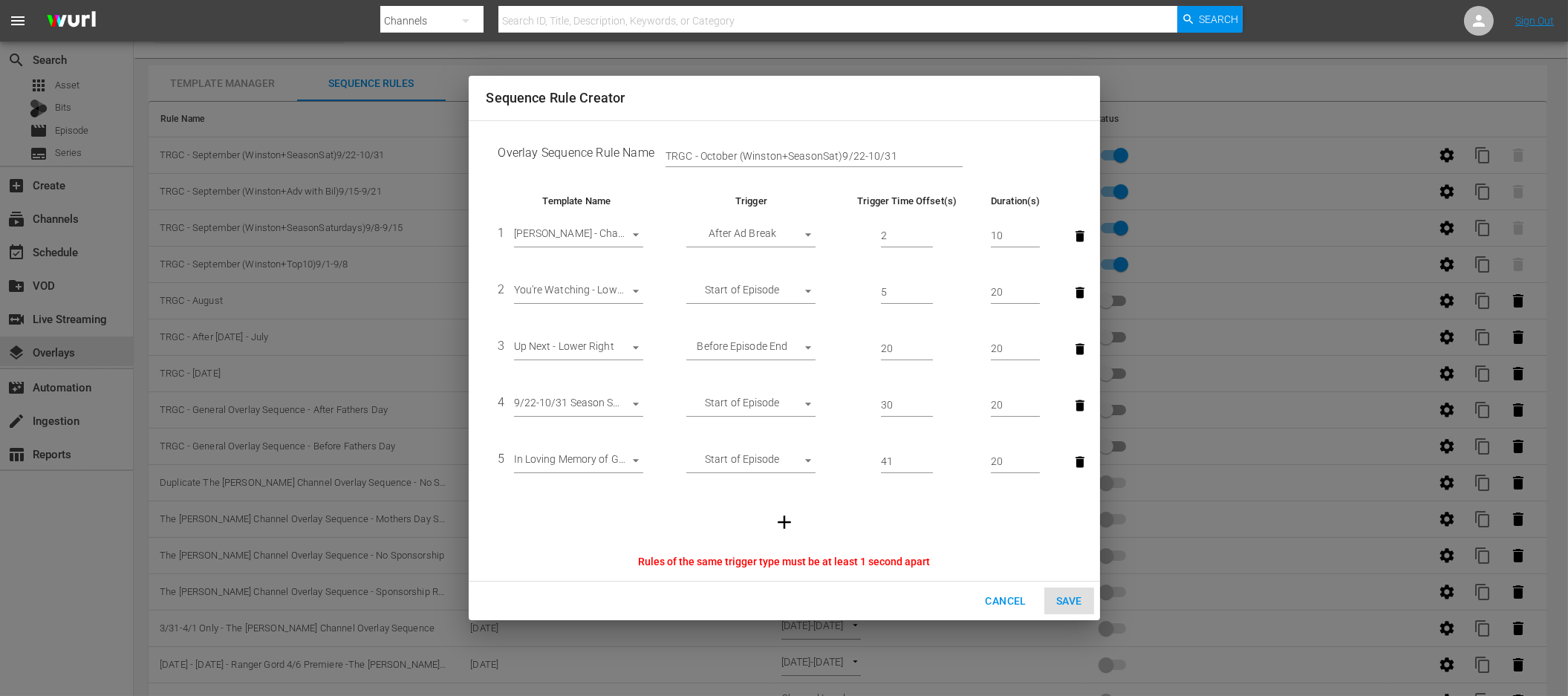
click at [973, 487] on td "41" at bounding box center [907, 462] width 143 height 57
click at [895, 463] on input "41" at bounding box center [906, 462] width 52 height 22
type input "42"
drag, startPoint x: 925, startPoint y: 490, endPoint x: 938, endPoint y: 490, distance: 13.0
click at [925, 490] on tbody "1 [PERSON_NAME] - Channel Logo - Upper Left 29938 After Ad Break AFTER_AD_BREAK…" at bounding box center [784, 381] width 596 height 346
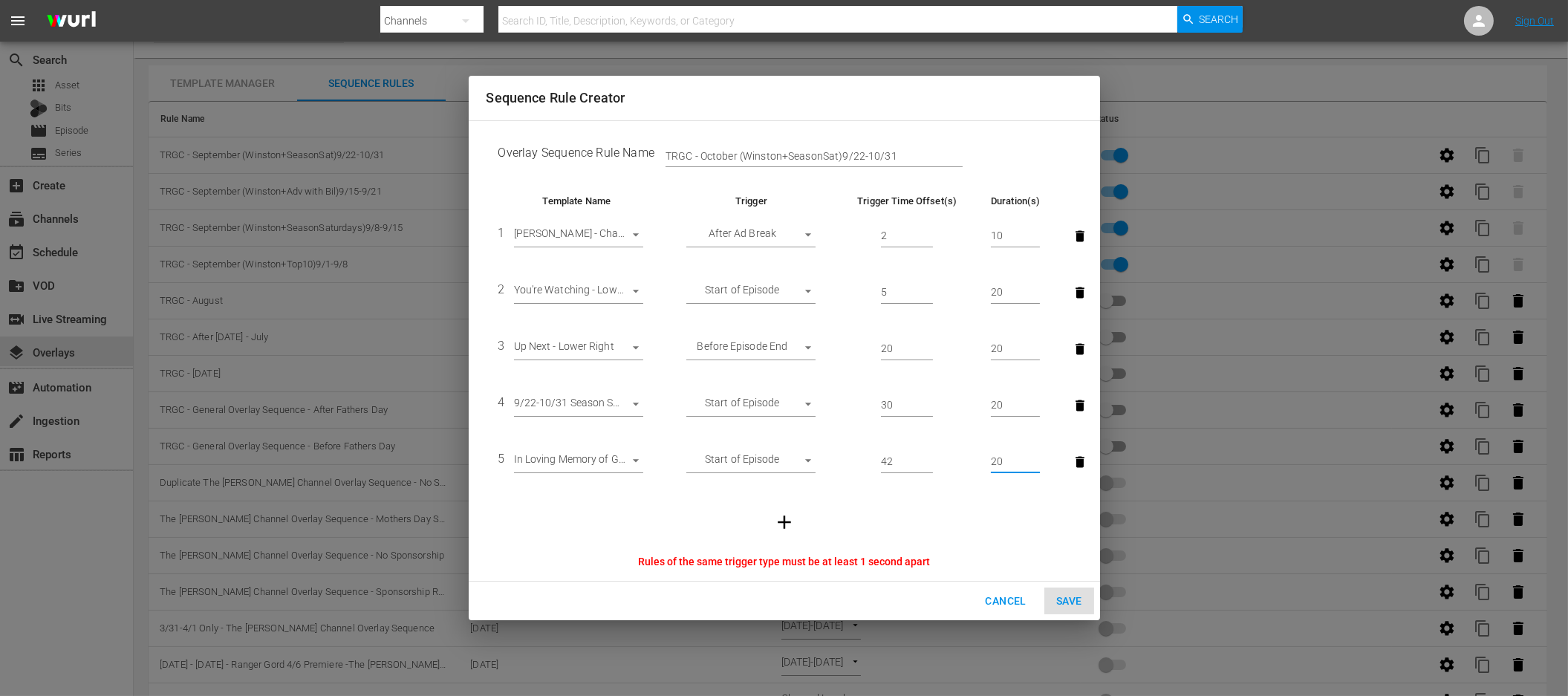
click at [999, 464] on input "20" at bounding box center [1016, 462] width 50 height 22
drag, startPoint x: 999, startPoint y: 459, endPoint x: 983, endPoint y: 459, distance: 16.0
click at [983, 459] on td "20" at bounding box center [1016, 462] width 74 height 57
click at [1000, 462] on input "10" at bounding box center [1016, 462] width 50 height 22
drag, startPoint x: 1006, startPoint y: 461, endPoint x: 954, endPoint y: 460, distance: 52.0
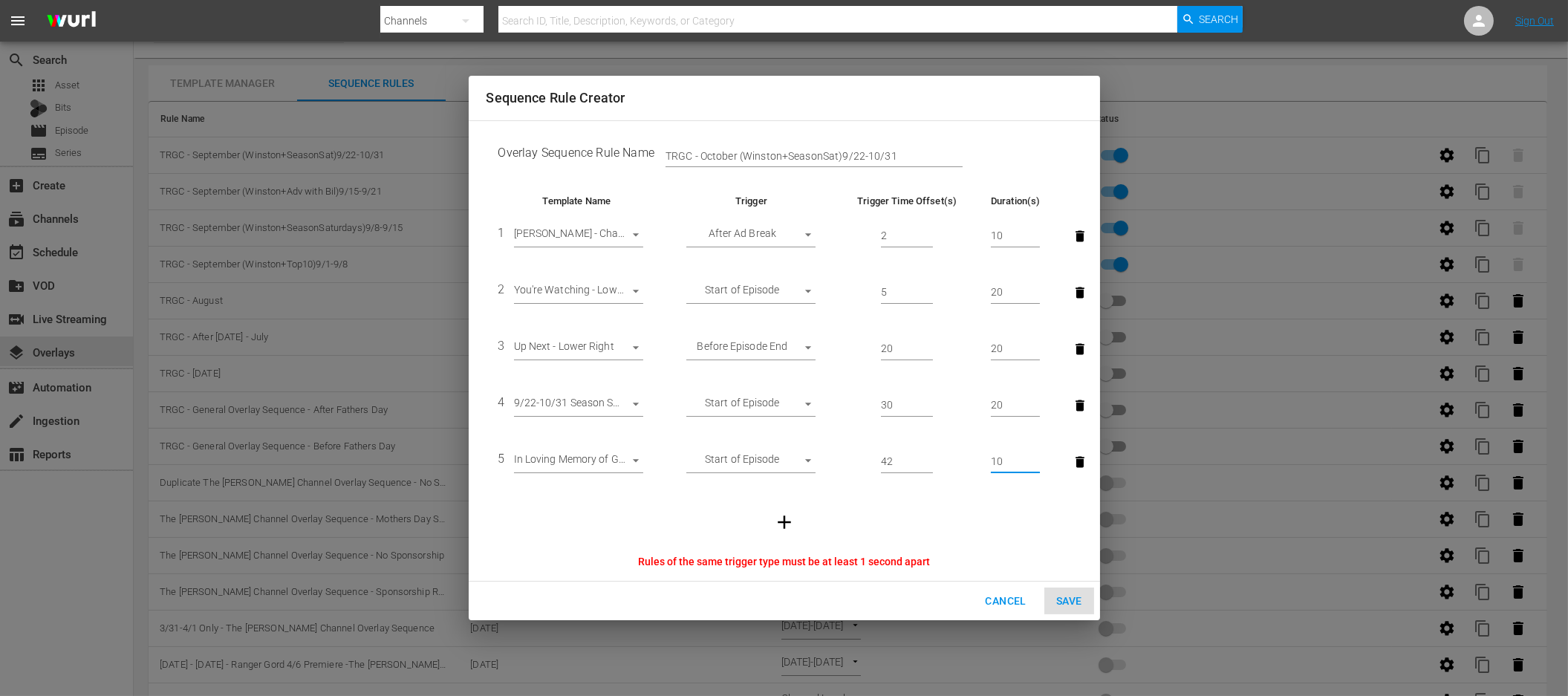
click at [954, 460] on tr "5 In Loving Memory of GG - Bottom Right 30613 Start of Episode START_OF_EPISODE…" at bounding box center [784, 462] width 596 height 57
drag, startPoint x: 1004, startPoint y: 460, endPoint x: 951, endPoint y: 461, distance: 53.0
click at [951, 461] on tr "5 In Loving Memory of GG - Bottom Right 30613 Start of Episode START_OF_EPISODE…" at bounding box center [784, 462] width 596 height 57
type input "20"
click at [890, 463] on input "42" at bounding box center [906, 462] width 52 height 22
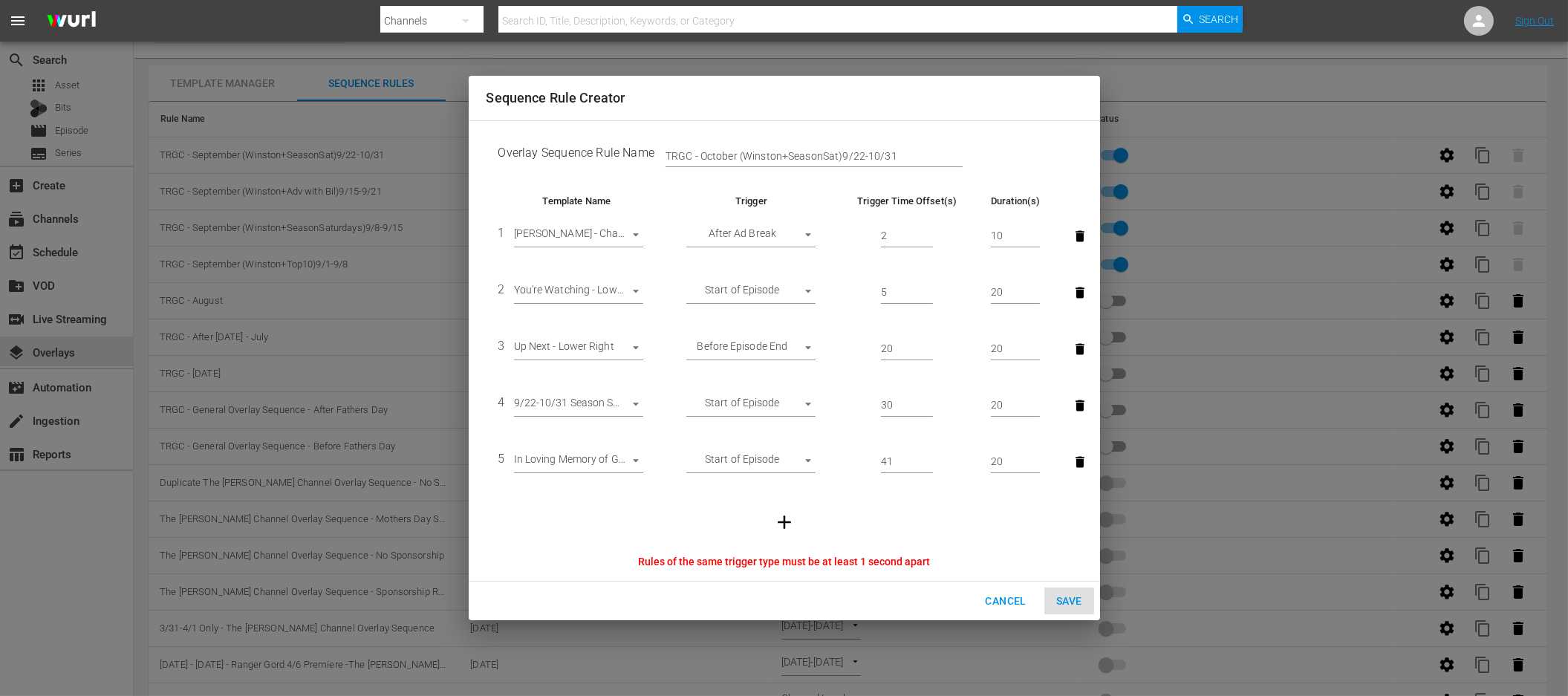
click at [947, 536] on td at bounding box center [784, 522] width 596 height 64
click at [1064, 600] on div "Cancel Save" at bounding box center [784, 601] width 631 height 40
click at [963, 536] on td at bounding box center [784, 522] width 596 height 64
drag, startPoint x: 910, startPoint y: 464, endPoint x: 854, endPoint y: 462, distance: 56.0
click at [854, 462] on td "41" at bounding box center [907, 462] width 143 height 57
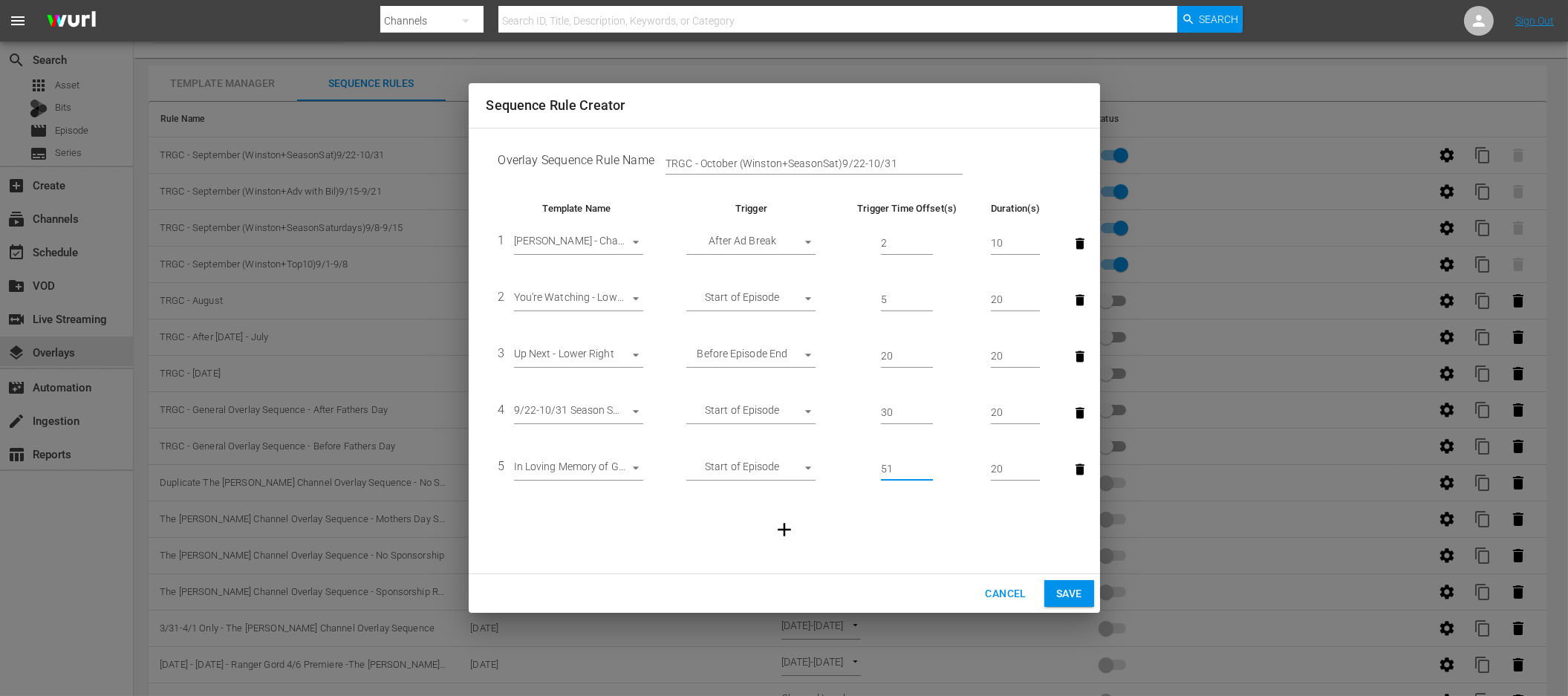
type input "51"
click at [990, 520] on td at bounding box center [784, 529] width 596 height 64
click at [838, 165] on input "TRGC - October (Winston+SeasonSat)9/22-10/31" at bounding box center [814, 164] width 297 height 22
type input "TRGC - October (Winston+SeasonSat+RemberingGG)9/22-10/31"
click at [1072, 587] on span "Save" at bounding box center [1069, 594] width 26 height 19
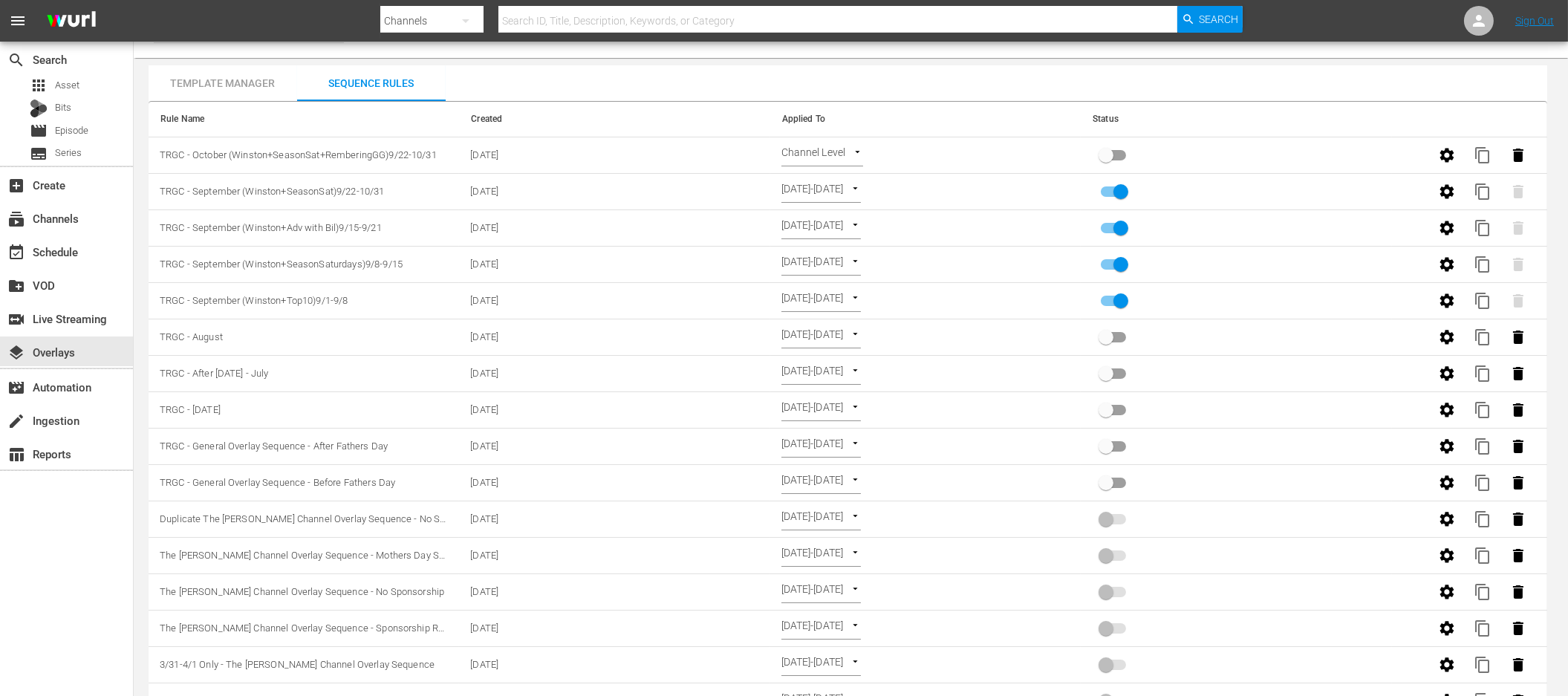
click at [858, 154] on body "menu Search By Channels Search ID, Title, Description, Keywords, or Category Se…" at bounding box center [784, 320] width 1568 height 696
click at [982, 160] on div at bounding box center [784, 348] width 1568 height 696
click at [851, 158] on body "menu Search By Channels Search ID, Title, Description, Keywords, or Category Se…" at bounding box center [784, 320] width 1568 height 696
click at [833, 183] on li "Select Date" at bounding box center [826, 180] width 88 height 25
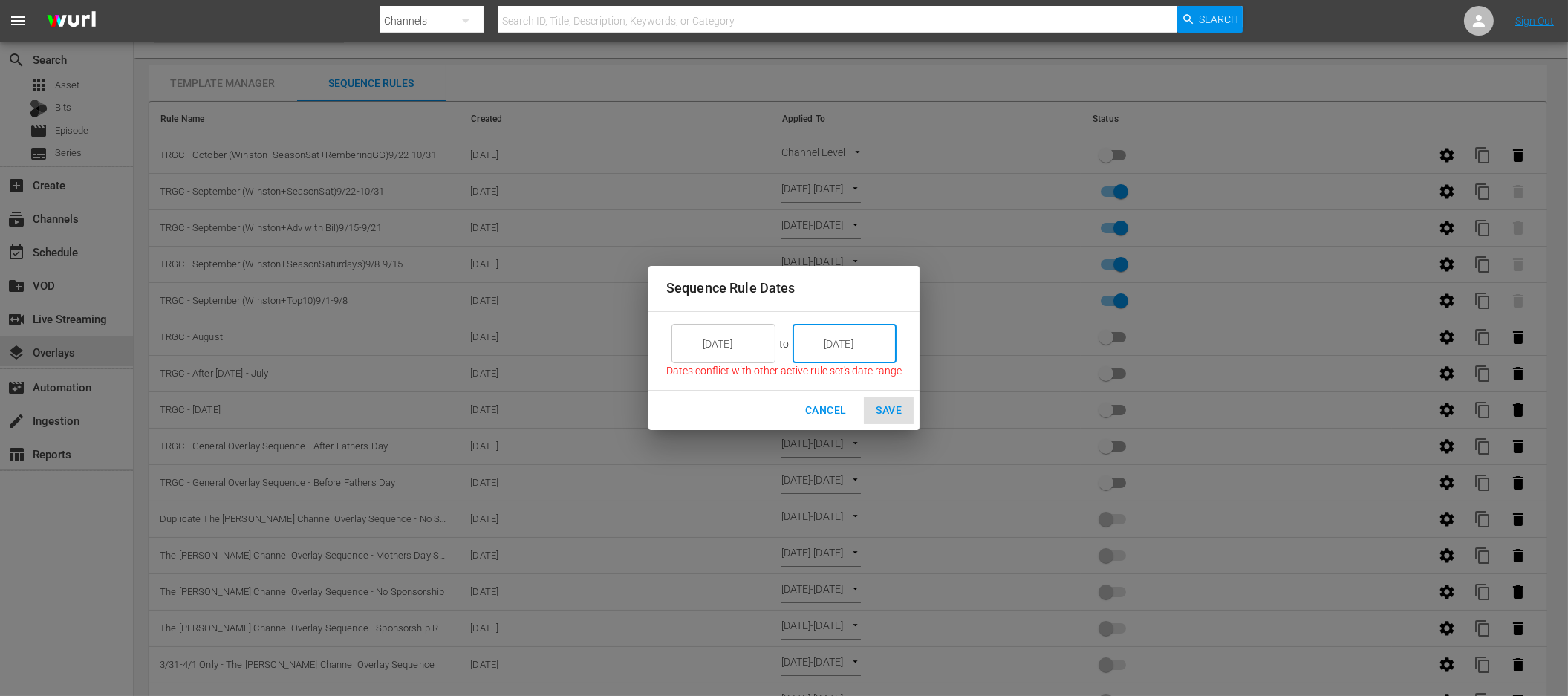
click at [850, 351] on input "[DATE]" at bounding box center [854, 344] width 83 height 40
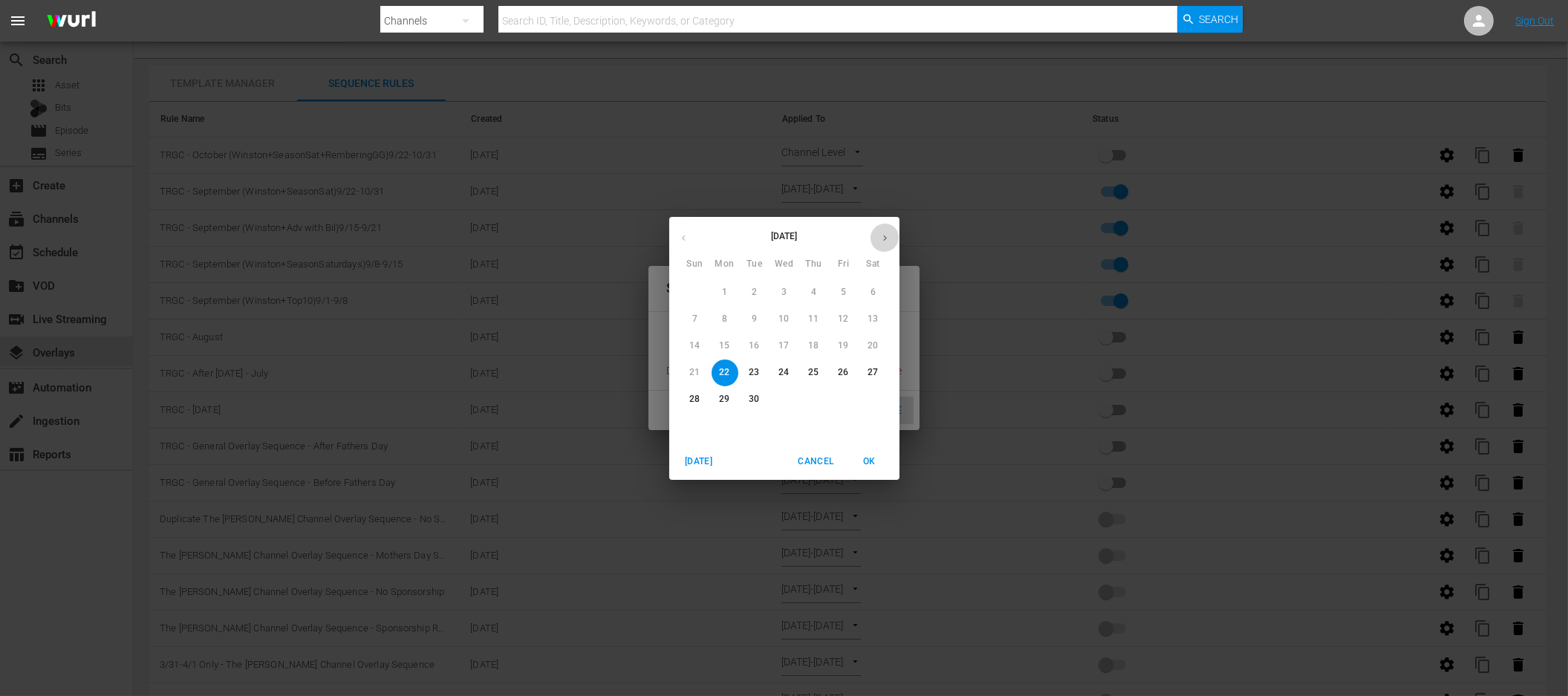
click at [888, 243] on icon "button" at bounding box center [885, 238] width 11 height 11
click at [847, 393] on p "31" at bounding box center [842, 399] width 10 height 12
type input "[DATE]"
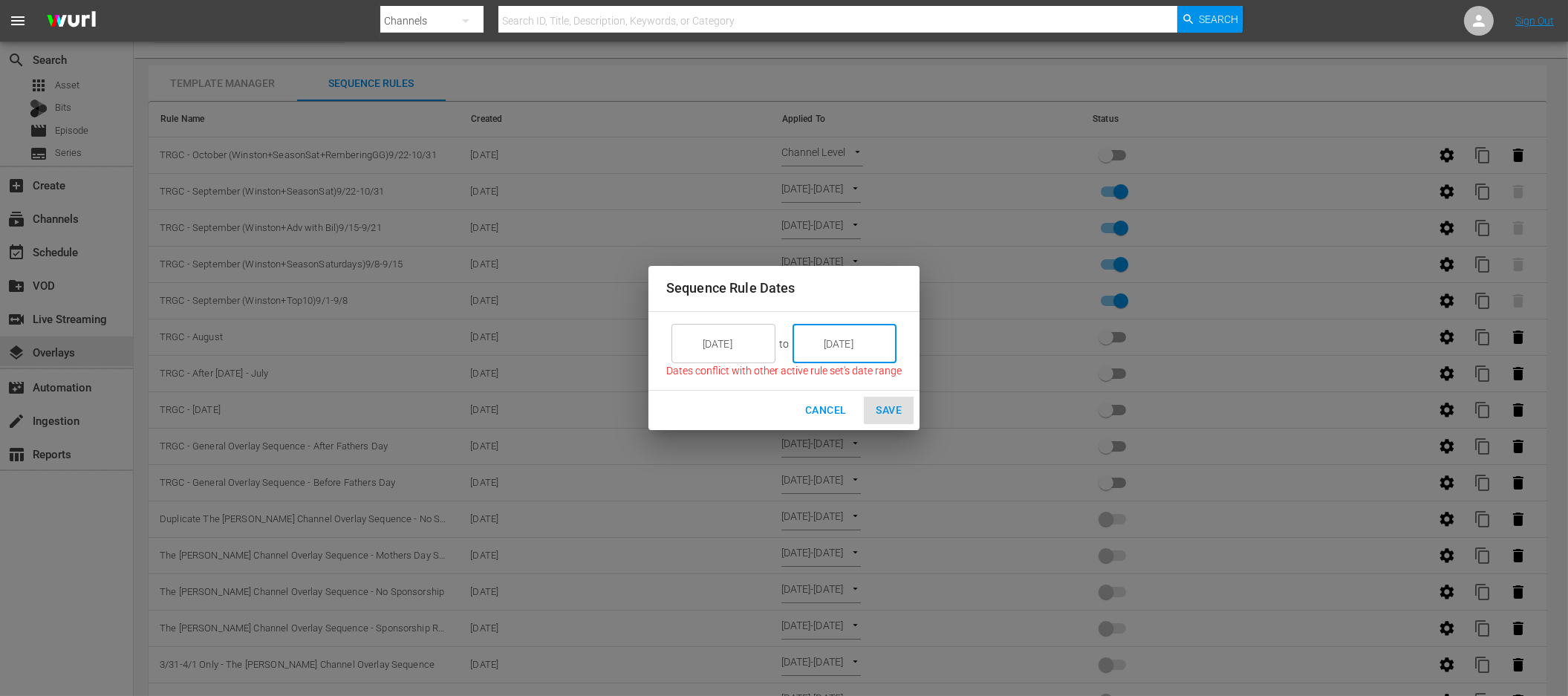
click at [881, 415] on div "Cancel Save" at bounding box center [784, 410] width 271 height 40
click at [723, 345] on input "[DATE]" at bounding box center [734, 344] width 83 height 40
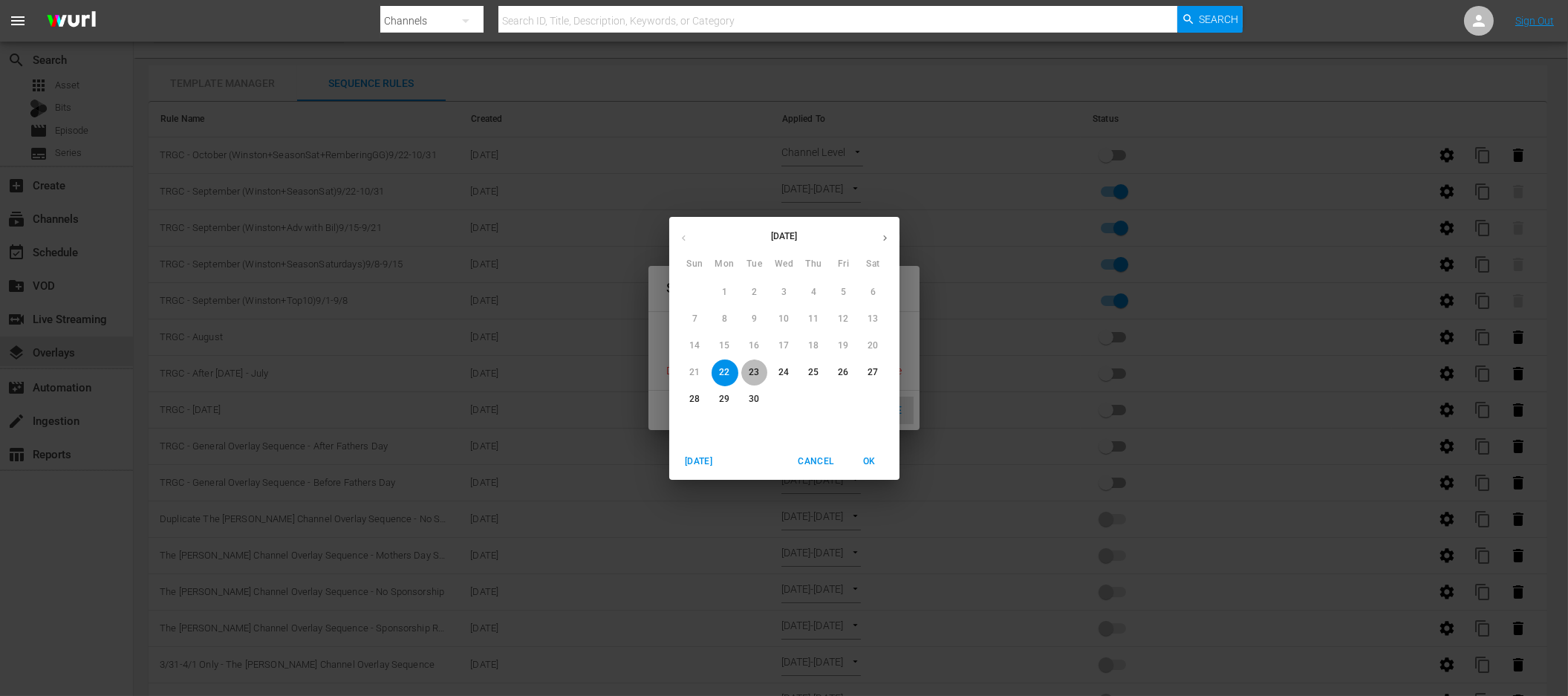
drag, startPoint x: 755, startPoint y: 370, endPoint x: 782, endPoint y: 388, distance: 32.4
click at [755, 370] on p "23" at bounding box center [753, 373] width 10 height 12
type input "[DATE]"
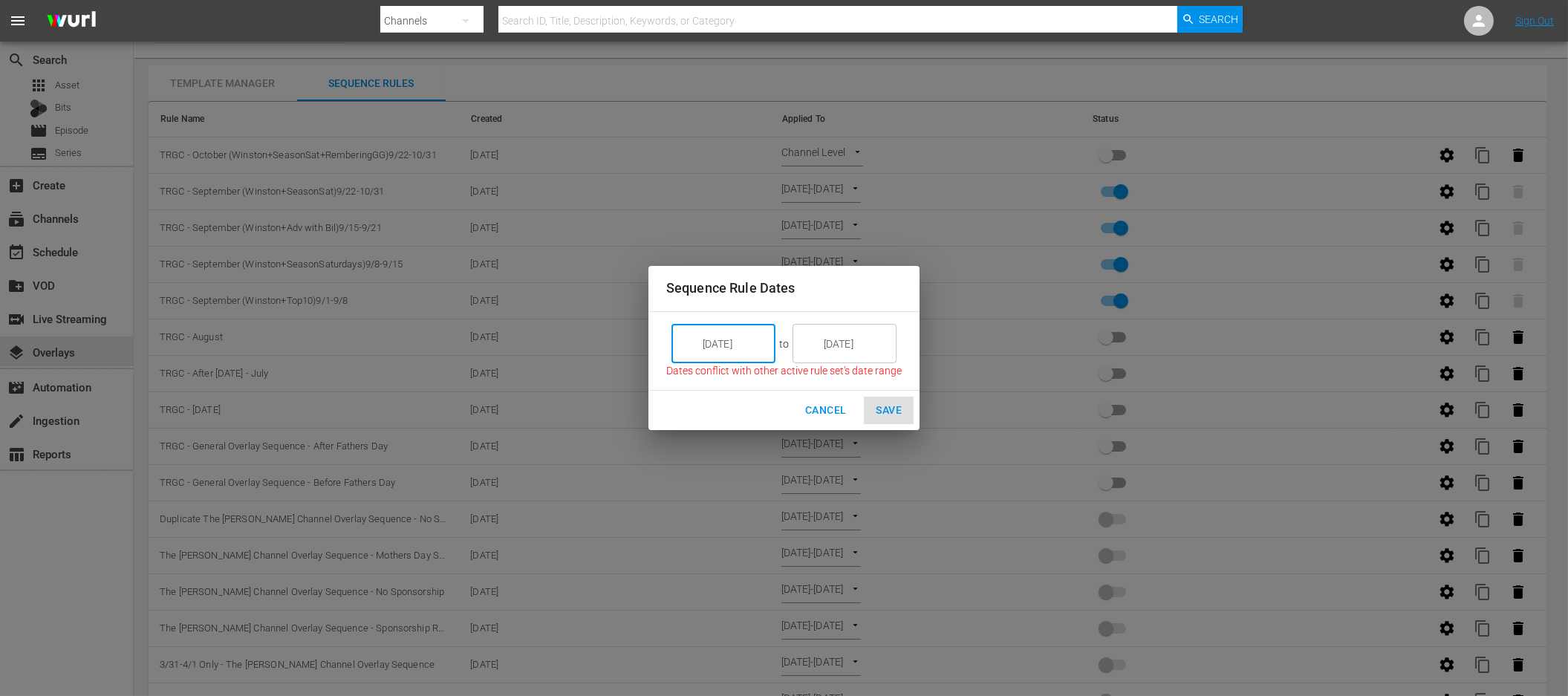
click at [893, 412] on div "Cancel Save" at bounding box center [784, 410] width 271 height 40
drag, startPoint x: 832, startPoint y: 415, endPoint x: 859, endPoint y: 406, distance: 28.5
click at [833, 415] on span "Cancel" at bounding box center [825, 411] width 41 height 19
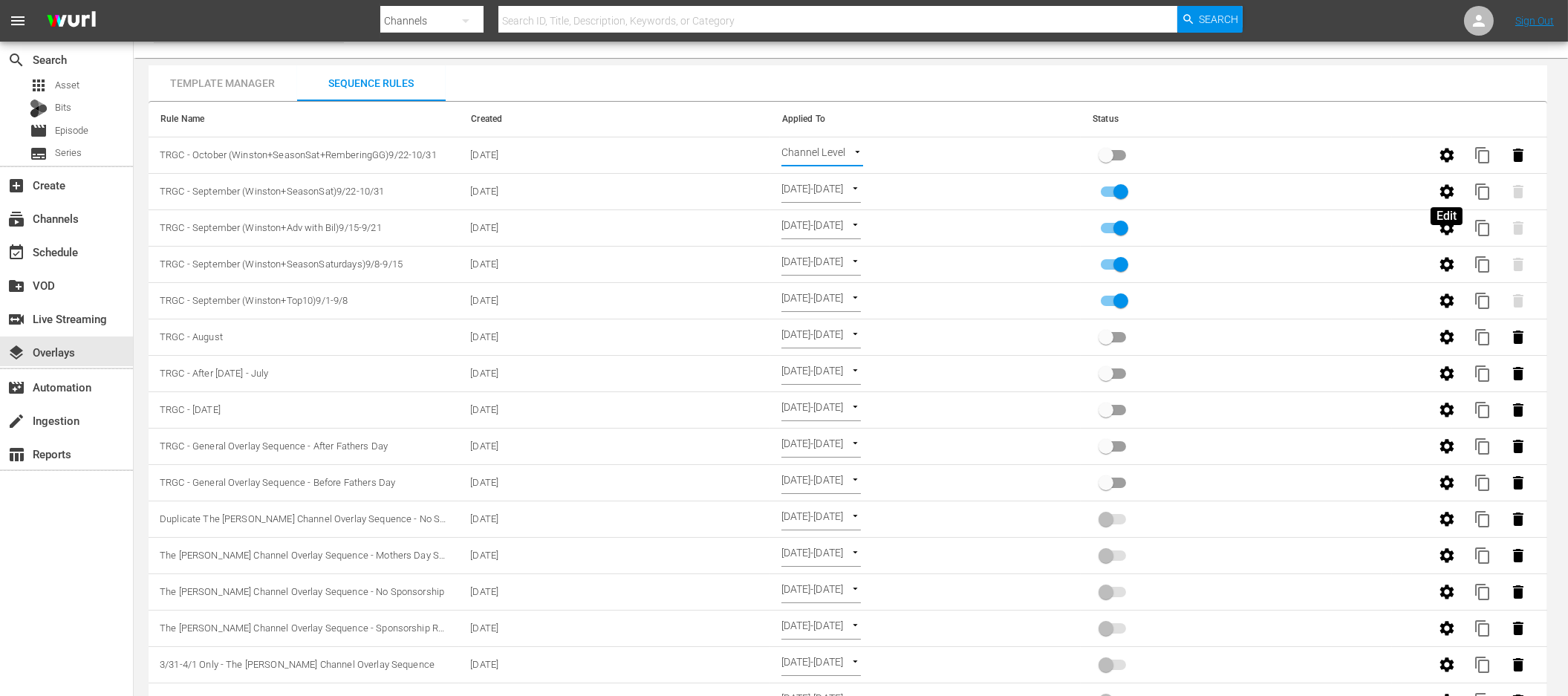
click at [1449, 197] on icon "button" at bounding box center [1446, 191] width 18 height 18
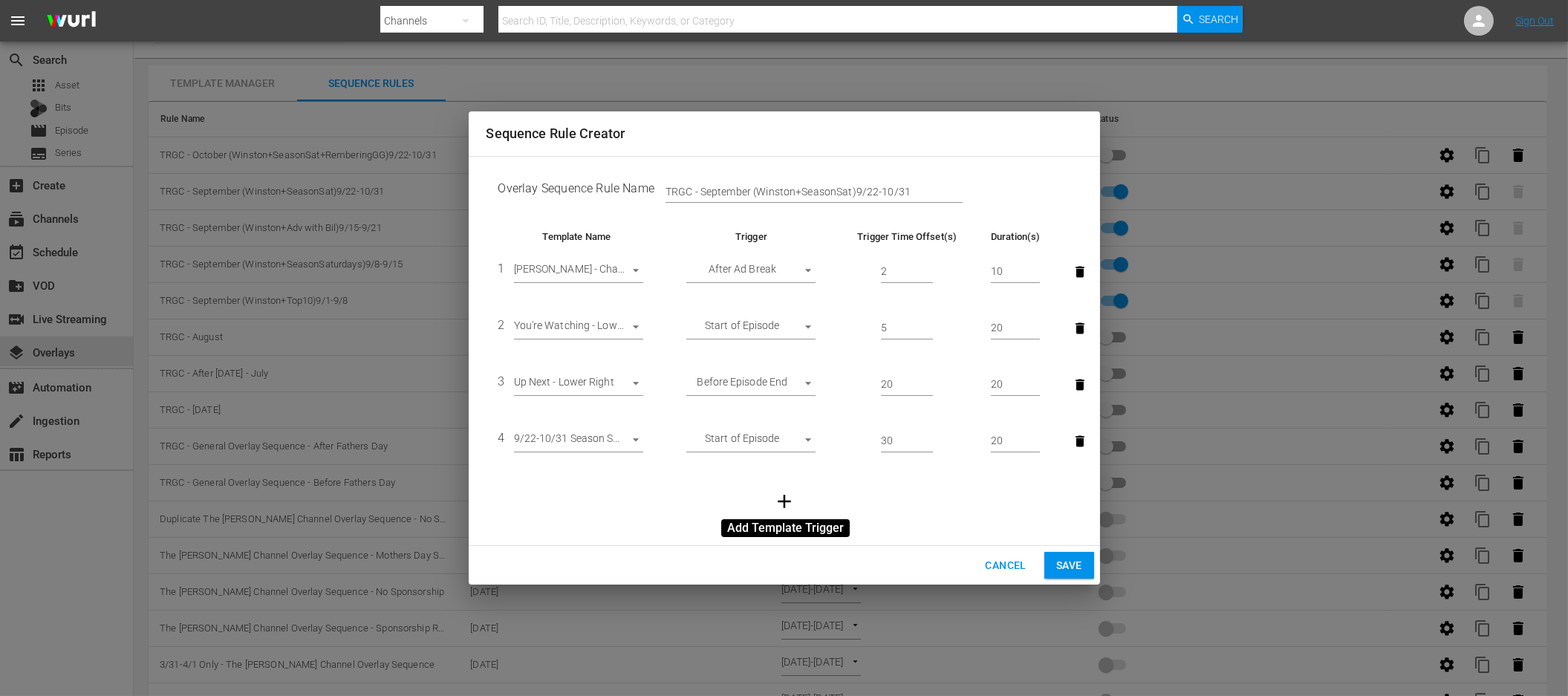
click at [785, 498] on icon "button" at bounding box center [784, 501] width 22 height 22
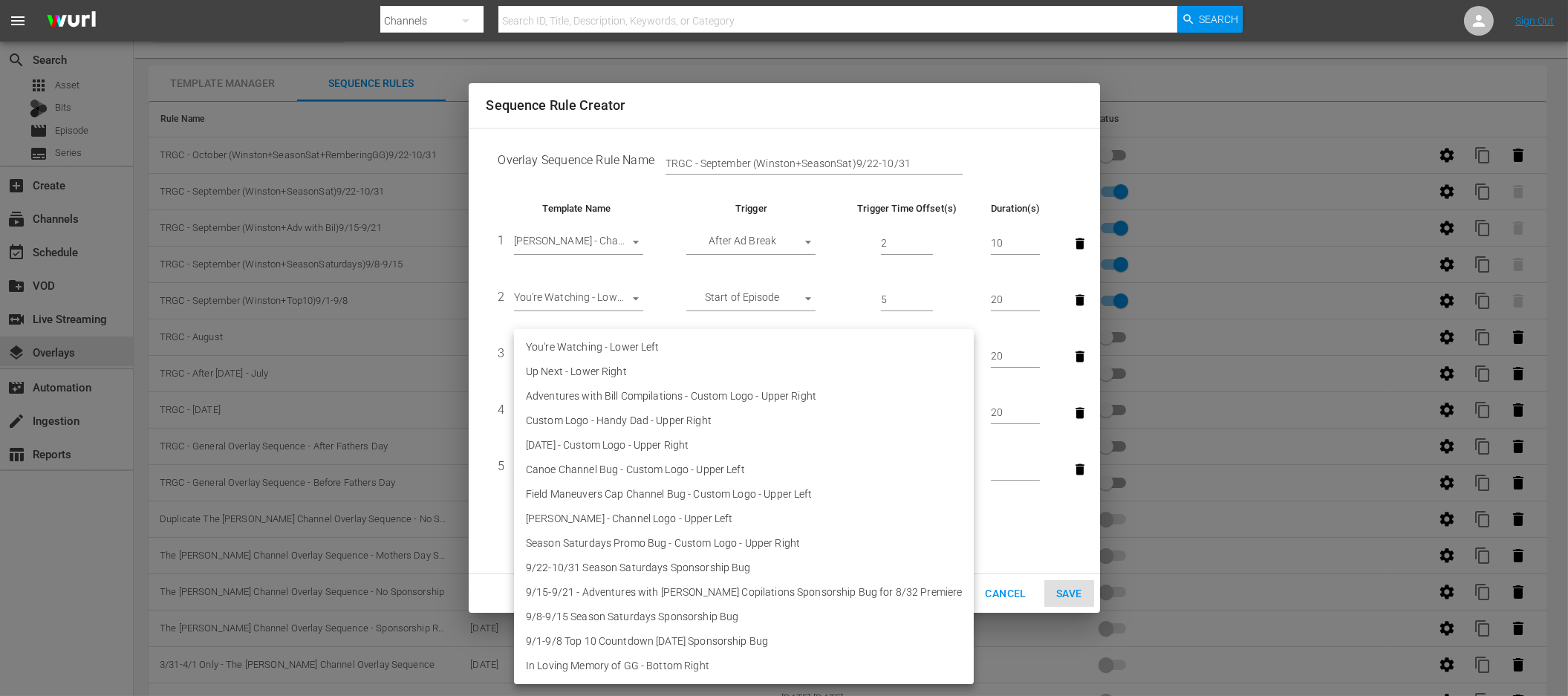
click at [610, 466] on body "menu Search By Channels Search ID, Title, Description, Keywords, or Category Se…" at bounding box center [784, 320] width 1568 height 696
click at [621, 658] on li "In Loving Memory of GG - Bottom Right" at bounding box center [743, 667] width 459 height 25
type input "30613"
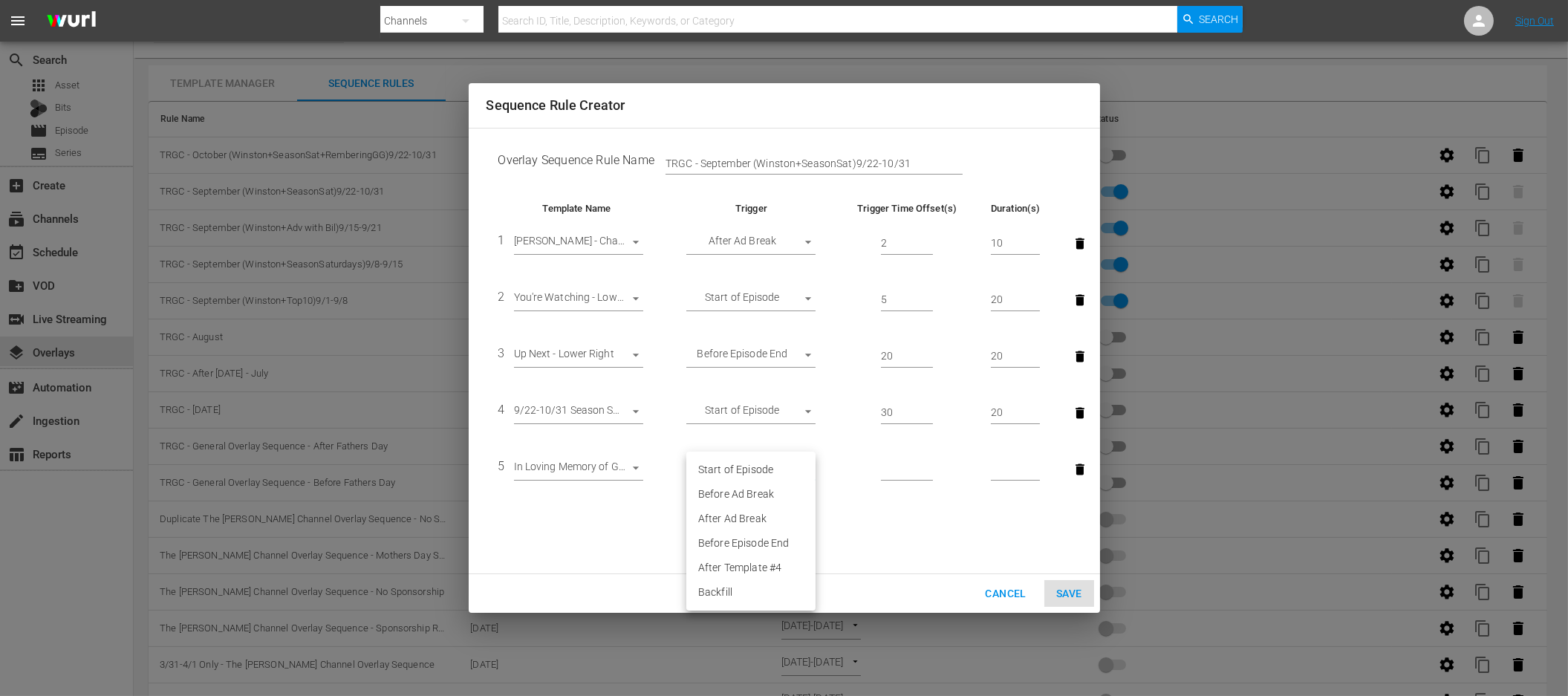
click at [752, 470] on body "menu Search By Channels Search ID, Title, Description, Keywords, or Category Se…" at bounding box center [784, 320] width 1568 height 696
click at [757, 471] on li "Start of Episode" at bounding box center [751, 470] width 129 height 25
type input "START_OF_EPISODE"
click at [900, 465] on input "number" at bounding box center [906, 470] width 52 height 22
type input "51"
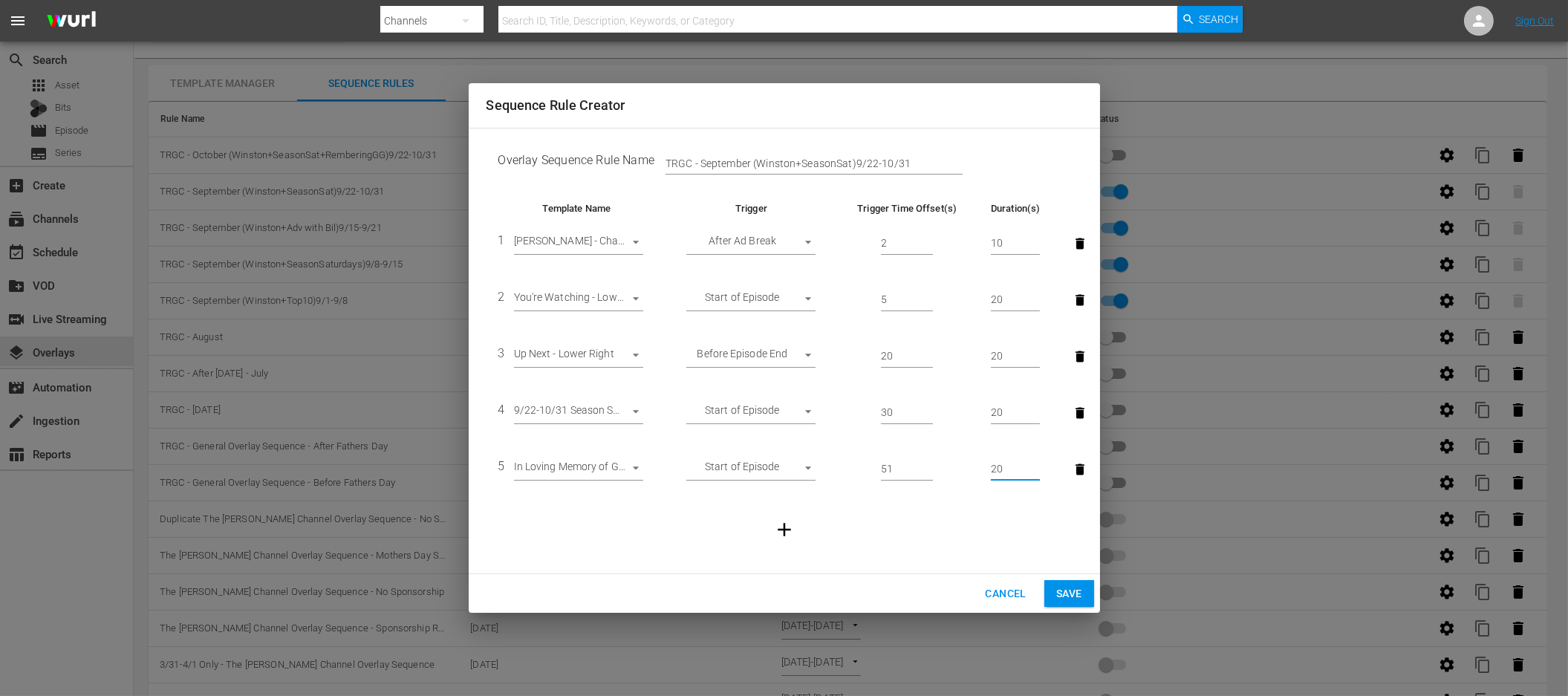
type input "20"
drag, startPoint x: 910, startPoint y: 549, endPoint x: 979, endPoint y: 559, distance: 69.7
click at [912, 549] on td at bounding box center [784, 529] width 596 height 64
click at [851, 162] on input "TRGC - September (Winston+SeasonSat)9/22-10/31" at bounding box center [814, 164] width 297 height 22
type input "TRGC - September (Winston+SeasonSat+Remembering GG)9/22-10/31"
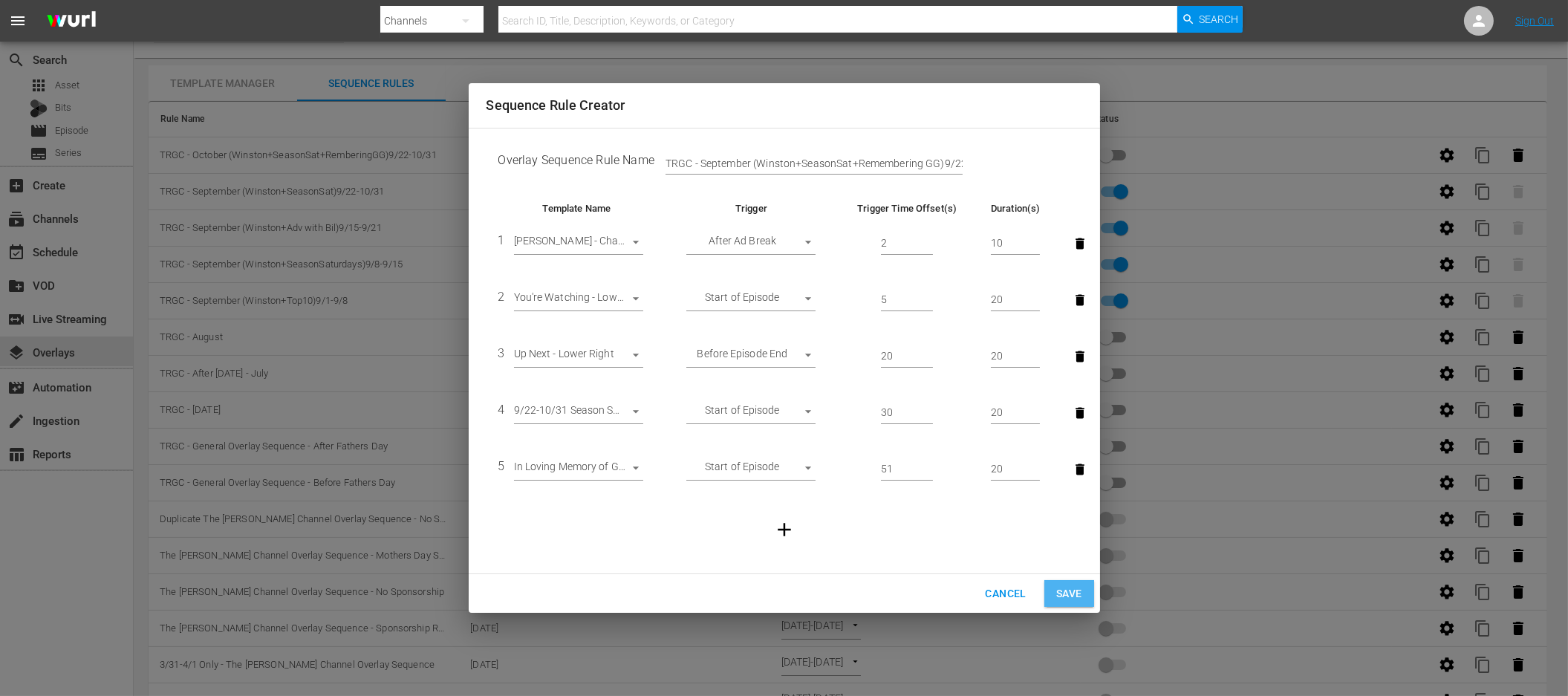
click at [1068, 585] on span "Save" at bounding box center [1069, 594] width 26 height 19
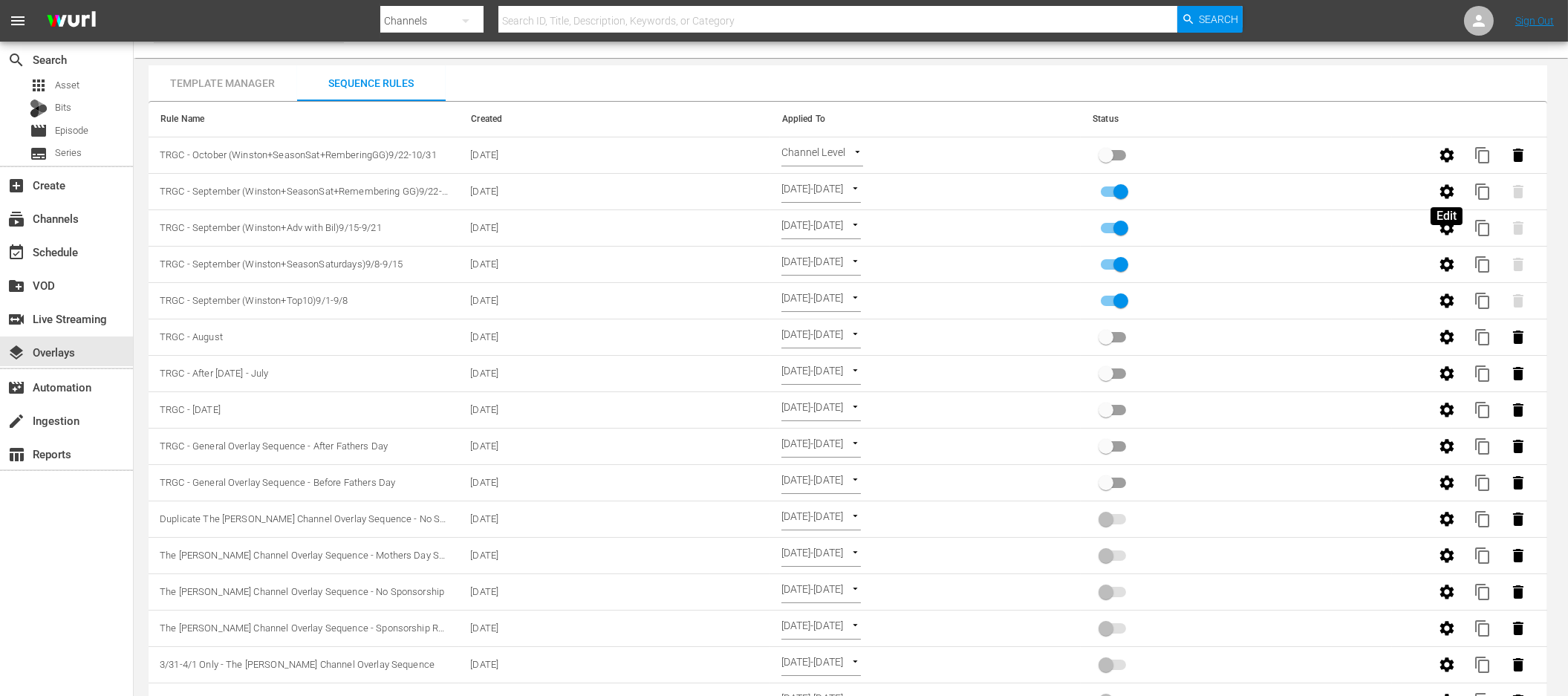
click at [1450, 185] on icon "button" at bounding box center [1446, 191] width 18 height 18
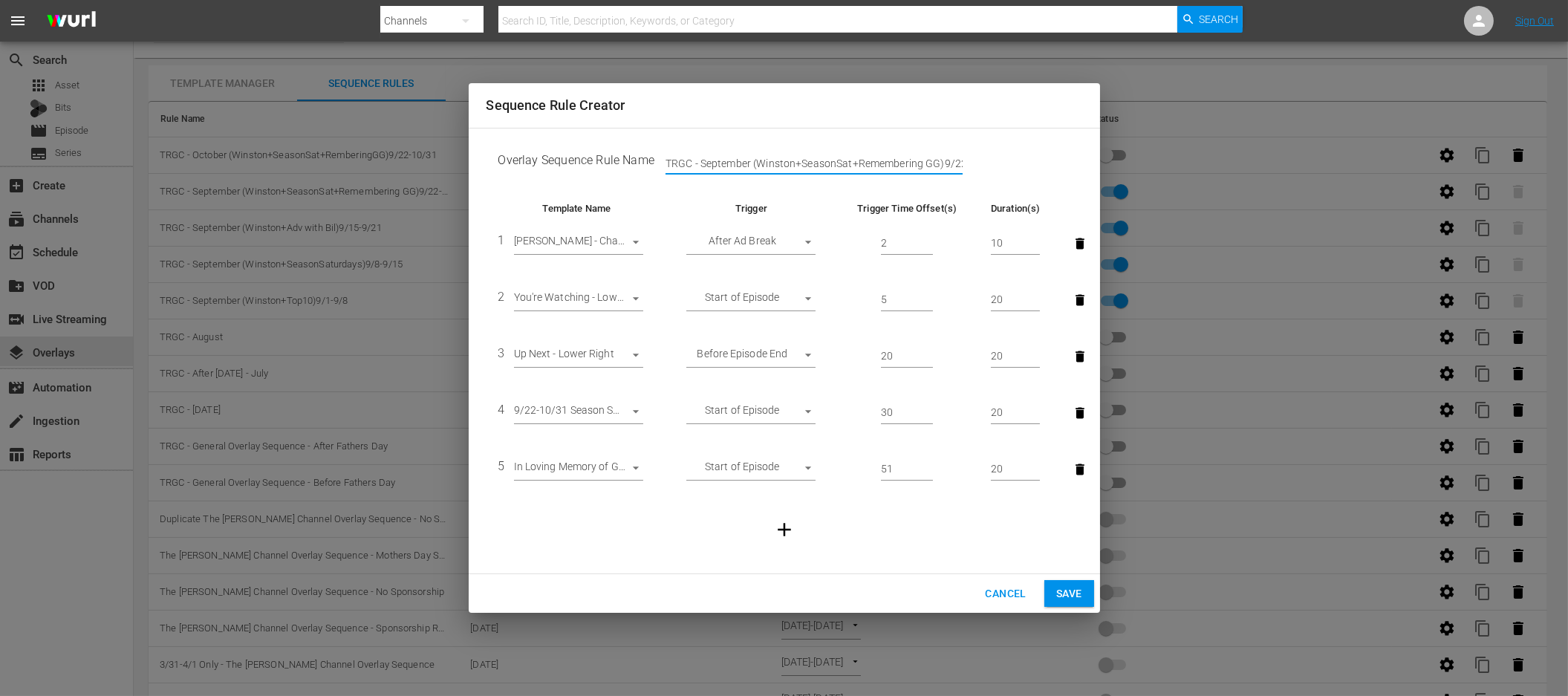
click at [751, 167] on input "TRGC - September (Winston+SeasonSat+Remembering GG)9/22-10/31" at bounding box center [814, 164] width 297 height 22
type input "TRGC - Sept+Oct ([PERSON_NAME]+SeasonSat+Remembering GG)9/22-10/31"
drag, startPoint x: 1083, startPoint y: 586, endPoint x: 1099, endPoint y: 581, distance: 16.8
click at [1084, 586] on button "Save" at bounding box center [1069, 594] width 50 height 27
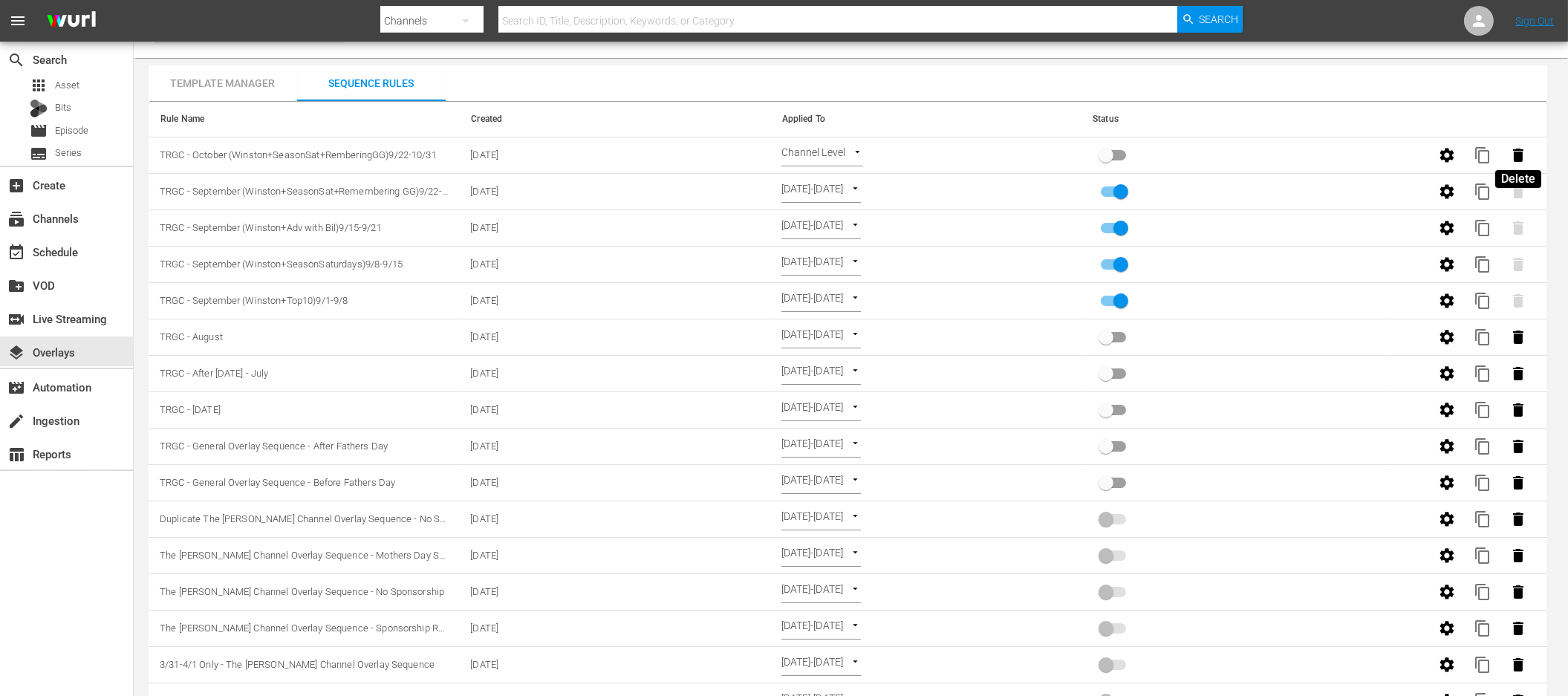
click at [1519, 154] on icon "button" at bounding box center [1518, 155] width 10 height 13
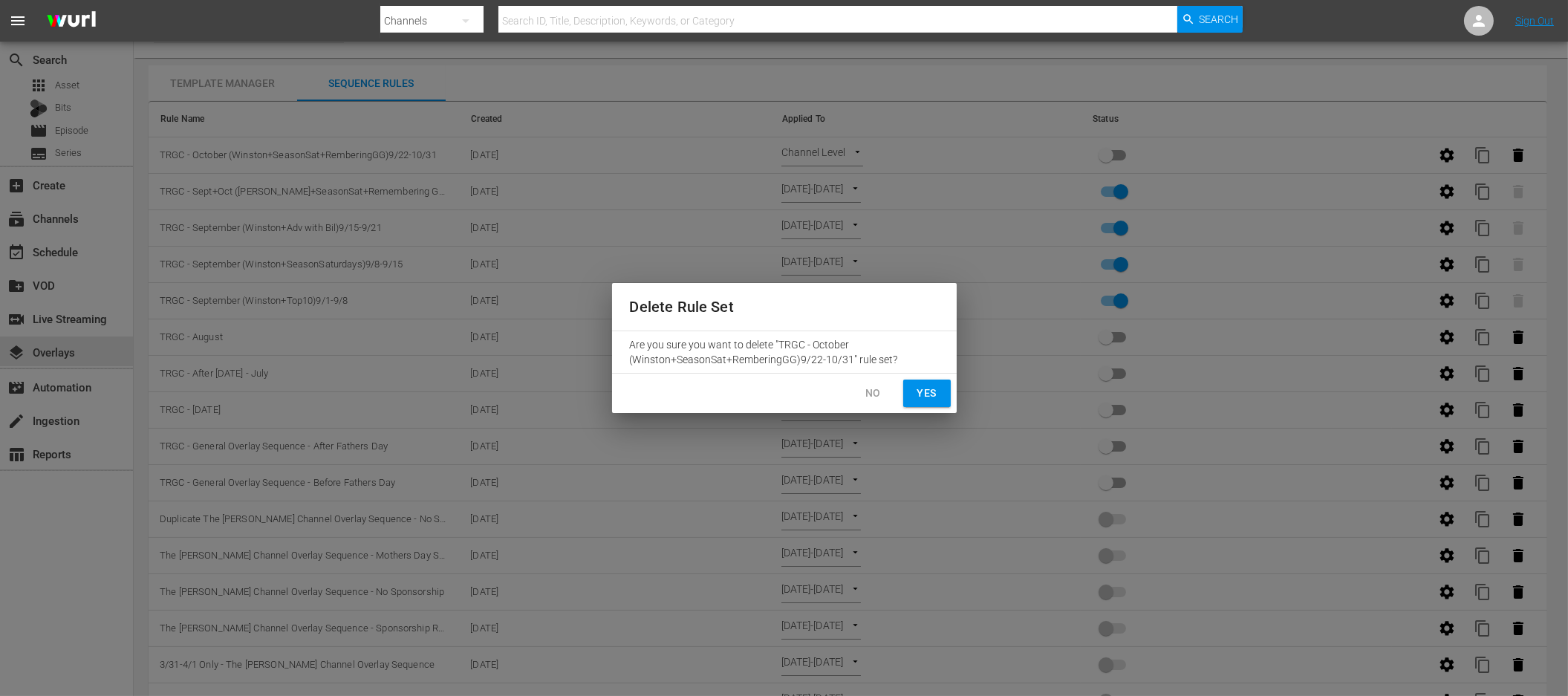
click at [927, 398] on span "Yes" at bounding box center [927, 394] width 24 height 19
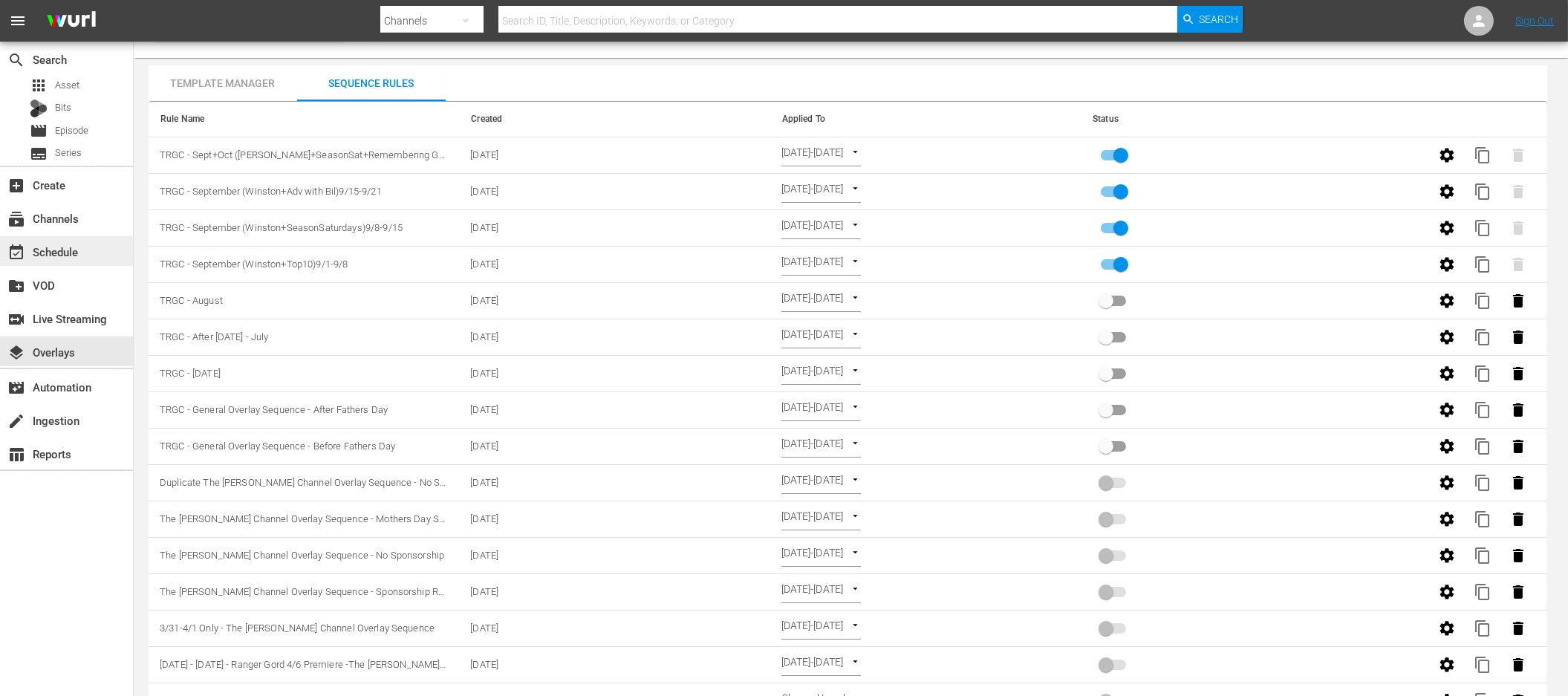
click at [88, 256] on div "event_available Schedule" at bounding box center [67, 251] width 133 height 29
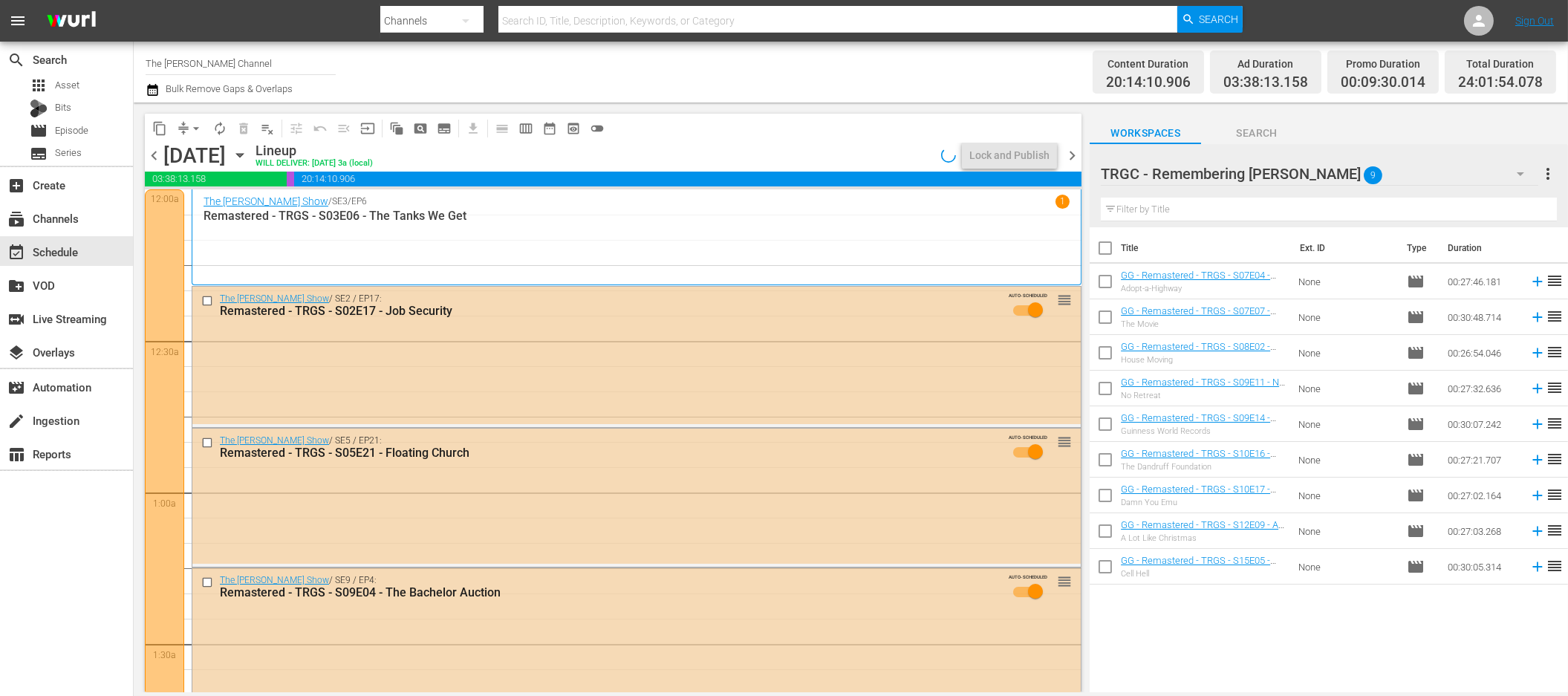
click at [248, 156] on icon "button" at bounding box center [239, 155] width 16 height 16
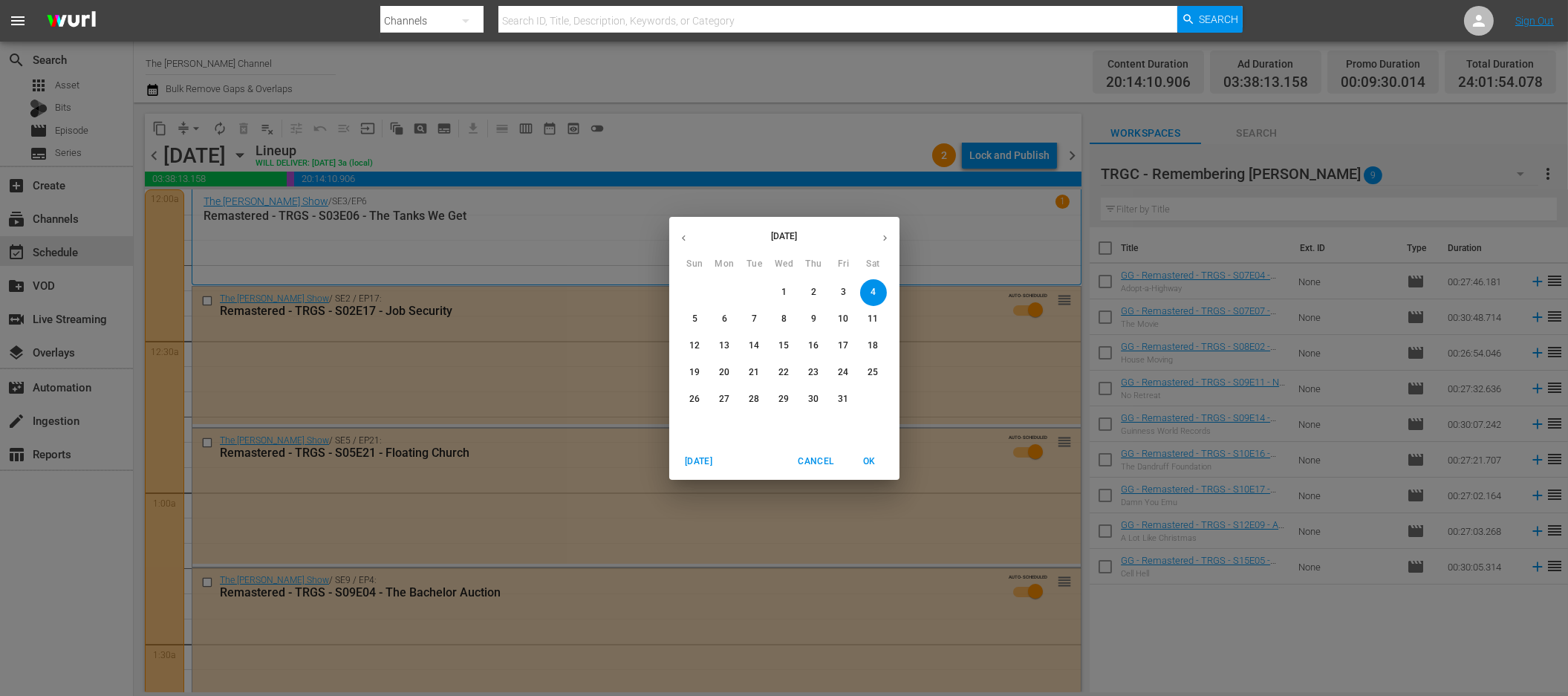
click at [683, 241] on icon "button" at bounding box center [683, 238] width 11 height 11
click at [870, 463] on span "OK" at bounding box center [870, 462] width 36 height 16
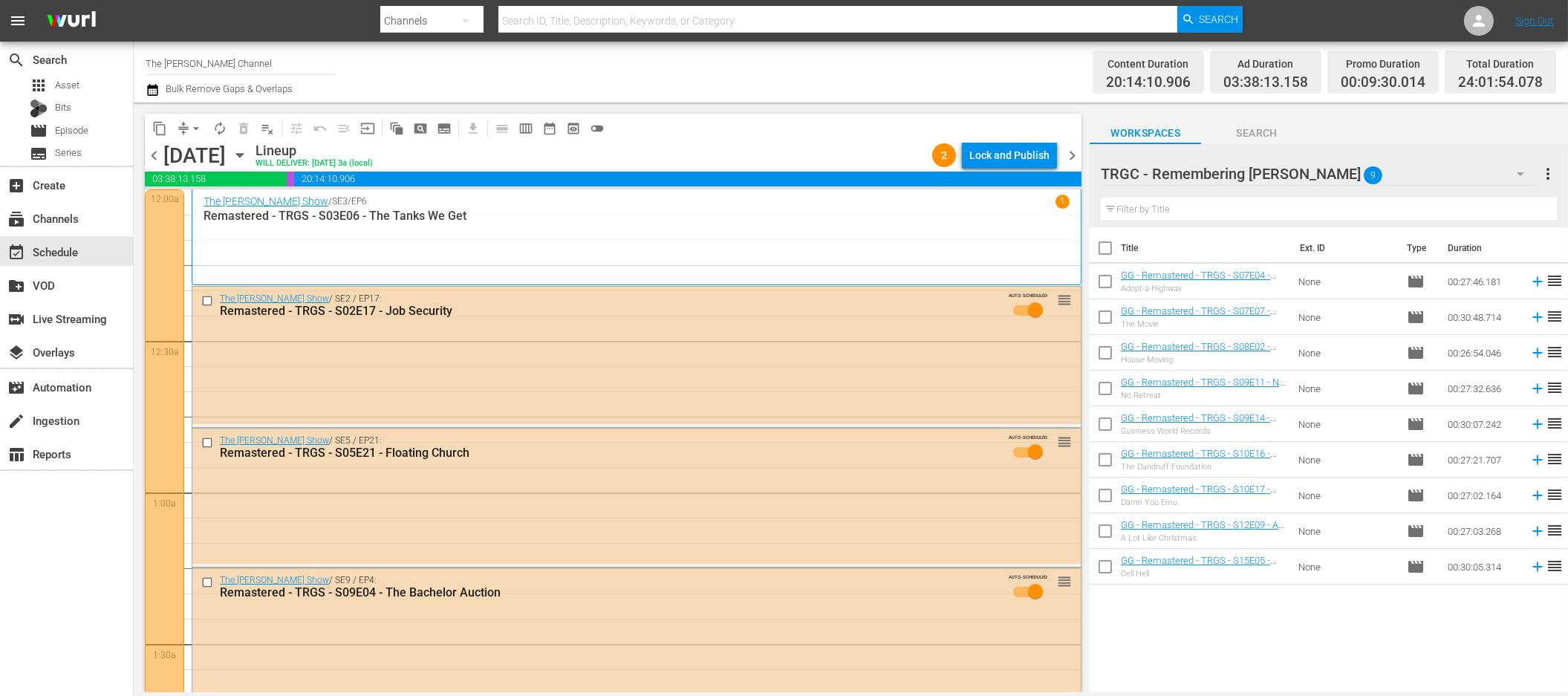
click at [148, 93] on icon "button" at bounding box center [153, 90] width 14 height 18
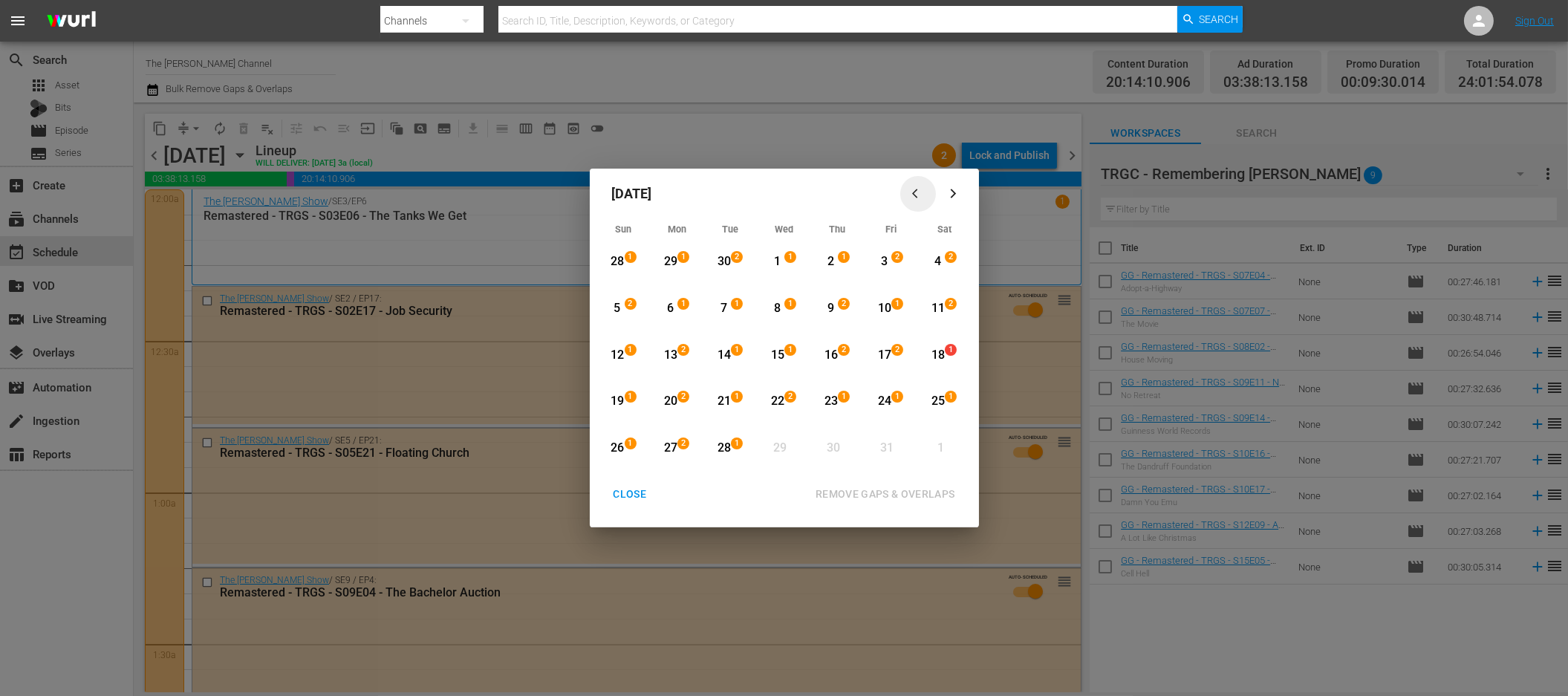
click at [917, 192] on icon "button" at bounding box center [917, 194] width 11 height 11
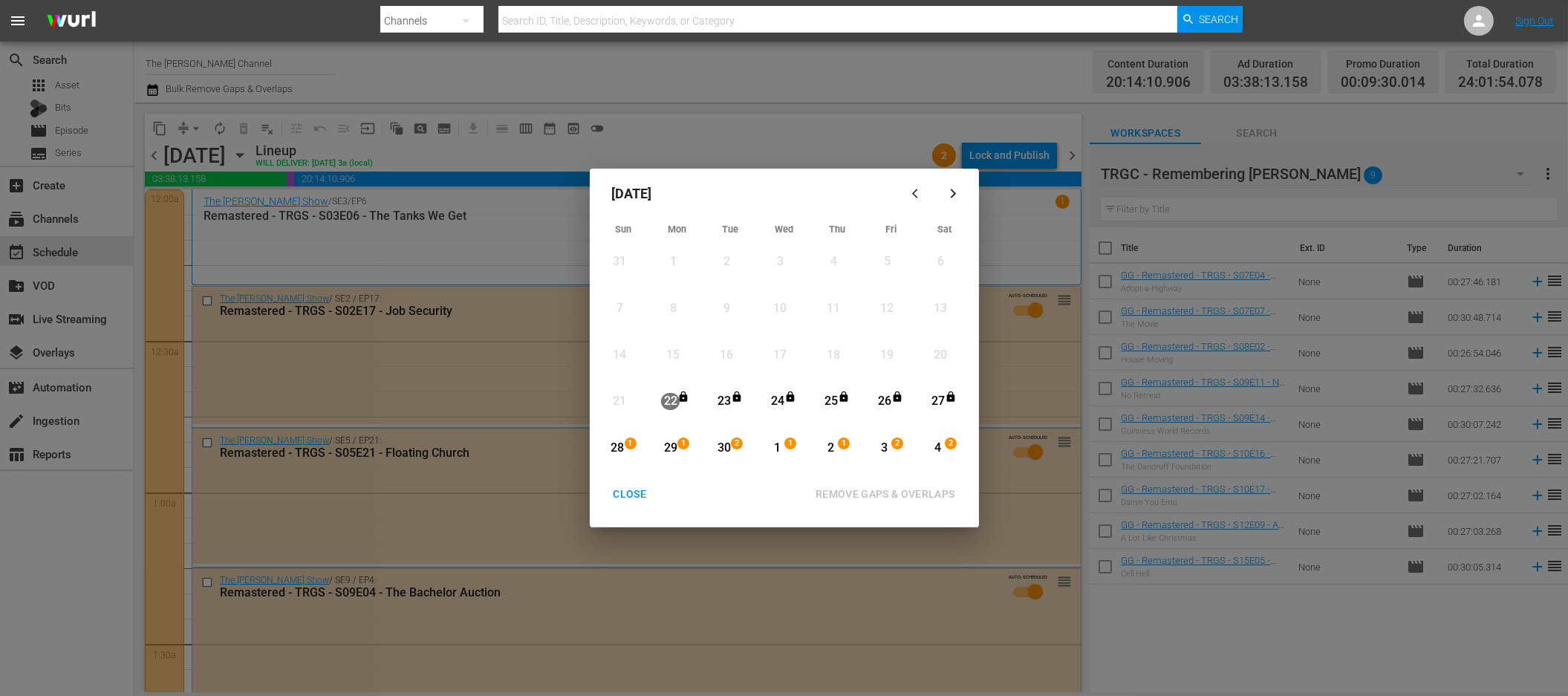
click at [723, 398] on div "23" at bounding box center [724, 401] width 19 height 17
click at [940, 445] on div "4" at bounding box center [937, 449] width 19 height 17
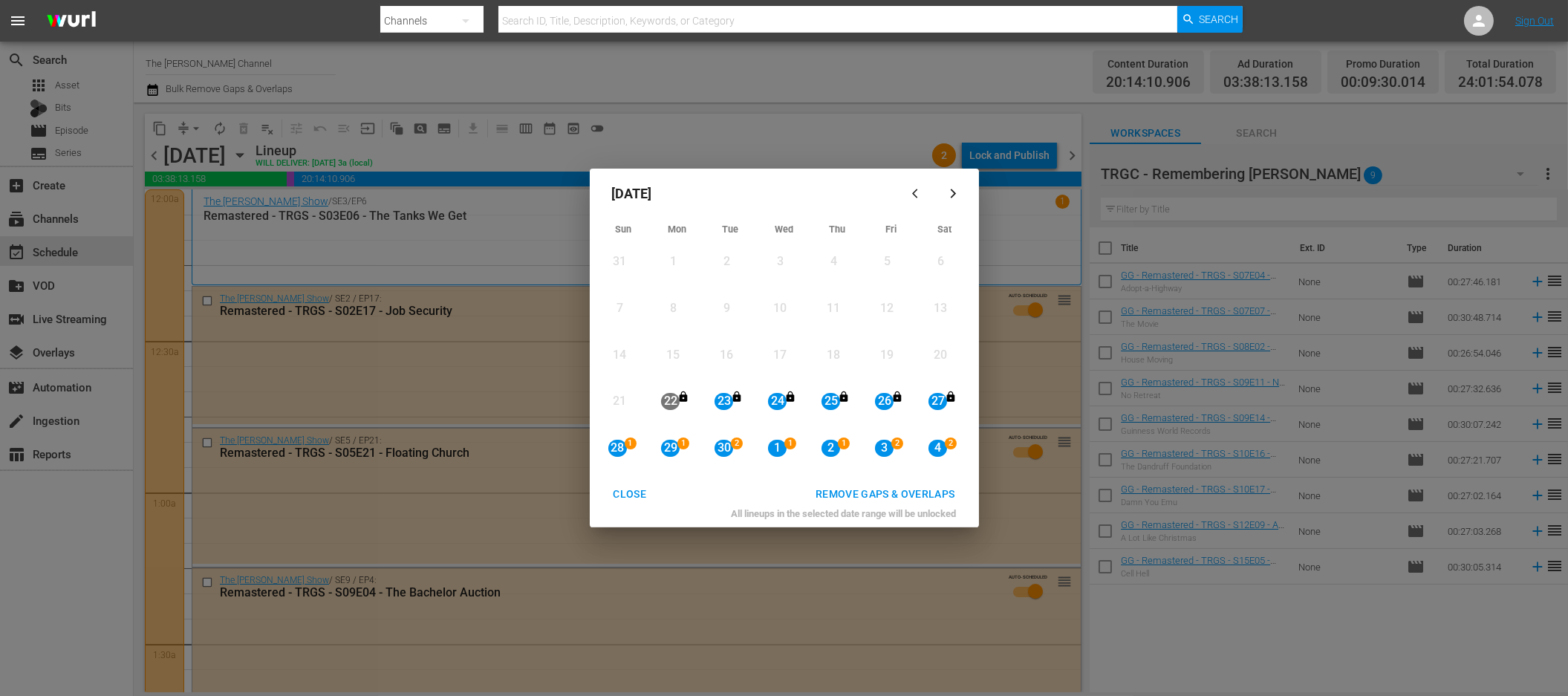
click at [934, 493] on div "REMOVE GAPS & OVERLAPS" at bounding box center [885, 494] width 163 height 19
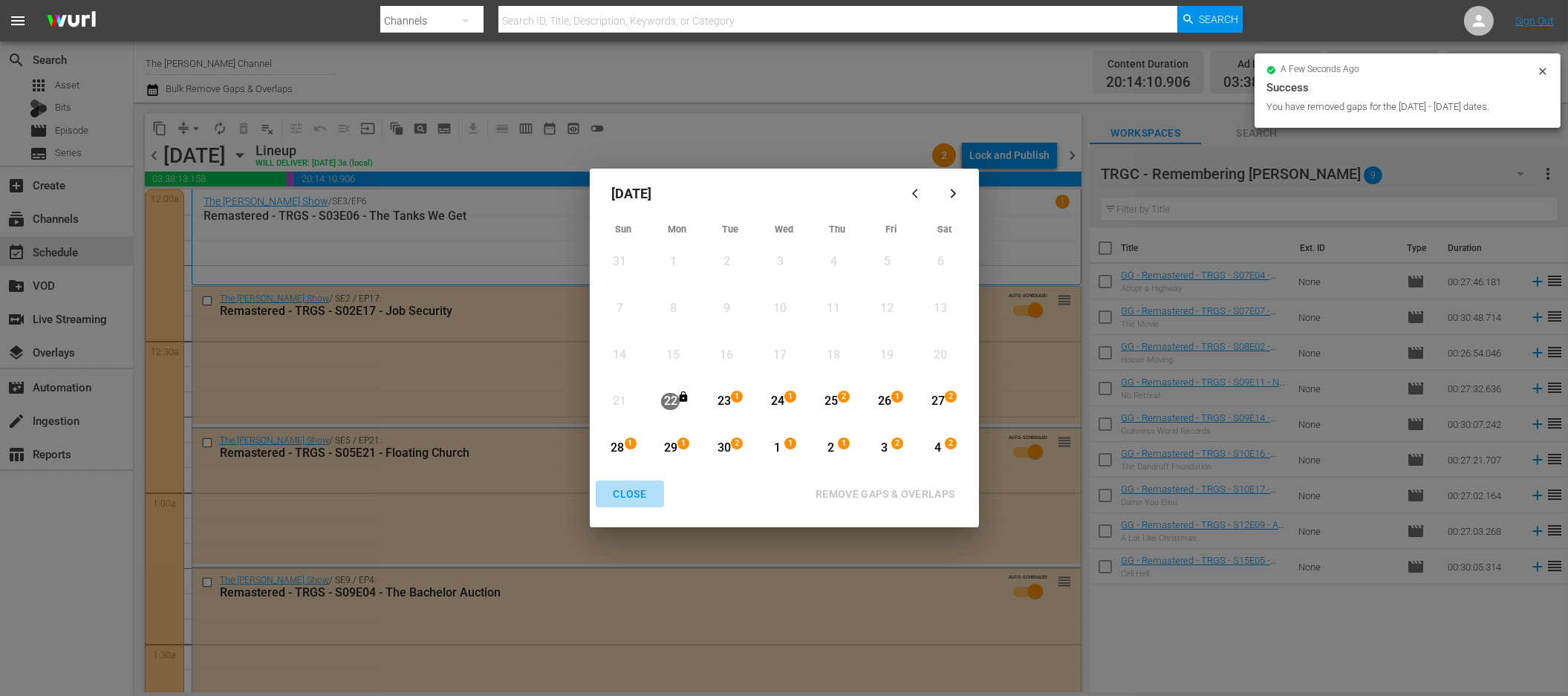
click at [634, 498] on div "CLOSE" at bounding box center [631, 494] width 57 height 19
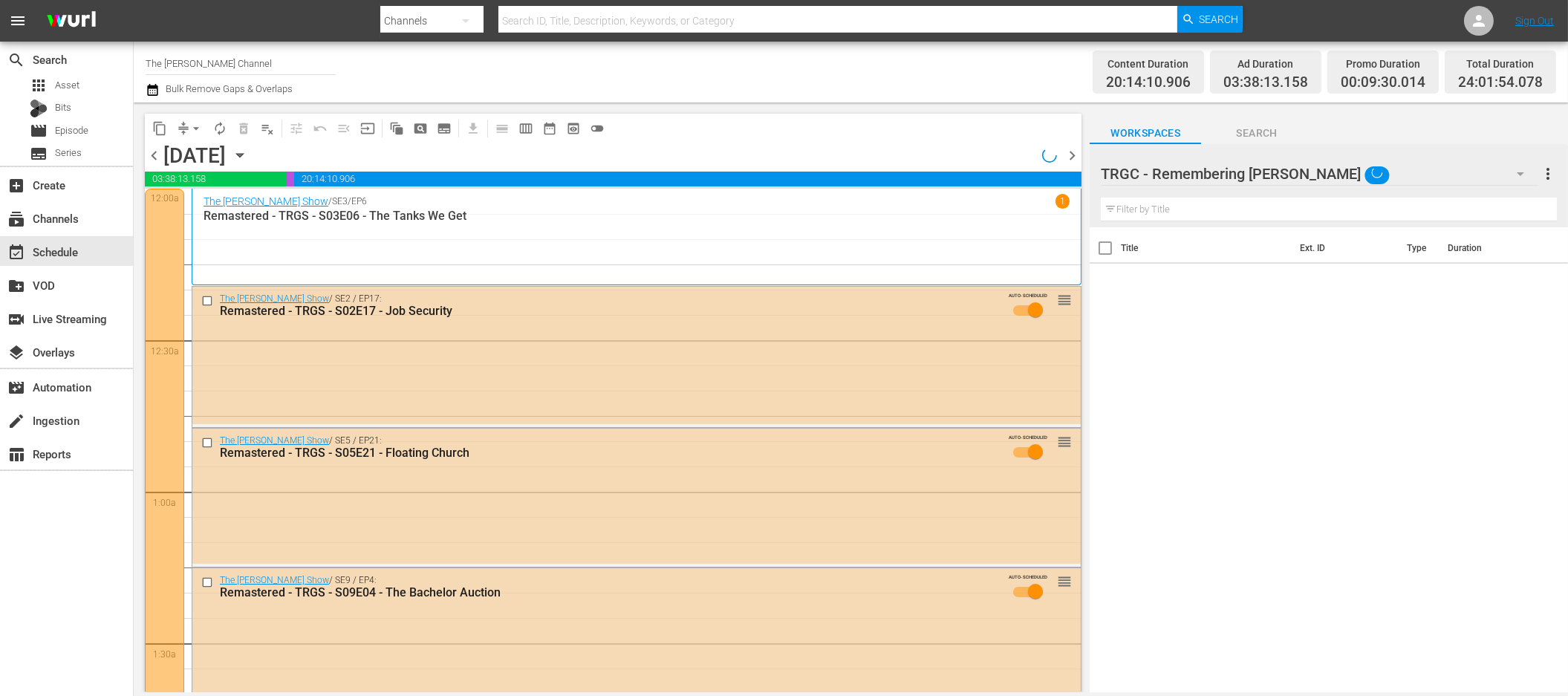
click at [734, 107] on div "content_copy compress arrow_drop_down autorenew_outlined delete_forever_outline…" at bounding box center [610, 397] width 951 height 590
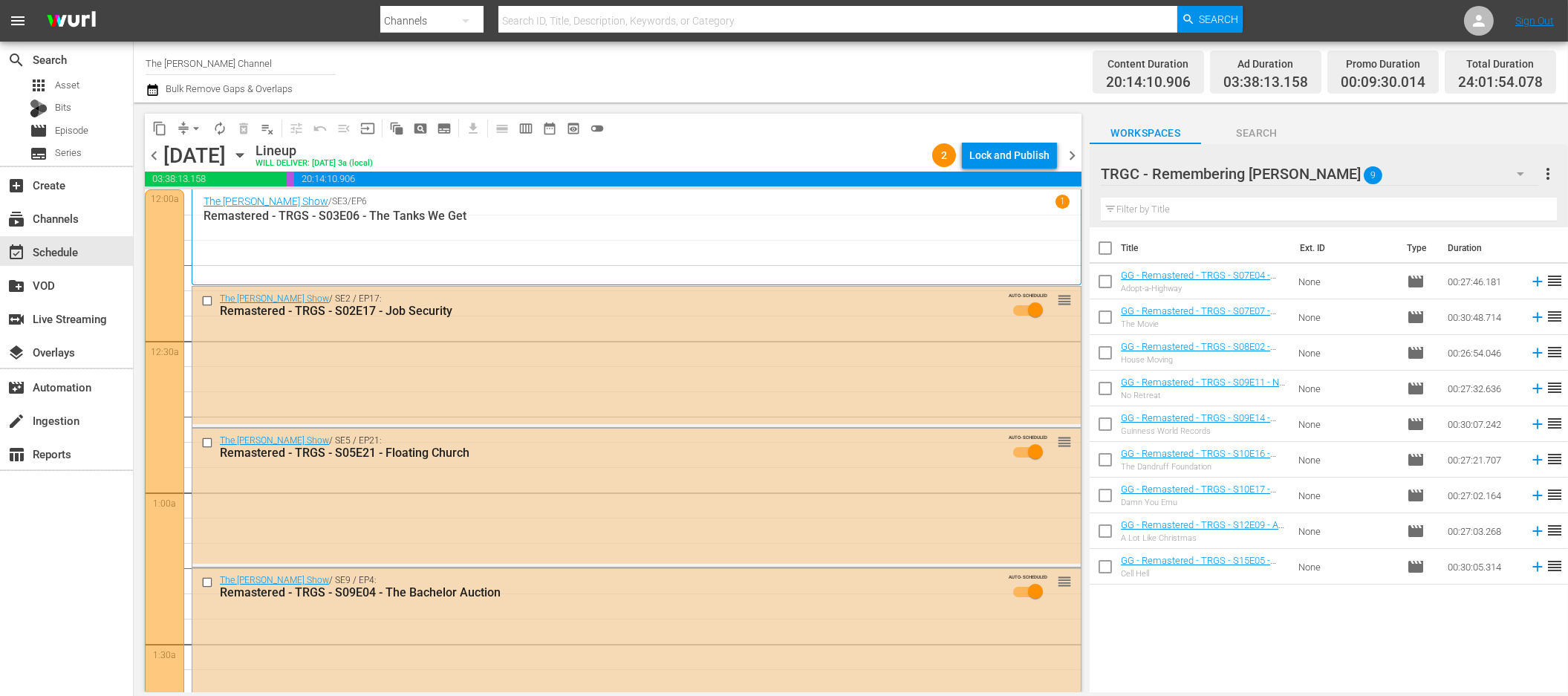
click at [734, 107] on div "content_copy compress arrow_drop_down autorenew_outlined delete_forever_outline…" at bounding box center [610, 397] width 951 height 590
click at [676, 100] on div "Channel Title The [PERSON_NAME] Channel Bulk Remove Gaps & Overlaps Content Dur…" at bounding box center [851, 72] width 1434 height 61
click at [676, 108] on div "content_copy compress arrow_drop_down autorenew_outlined delete_forever_outline…" at bounding box center [610, 397] width 951 height 590
click at [248, 160] on icon "button" at bounding box center [239, 155] width 16 height 16
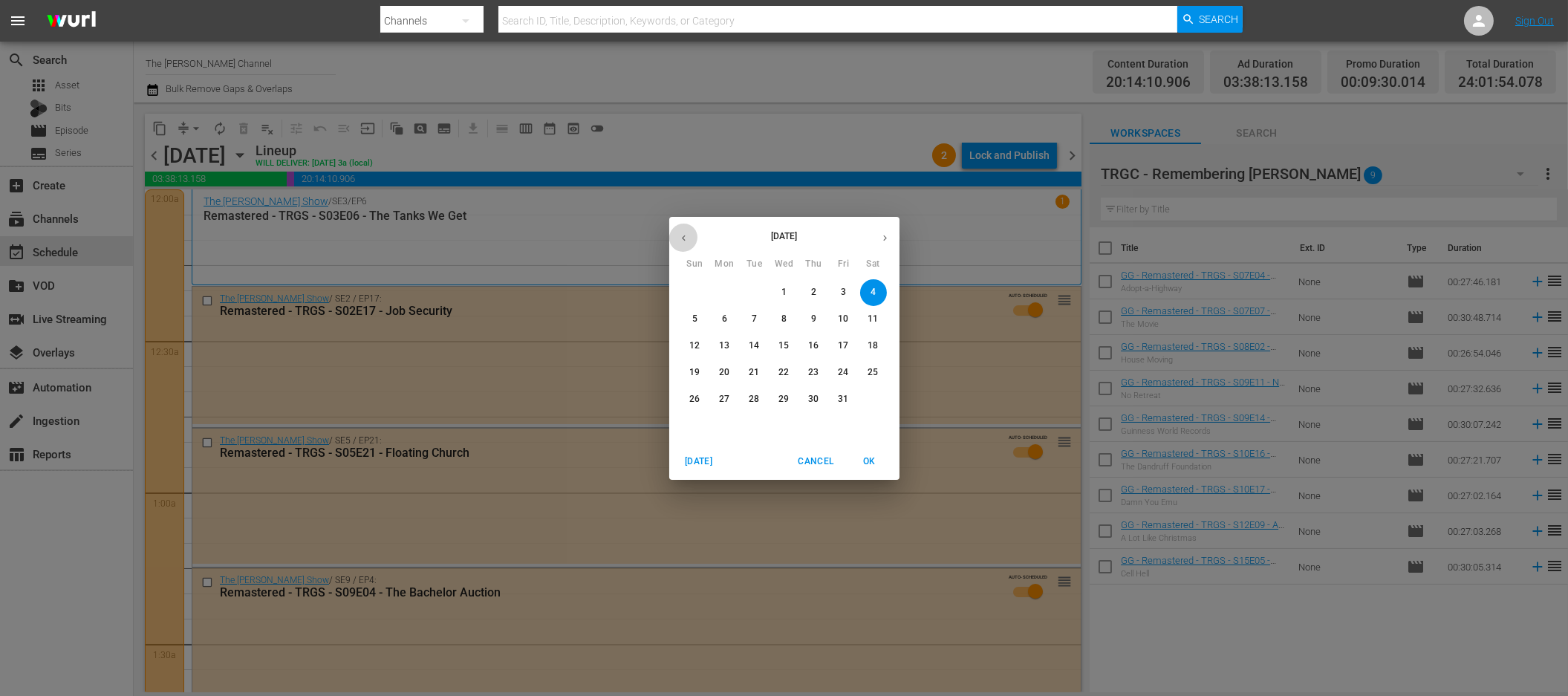
click at [678, 239] on icon "button" at bounding box center [683, 238] width 11 height 11
click at [750, 372] on p "23" at bounding box center [753, 373] width 10 height 12
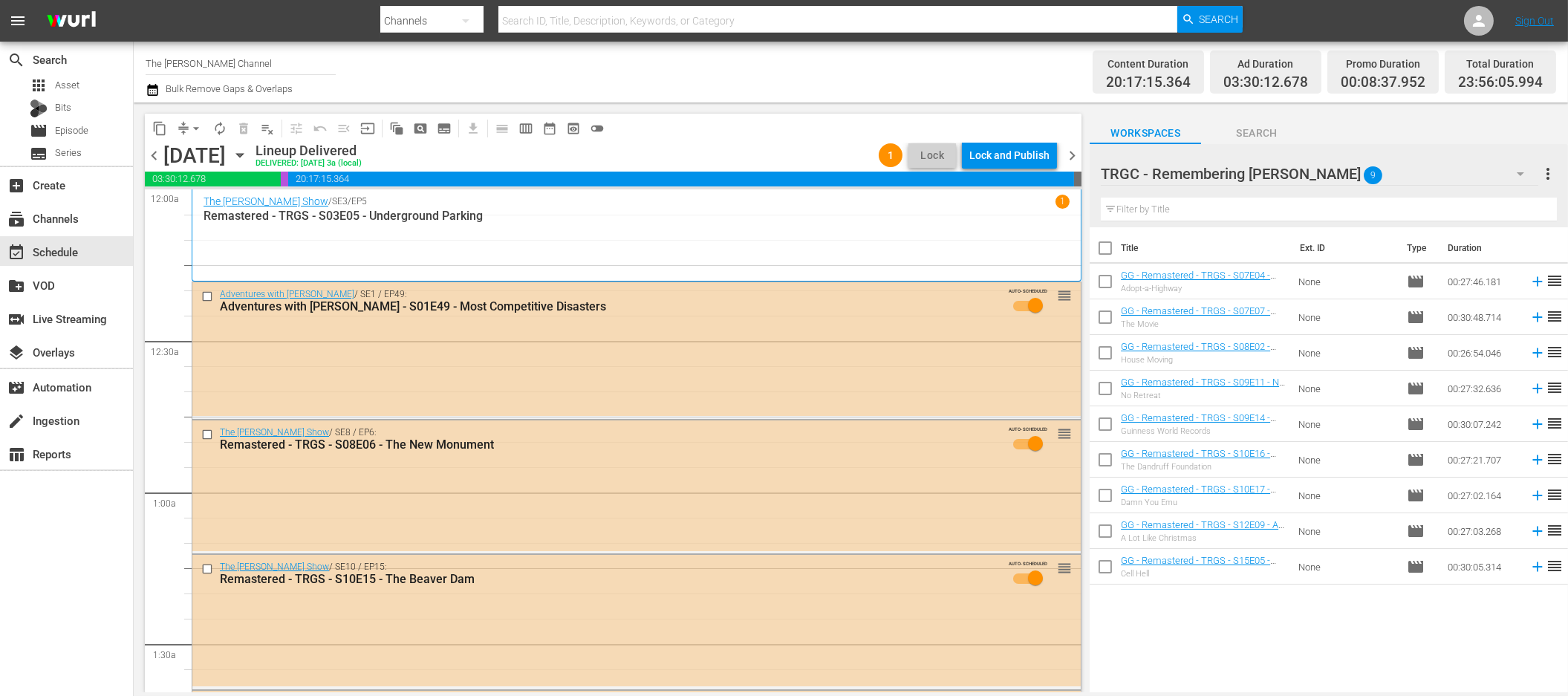
click at [959, 101] on div "Channel Title The [PERSON_NAME] Channel Bulk Remove Gaps & Overlaps Content Dur…" at bounding box center [851, 72] width 1434 height 61
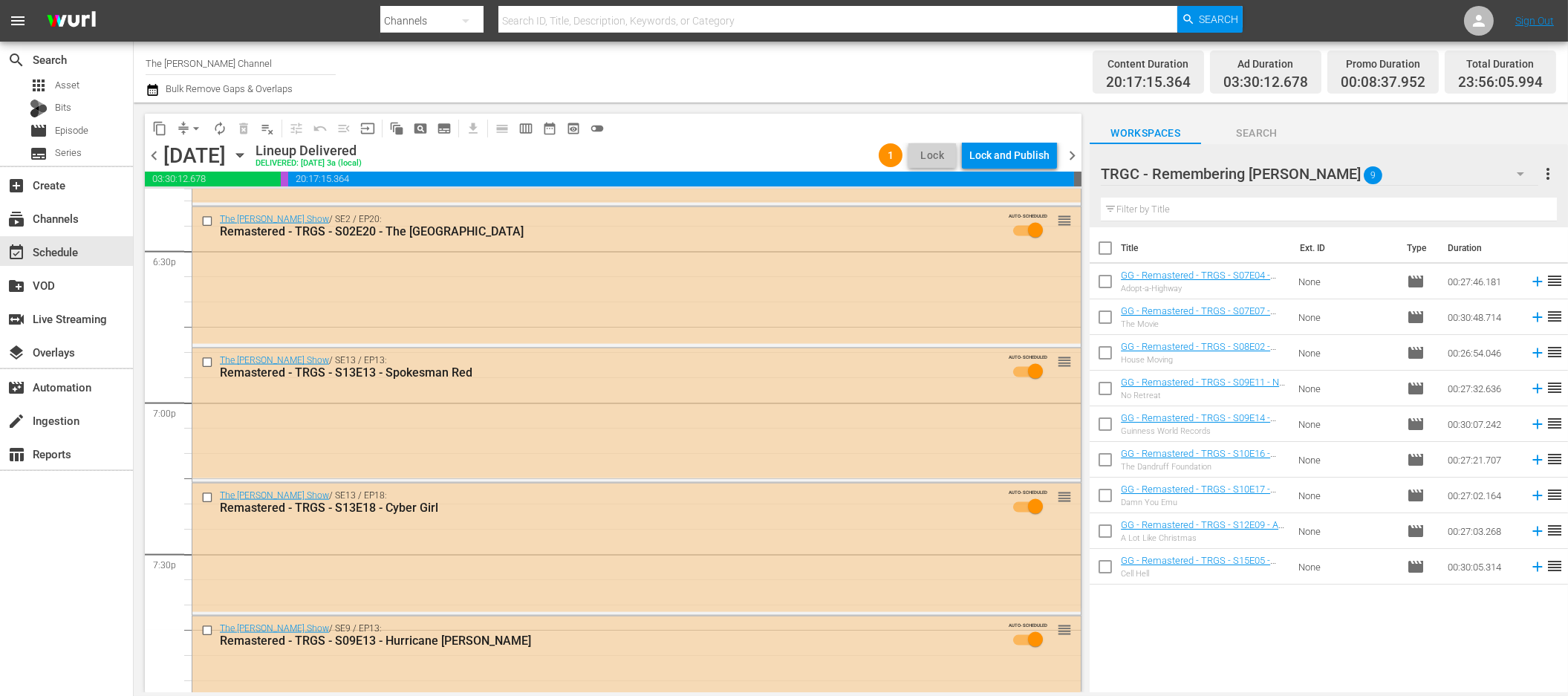
scroll to position [6845, 0]
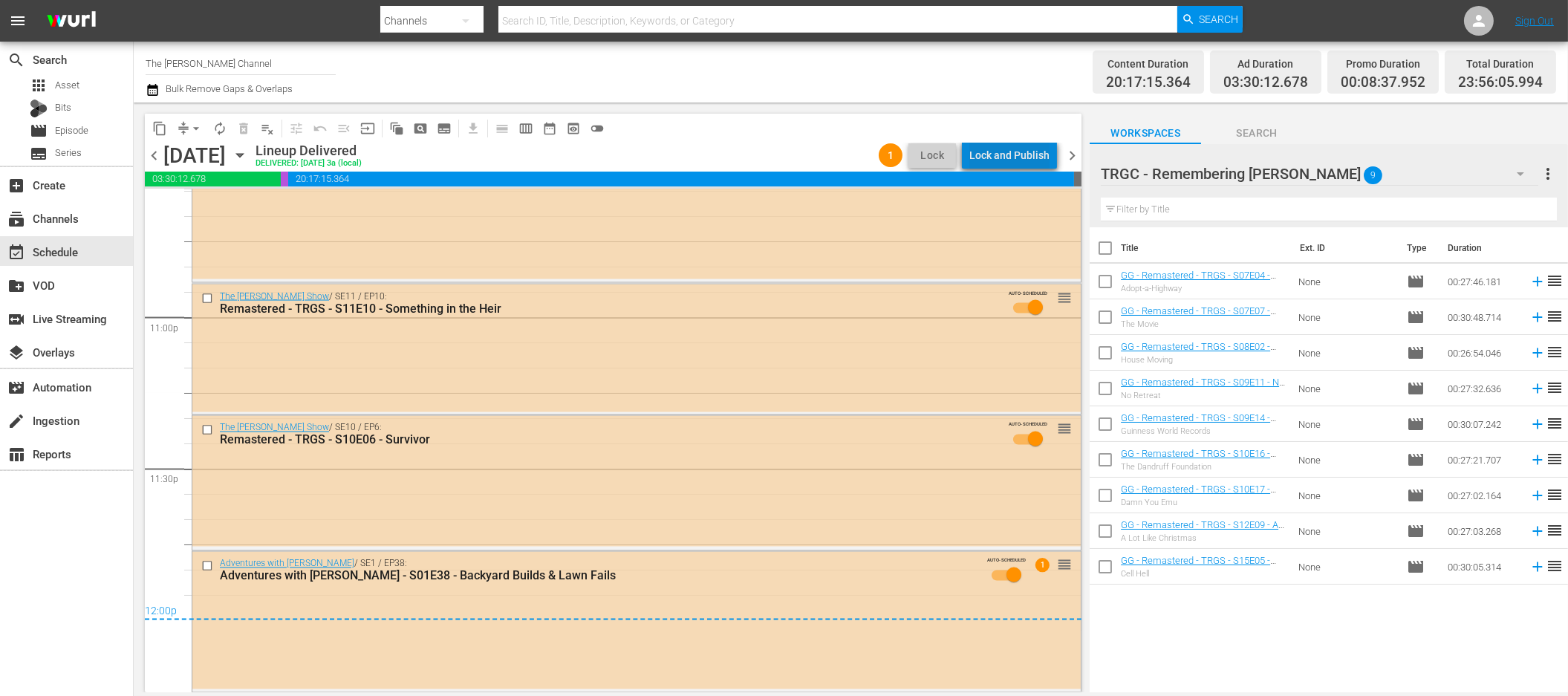
click at [1037, 148] on div "Lock and Publish" at bounding box center [1009, 155] width 81 height 27
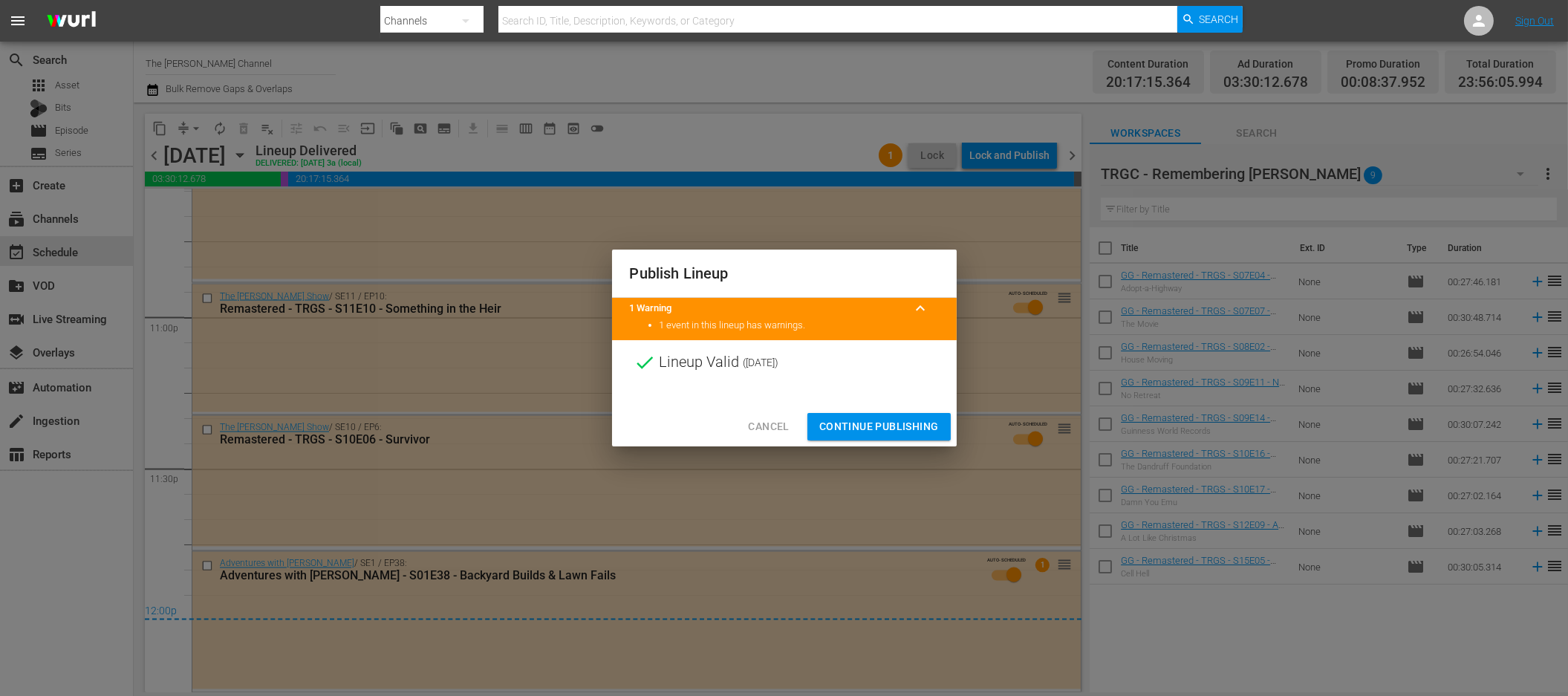
click at [911, 421] on span "Continue Publishing" at bounding box center [879, 427] width 119 height 19
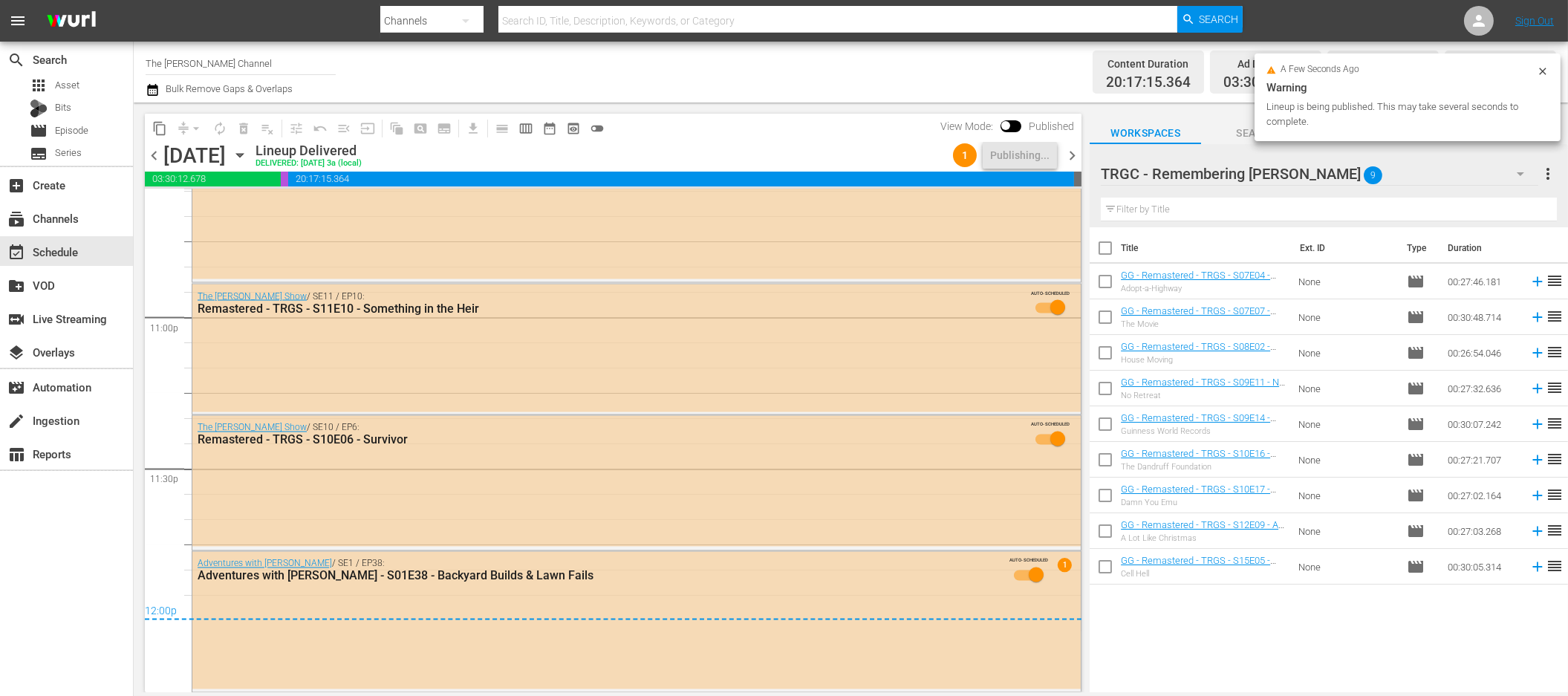
click at [1078, 151] on span "chevron_right" at bounding box center [1072, 156] width 19 height 19
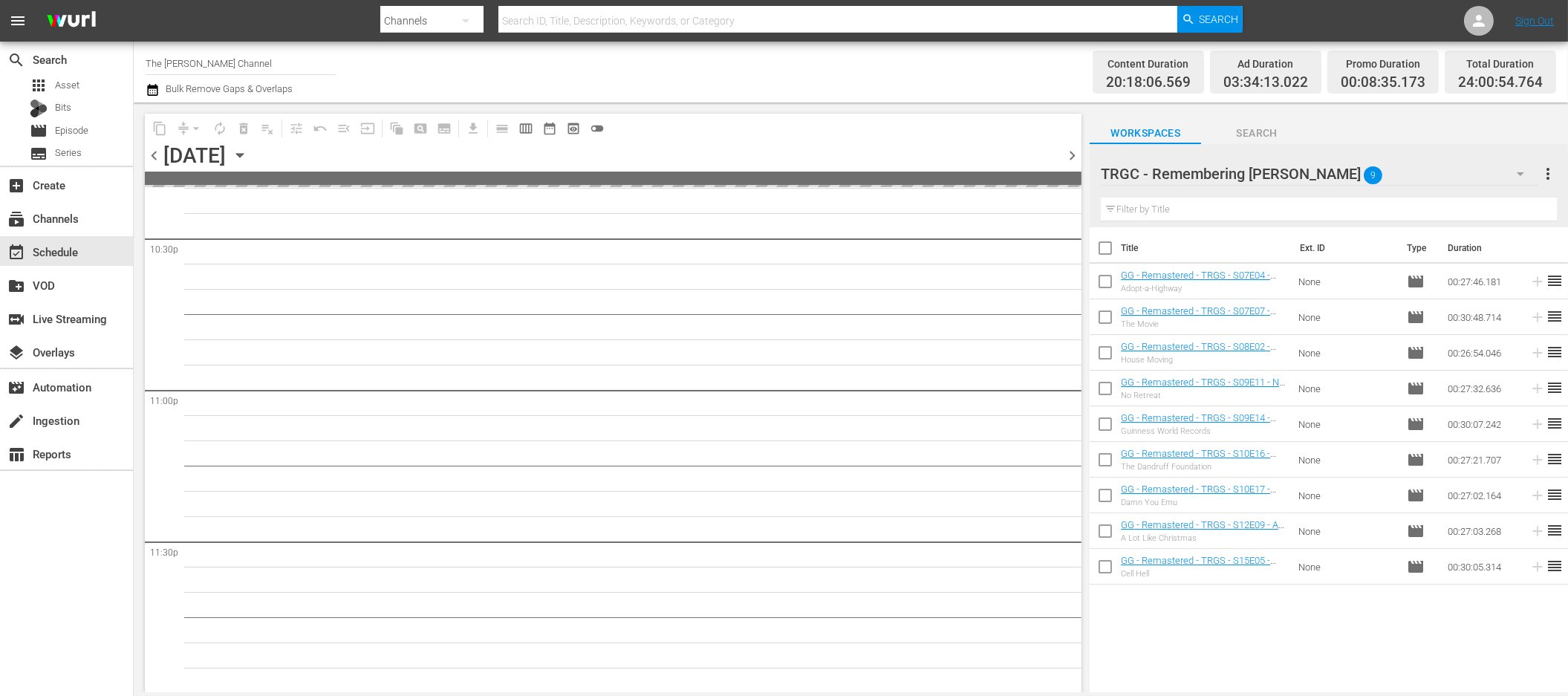
scroll to position [6845, 0]
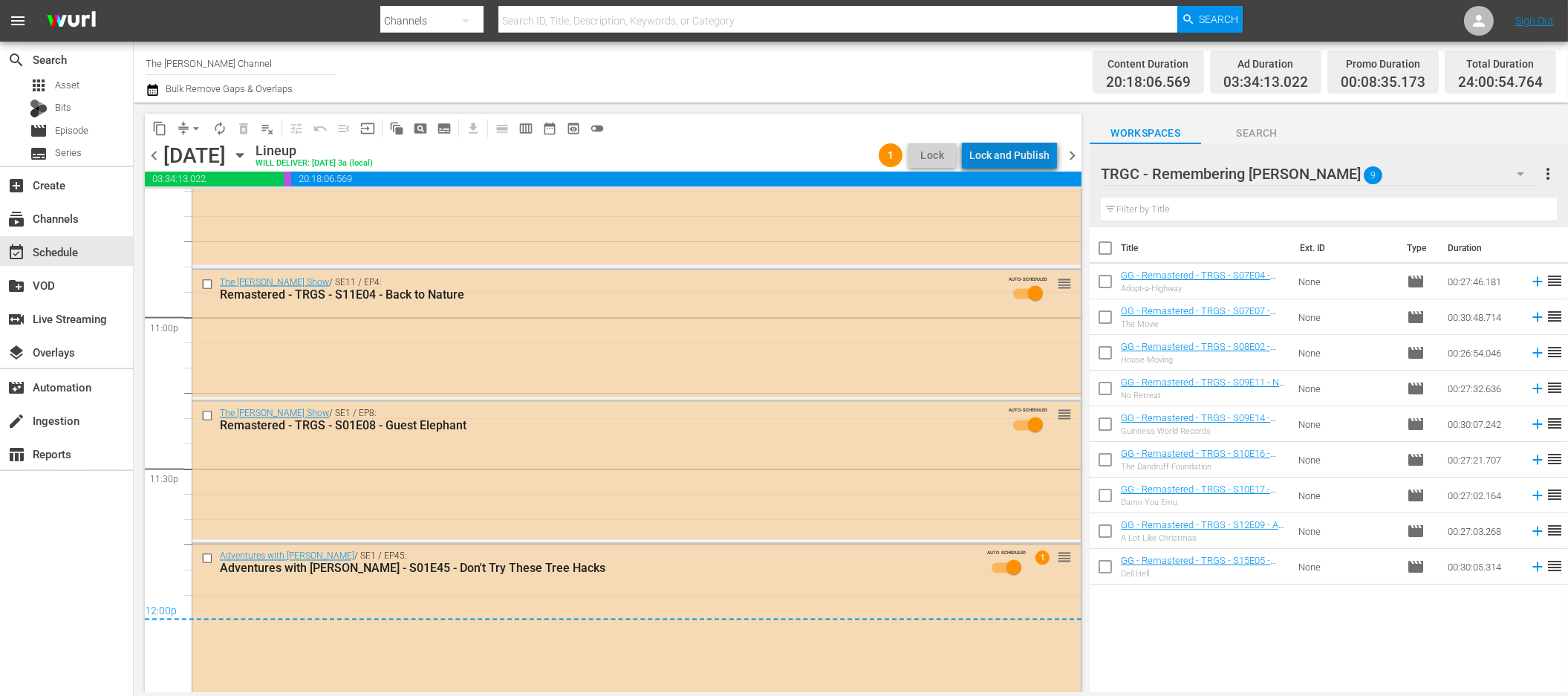
click at [1030, 153] on div "Lock and Publish" at bounding box center [1009, 155] width 81 height 27
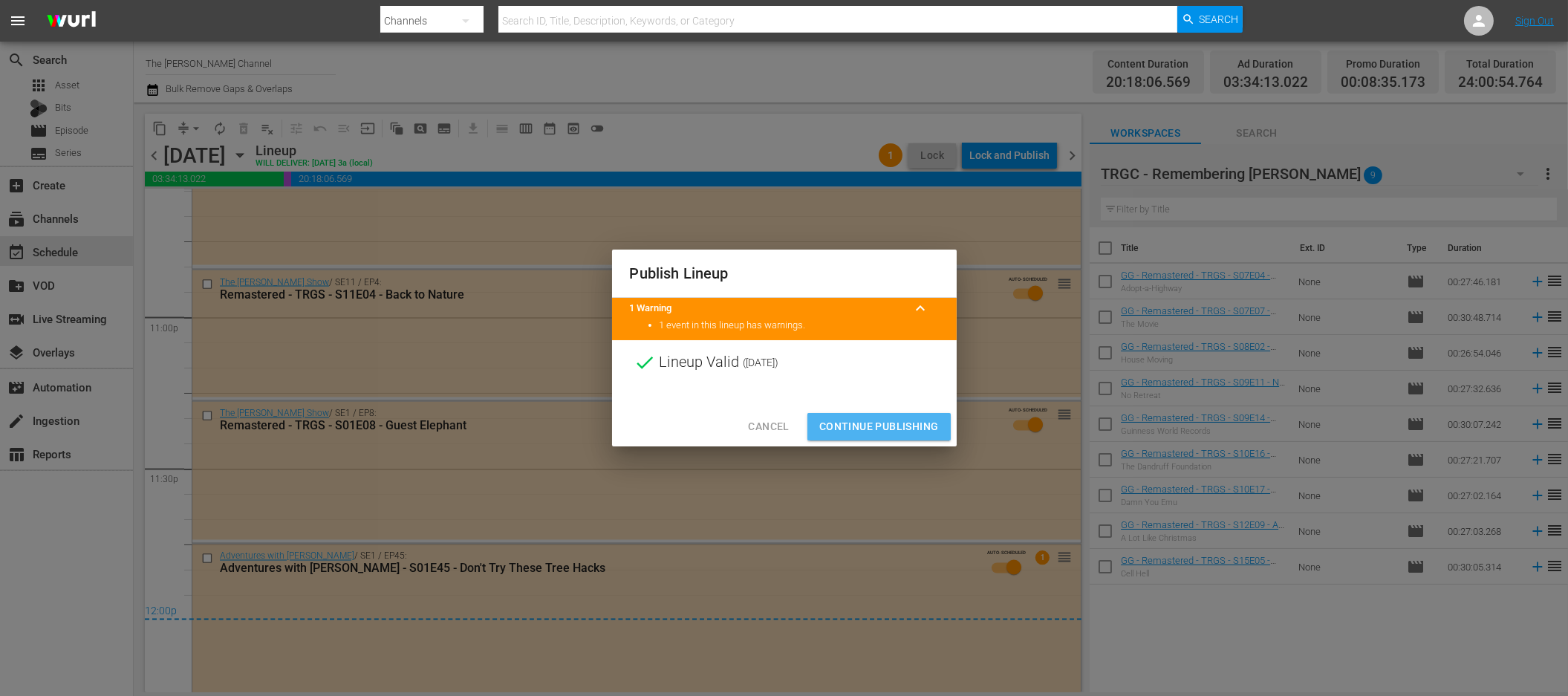
click at [914, 425] on span "Continue Publishing" at bounding box center [879, 427] width 119 height 19
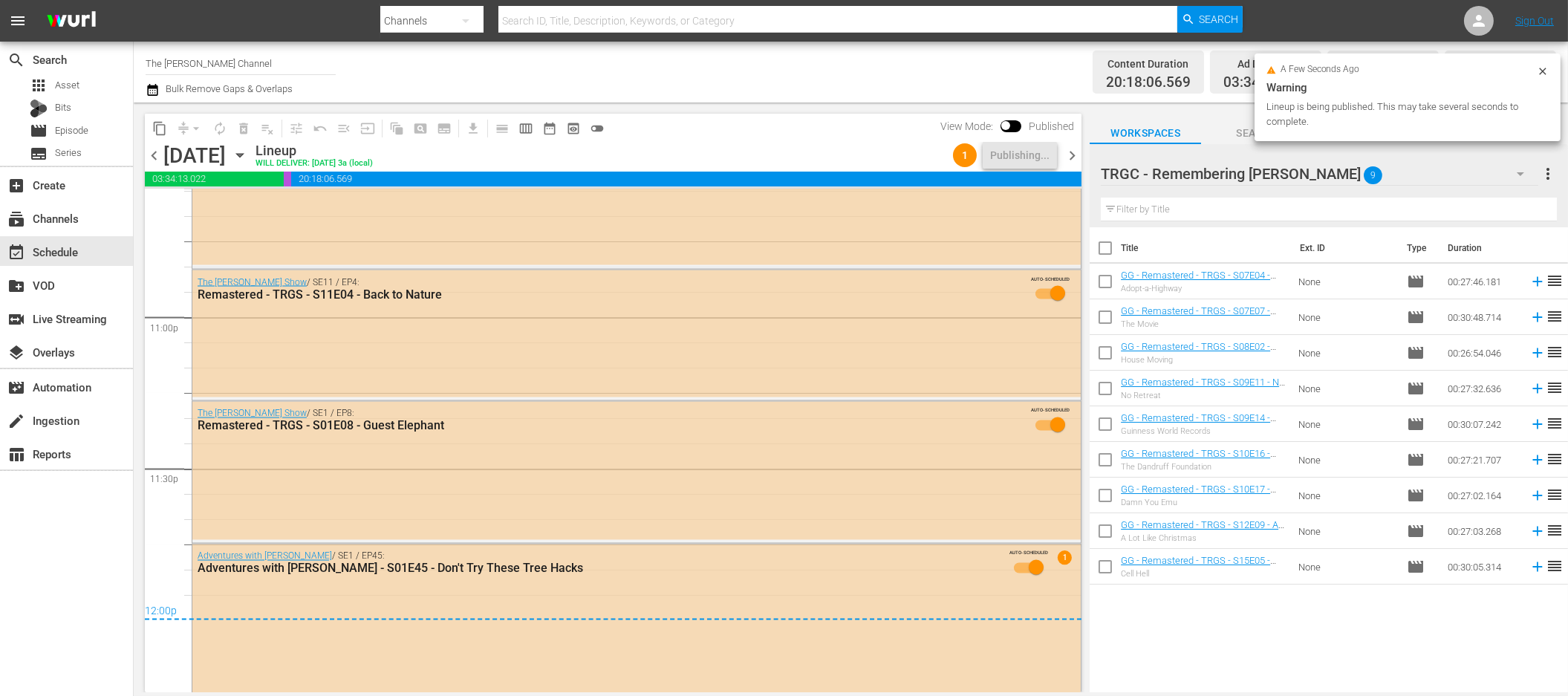
click at [1076, 159] on span "chevron_right" at bounding box center [1072, 156] width 19 height 19
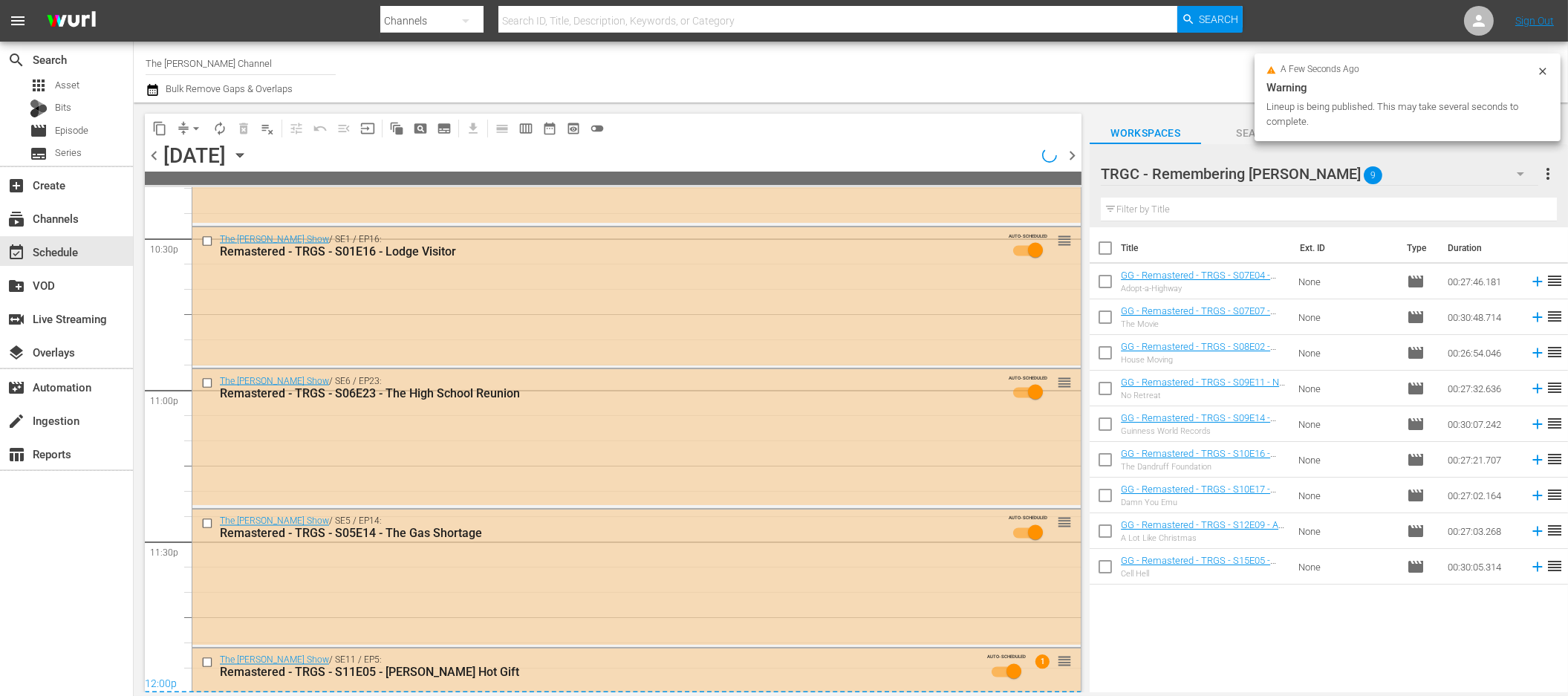
scroll to position [6845, 0]
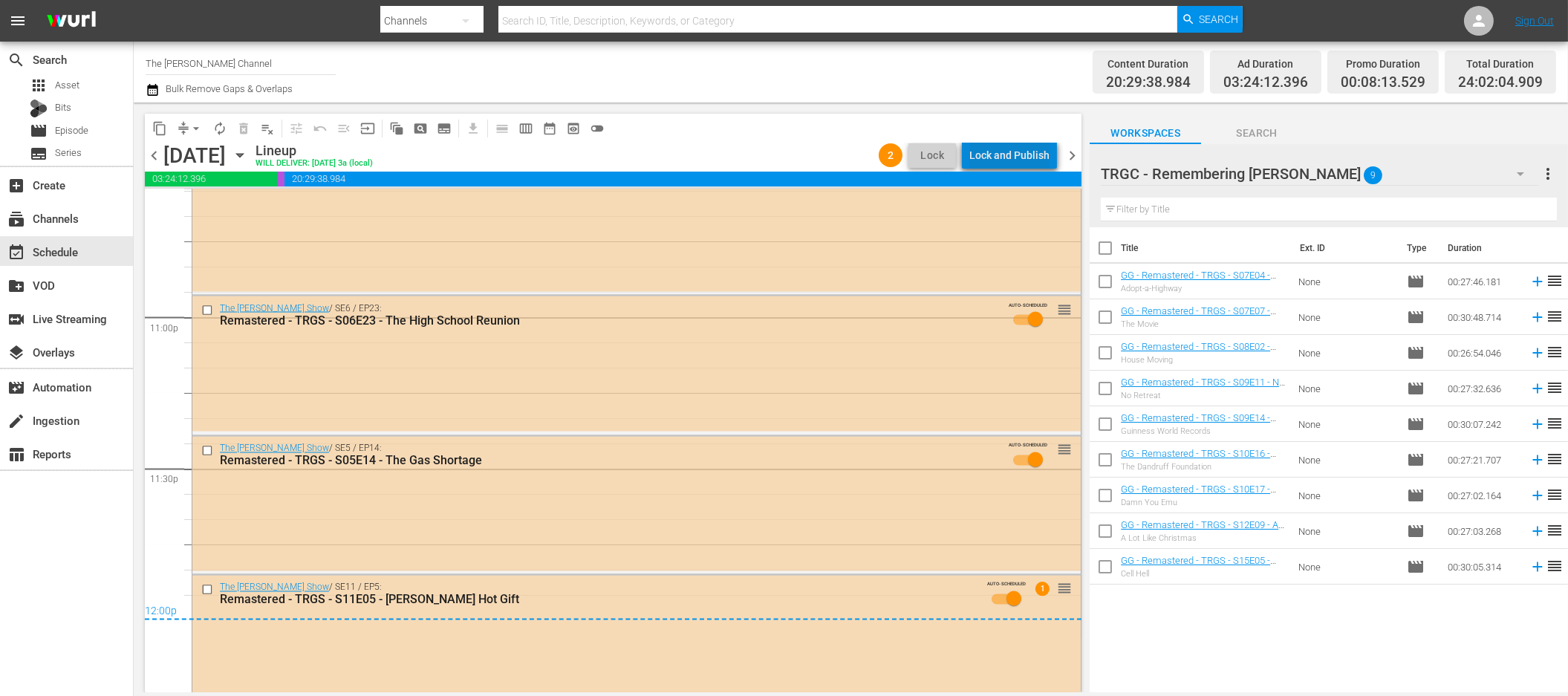
click at [1020, 158] on div "Lock and Publish" at bounding box center [1009, 155] width 81 height 27
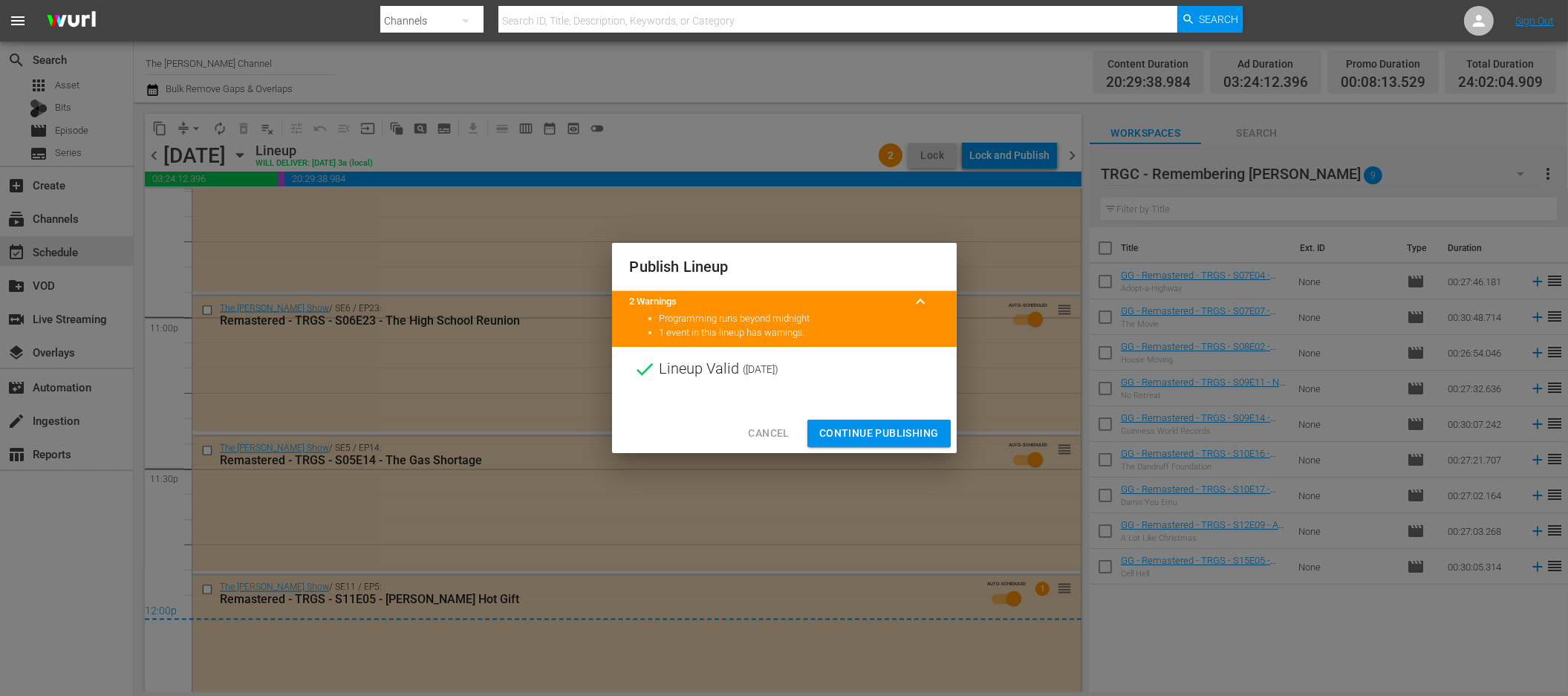
click at [919, 429] on span "Continue Publishing" at bounding box center [879, 433] width 119 height 19
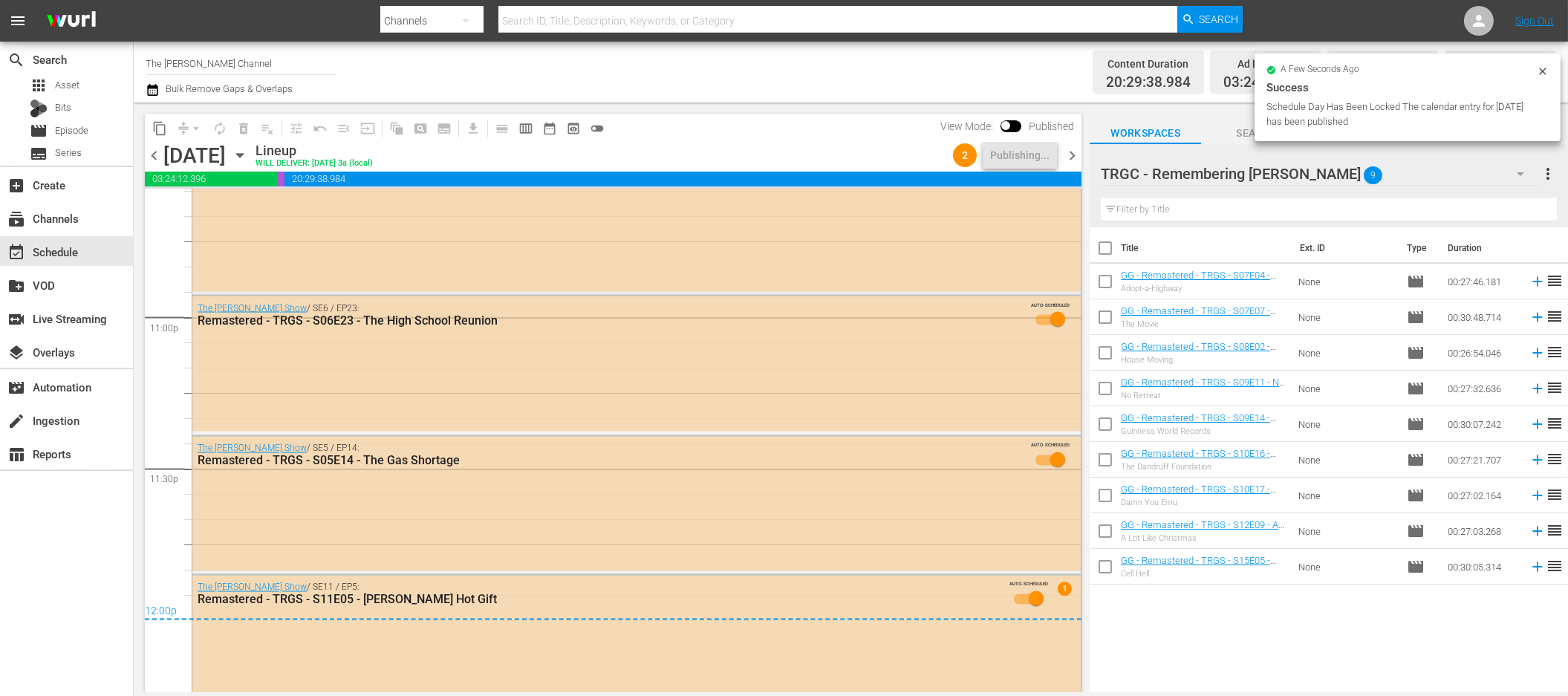
click at [876, 111] on div "content_copy compress arrow_drop_down autorenew_outlined delete_forever_outline…" at bounding box center [610, 397] width 951 height 590
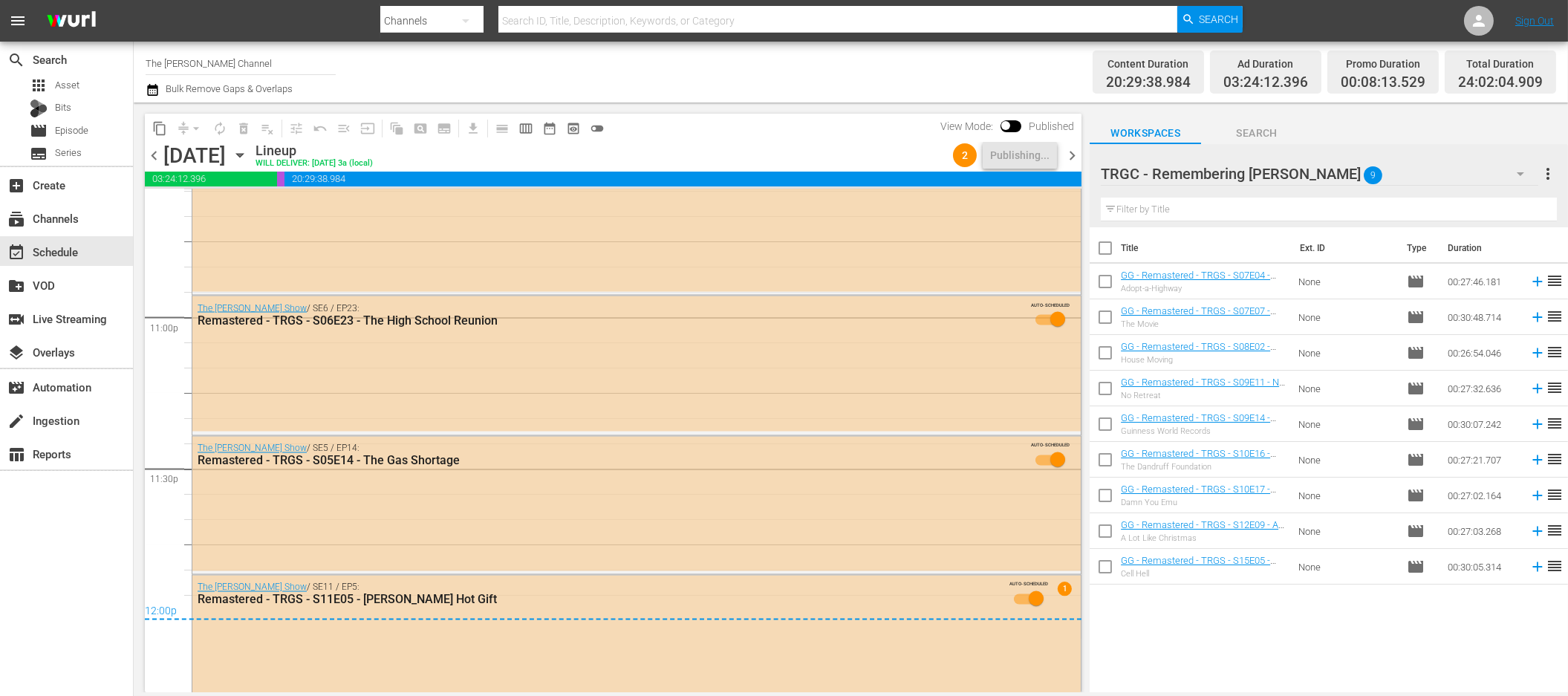
click at [1068, 153] on span "chevron_right" at bounding box center [1072, 156] width 19 height 19
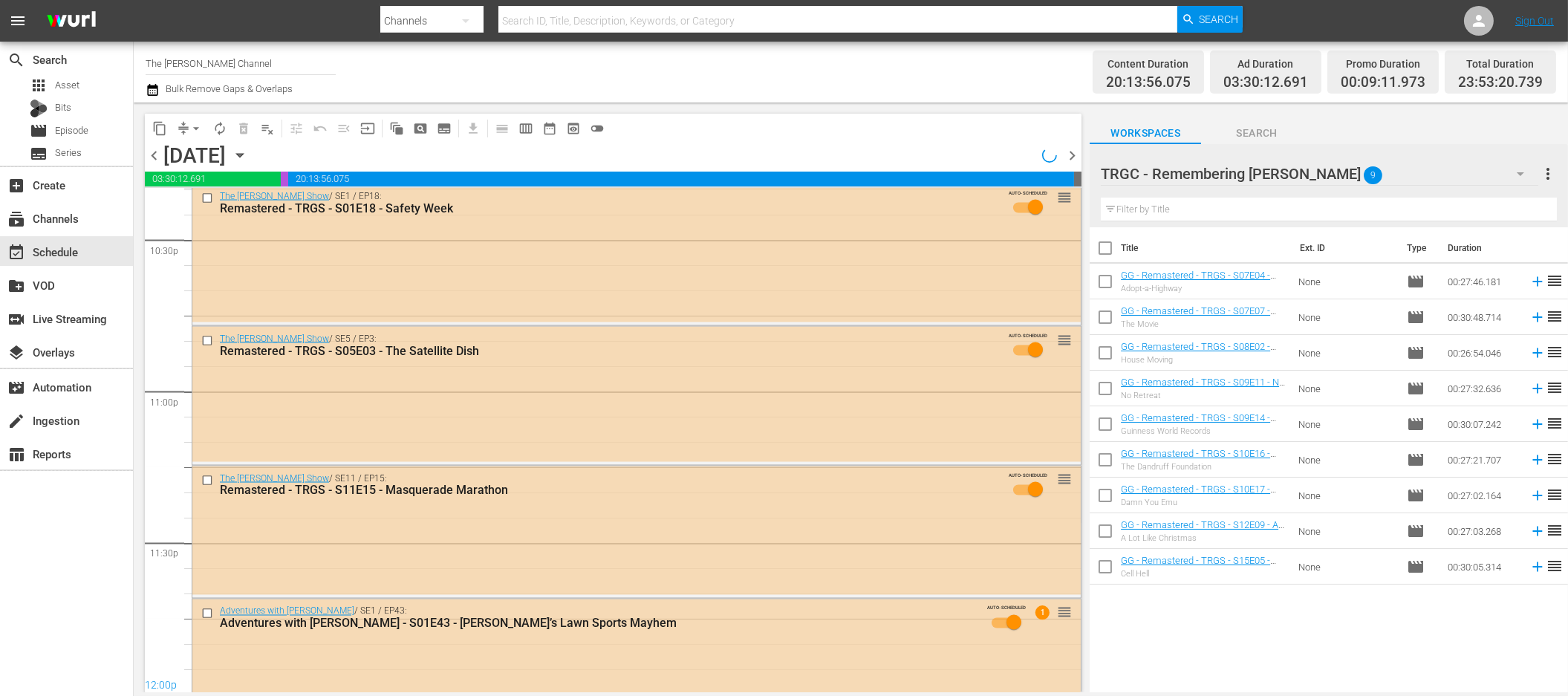
scroll to position [6826, 0]
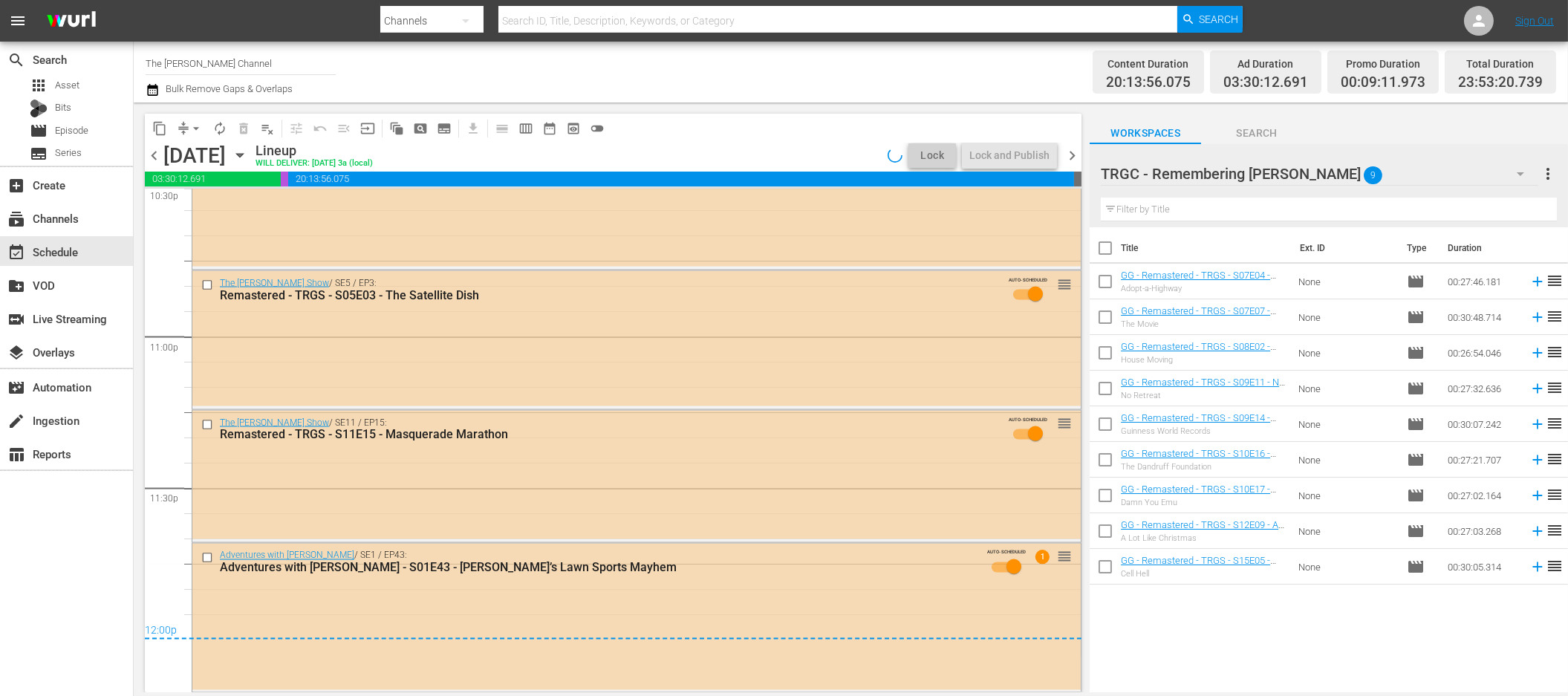
click at [969, 112] on div "content_copy compress arrow_drop_down autorenew_outlined delete_forever_outline…" at bounding box center [610, 397] width 951 height 590
click at [1016, 156] on div "Lock and Publish" at bounding box center [1009, 155] width 81 height 27
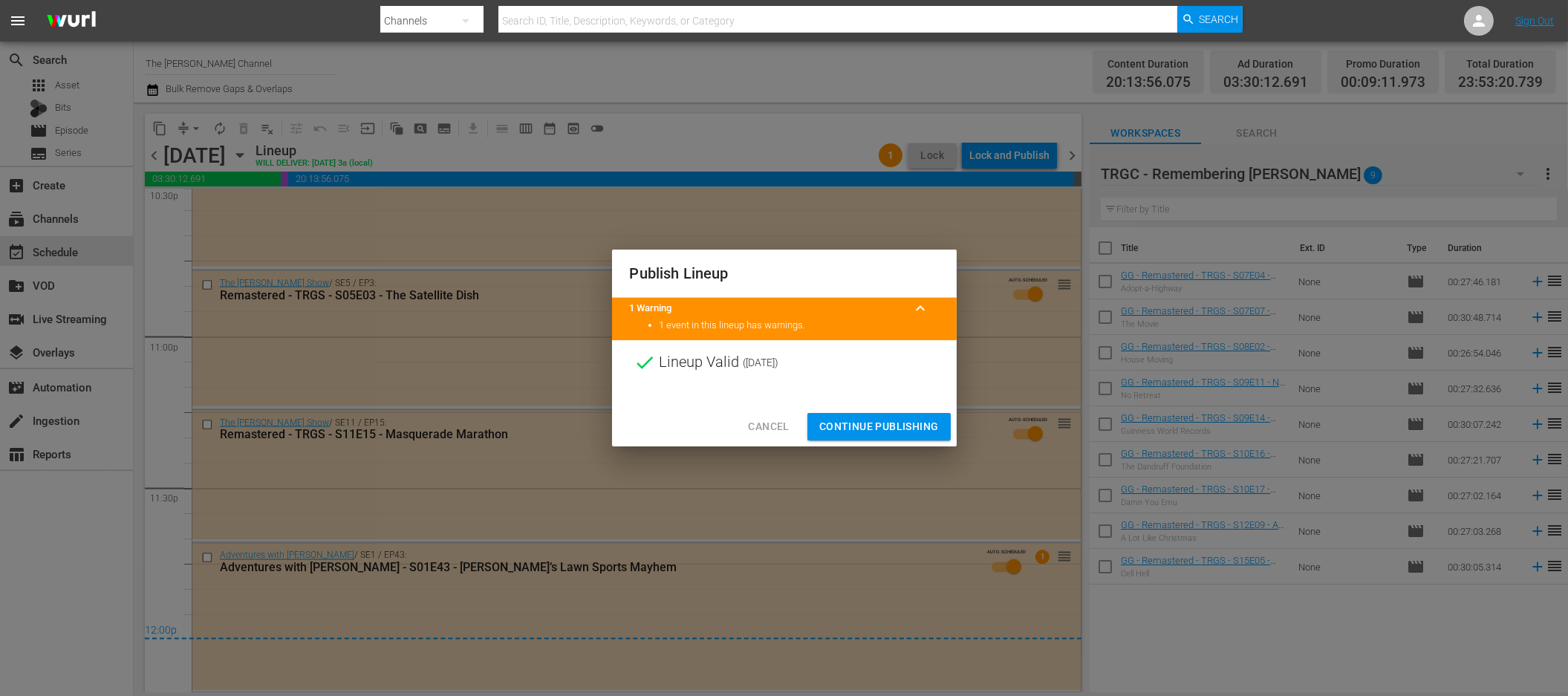
click at [901, 423] on span "Continue Publishing" at bounding box center [879, 427] width 119 height 19
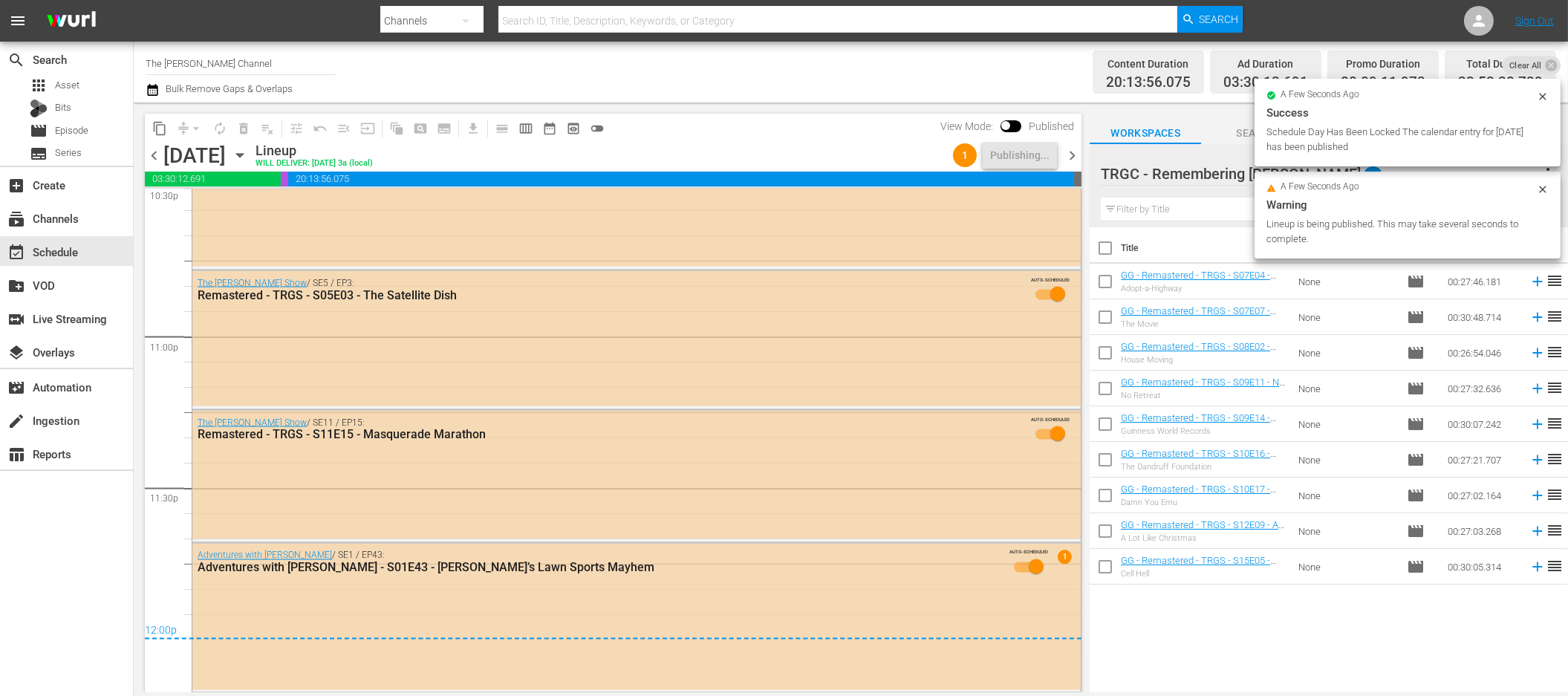
click at [1072, 155] on span "chevron_right" at bounding box center [1072, 156] width 19 height 19
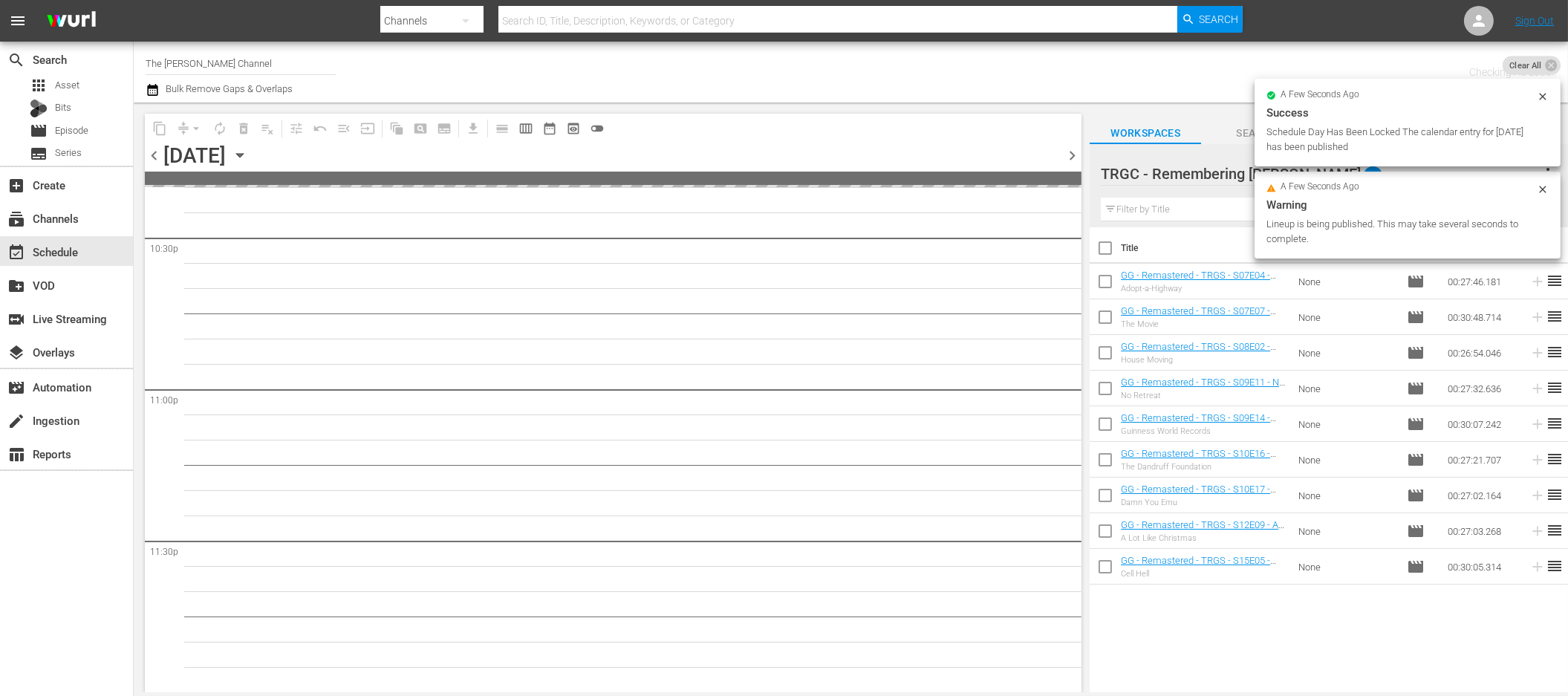
scroll to position [6770, 0]
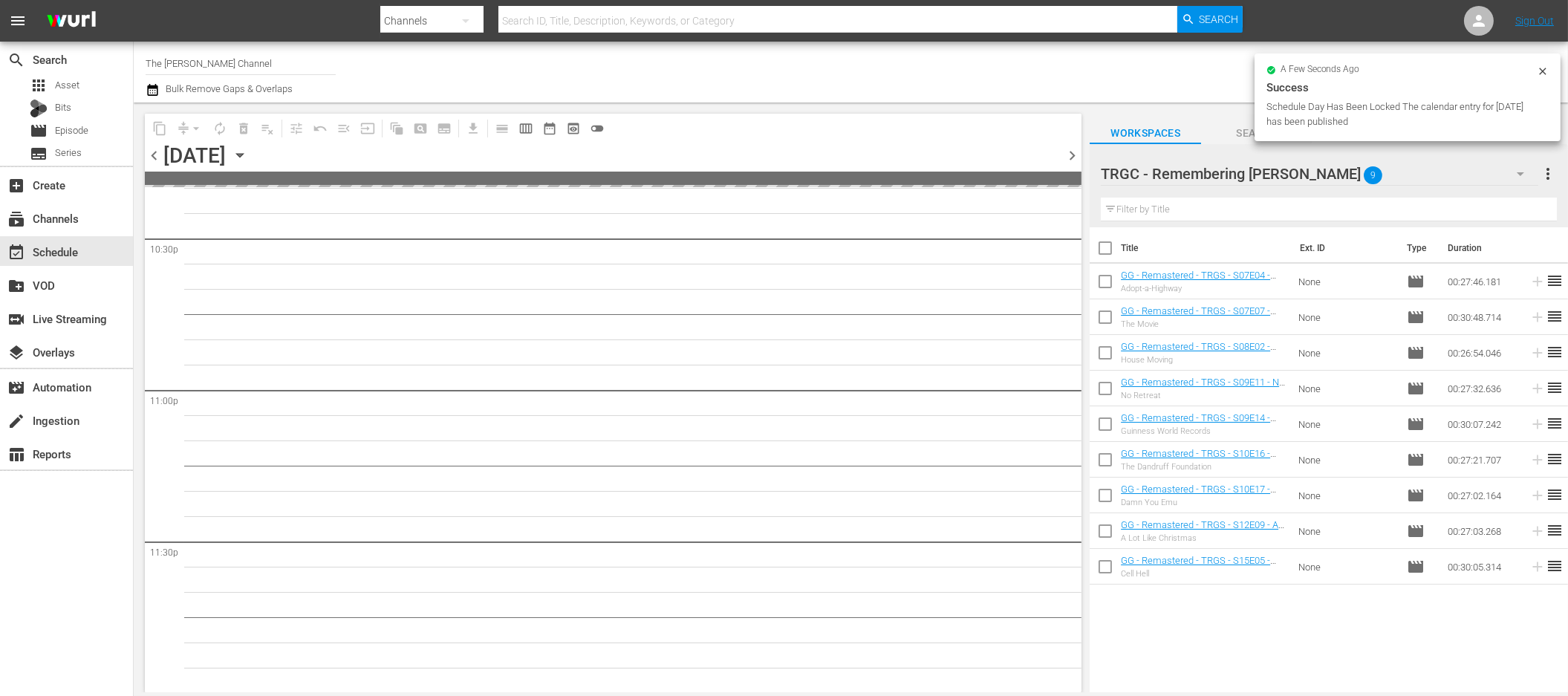
click at [878, 105] on div "content_copy compress arrow_drop_down autorenew_outlined delete_forever_outline…" at bounding box center [610, 397] width 951 height 590
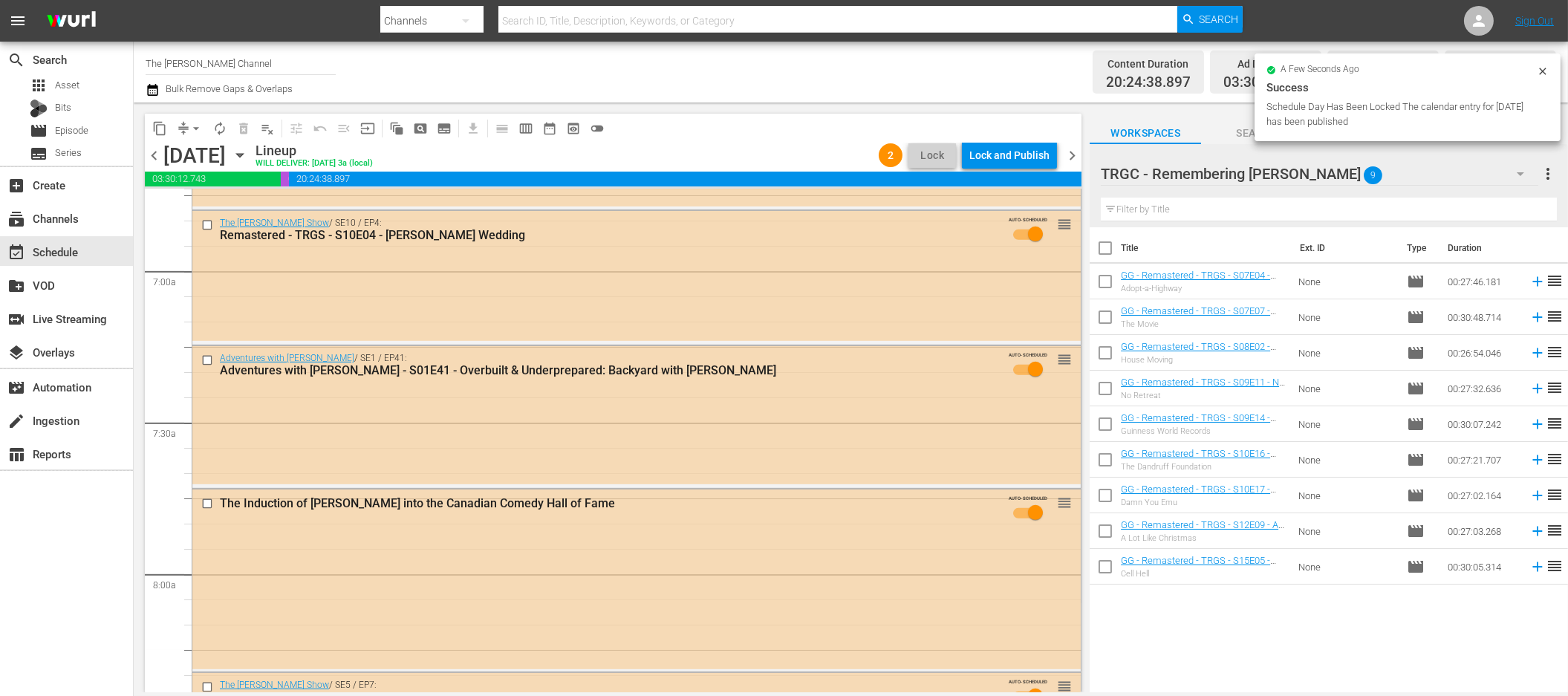
scroll to position [0, 0]
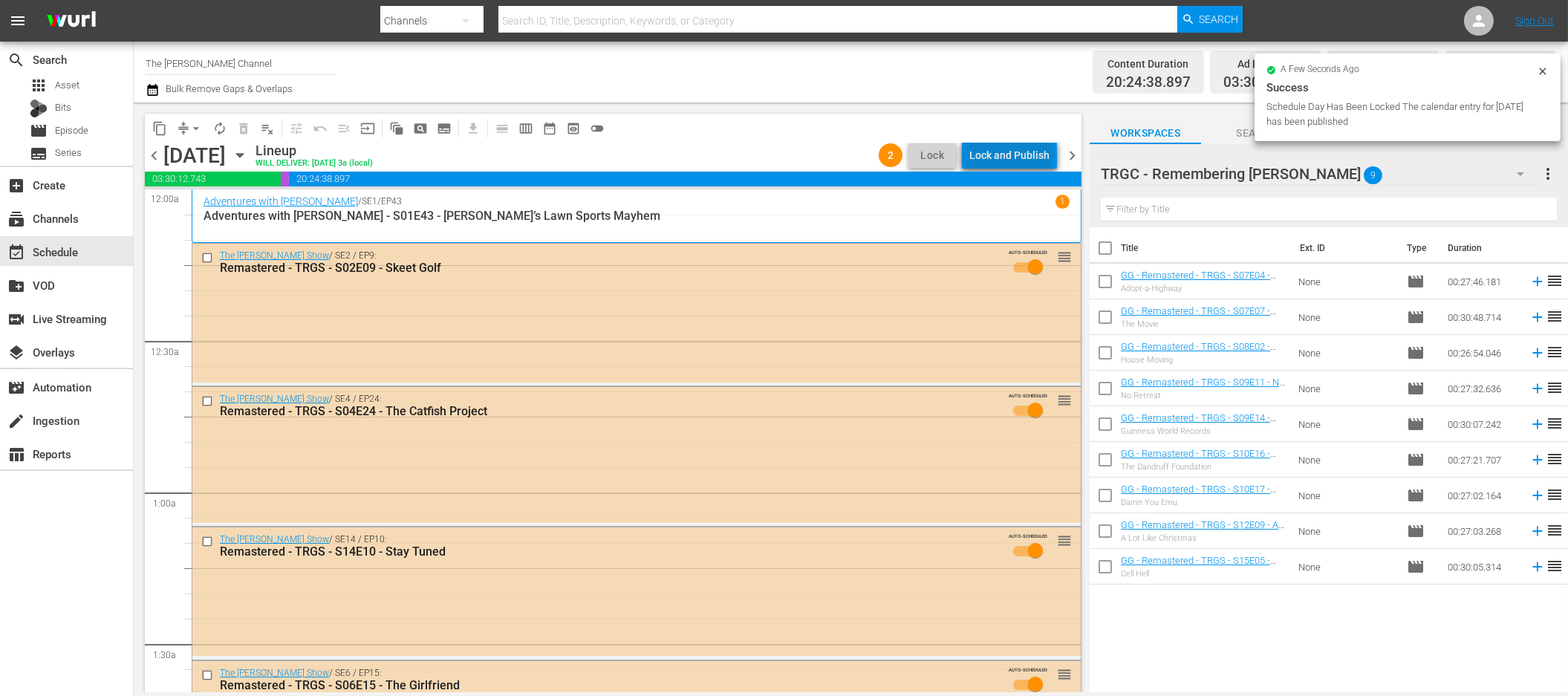
click at [1016, 154] on div "Lock and Publish" at bounding box center [1009, 155] width 81 height 27
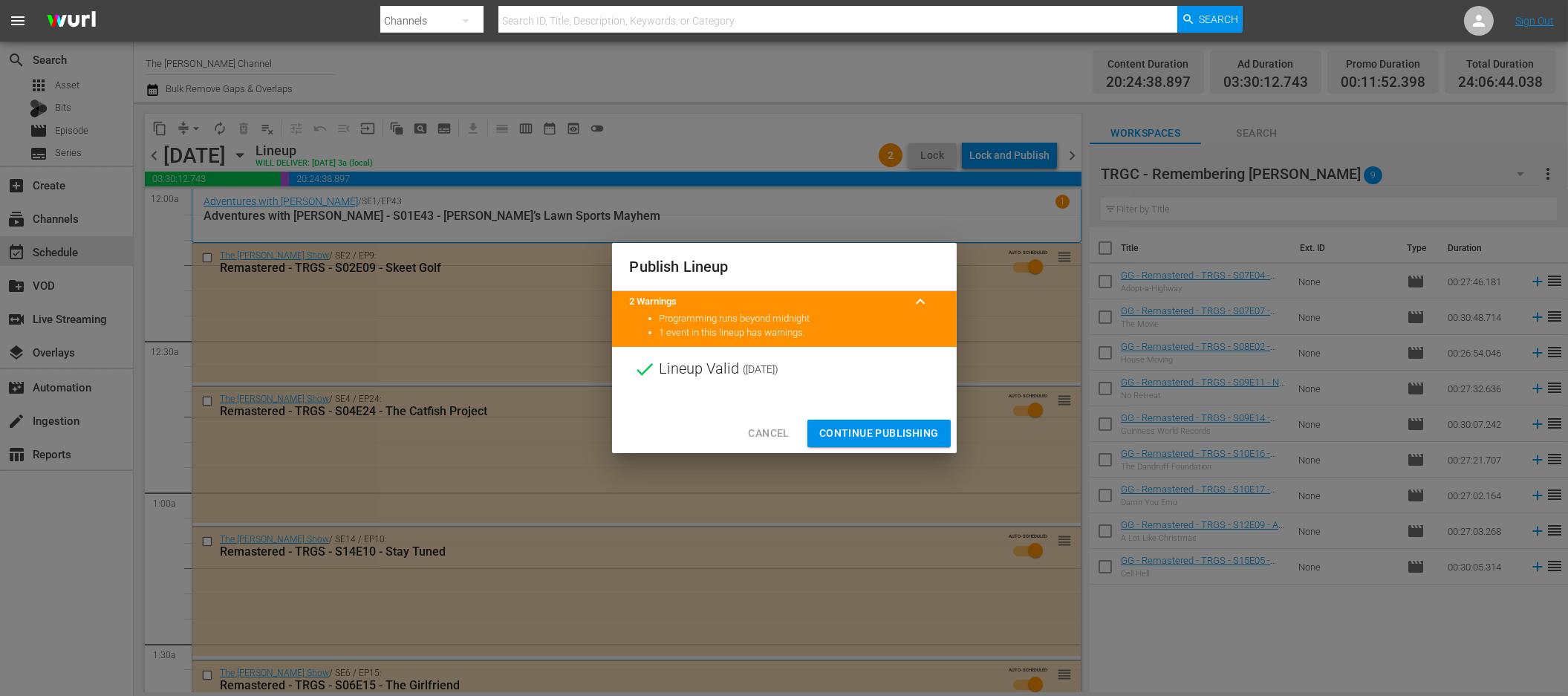
click at [915, 425] on span "Continue Publishing" at bounding box center [879, 433] width 119 height 19
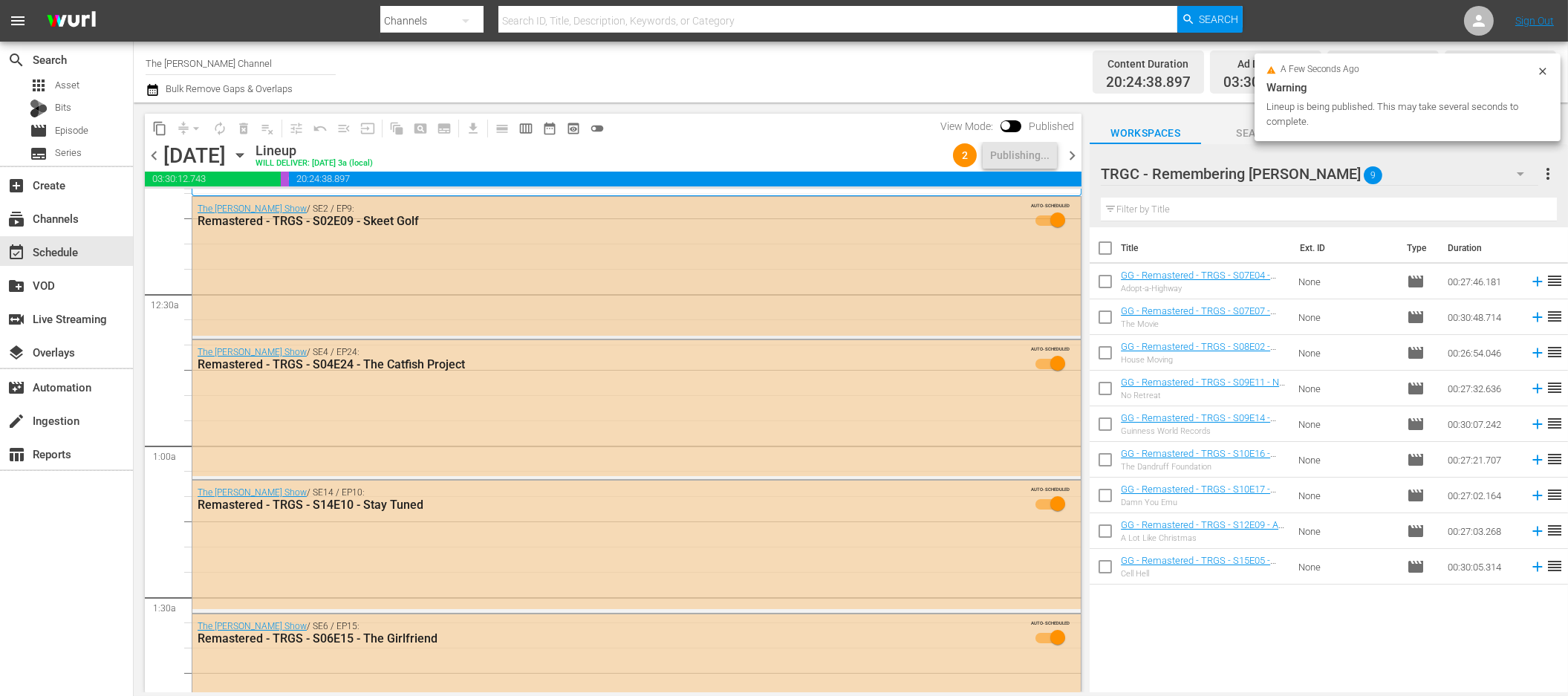
scroll to position [48, 0]
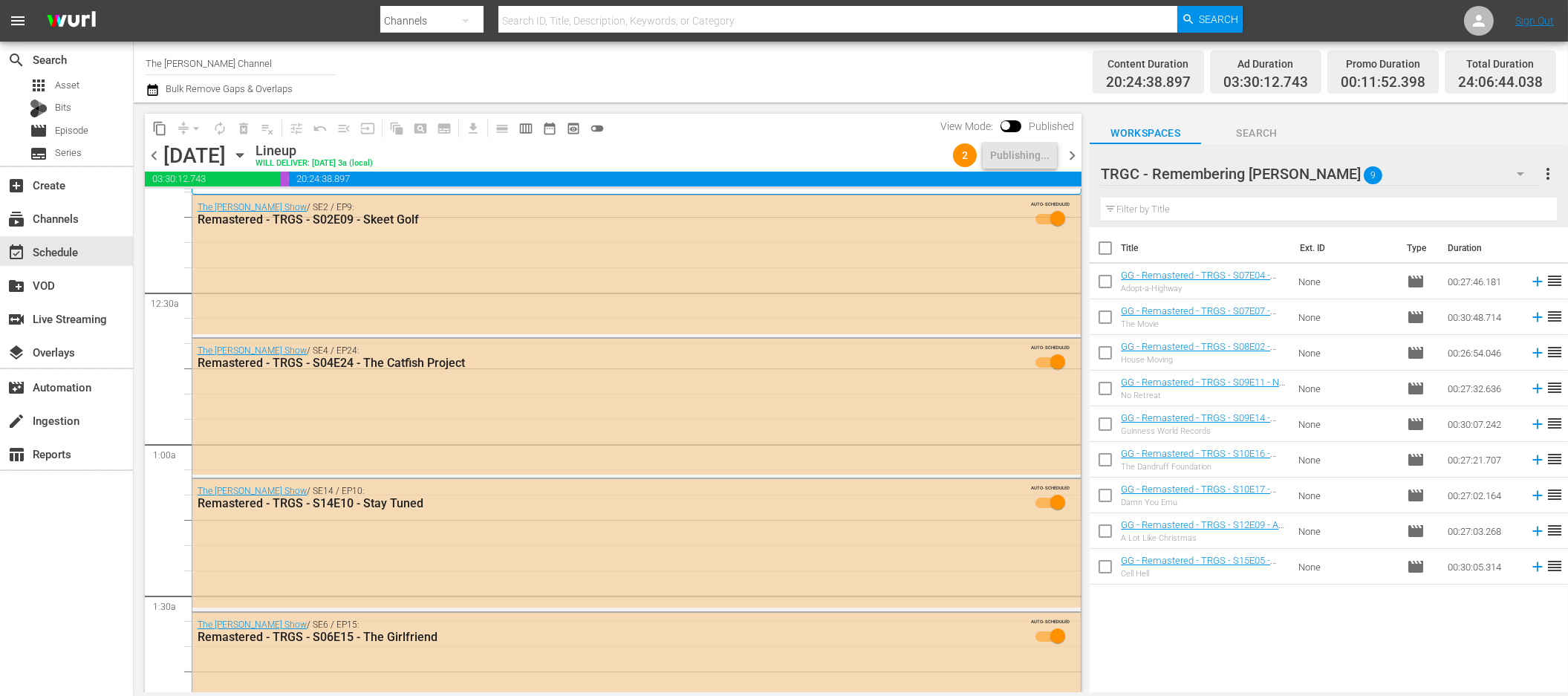
click at [1071, 157] on span "chevron_right" at bounding box center [1072, 156] width 19 height 19
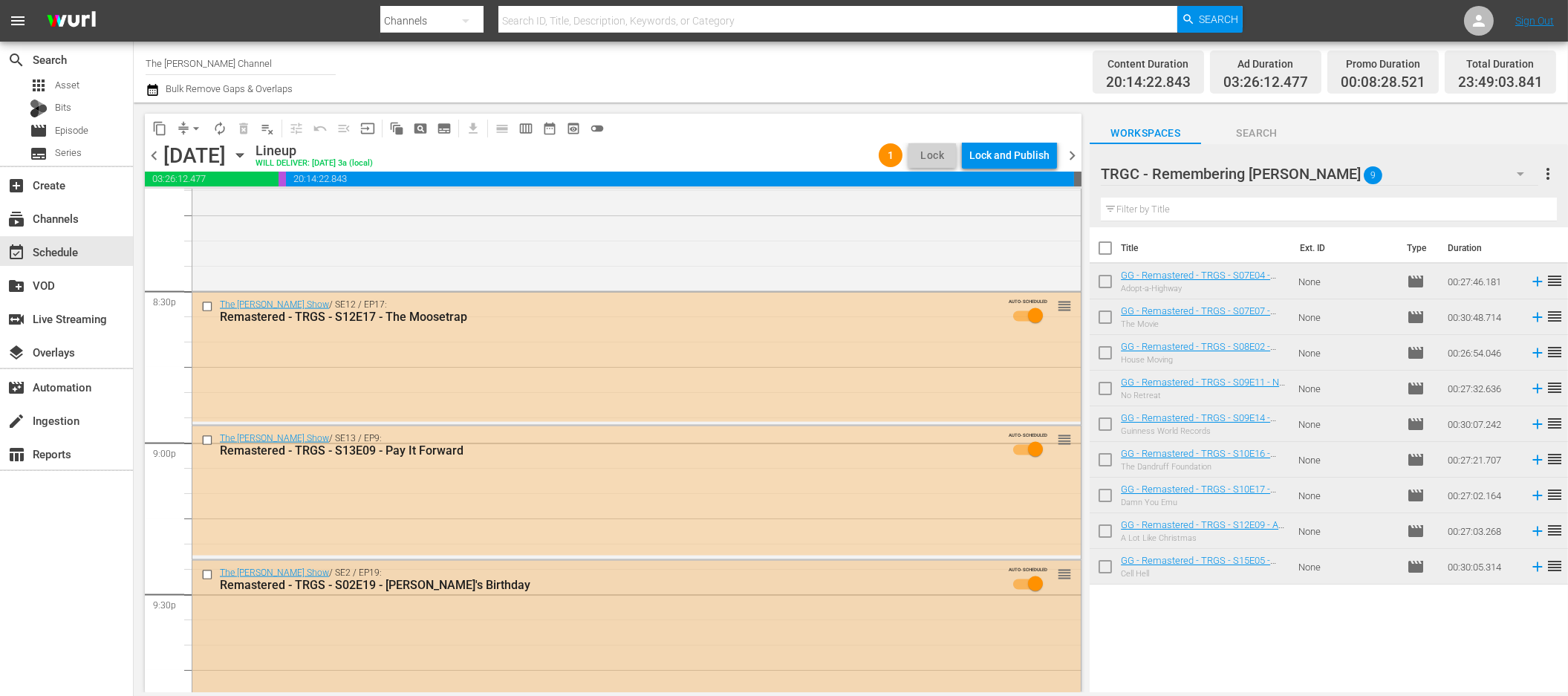
scroll to position [6804, 0]
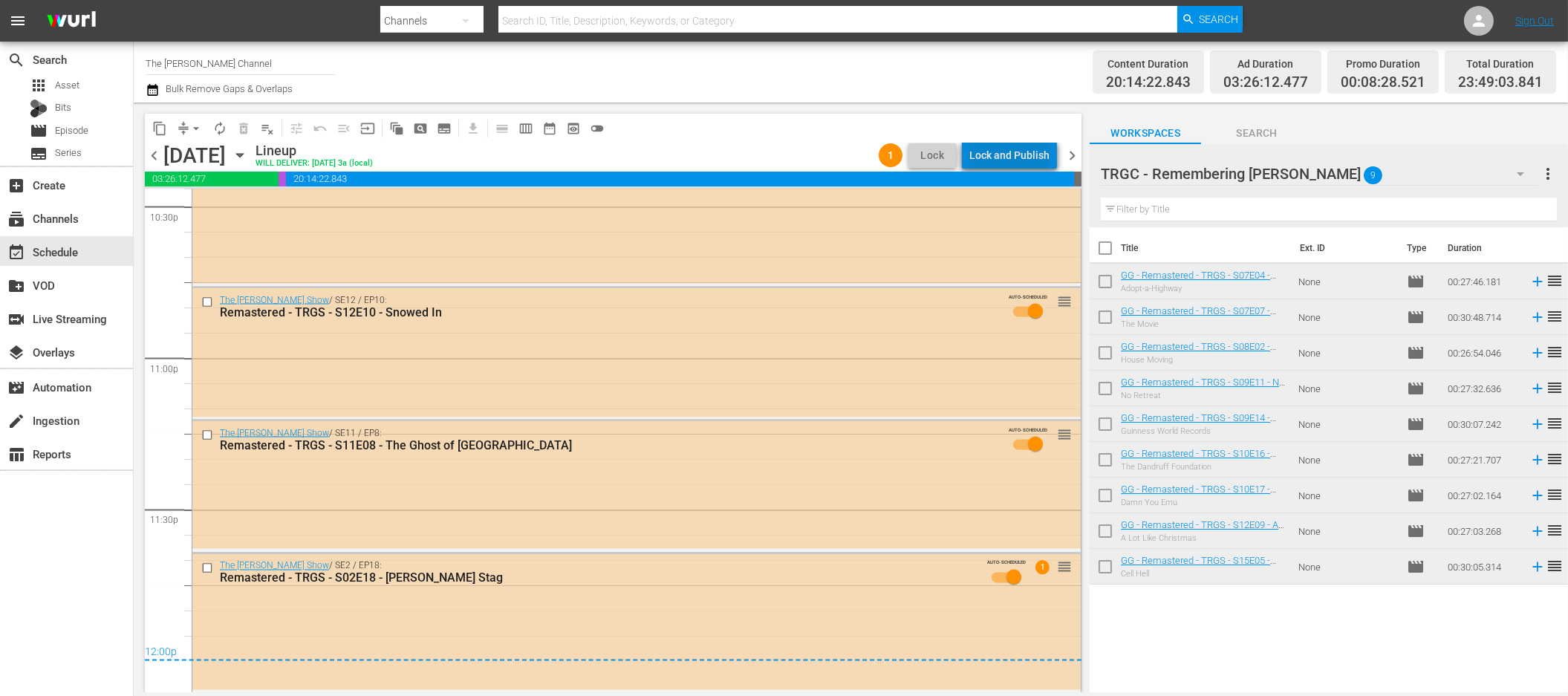
click at [1018, 160] on div "Lock and Publish" at bounding box center [1009, 155] width 81 height 27
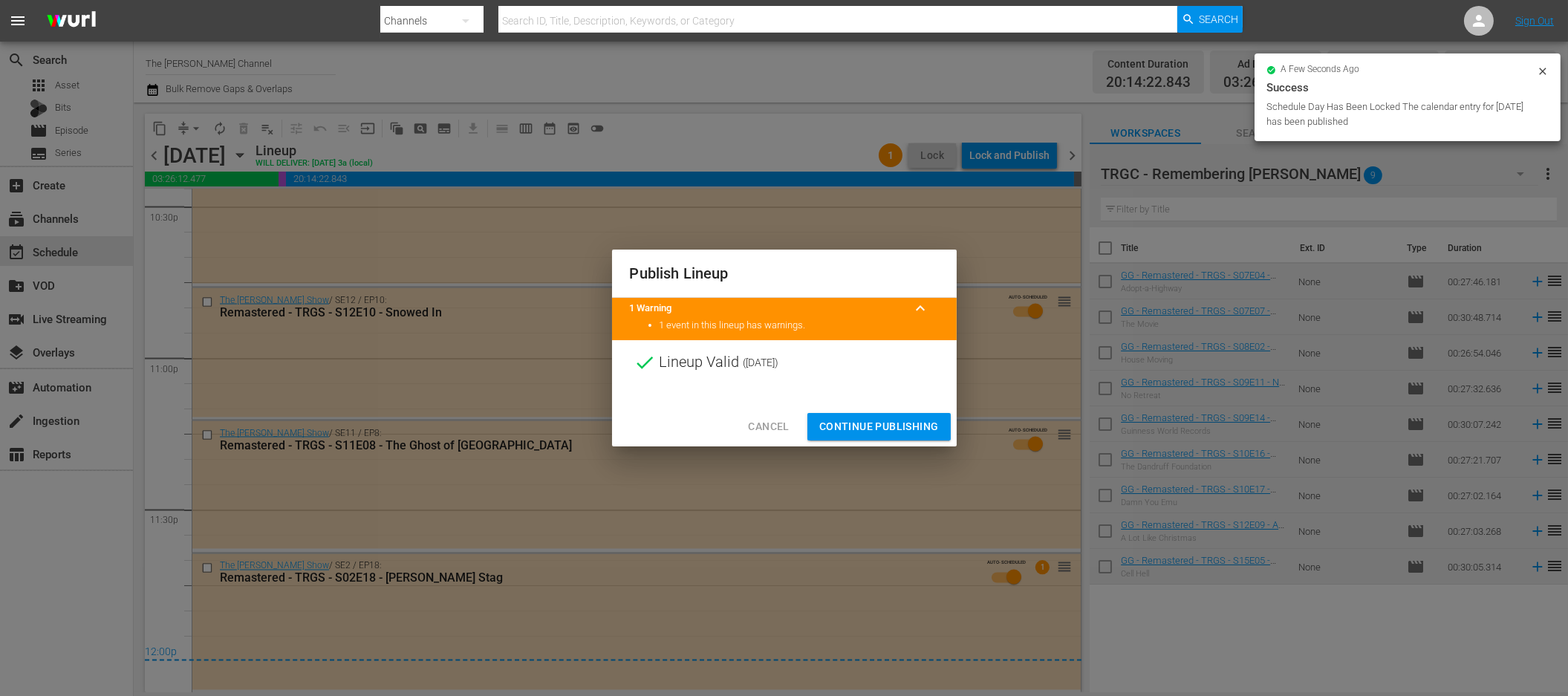
click at [894, 428] on span "Continue Publishing" at bounding box center [879, 427] width 119 height 19
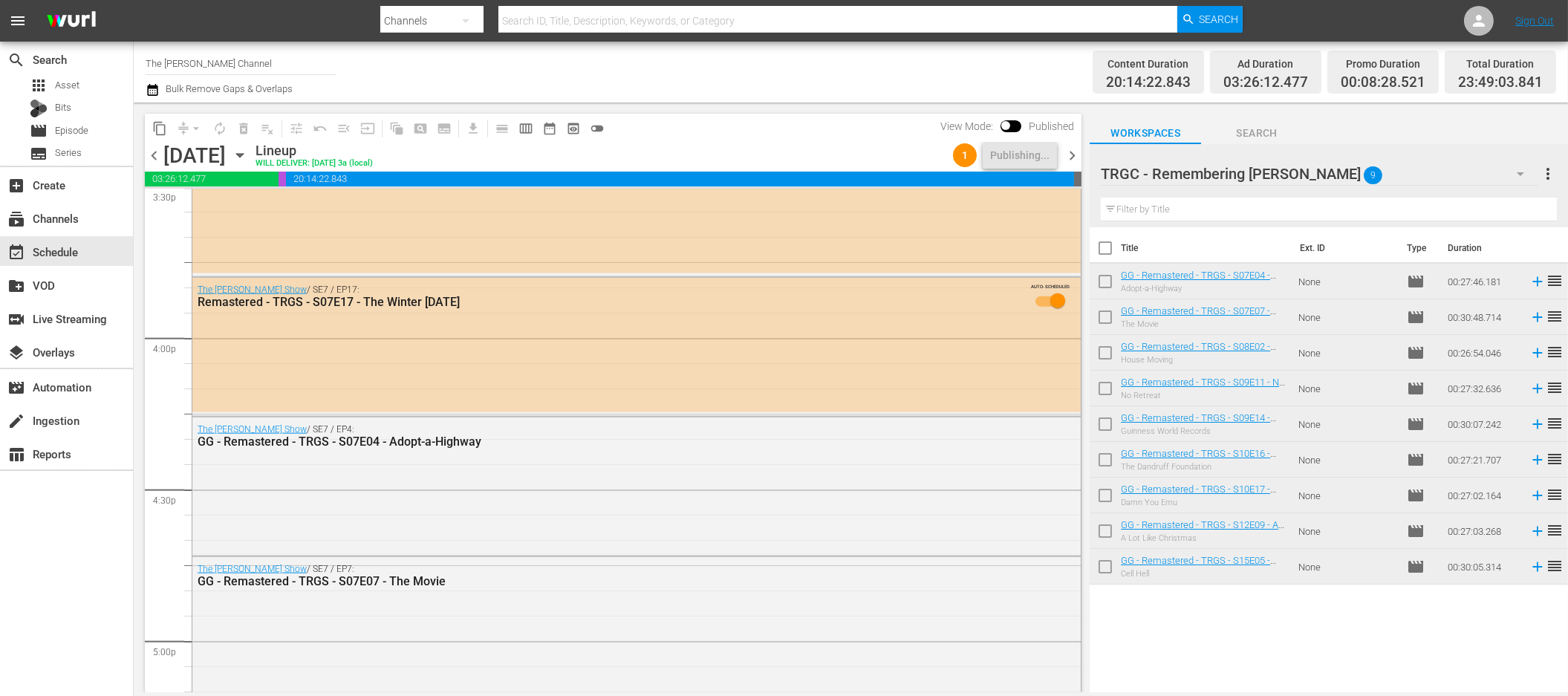
scroll to position [4698, 0]
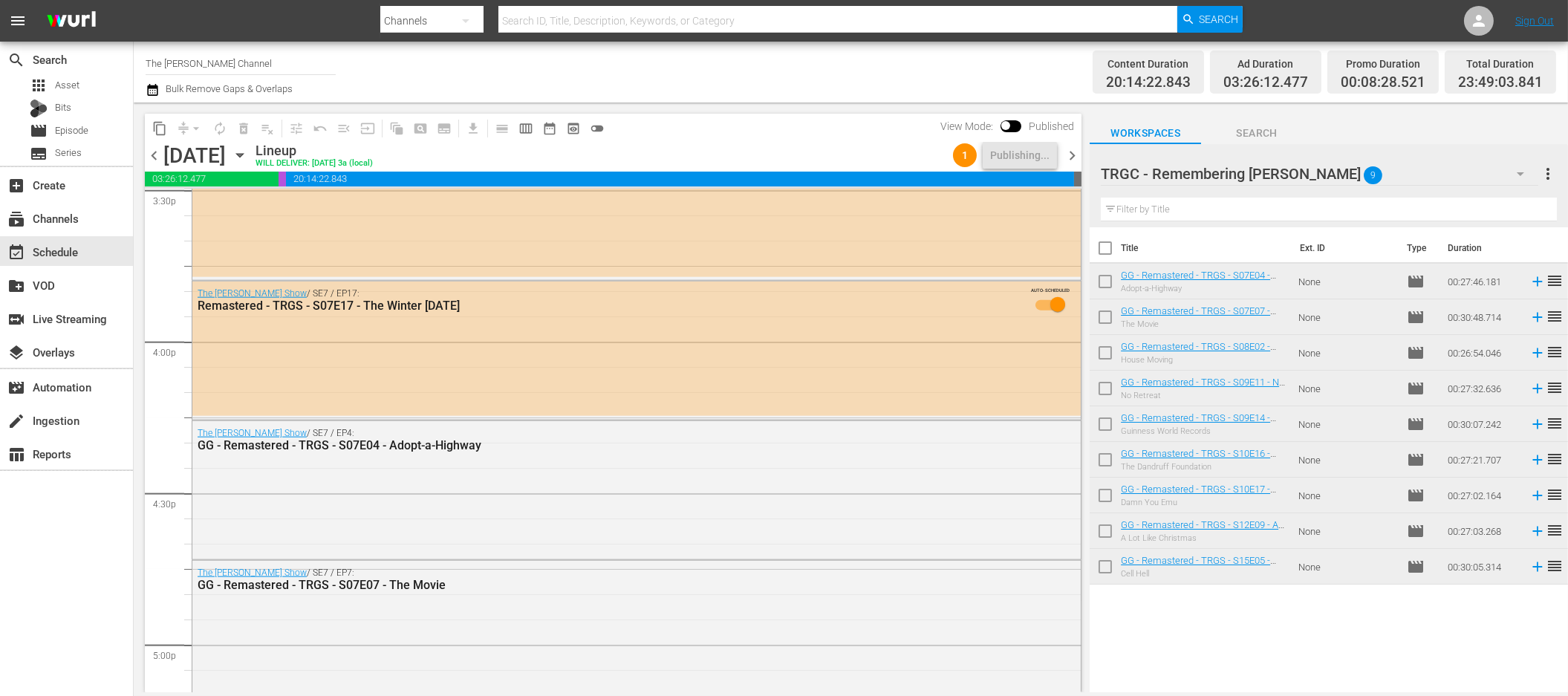
click at [1068, 158] on span "chevron_right" at bounding box center [1072, 156] width 19 height 19
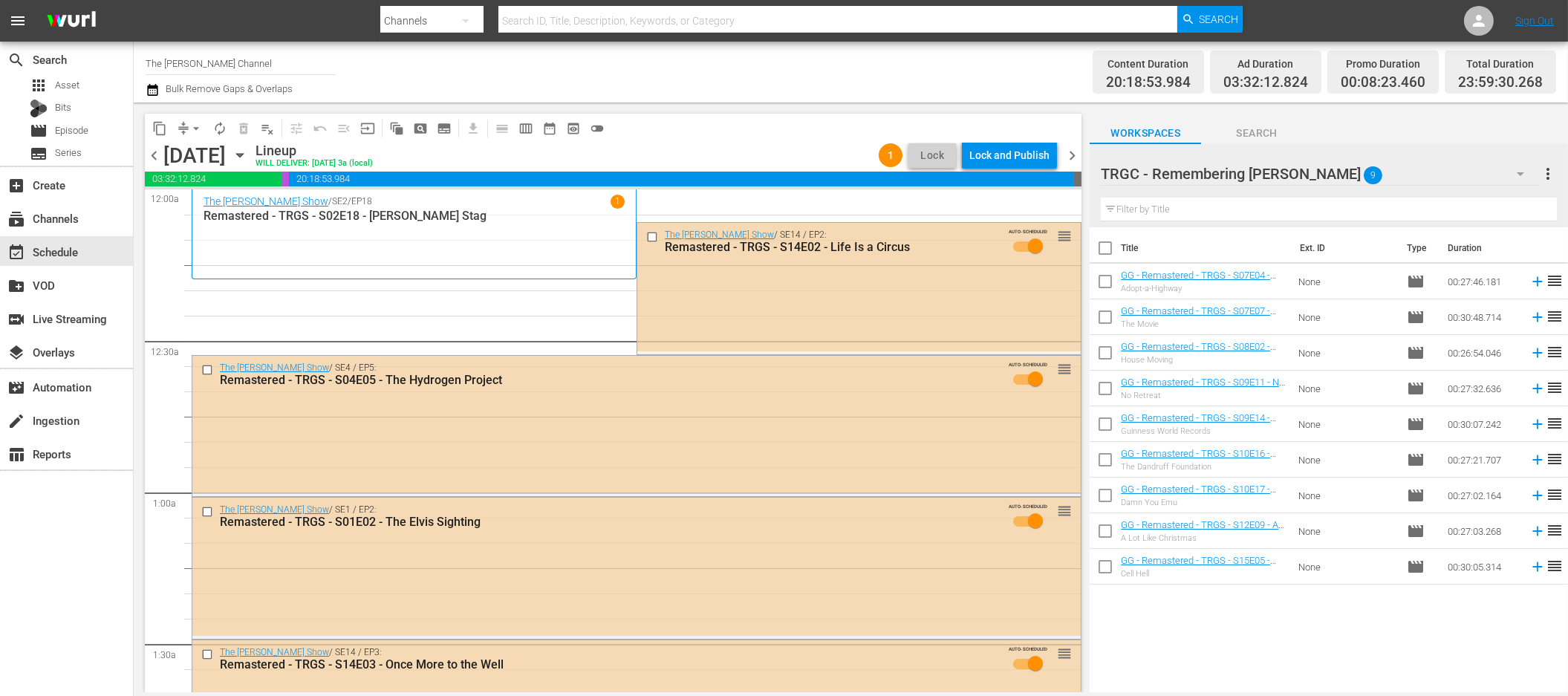
click at [150, 153] on span "chevron_left" at bounding box center [154, 156] width 19 height 19
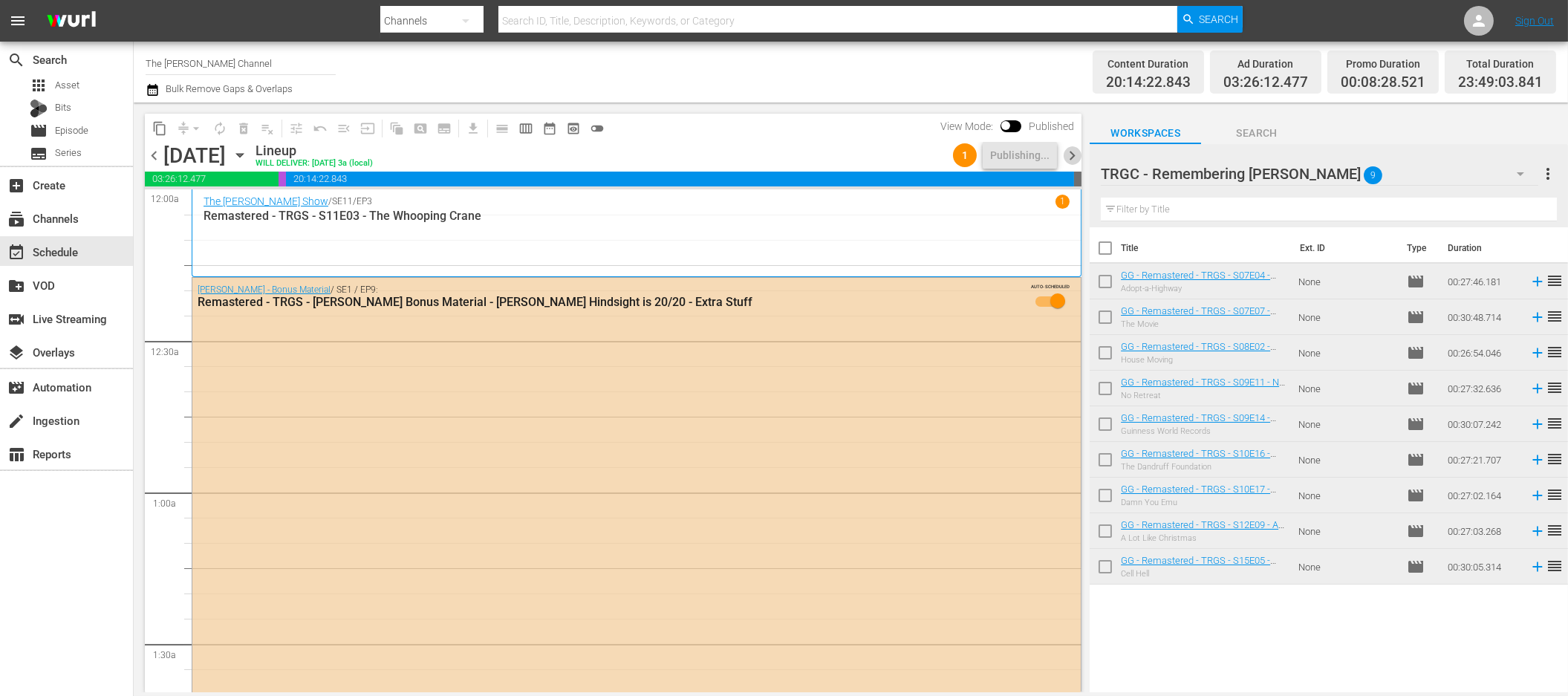
click at [1075, 161] on span "chevron_right" at bounding box center [1072, 156] width 19 height 19
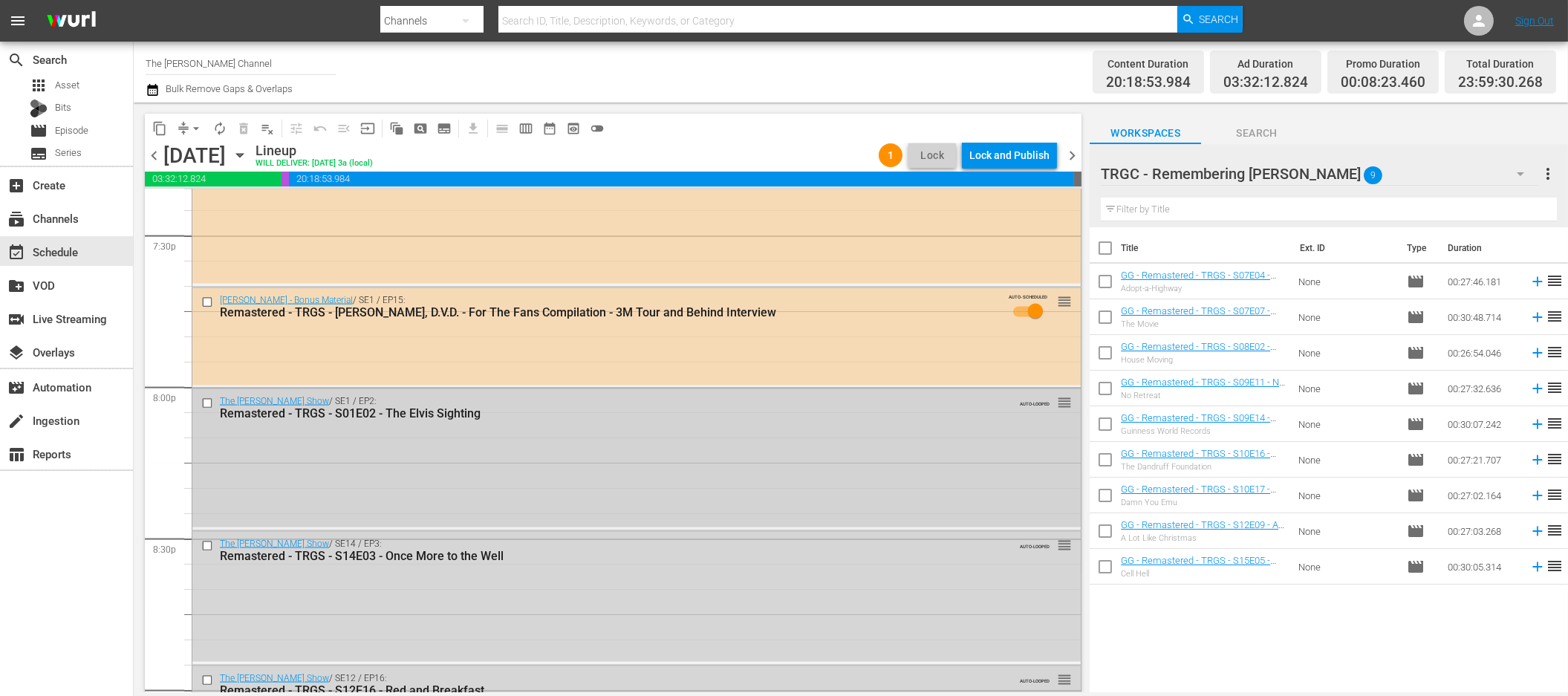
scroll to position [5865, 0]
click at [1016, 160] on div "Lock and Publish" at bounding box center [1009, 155] width 81 height 27
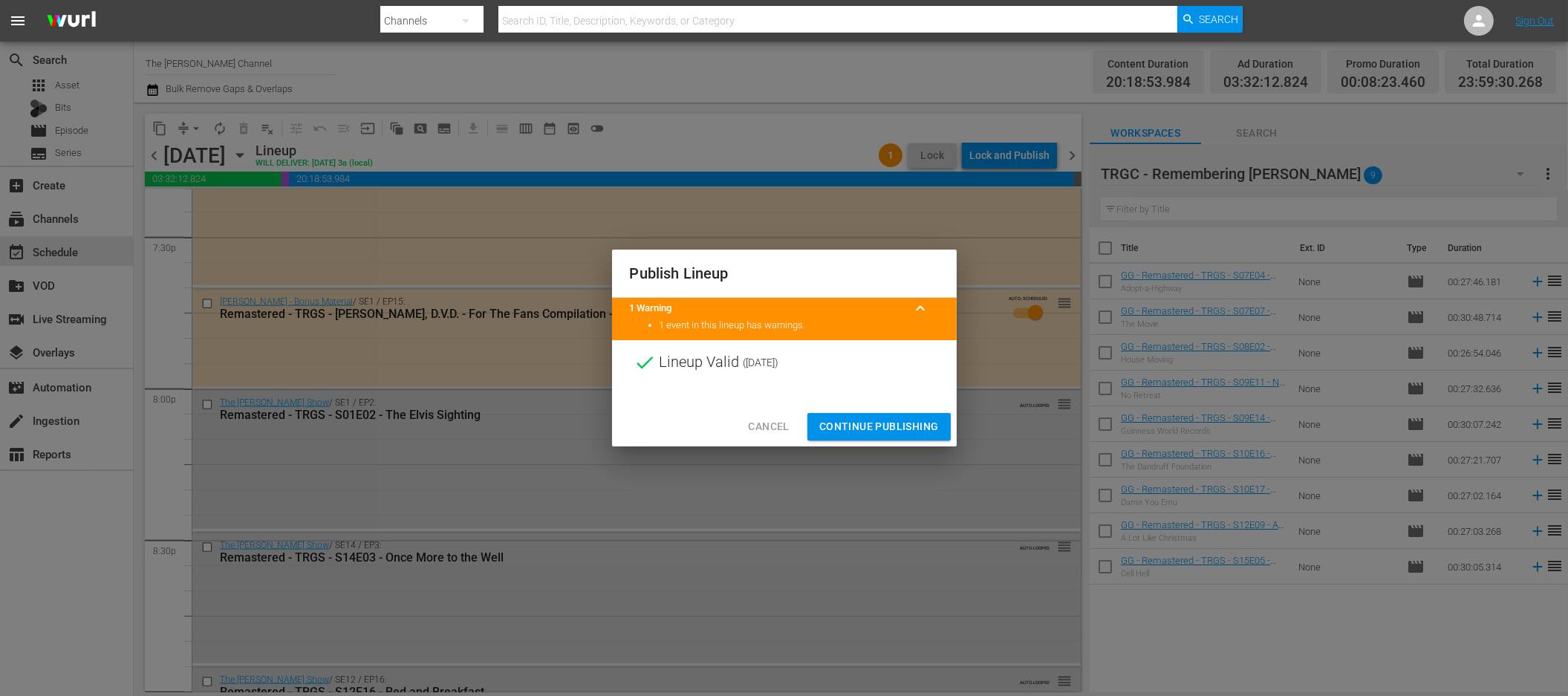
click at [909, 421] on span "Continue Publishing" at bounding box center [879, 427] width 119 height 19
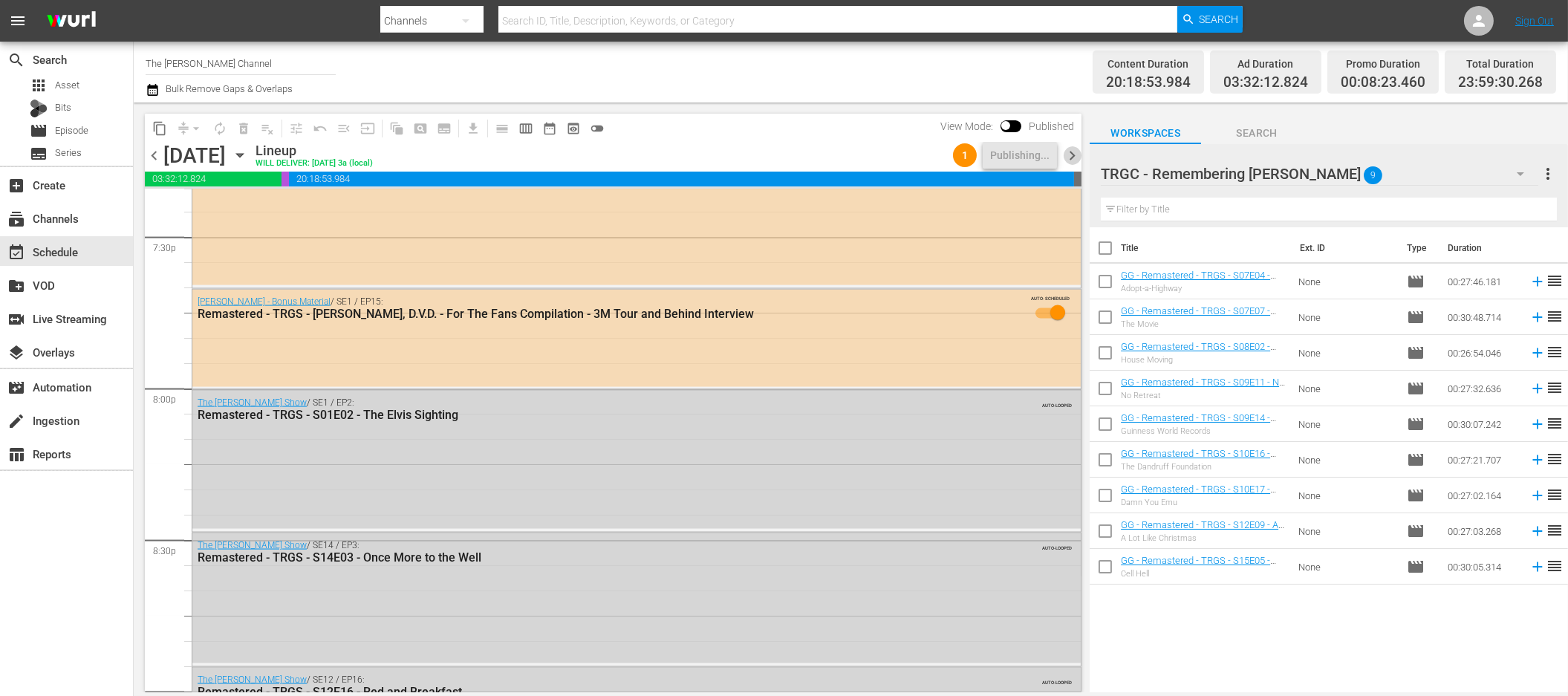
click at [1071, 161] on span "chevron_right" at bounding box center [1072, 156] width 19 height 19
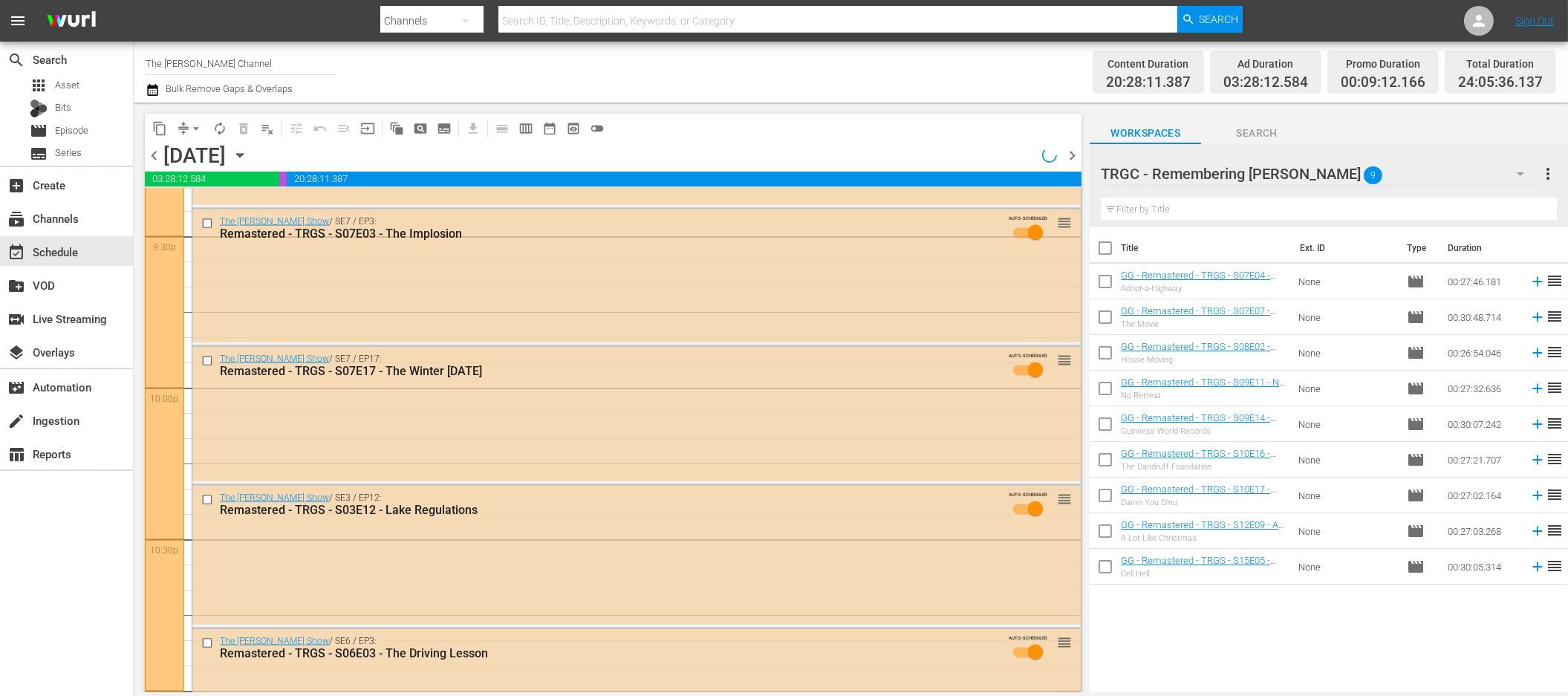
scroll to position [5839, 0]
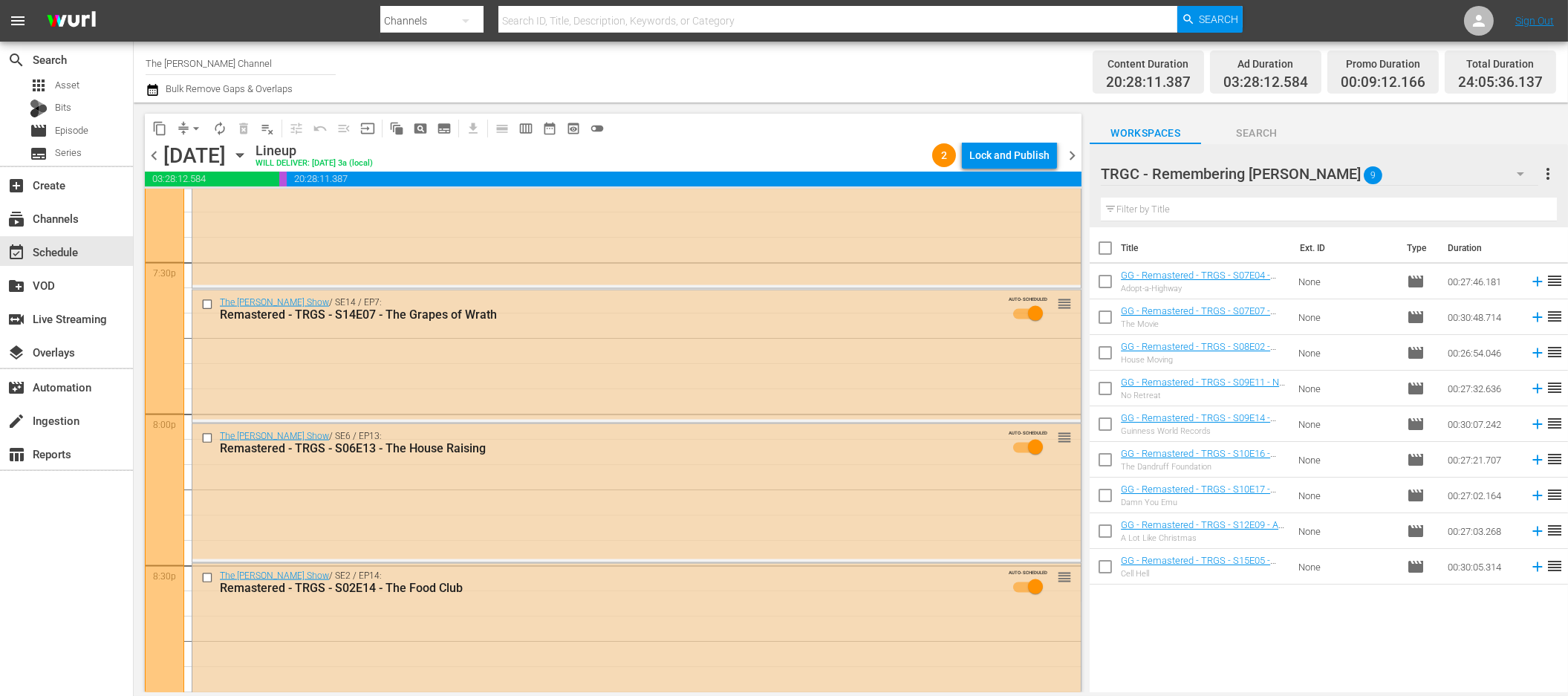
click at [807, 115] on div "content_copy compress arrow_drop_down autorenew_outlined delete_forever_outline…" at bounding box center [613, 128] width 937 height 29
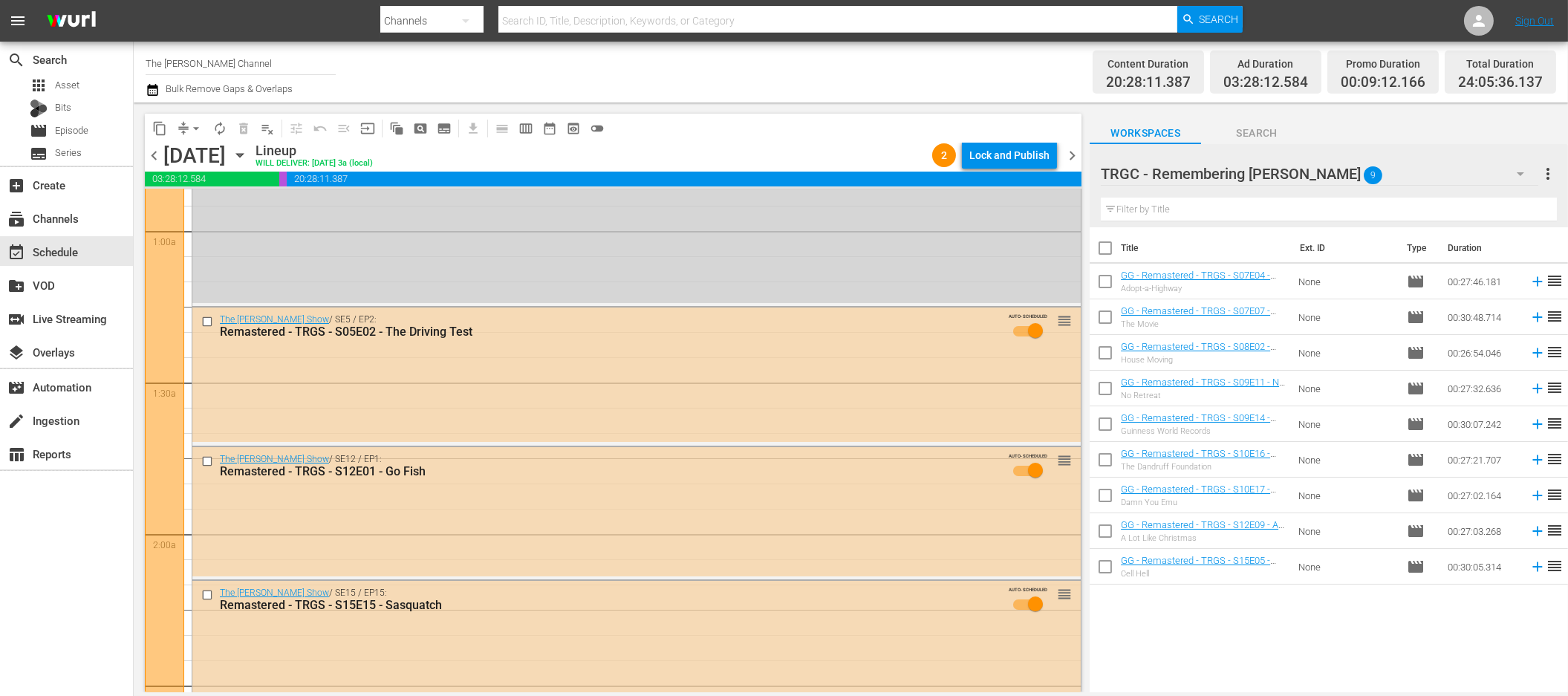
scroll to position [0, 0]
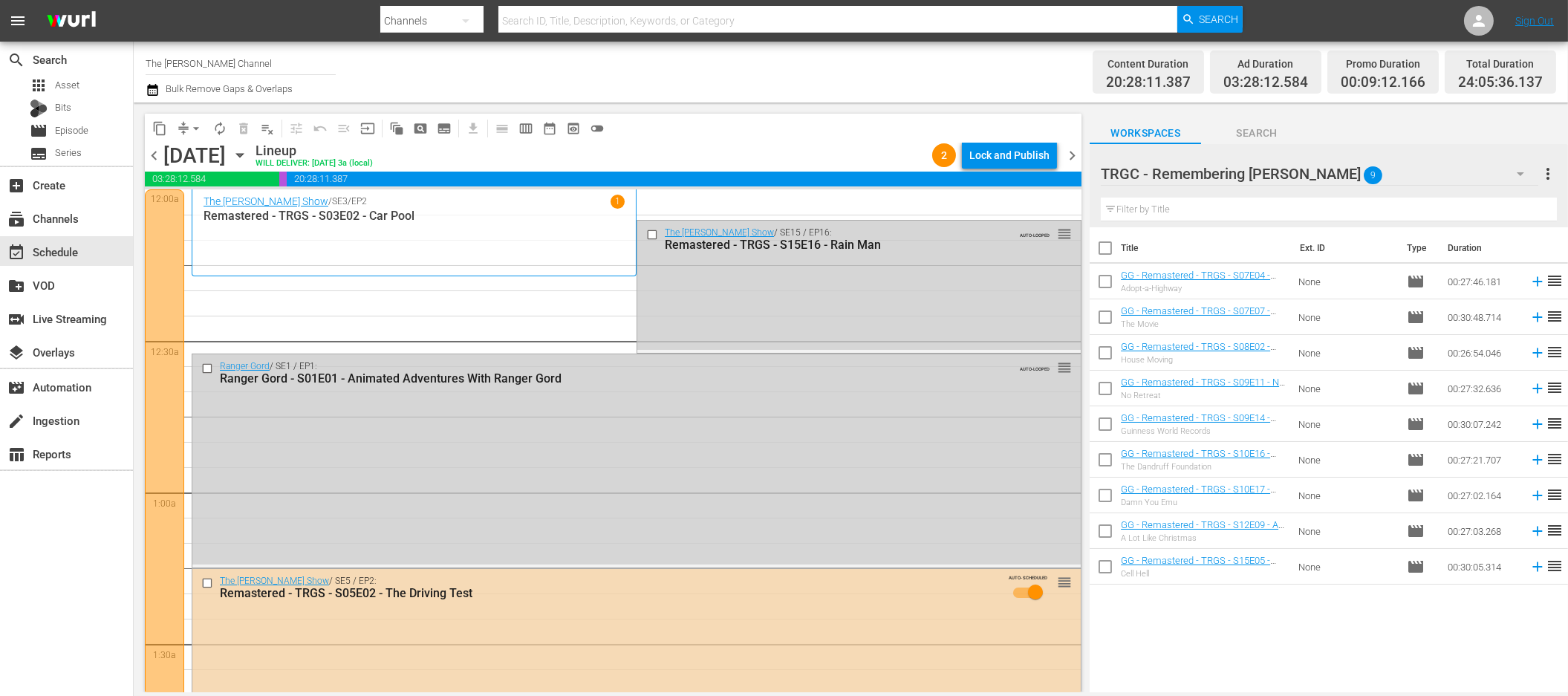
click at [157, 155] on span "chevron_left" at bounding box center [154, 156] width 19 height 19
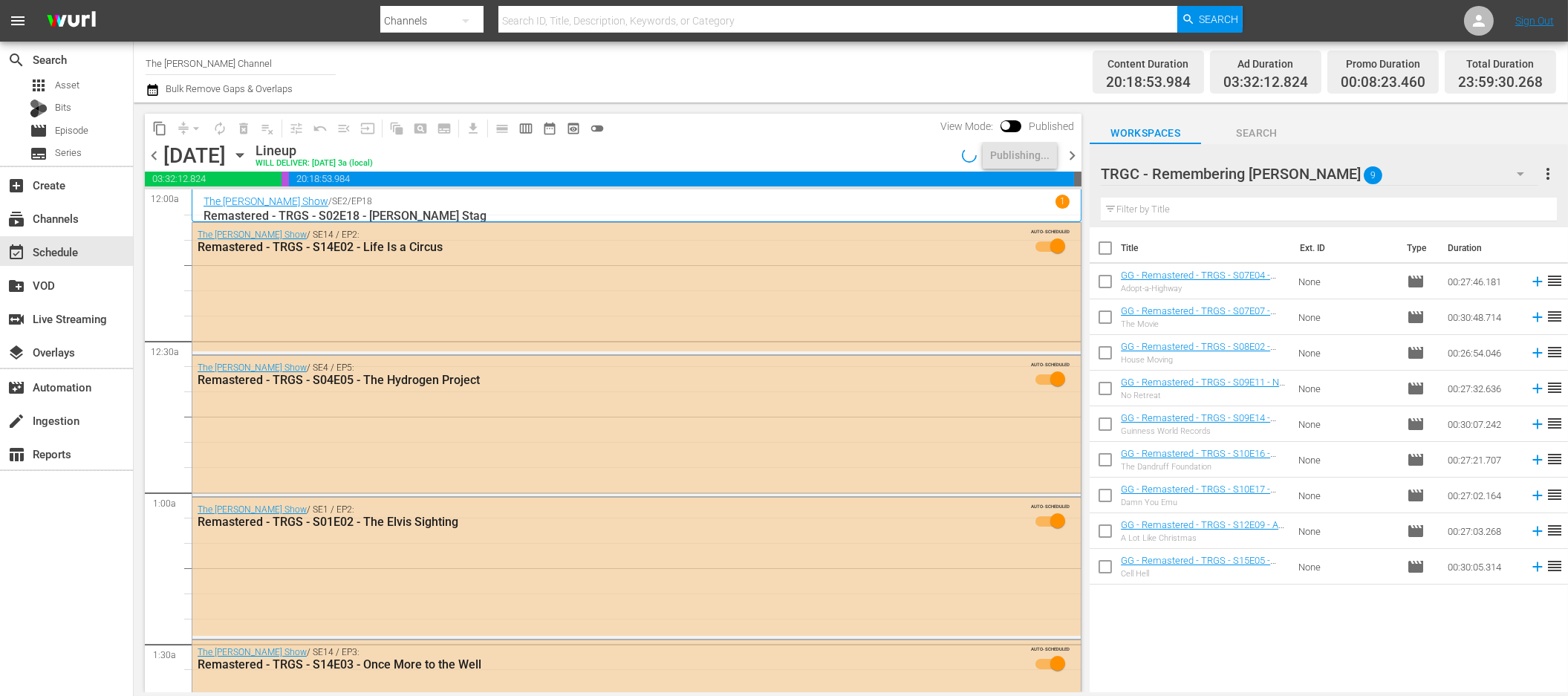
click at [1073, 152] on span "chevron_right" at bounding box center [1072, 156] width 19 height 19
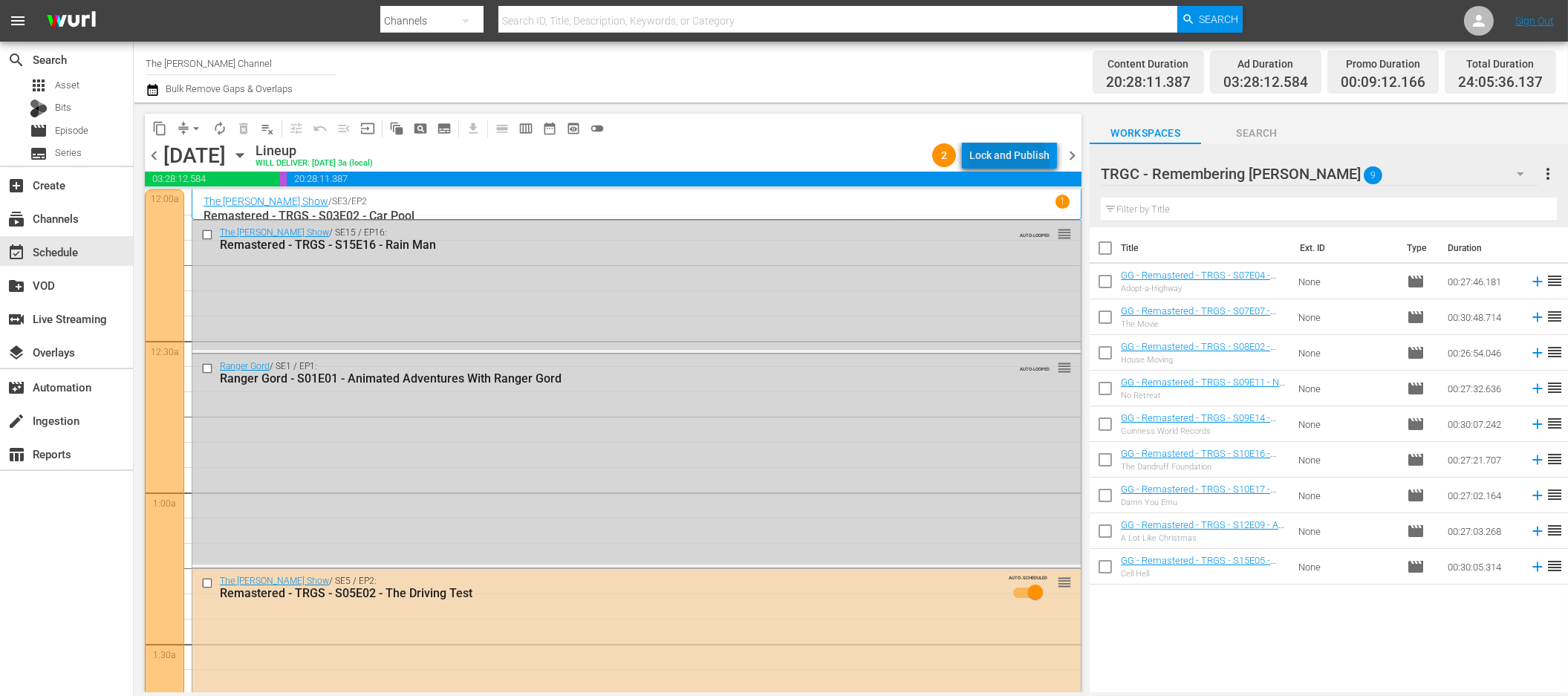
click at [1008, 167] on div "Lock and Publish" at bounding box center [1009, 155] width 81 height 27
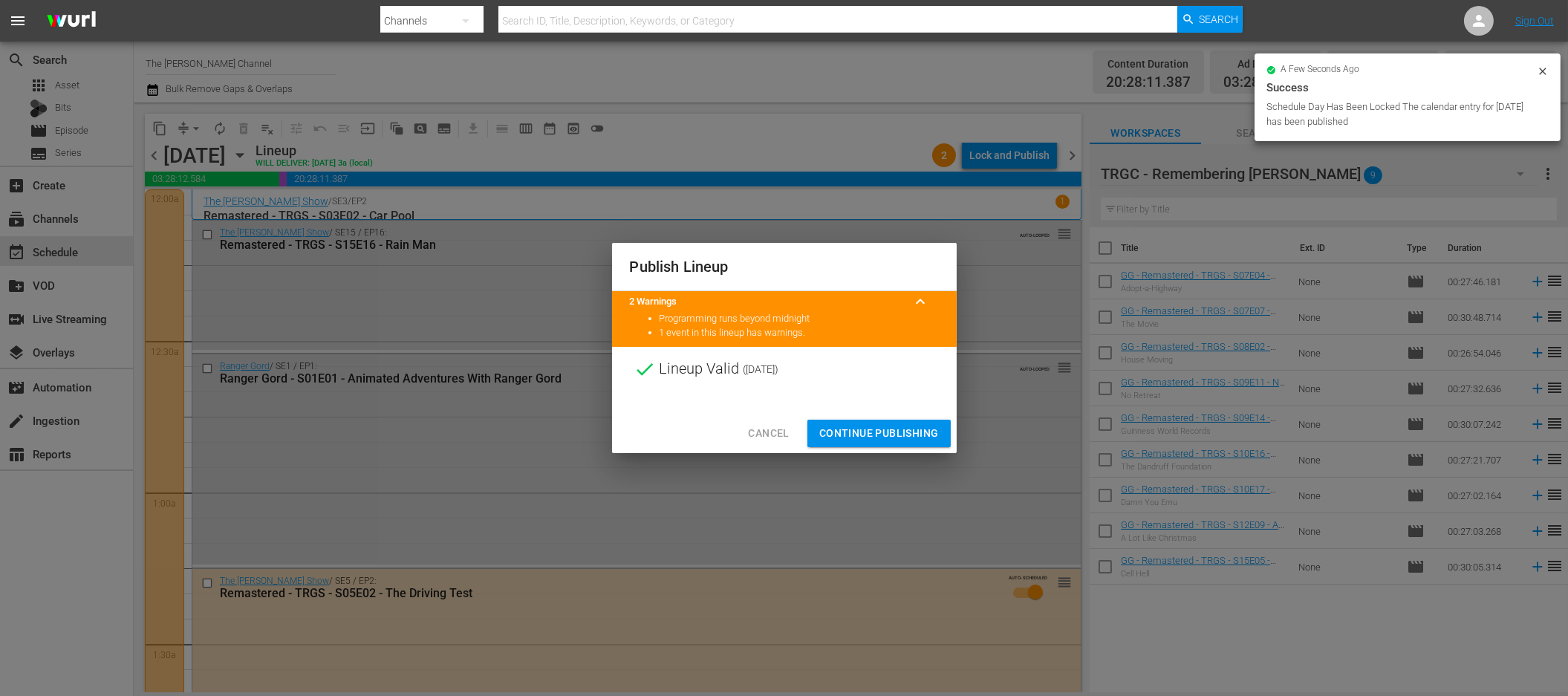
click at [886, 431] on span "Continue Publishing" at bounding box center [879, 433] width 119 height 19
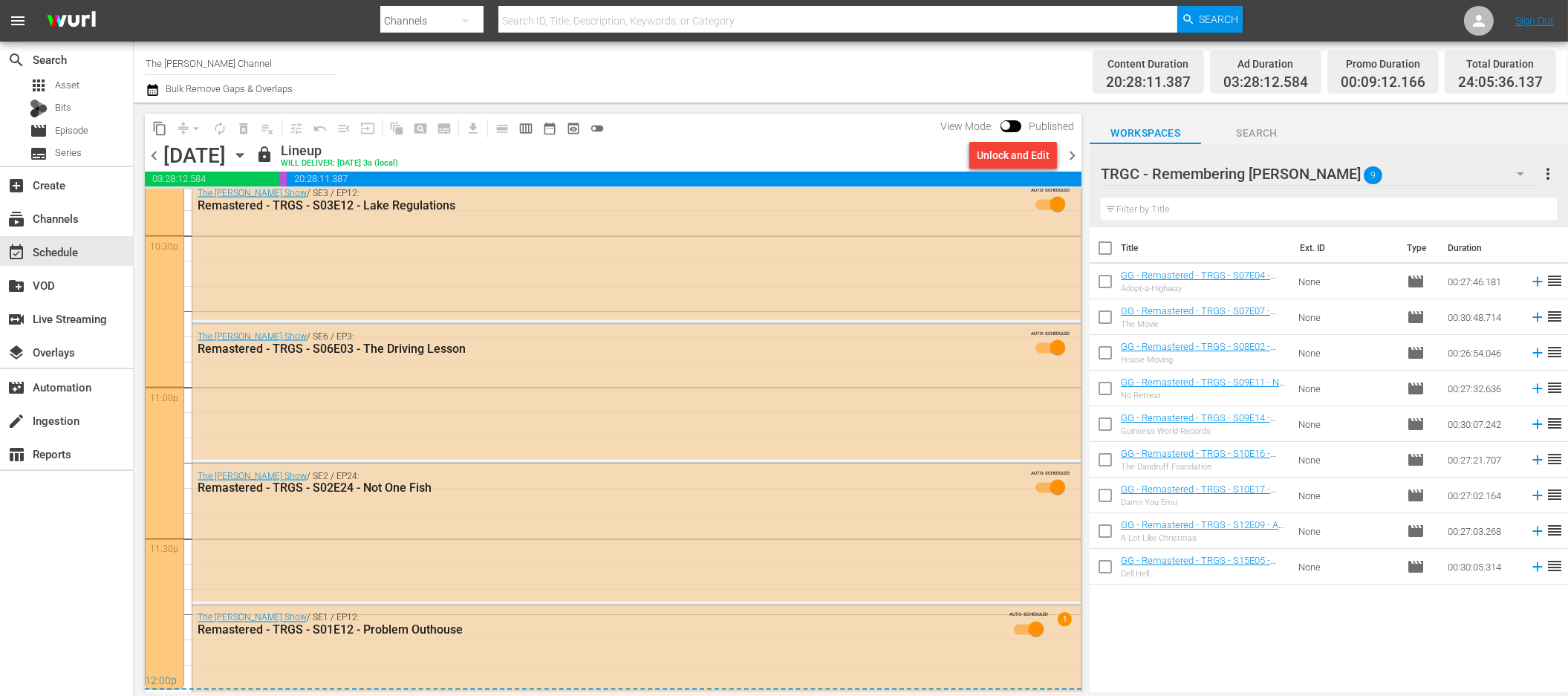
scroll to position [6831, 0]
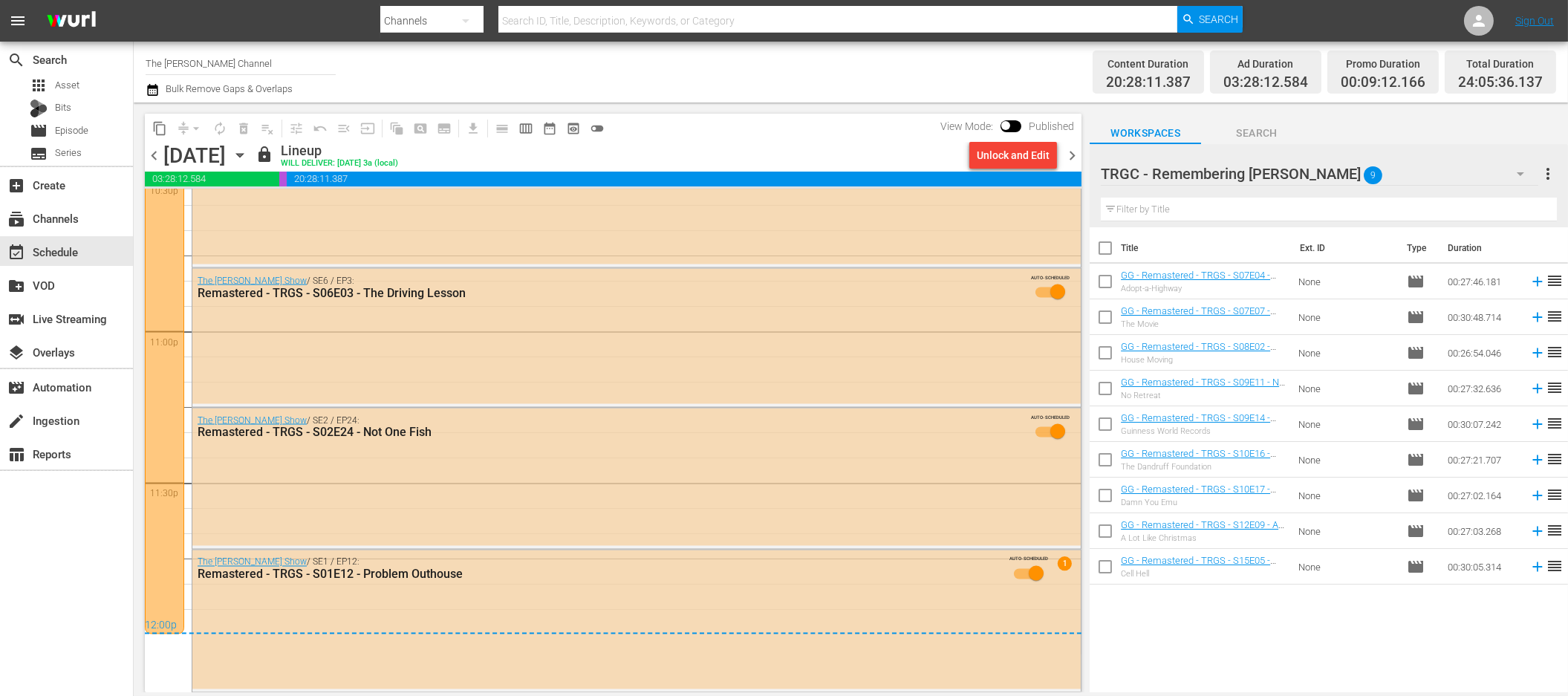
click at [1072, 156] on span "chevron_right" at bounding box center [1072, 156] width 19 height 19
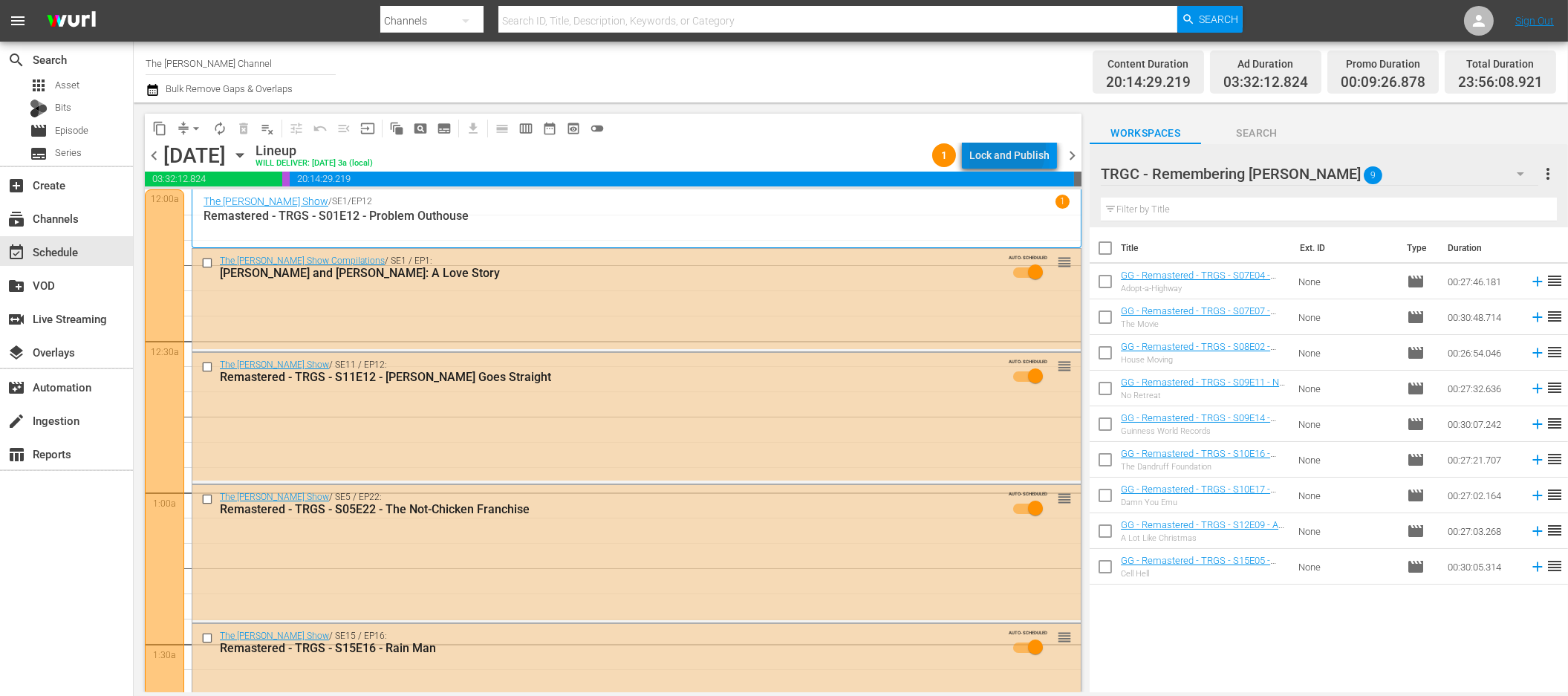
click at [1000, 148] on div "Lock and Publish" at bounding box center [1009, 155] width 81 height 27
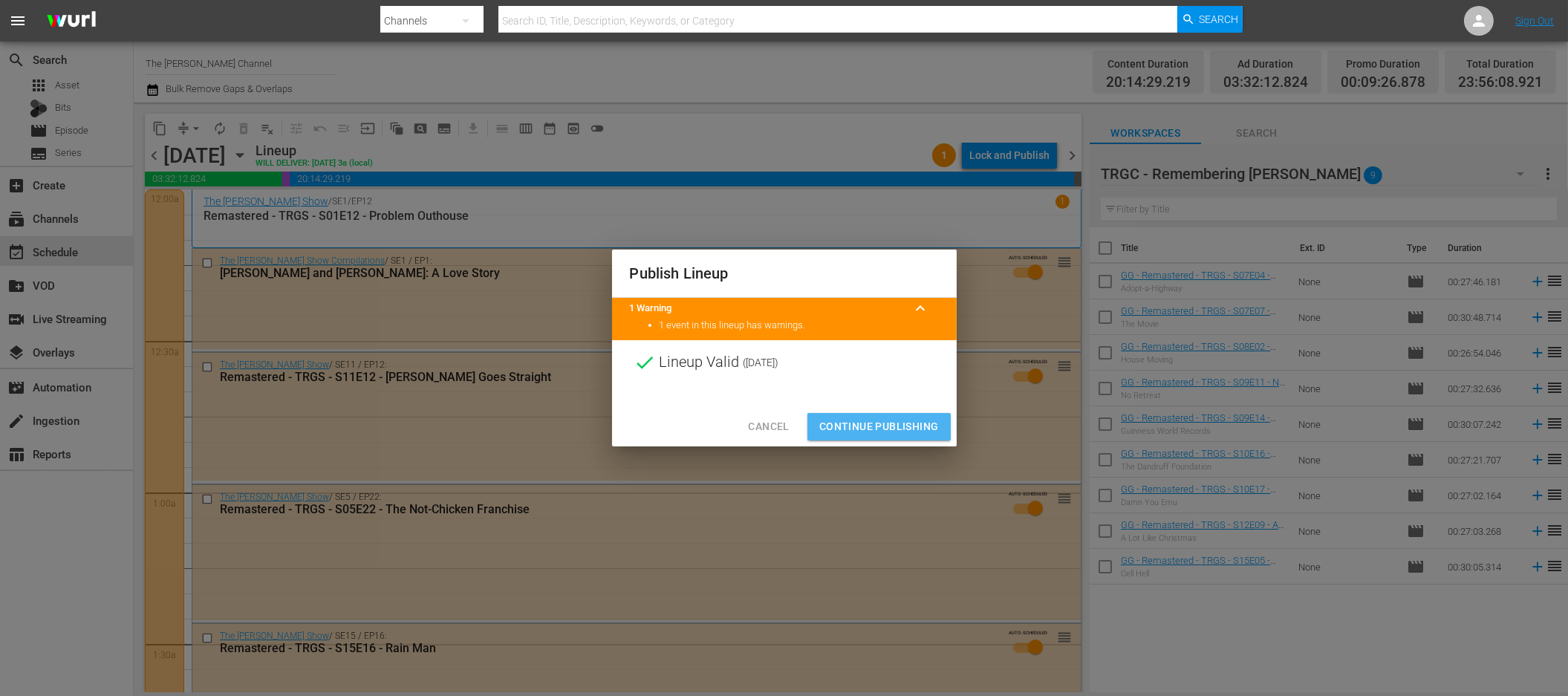
click at [909, 423] on span "Continue Publishing" at bounding box center [879, 427] width 119 height 19
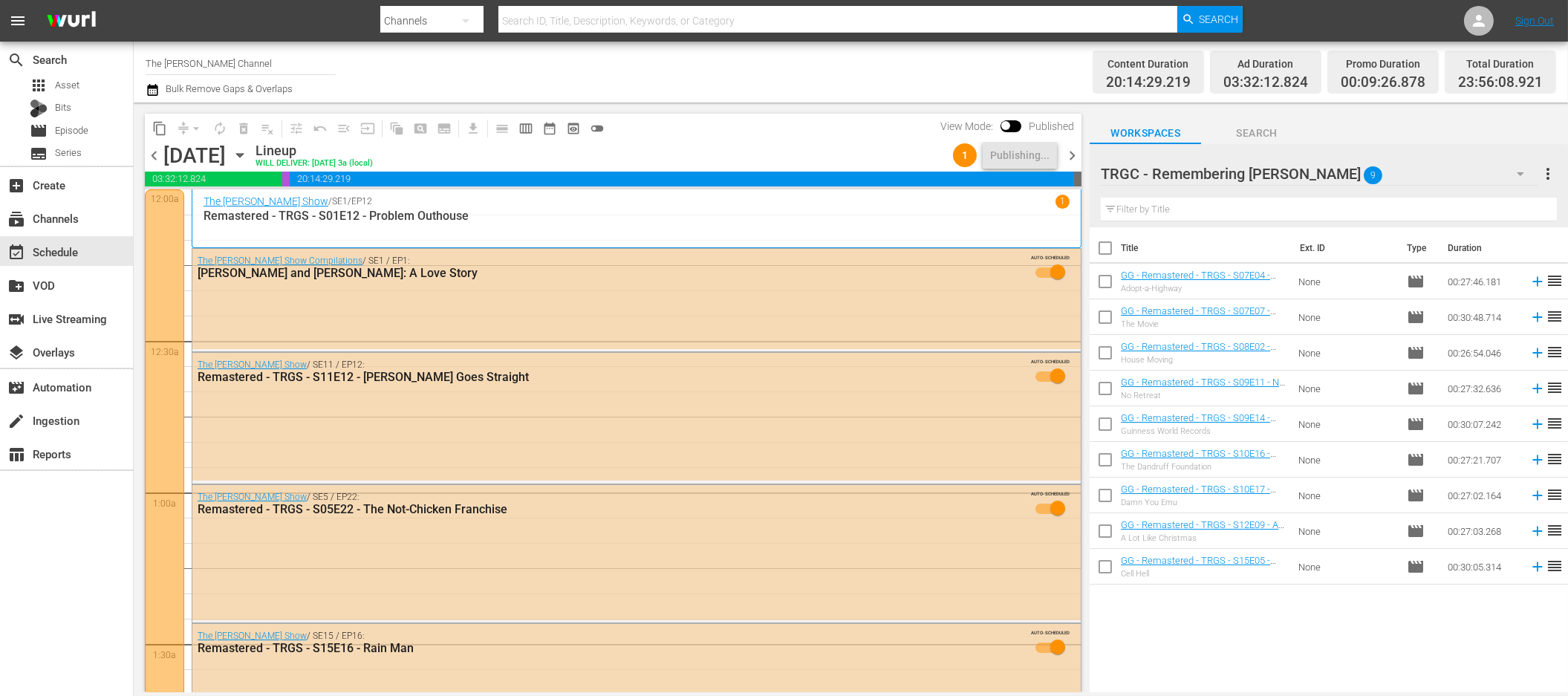
click at [695, 103] on div "content_copy compress arrow_drop_down autorenew_outlined delete_forever_outline…" at bounding box center [610, 397] width 951 height 590
